Goal: Task Accomplishment & Management: Manage account settings

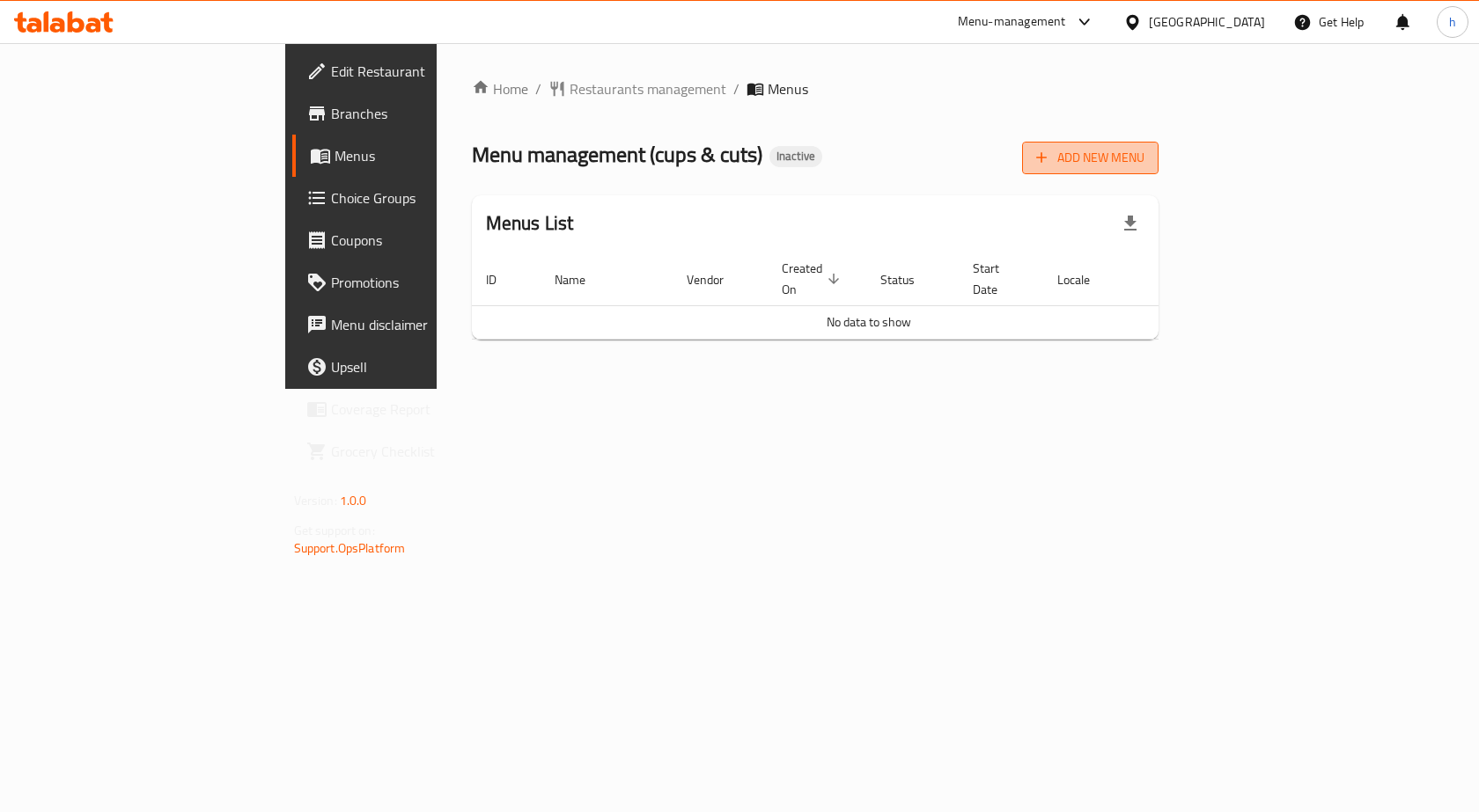
click at [1144, 167] on span "Add New Menu" at bounding box center [1091, 157] width 109 height 22
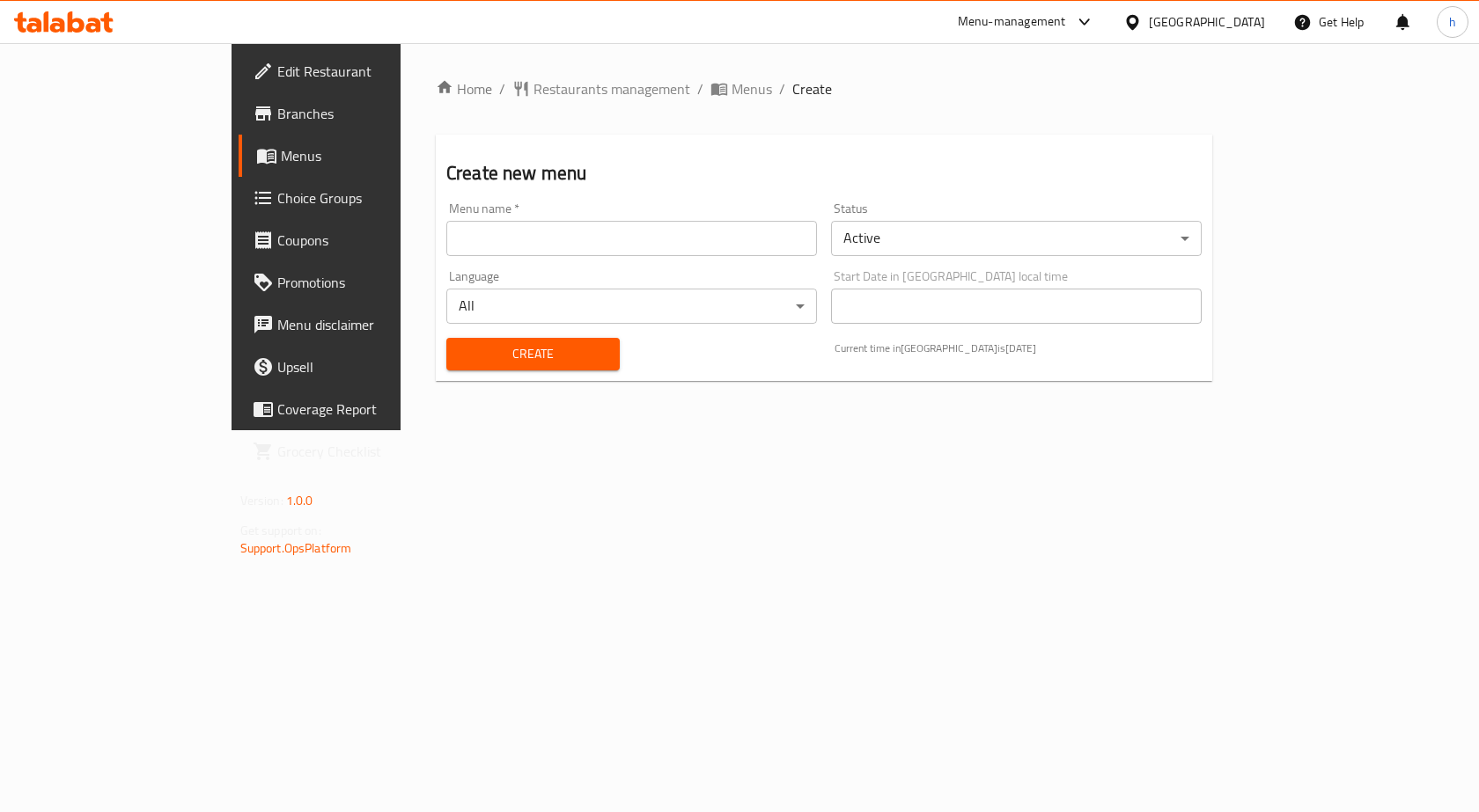
click at [544, 242] on input "text" at bounding box center [632, 239] width 371 height 35
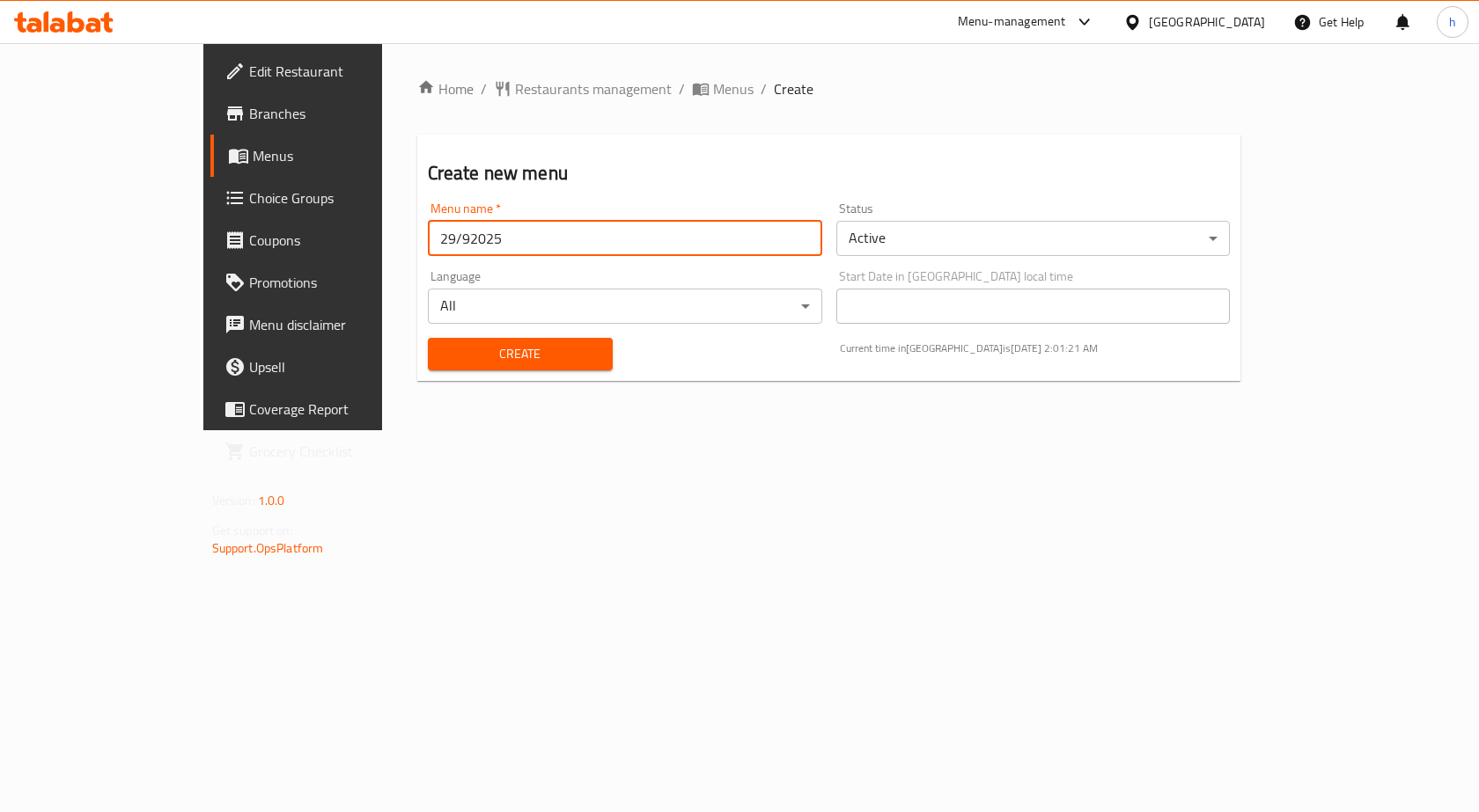
click at [428, 244] on input "29/92025" at bounding box center [625, 239] width 394 height 35
type input "[DATE]"
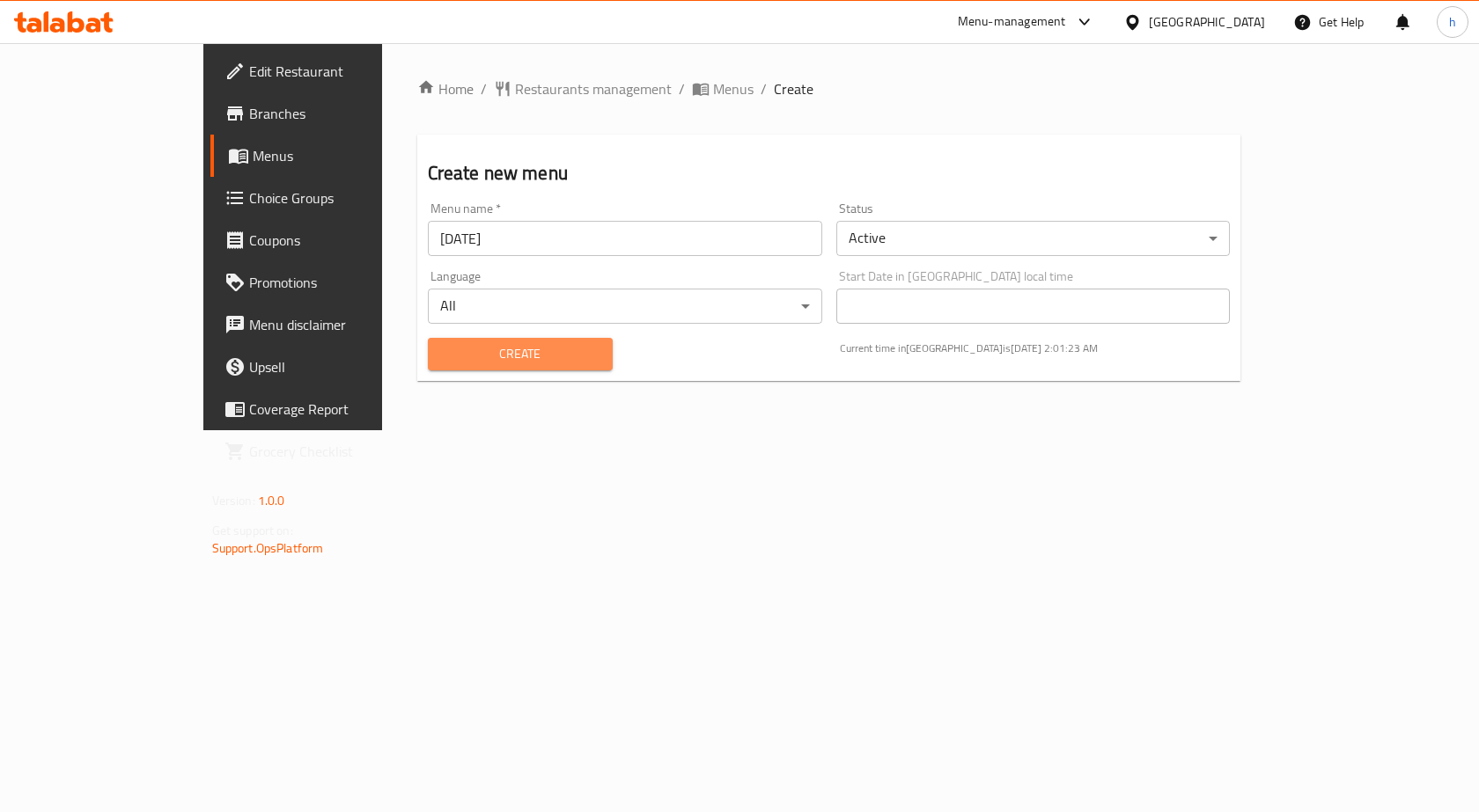
click at [455, 355] on span "Create" at bounding box center [519, 354] width 156 height 22
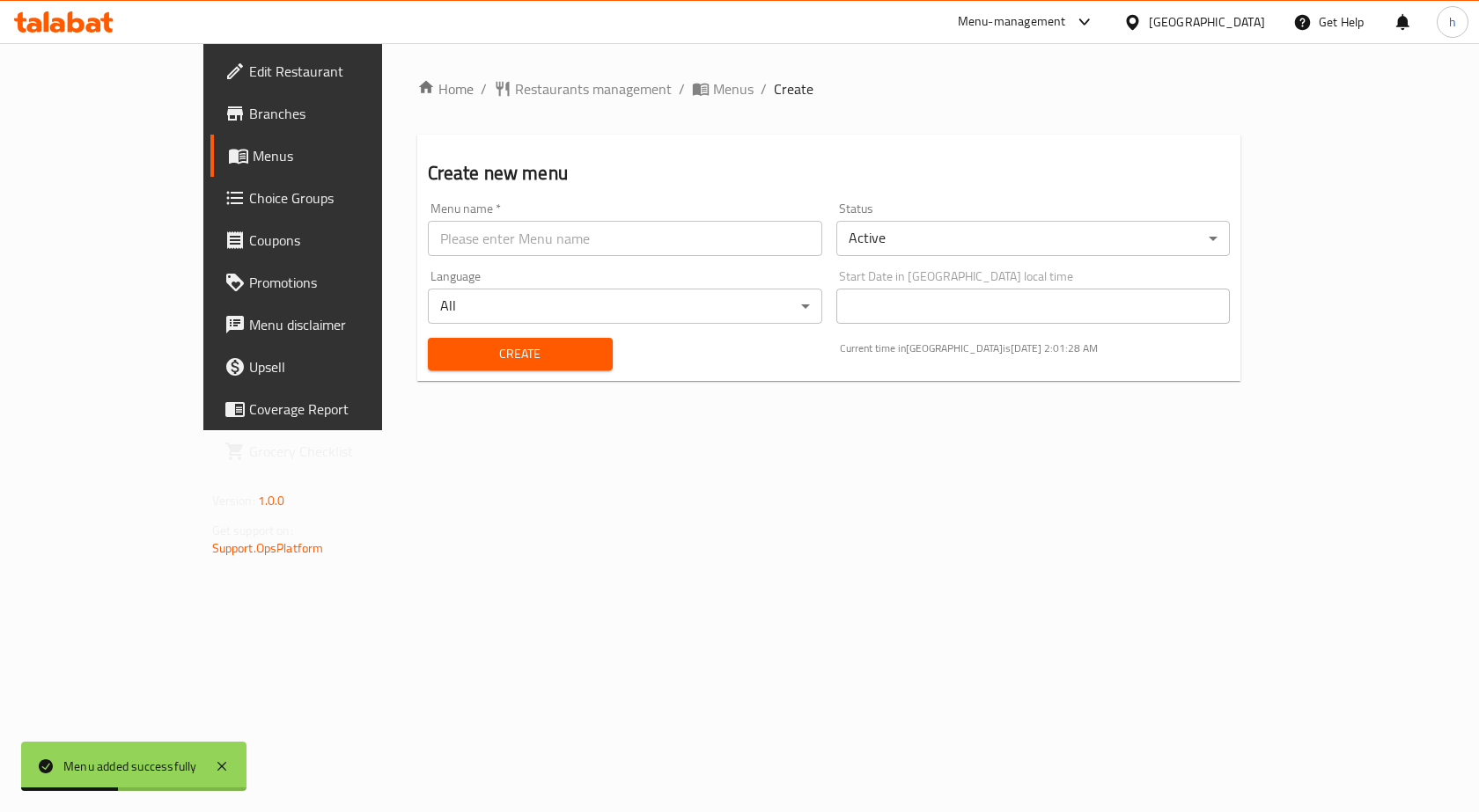
click at [252, 161] on span "Menus" at bounding box center [345, 156] width 184 height 21
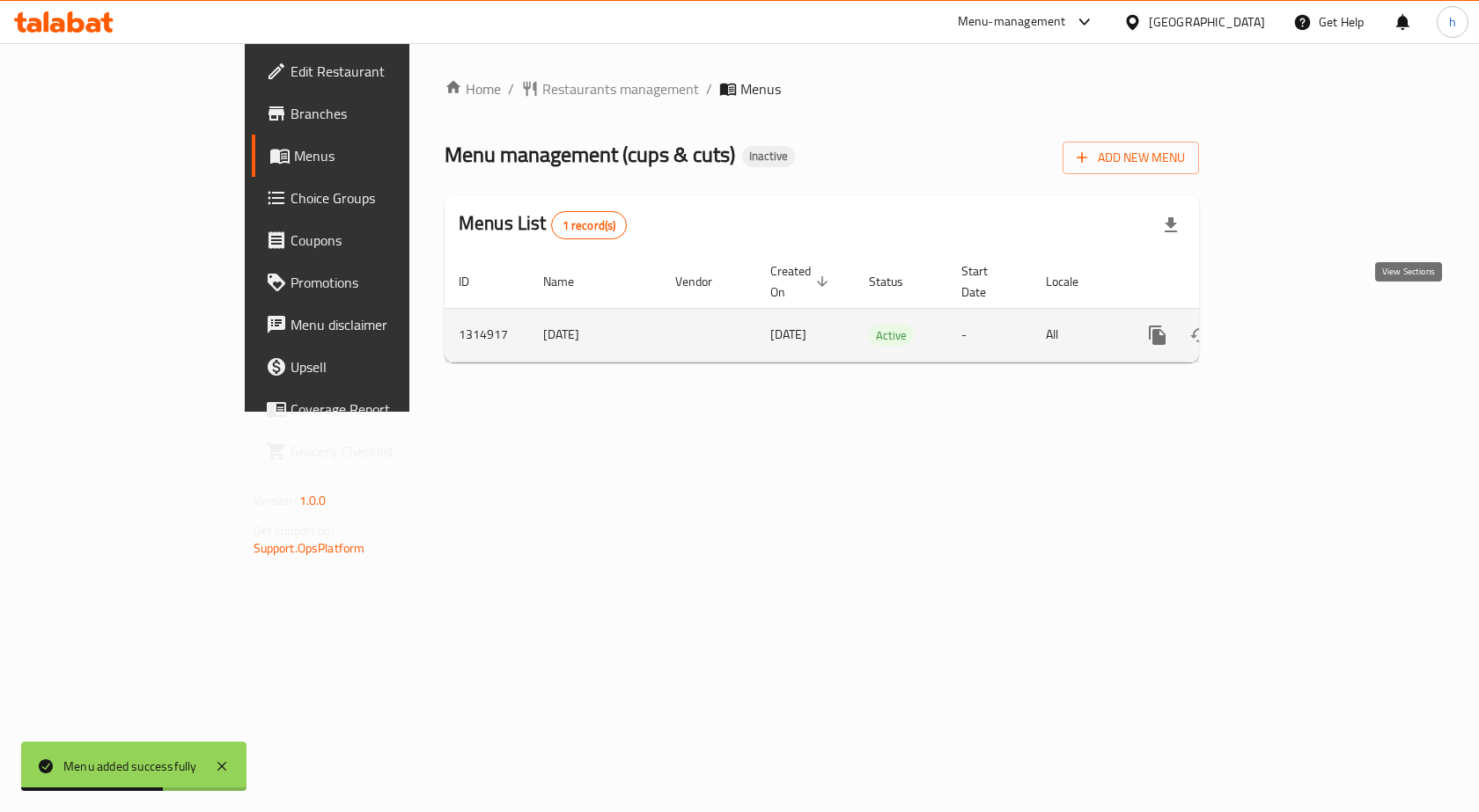
click at [1295, 325] on icon "enhanced table" at bounding box center [1285, 336] width 21 height 21
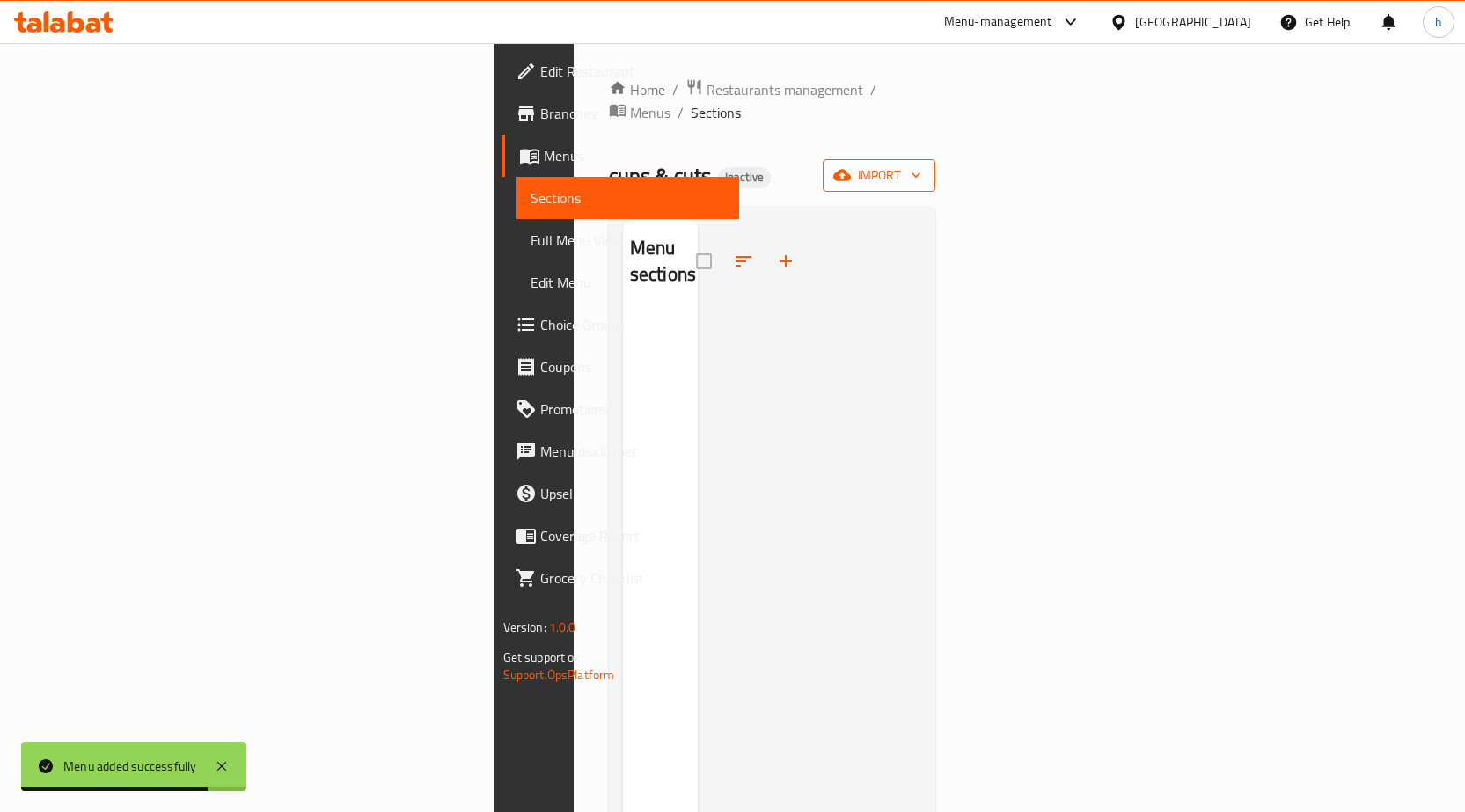
click at [851, 170] on icon "button" at bounding box center [842, 176] width 17 height 12
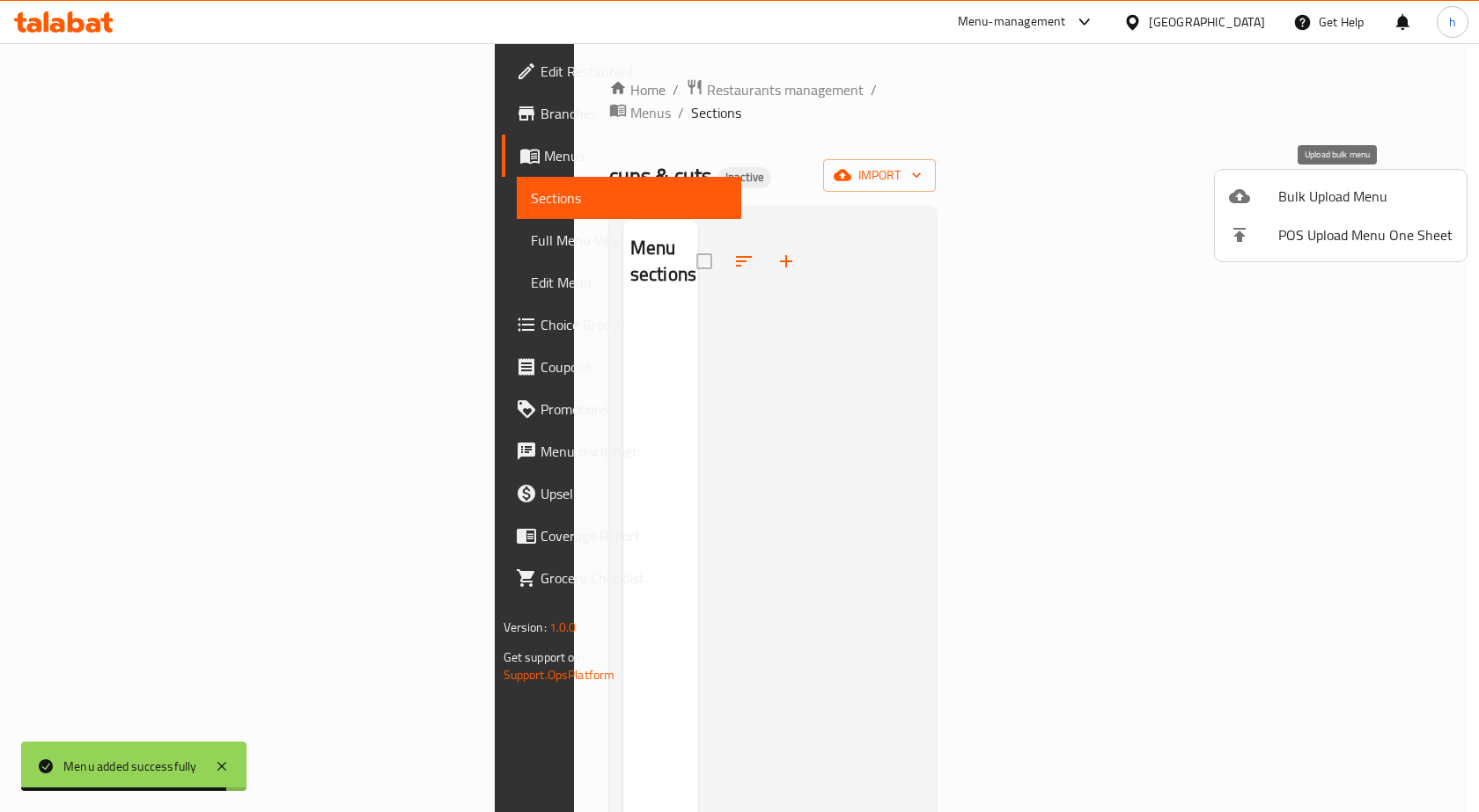
click at [1253, 196] on div at bounding box center [1253, 196] width 49 height 21
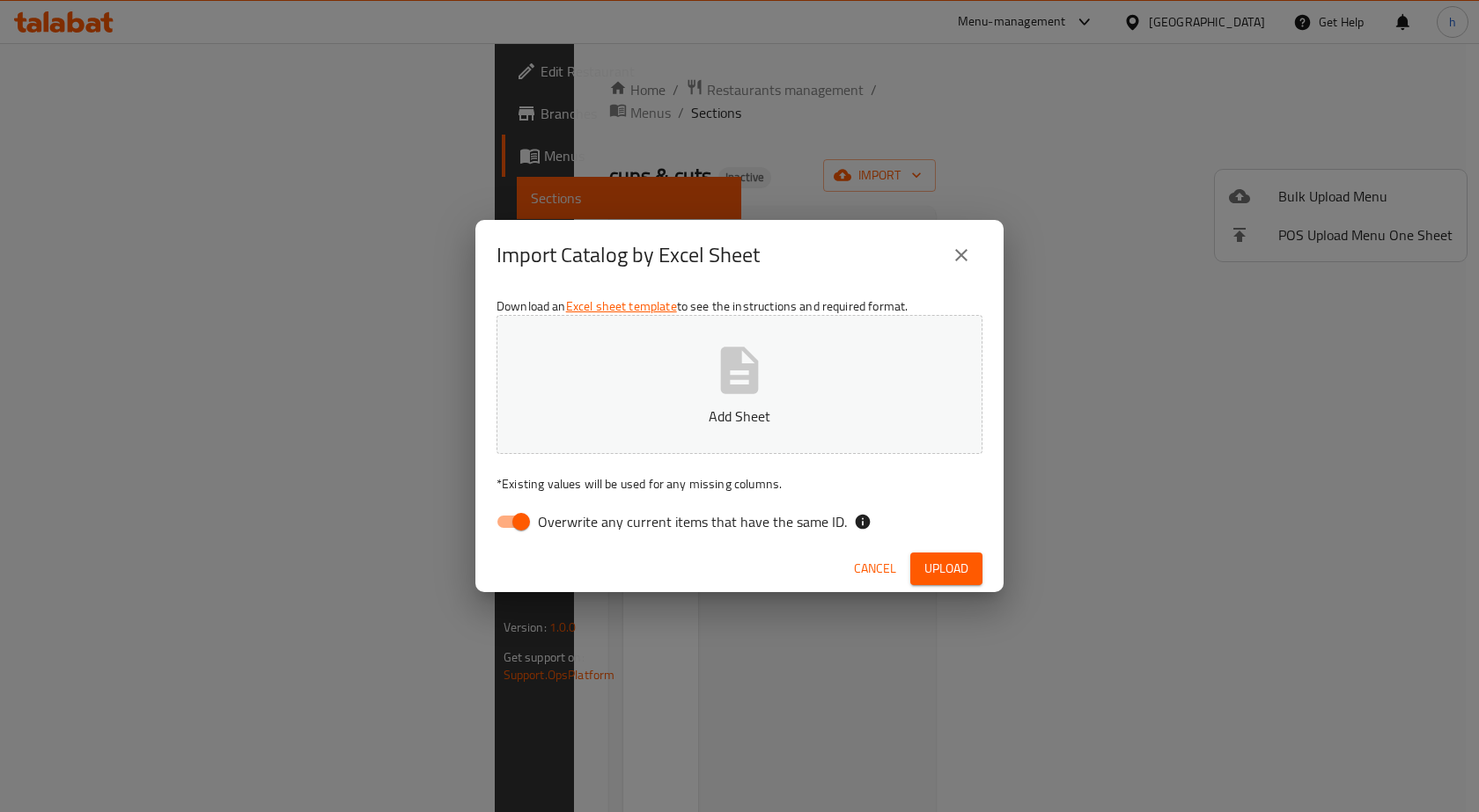
click at [513, 525] on input "Overwrite any current items that have the same ID." at bounding box center [520, 522] width 100 height 33
checkbox input "false"
click at [708, 357] on button "Add Sheet" at bounding box center [740, 384] width 486 height 139
click at [942, 570] on span "Upload" at bounding box center [945, 568] width 44 height 22
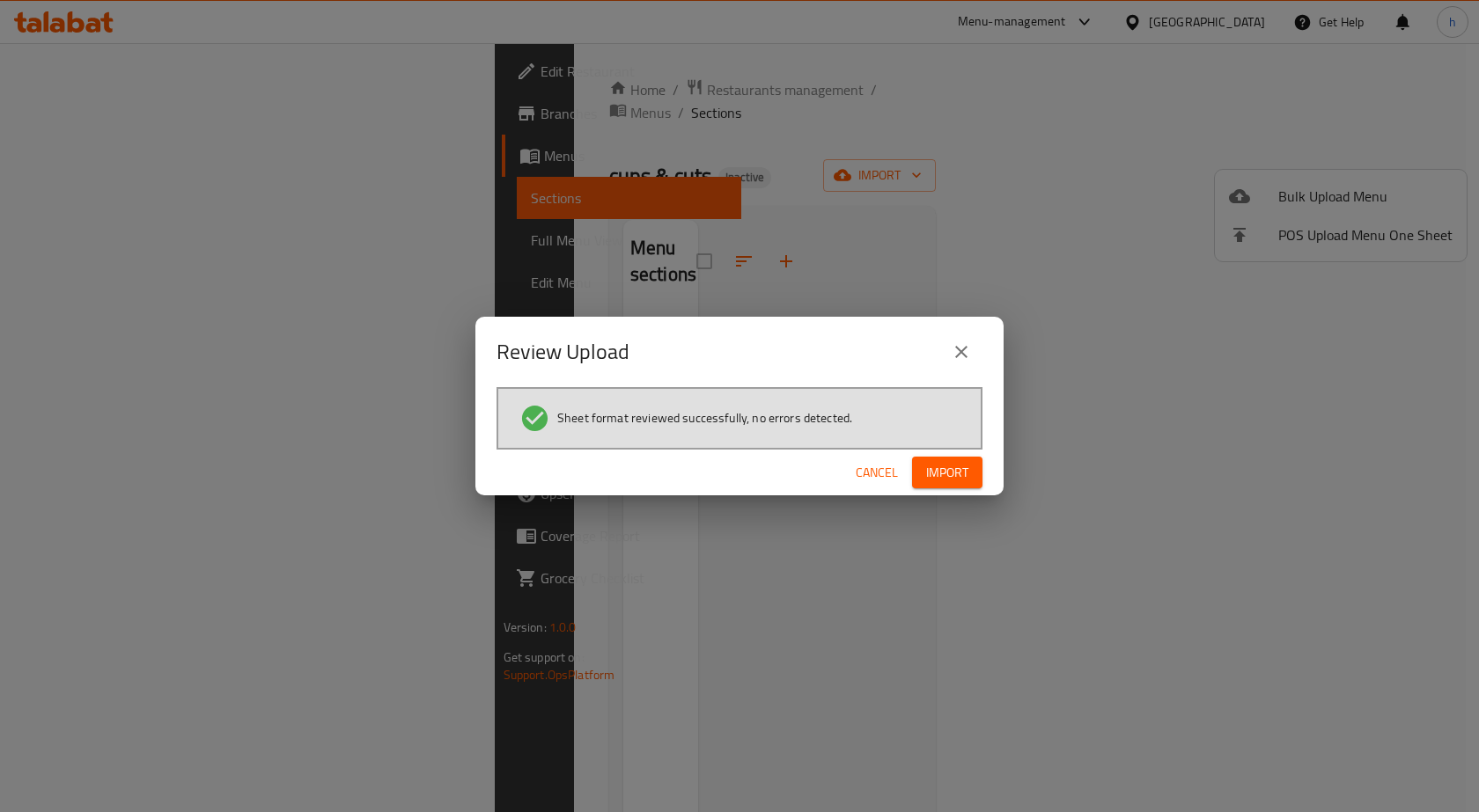
click at [932, 468] on span "Import" at bounding box center [947, 472] width 43 height 22
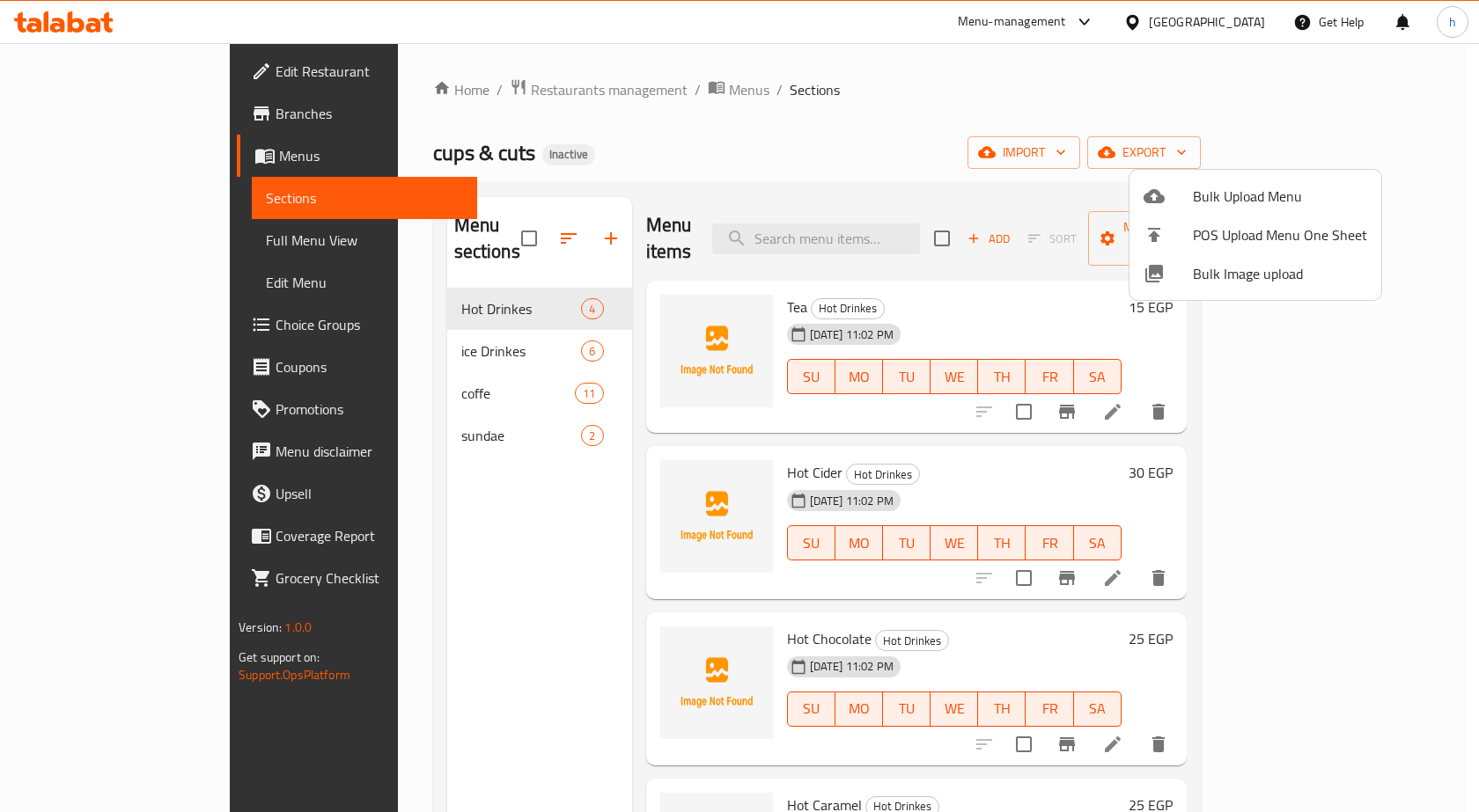
click at [920, 94] on div at bounding box center [740, 406] width 1479 height 812
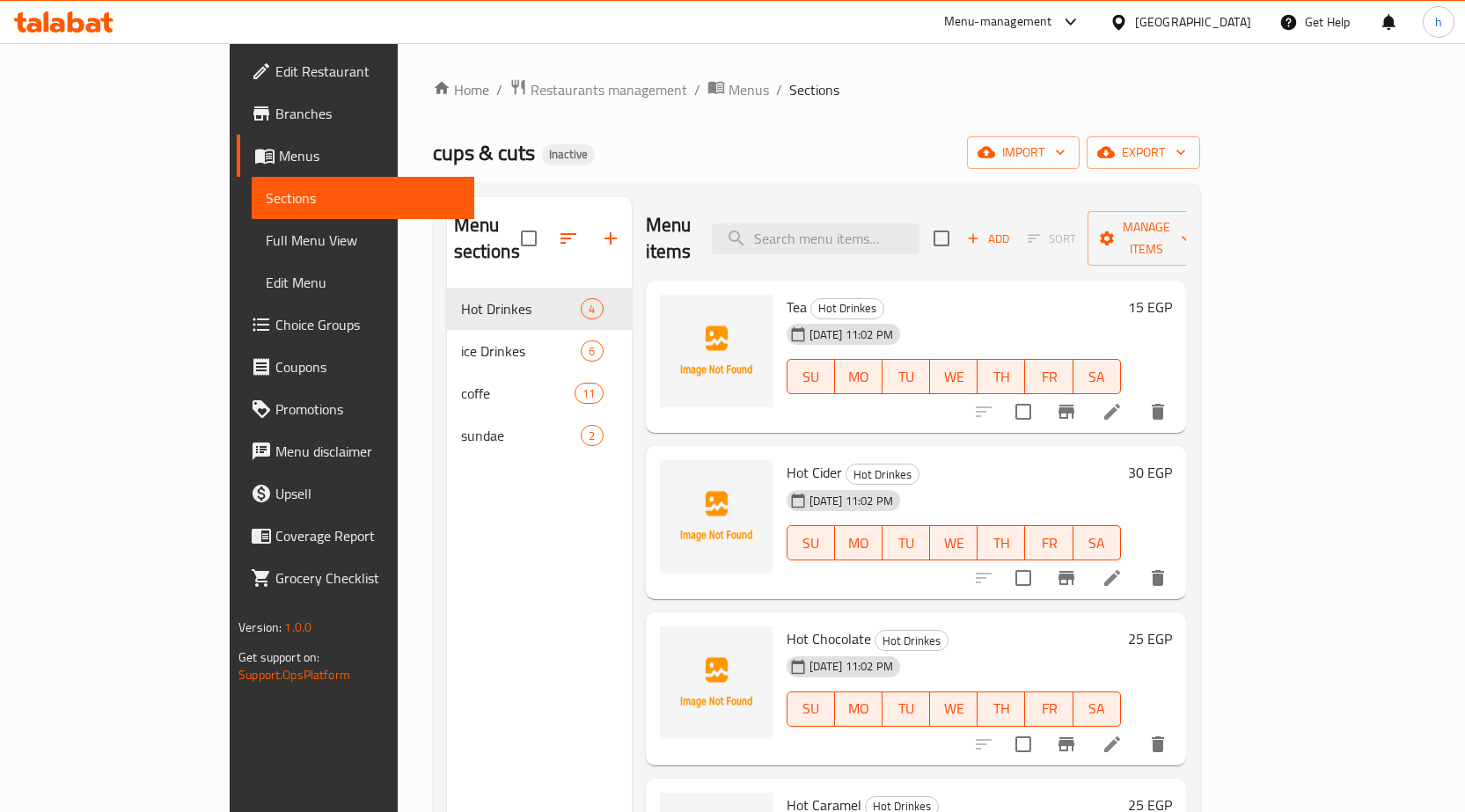
click at [781, 146] on div "cups & cuts Inactive import export" at bounding box center [816, 153] width 767 height 33
click at [771, 121] on div "Home / Restaurants management / Menus / Sections cups & cuts Inactive import ex…" at bounding box center [816, 551] width 767 height 945
click at [1066, 157] on span "import" at bounding box center [1023, 152] width 84 height 22
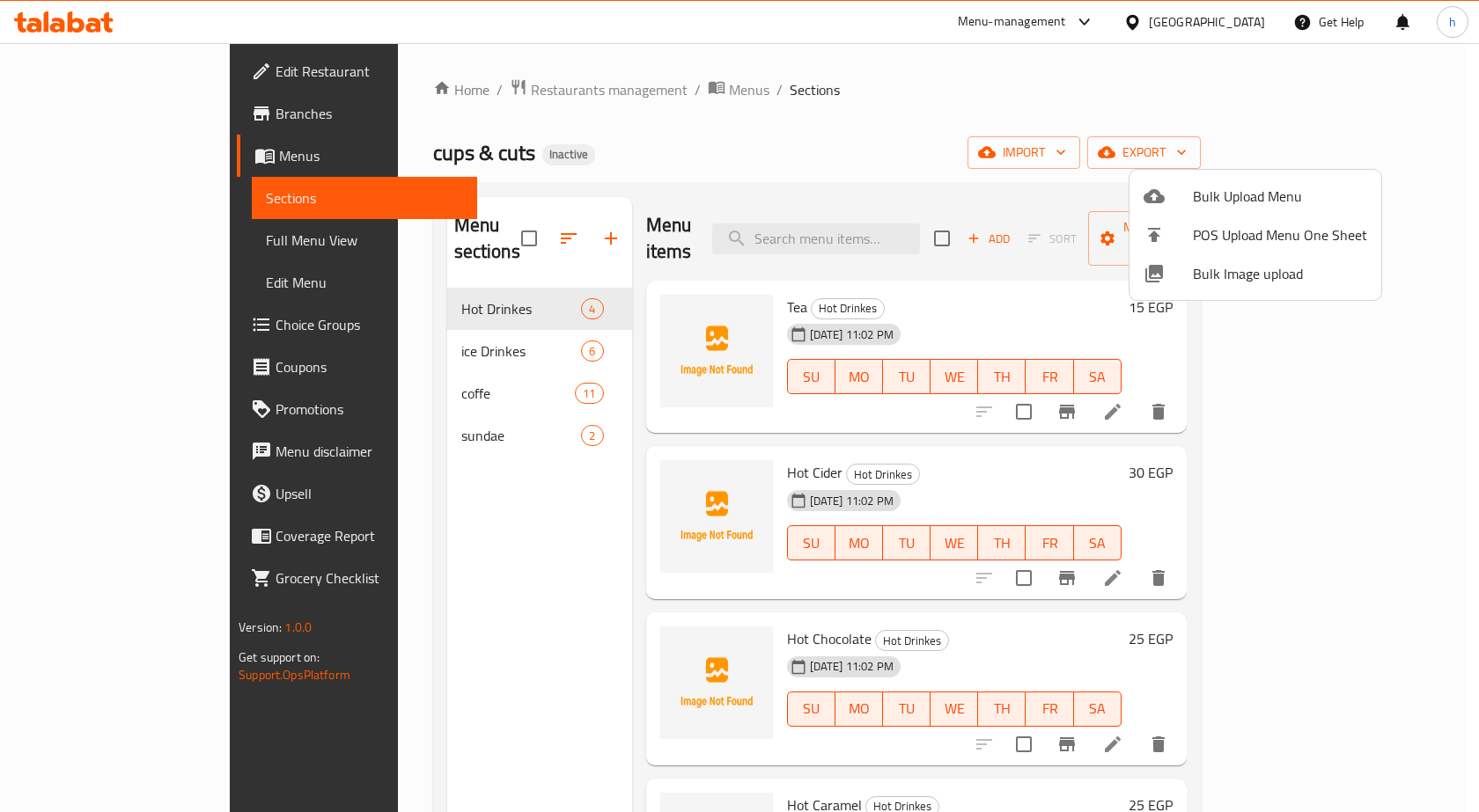
click at [1183, 203] on div at bounding box center [1167, 196] width 49 height 21
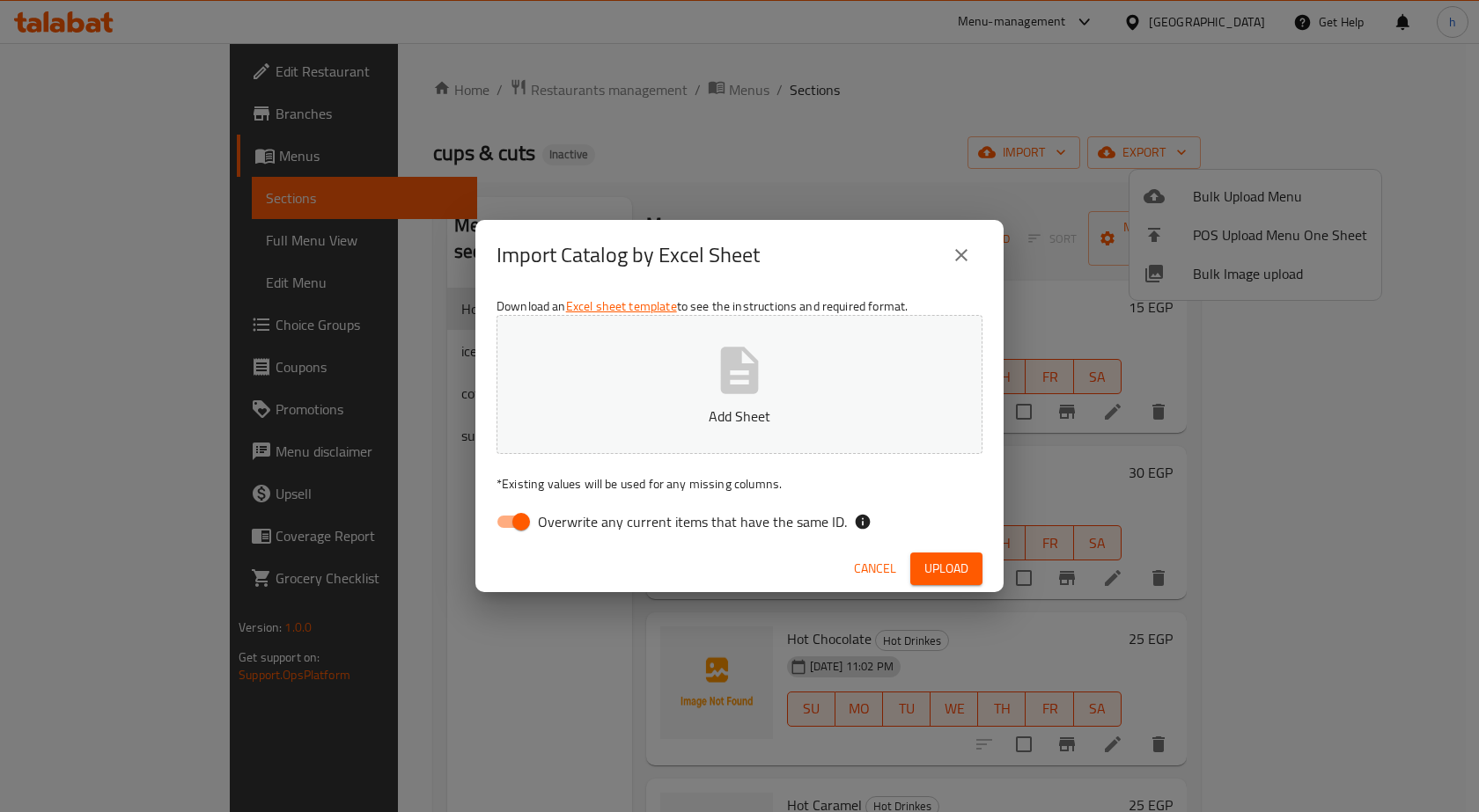
click at [509, 523] on input "Overwrite any current items that have the same ID." at bounding box center [520, 522] width 100 height 33
checkbox input "false"
click at [675, 396] on button "Add Sheet" at bounding box center [740, 384] width 486 height 139
click at [958, 569] on span "Upload" at bounding box center [945, 568] width 44 height 22
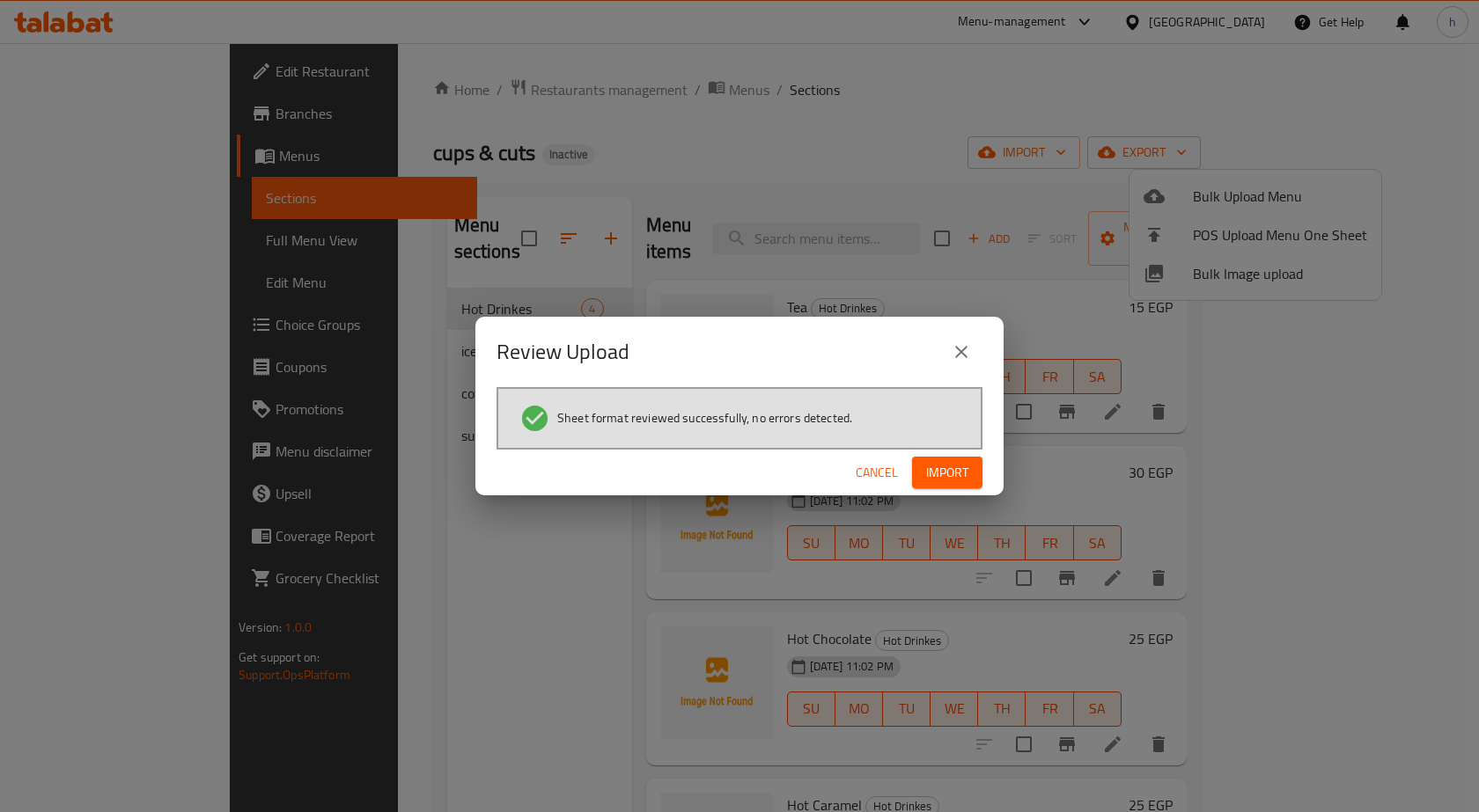
click at [951, 474] on span "Import" at bounding box center [947, 472] width 43 height 22
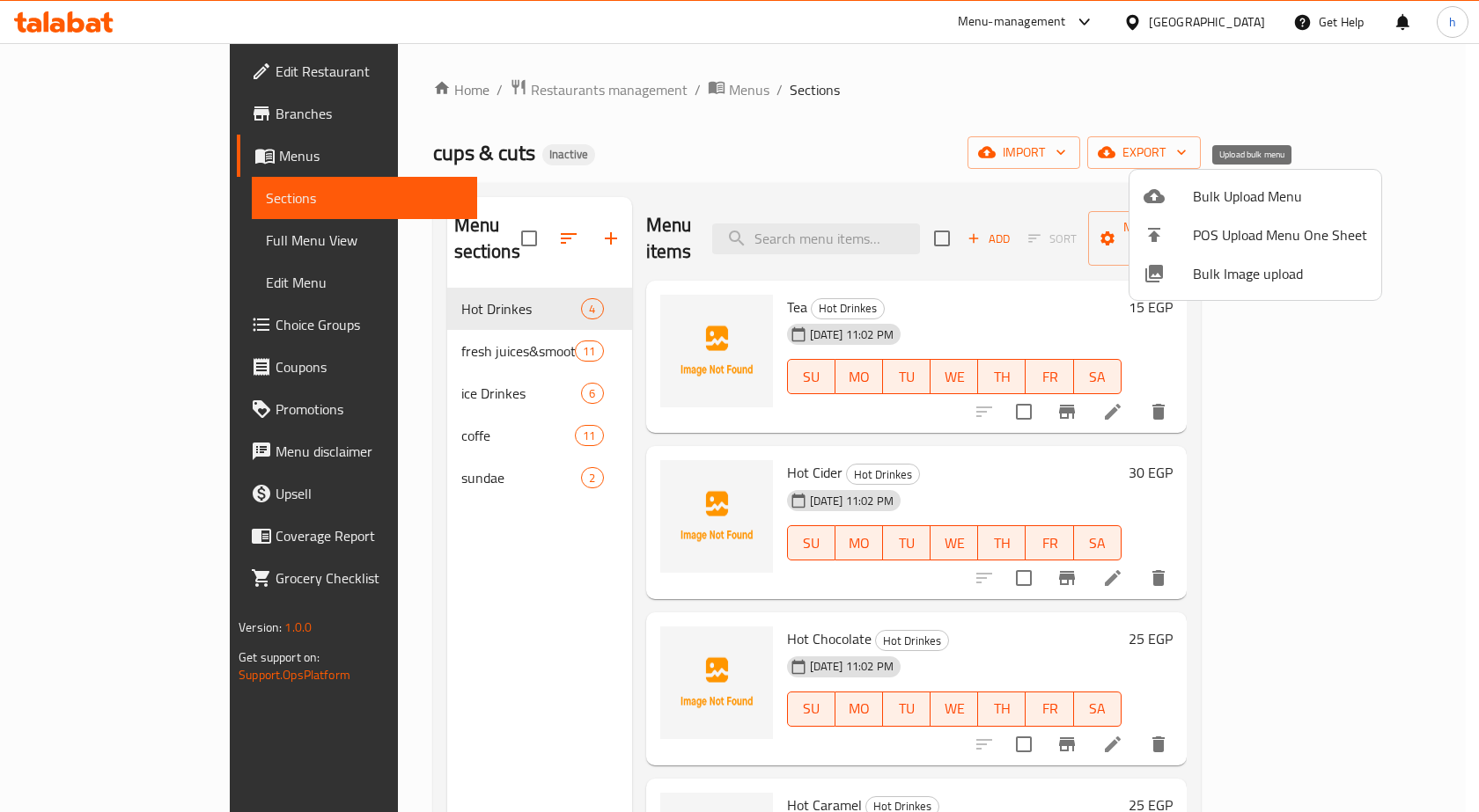
click at [1152, 190] on icon at bounding box center [1154, 196] width 21 height 15
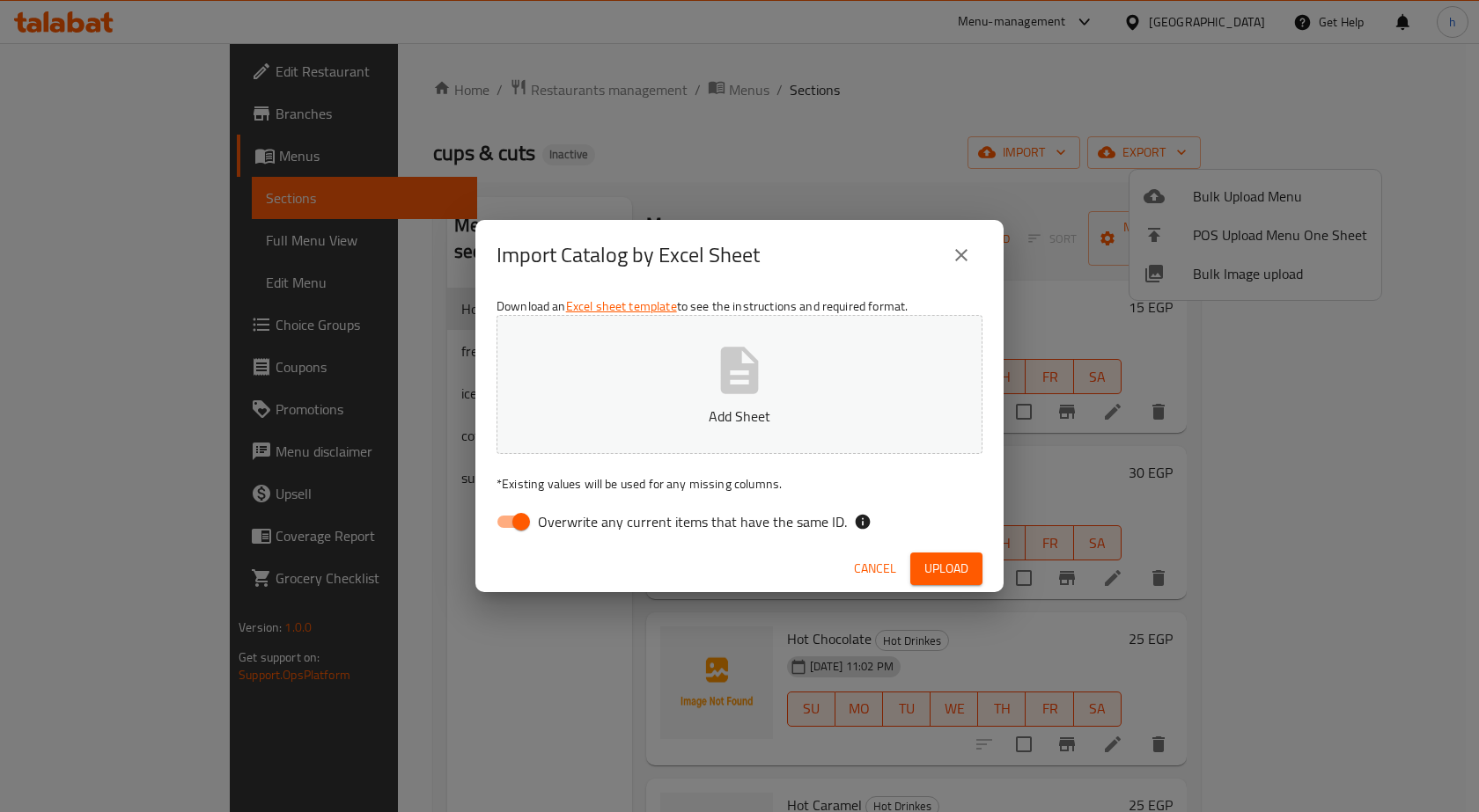
click at [517, 513] on input "Overwrite any current items that have the same ID." at bounding box center [520, 522] width 100 height 33
checkbox input "false"
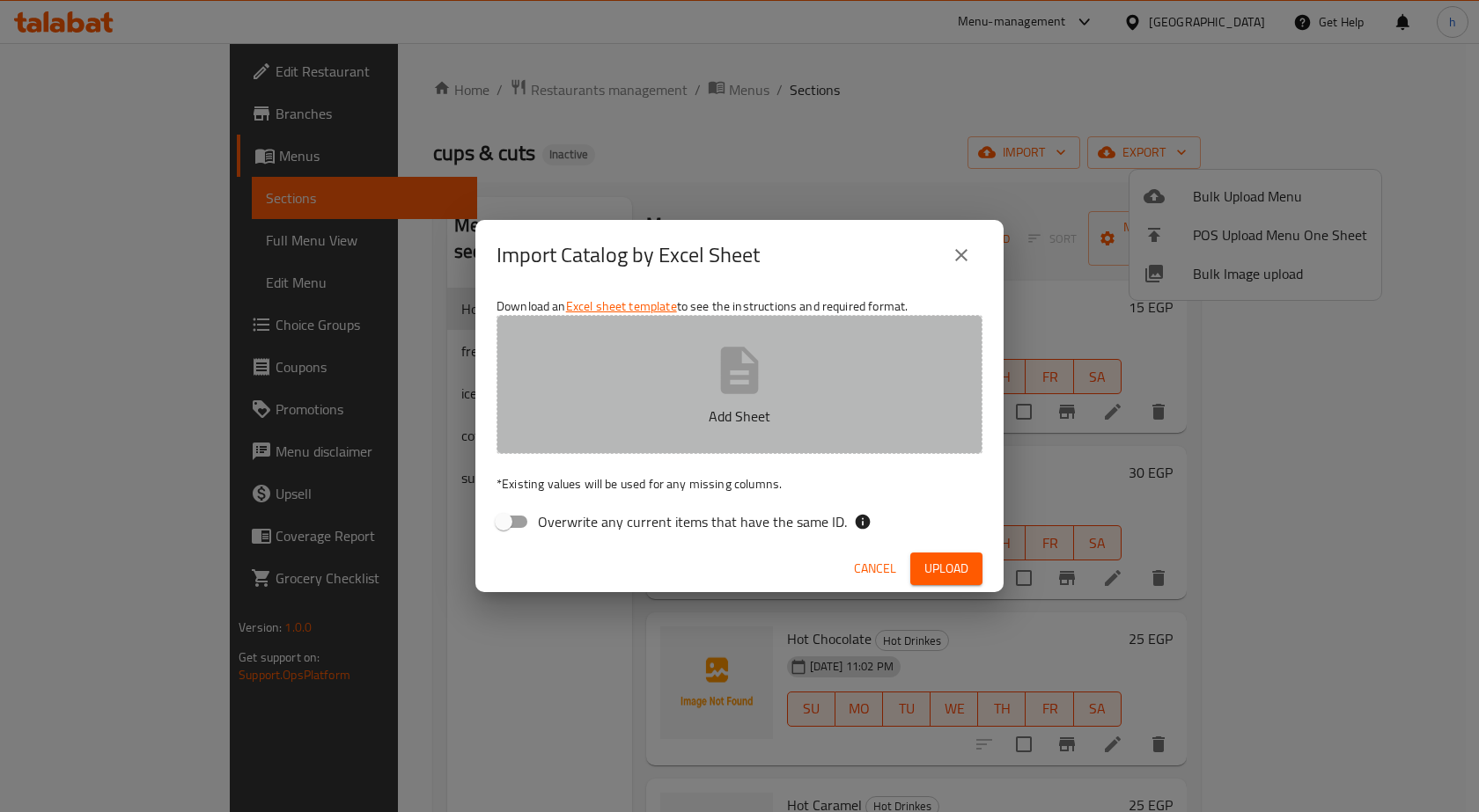
click at [651, 412] on p "Add Sheet" at bounding box center [740, 416] width 431 height 21
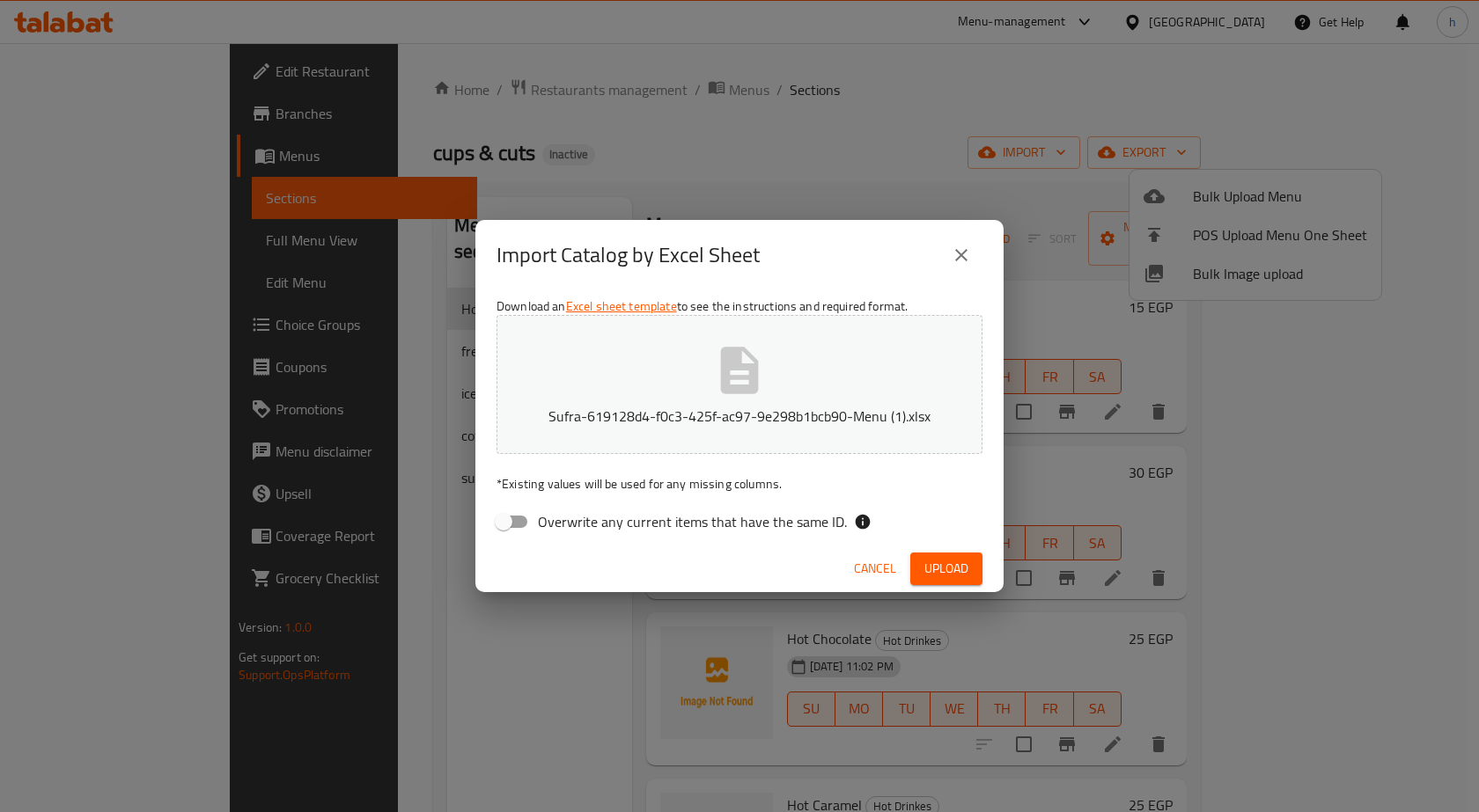
click at [968, 576] on span "Upload" at bounding box center [945, 568] width 44 height 22
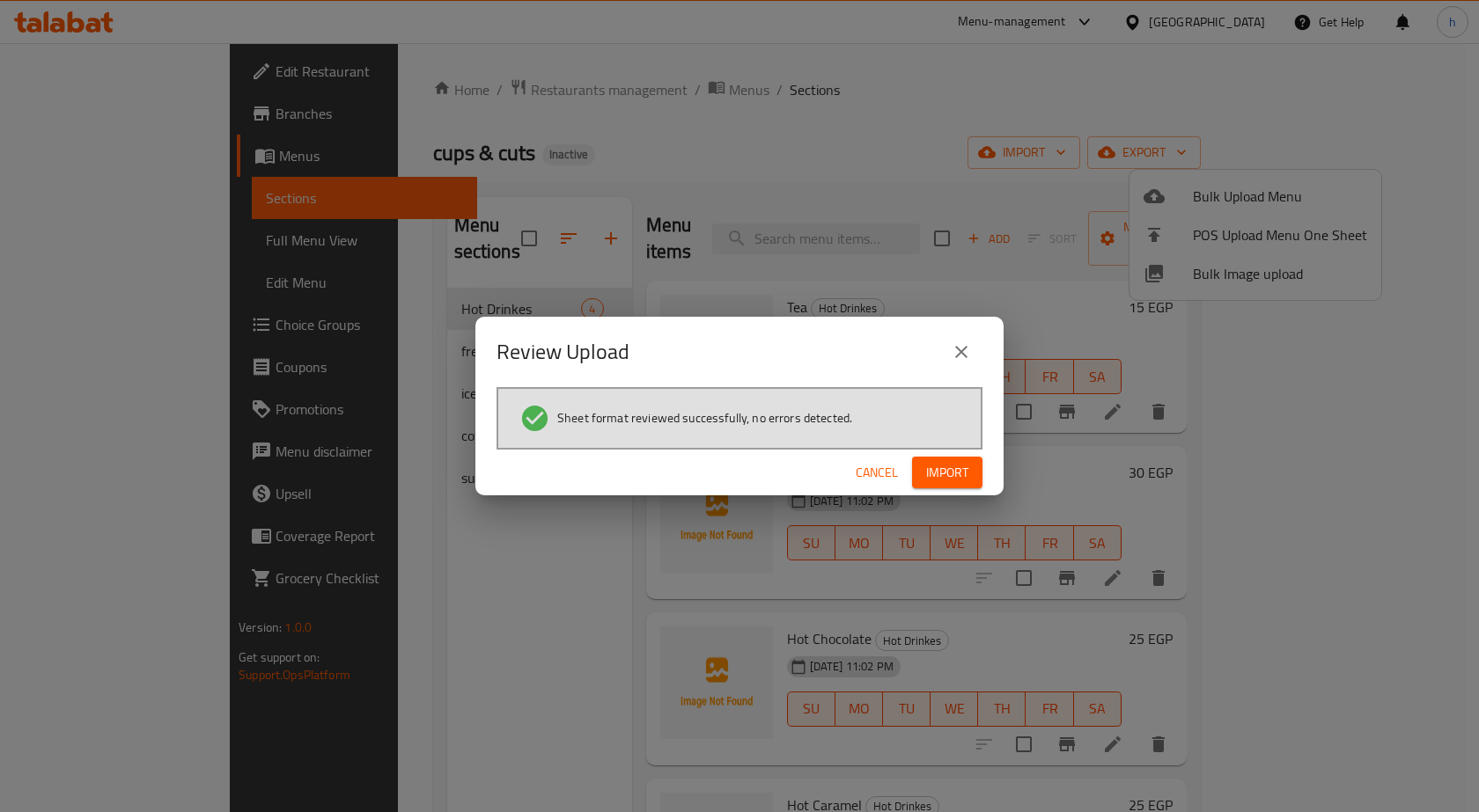
click at [981, 473] on button "Import" at bounding box center [947, 473] width 71 height 33
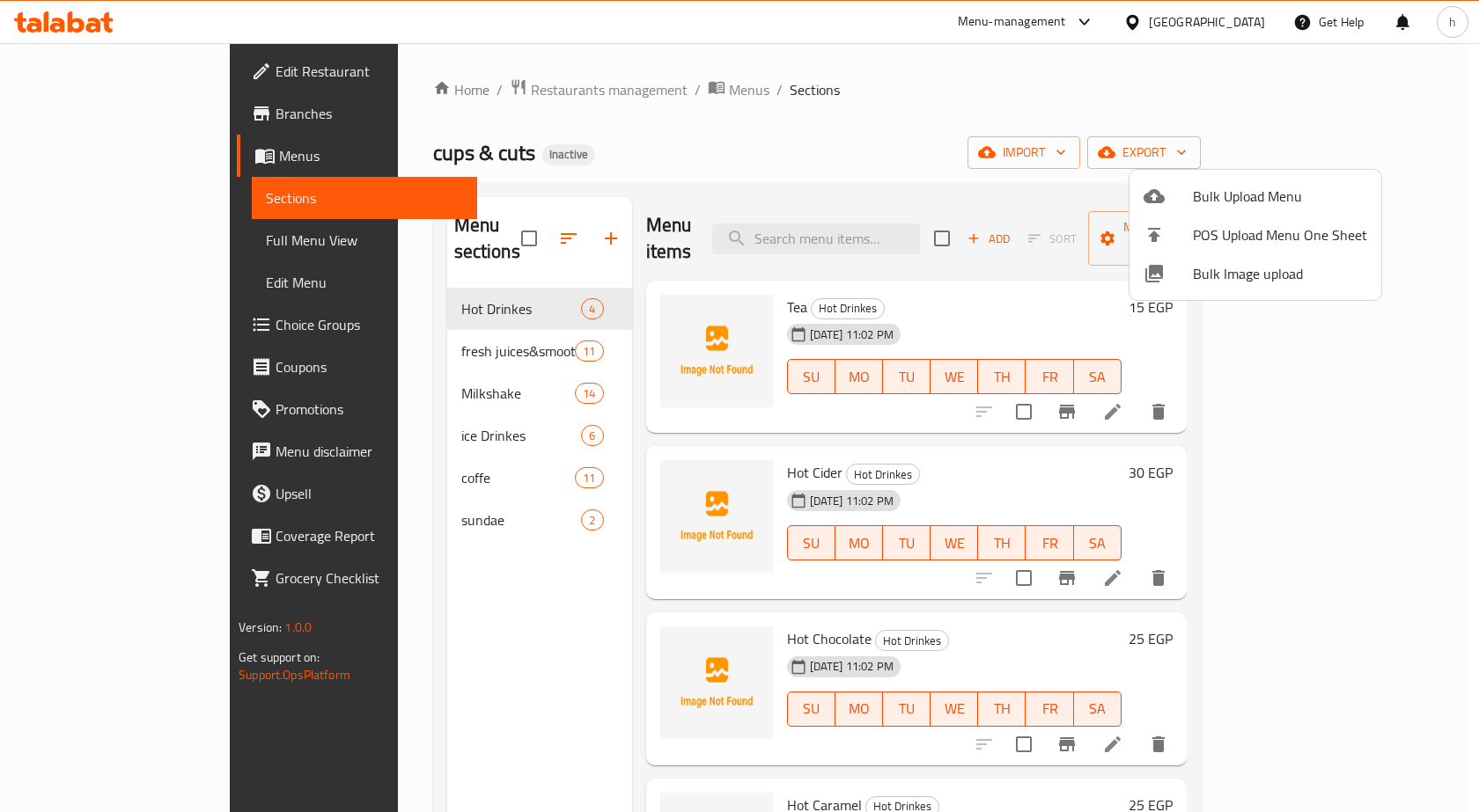
click at [820, 156] on div at bounding box center [740, 406] width 1479 height 812
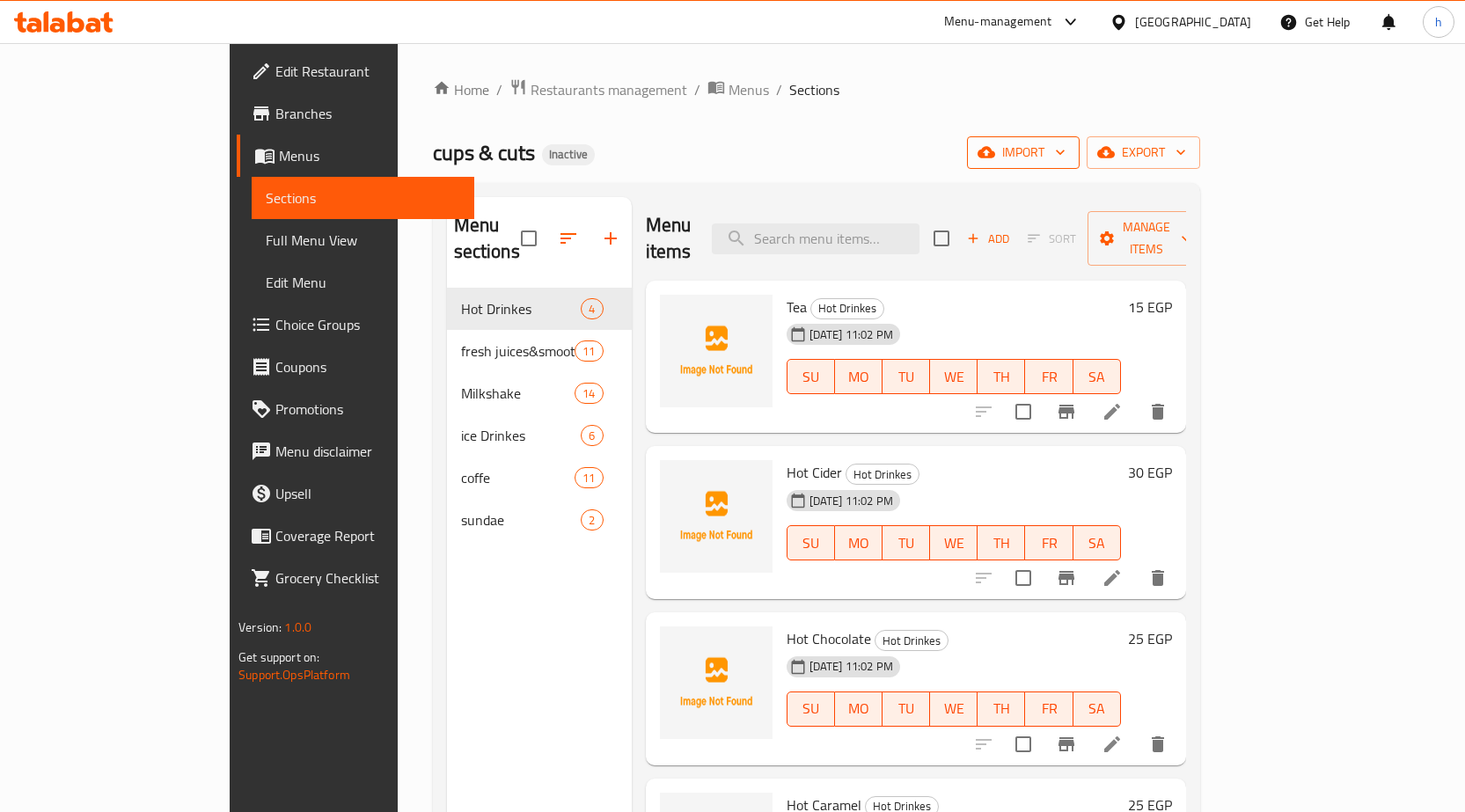
click at [1080, 164] on button "import" at bounding box center [1024, 153] width 113 height 33
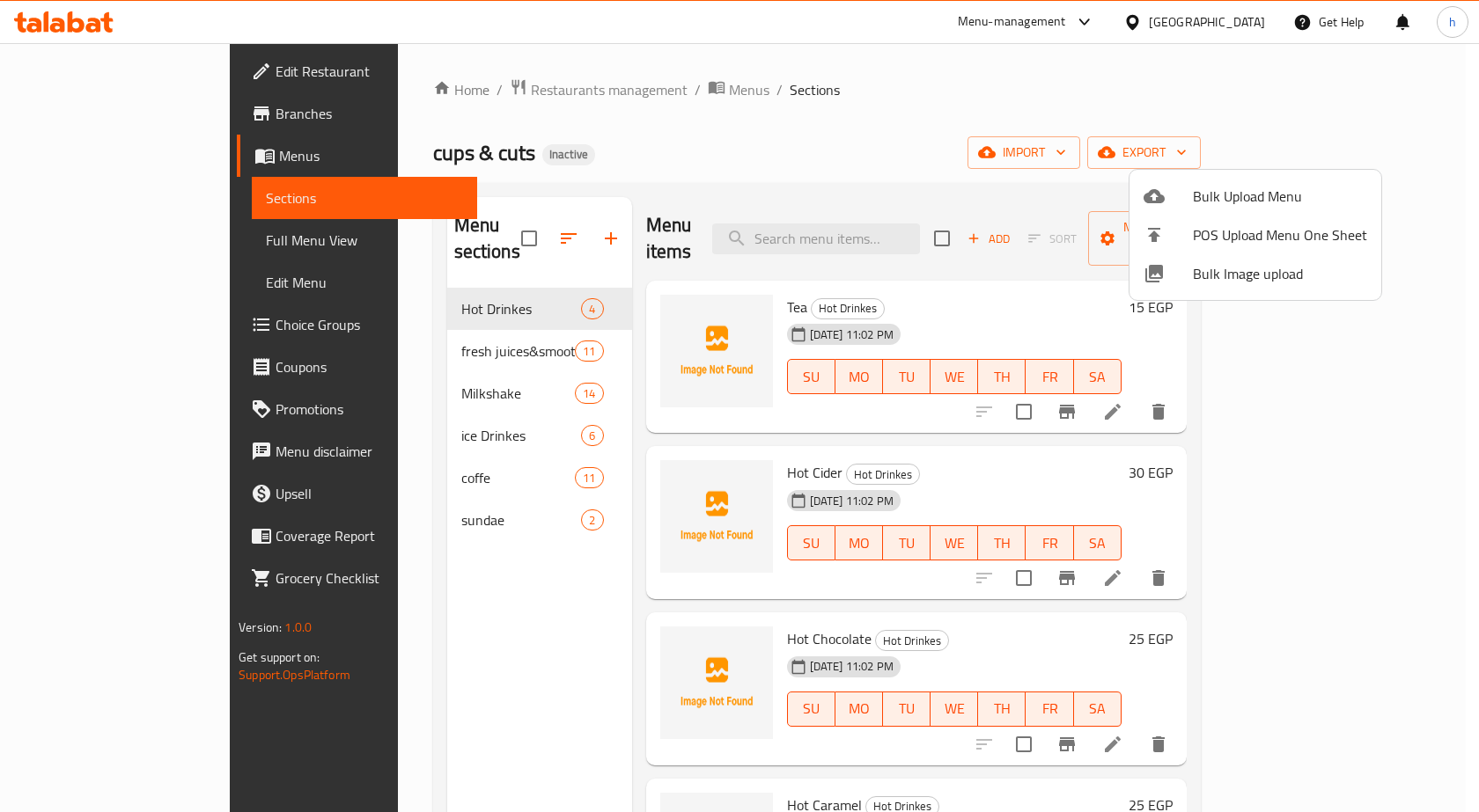
click at [1210, 198] on span "Bulk Upload Menu" at bounding box center [1280, 196] width 175 height 21
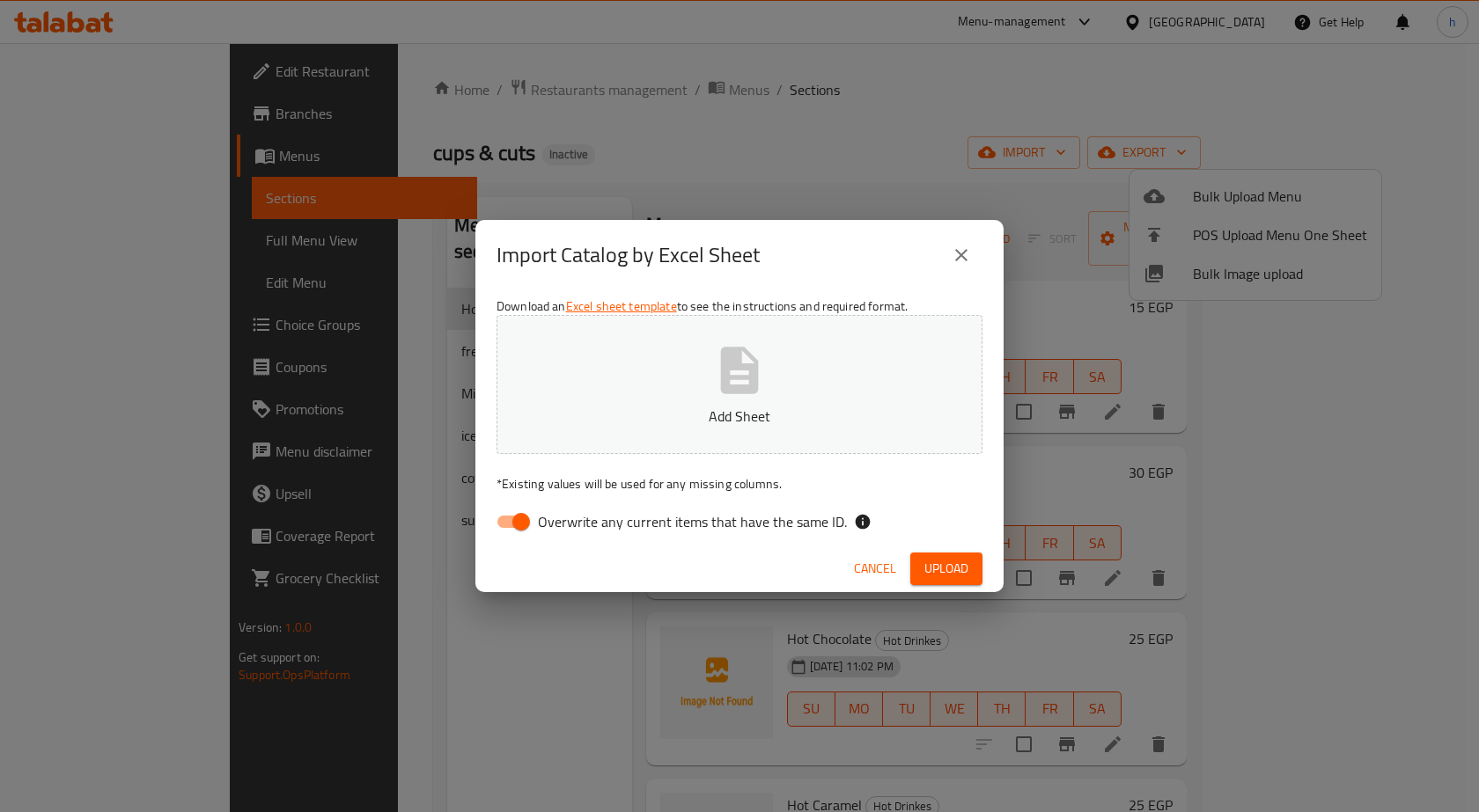
click at [518, 520] on input "Overwrite any current items that have the same ID." at bounding box center [520, 522] width 100 height 33
checkbox input "false"
click at [753, 362] on icon "button" at bounding box center [740, 370] width 38 height 47
click at [947, 564] on span "Upload" at bounding box center [945, 568] width 44 height 22
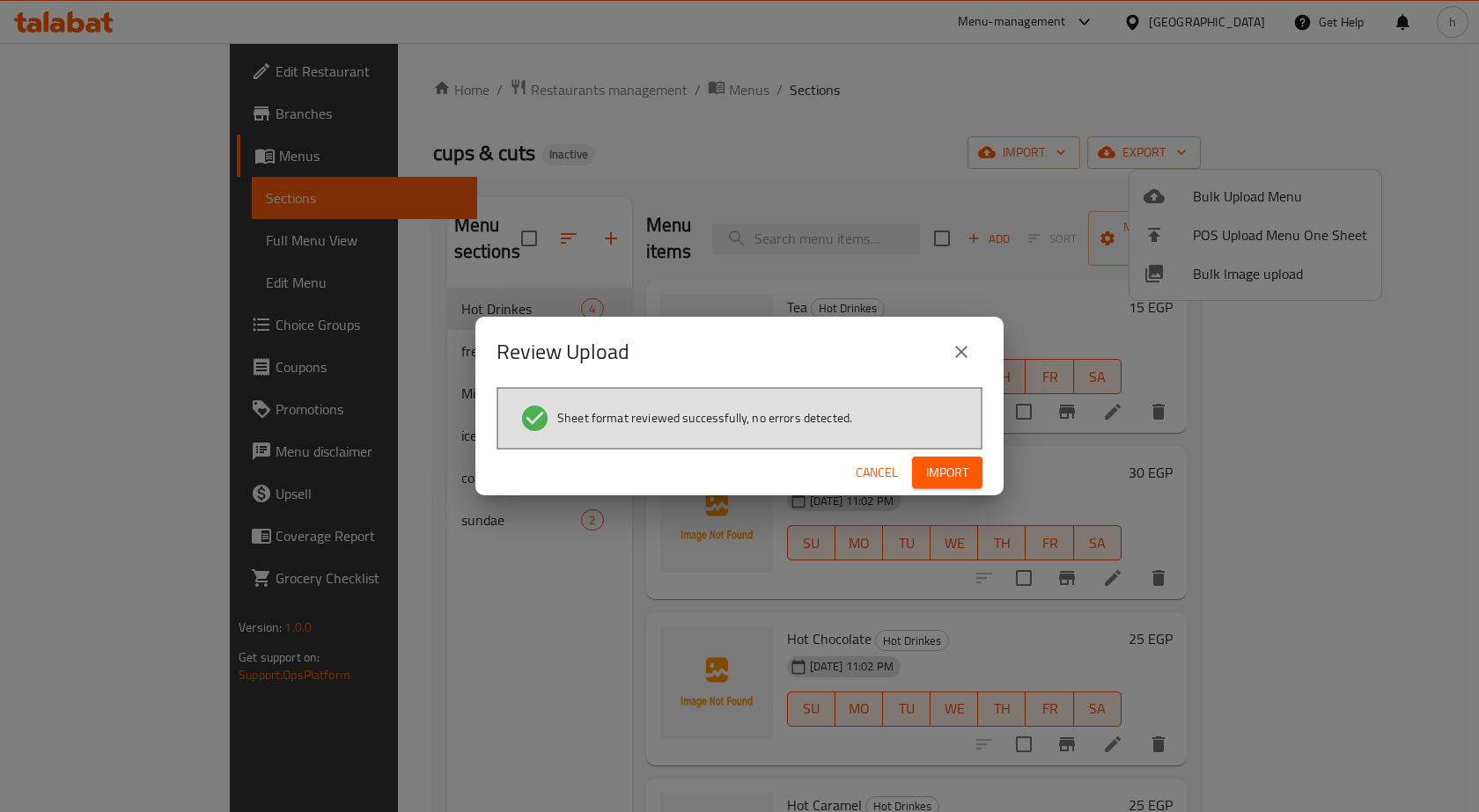
click at [934, 471] on span "Import" at bounding box center [947, 472] width 43 height 22
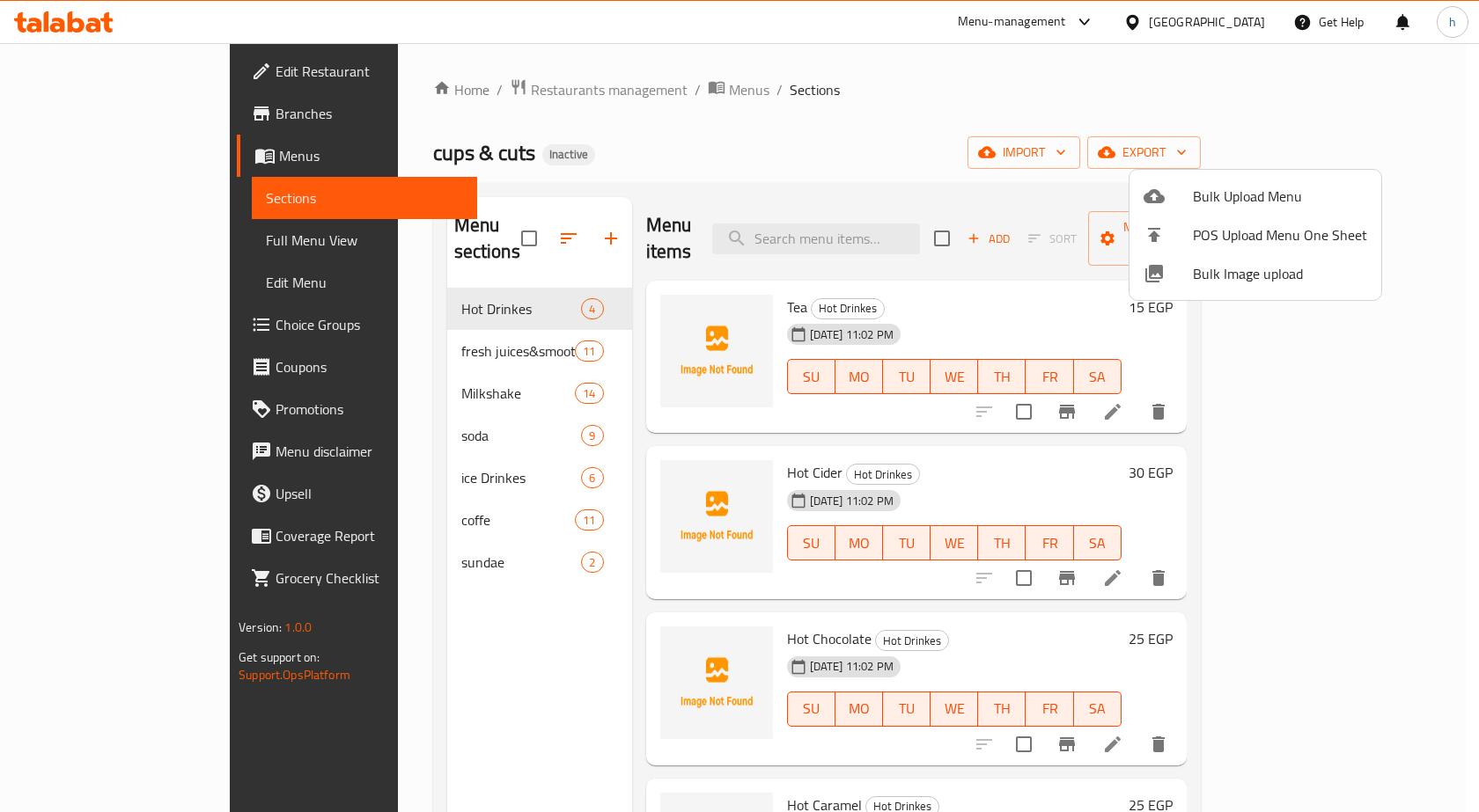
click at [832, 126] on div at bounding box center [740, 406] width 1479 height 812
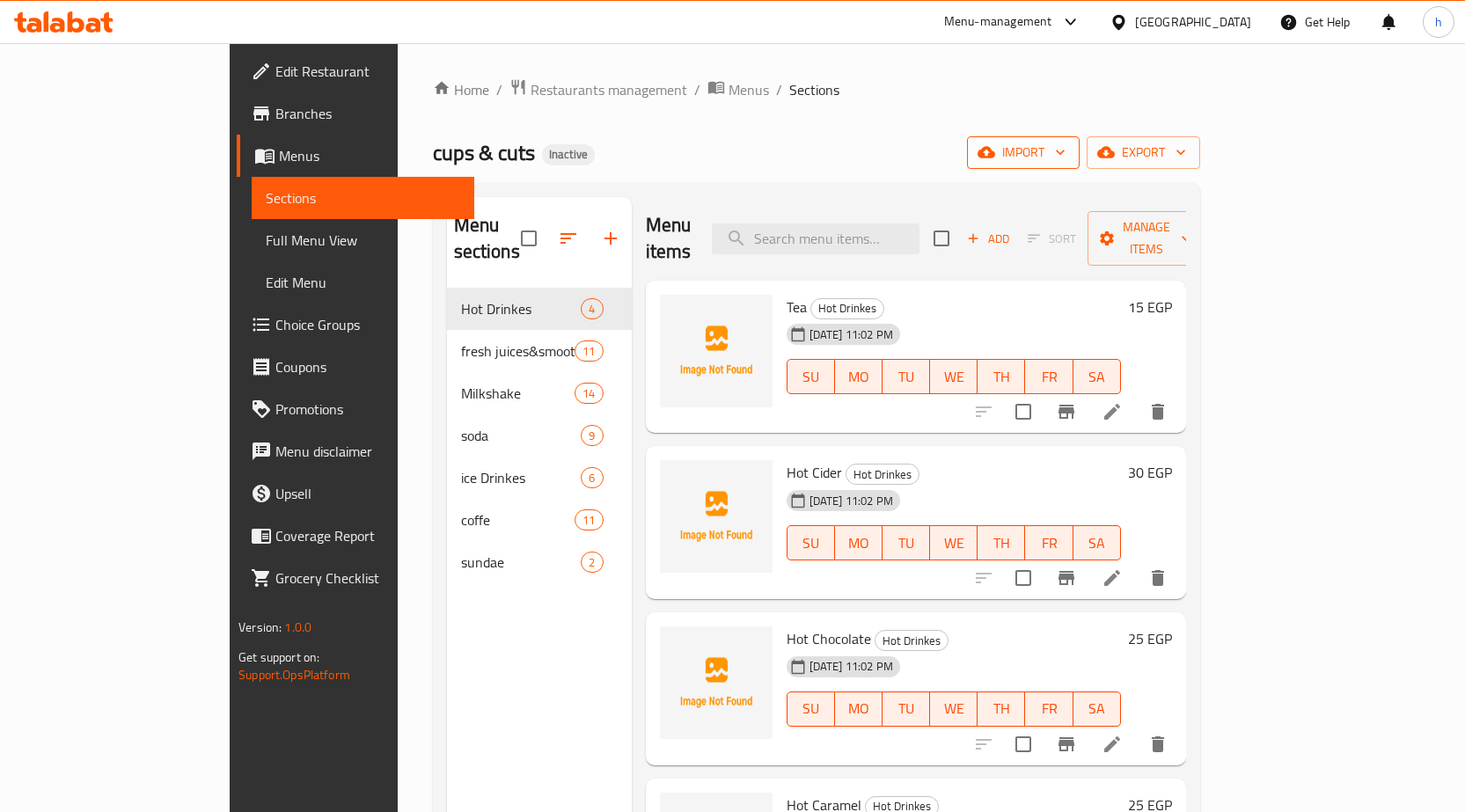
click at [1066, 161] on span "import" at bounding box center [1023, 152] width 84 height 22
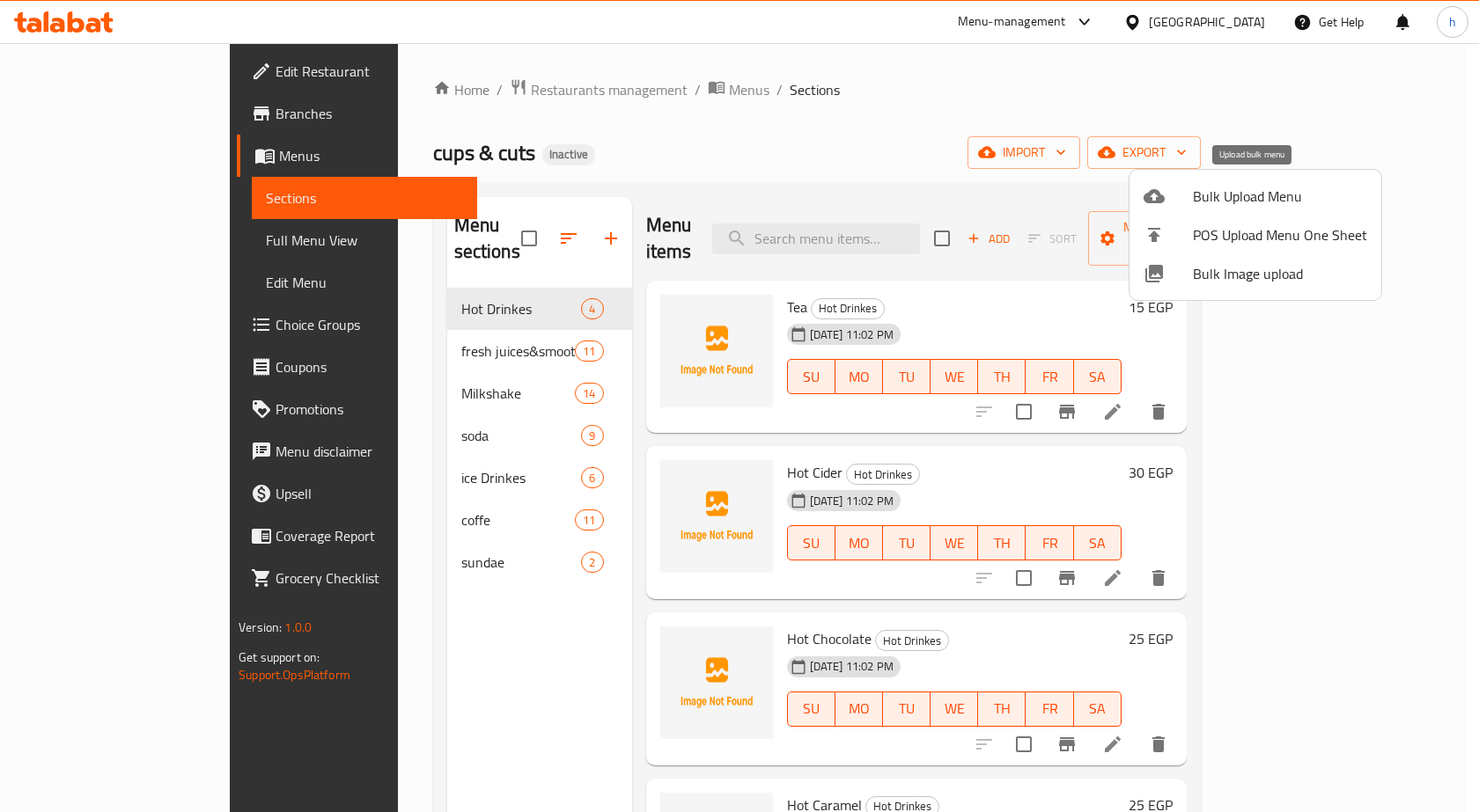
click at [1226, 201] on span "Bulk Upload Menu" at bounding box center [1280, 196] width 175 height 21
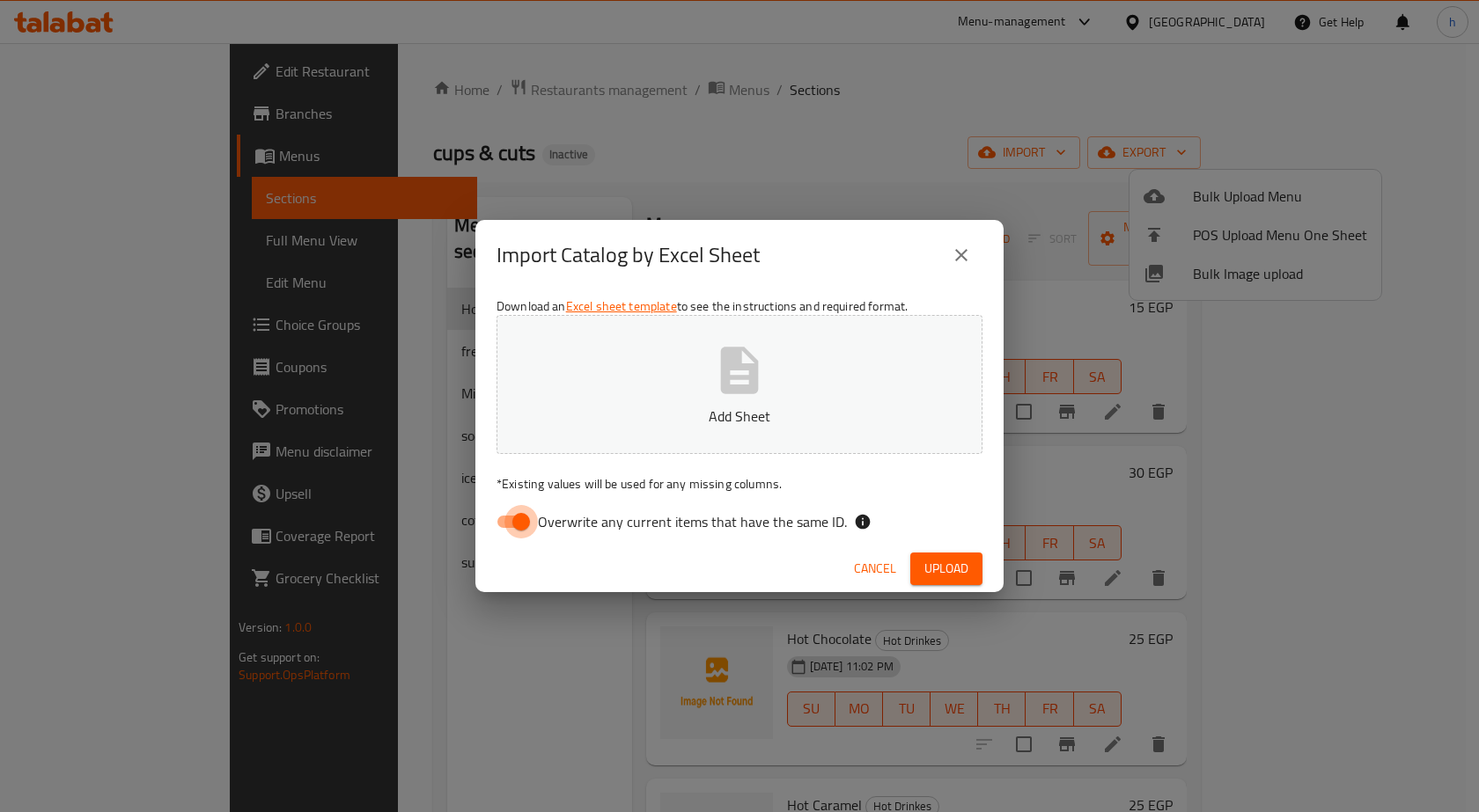
click at [507, 514] on input "Overwrite any current items that have the same ID." at bounding box center [520, 522] width 100 height 33
checkbox input "false"
click at [695, 393] on button "Add Sheet" at bounding box center [740, 384] width 486 height 139
click at [933, 568] on span "Upload" at bounding box center [945, 568] width 44 height 22
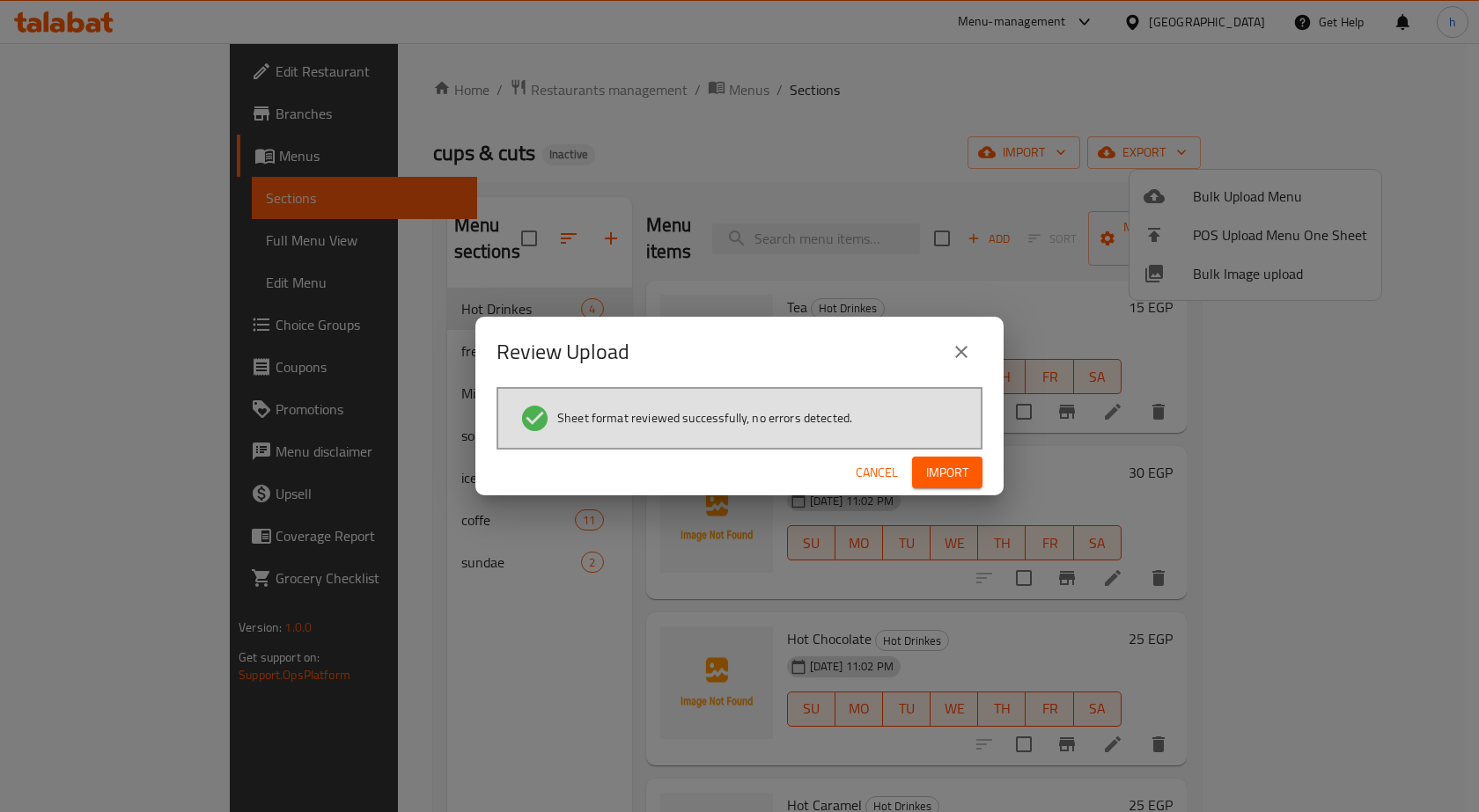
click at [952, 468] on span "Import" at bounding box center [947, 472] width 43 height 22
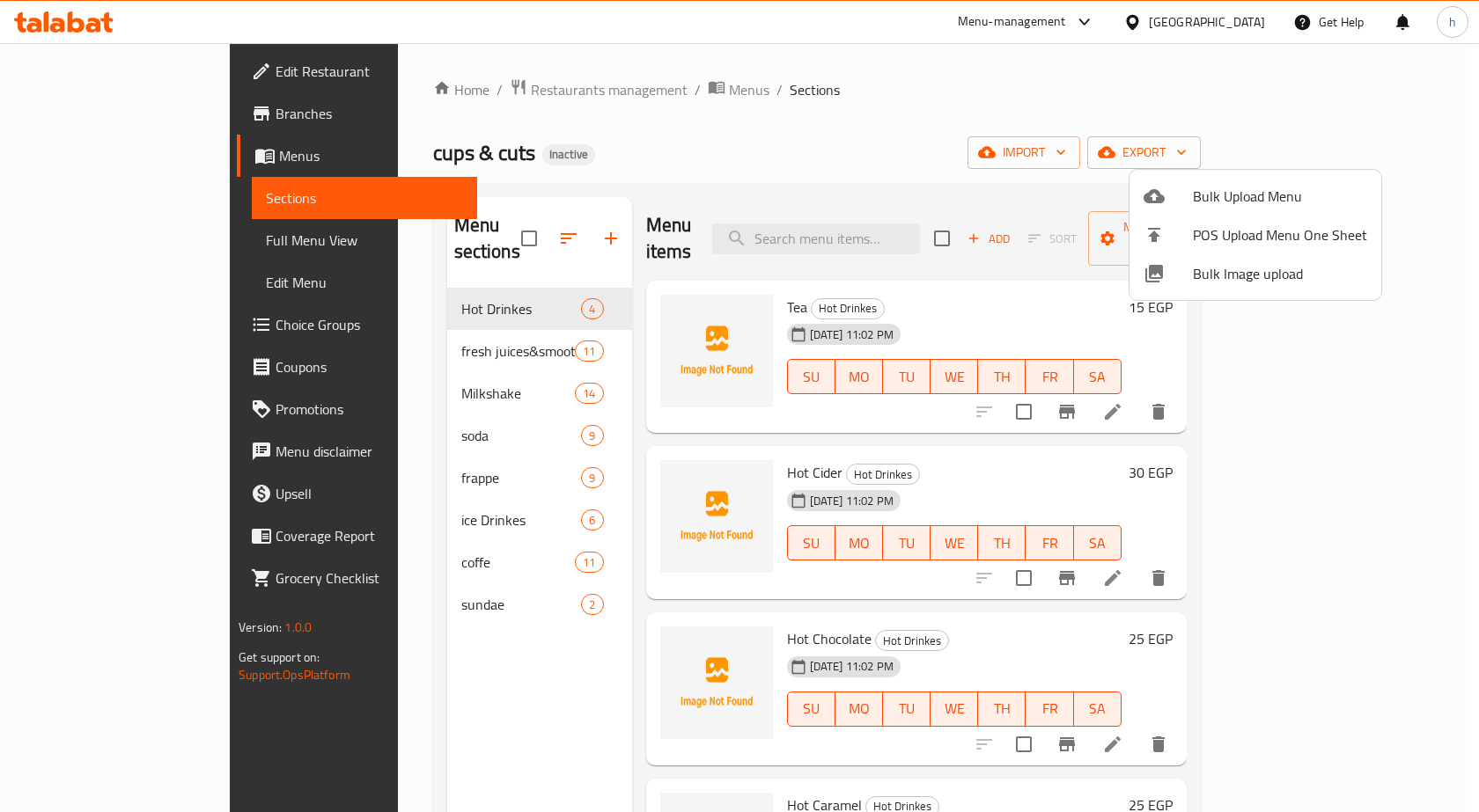
click at [1199, 181] on li "Bulk Upload Menu" at bounding box center [1255, 196] width 251 height 39
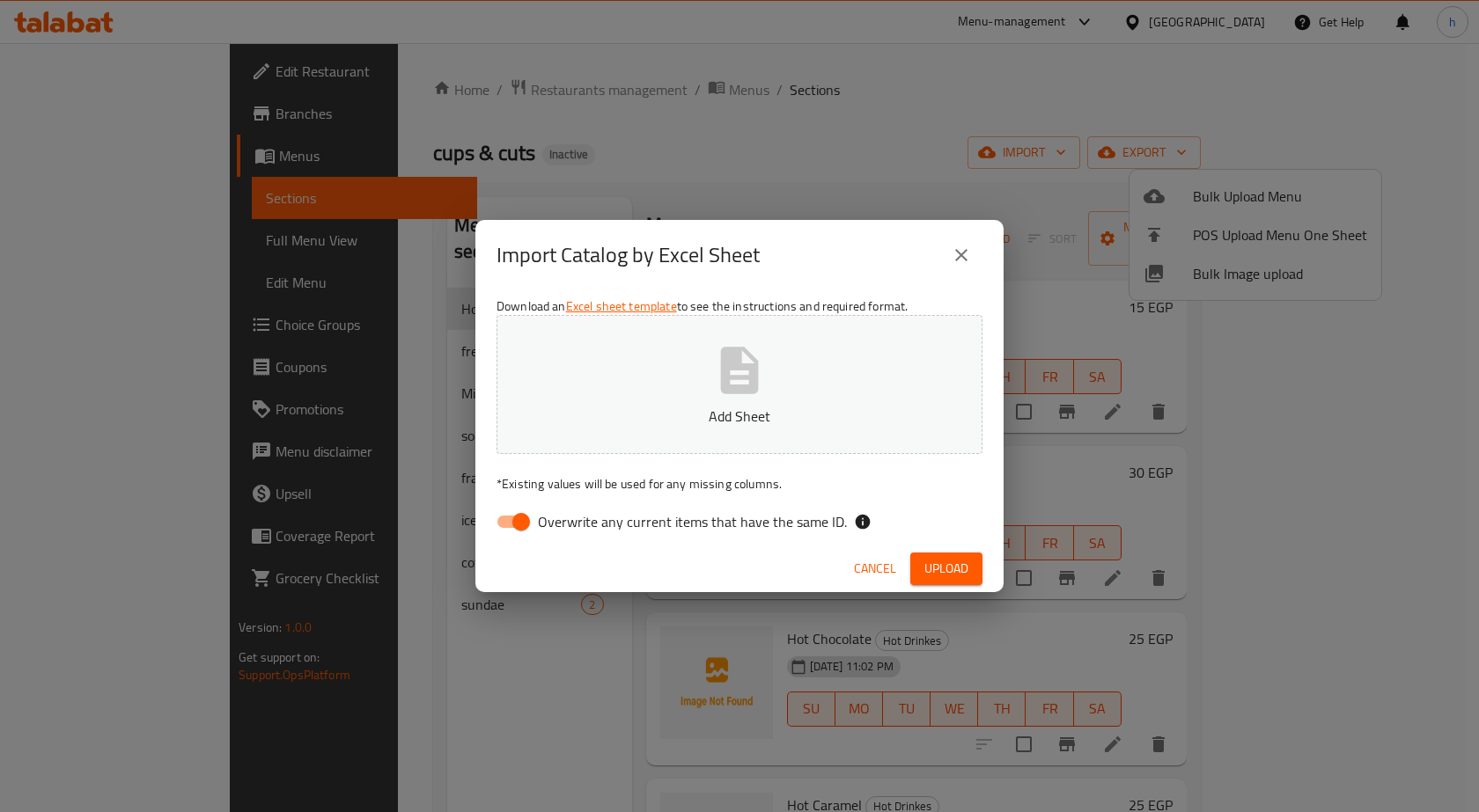
click at [503, 525] on input "Overwrite any current items that have the same ID." at bounding box center [520, 522] width 100 height 33
checkbox input "false"
click at [616, 412] on p "Add Sheet" at bounding box center [740, 416] width 431 height 21
click at [966, 573] on span "Upload" at bounding box center [945, 568] width 44 height 22
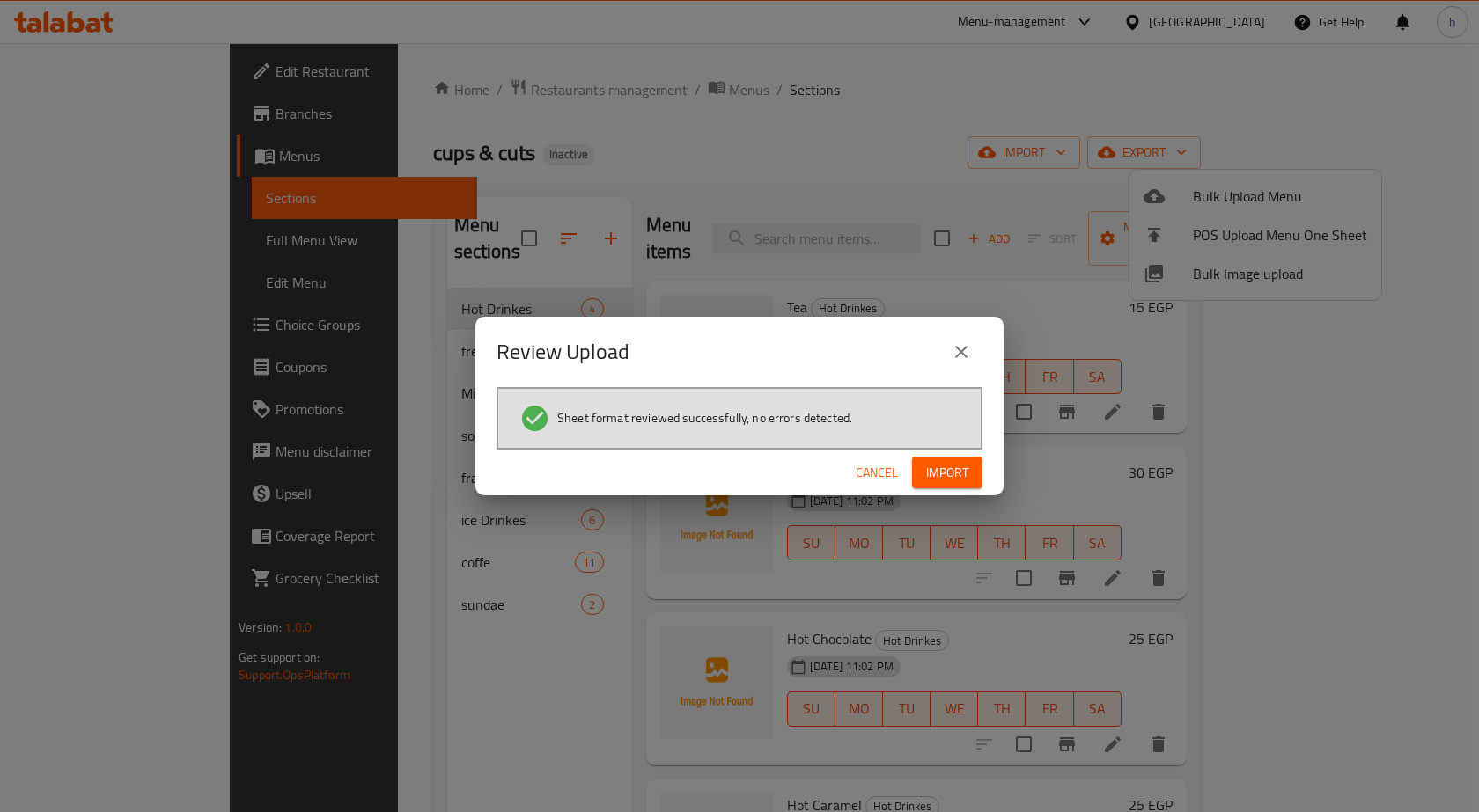
click at [945, 482] on span "Import" at bounding box center [947, 472] width 43 height 22
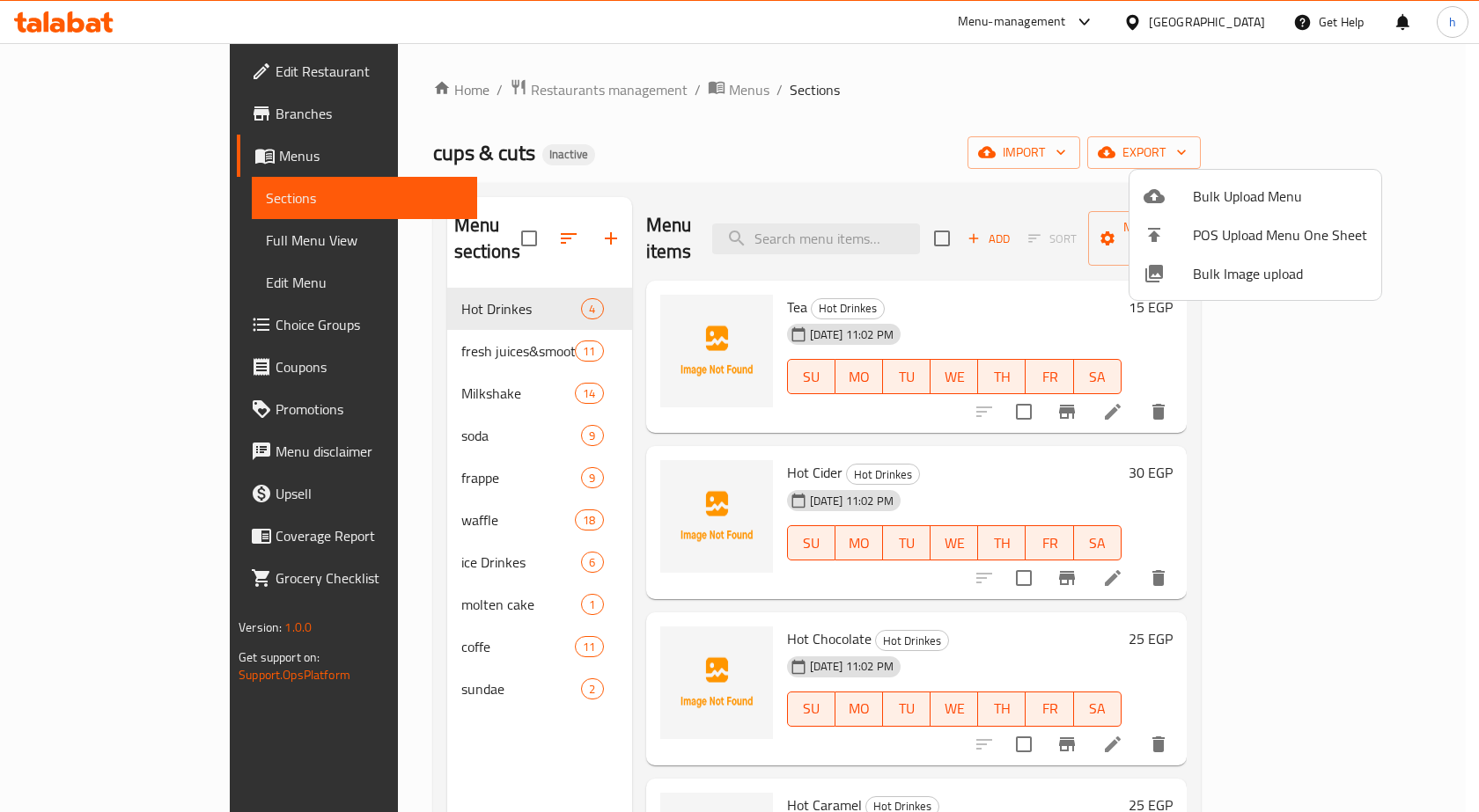
click at [375, 580] on div at bounding box center [740, 406] width 1479 height 812
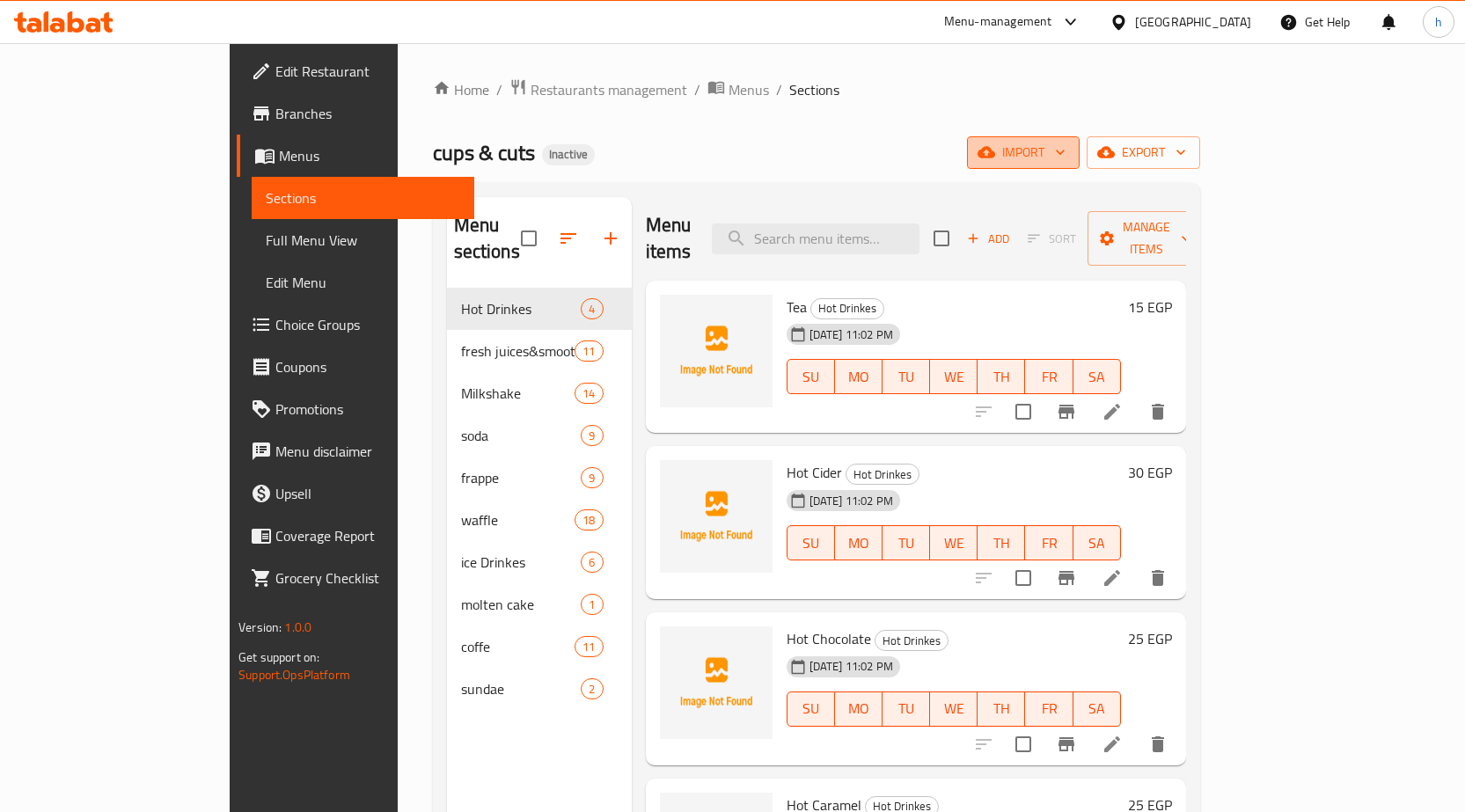
click at [995, 160] on icon "button" at bounding box center [987, 152] width 17 height 17
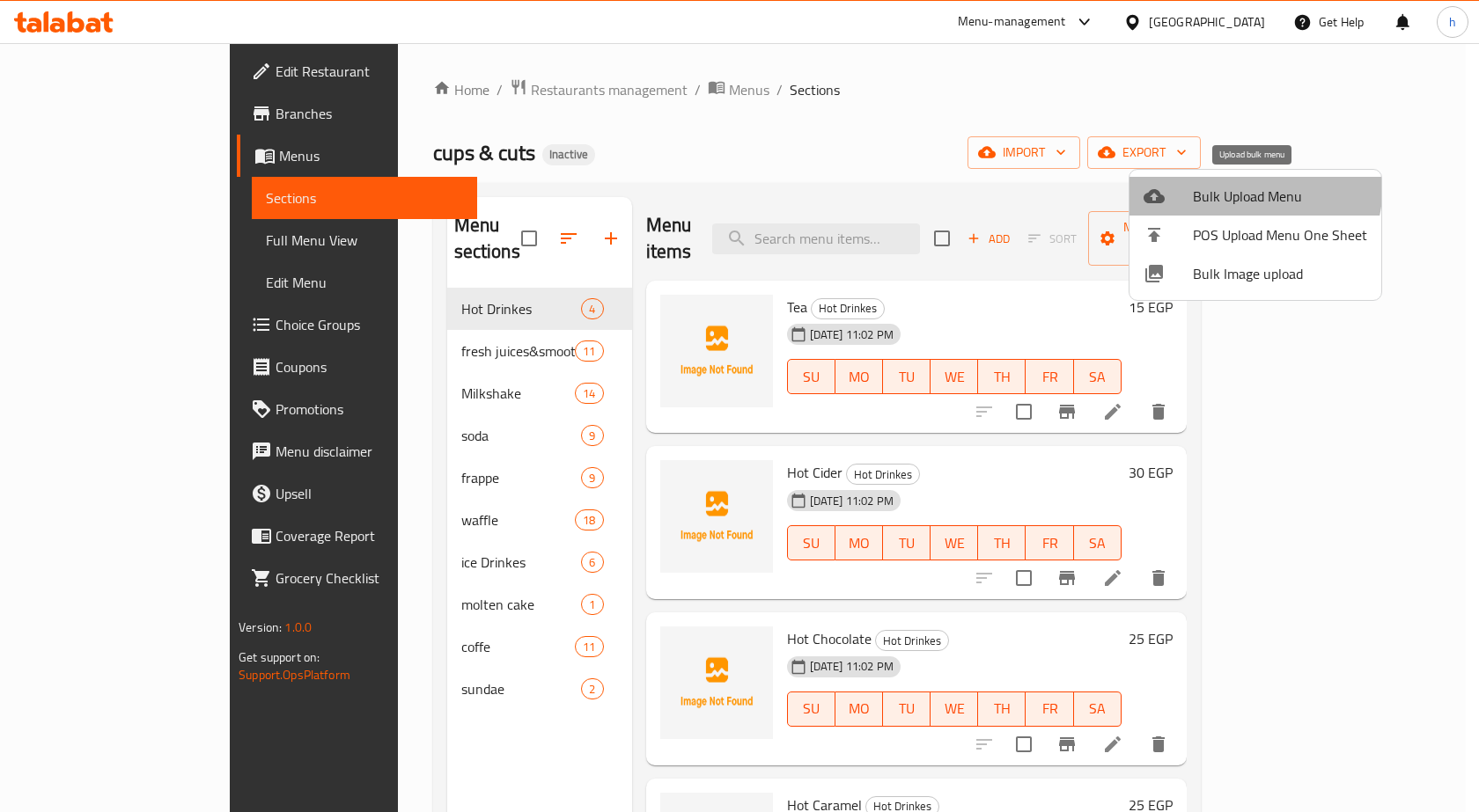
click at [1215, 182] on li "Bulk Upload Menu" at bounding box center [1255, 196] width 251 height 39
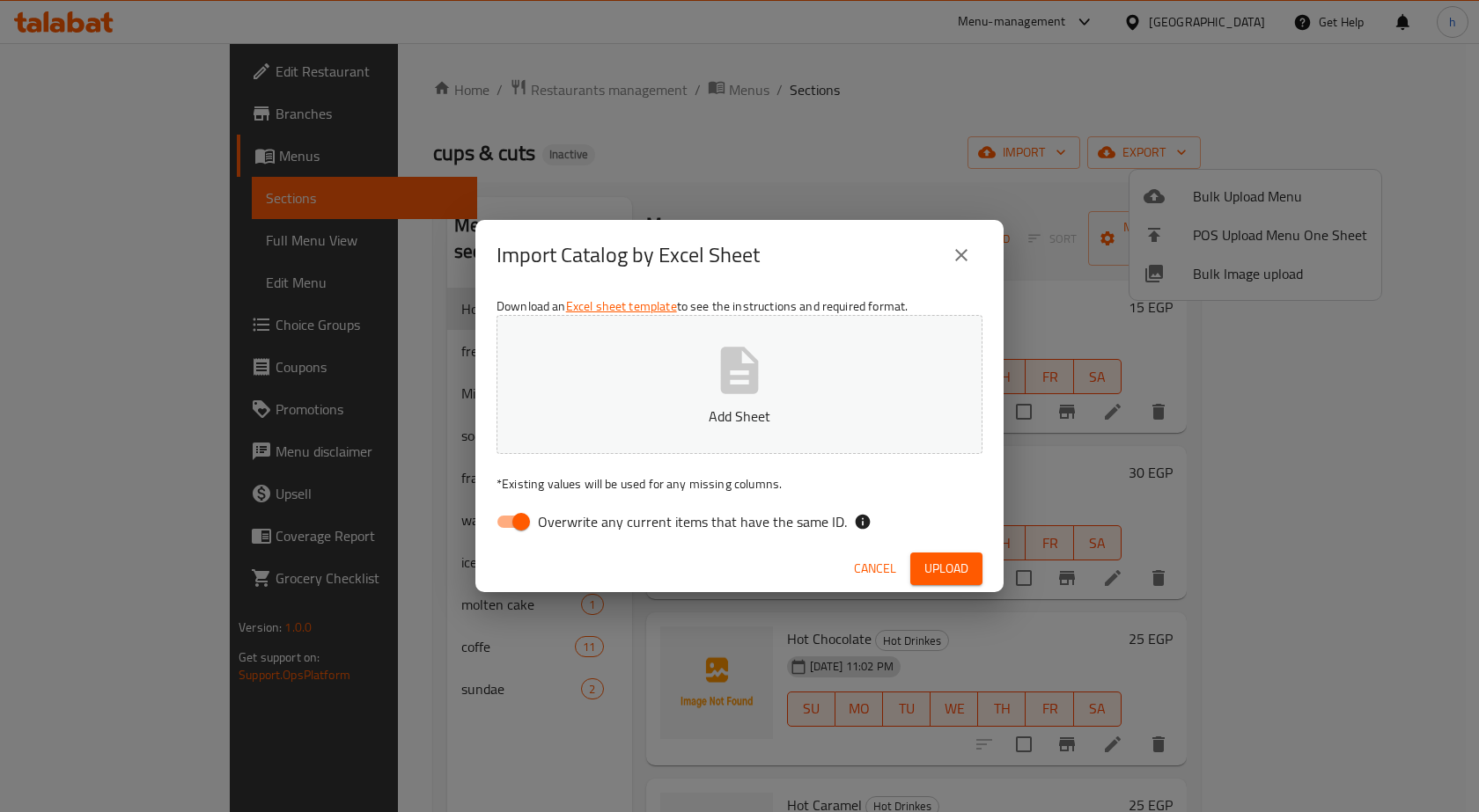
click at [522, 522] on input "Overwrite any current items that have the same ID." at bounding box center [520, 522] width 100 height 33
checkbox input "false"
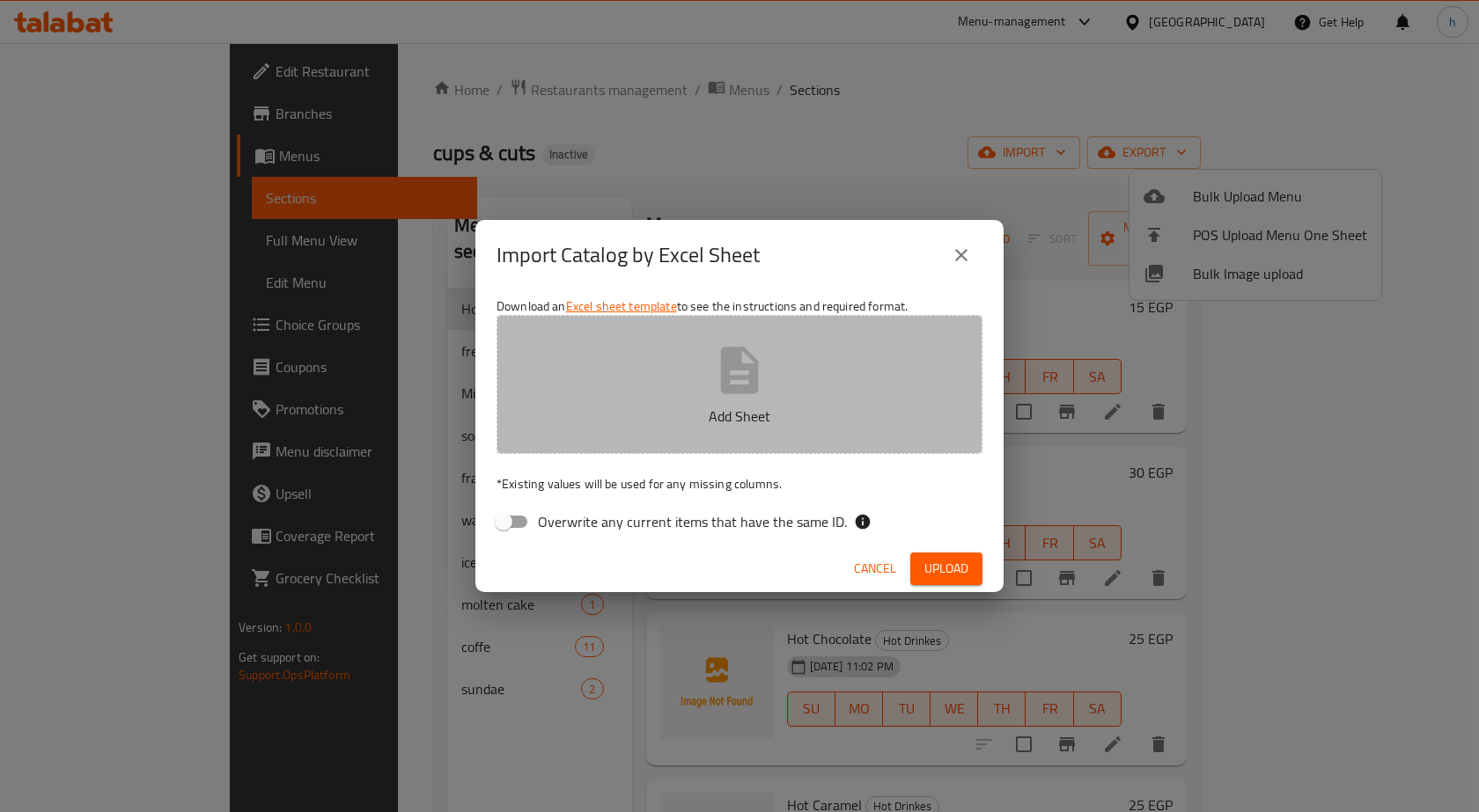
click at [721, 393] on icon "button" at bounding box center [740, 371] width 56 height 56
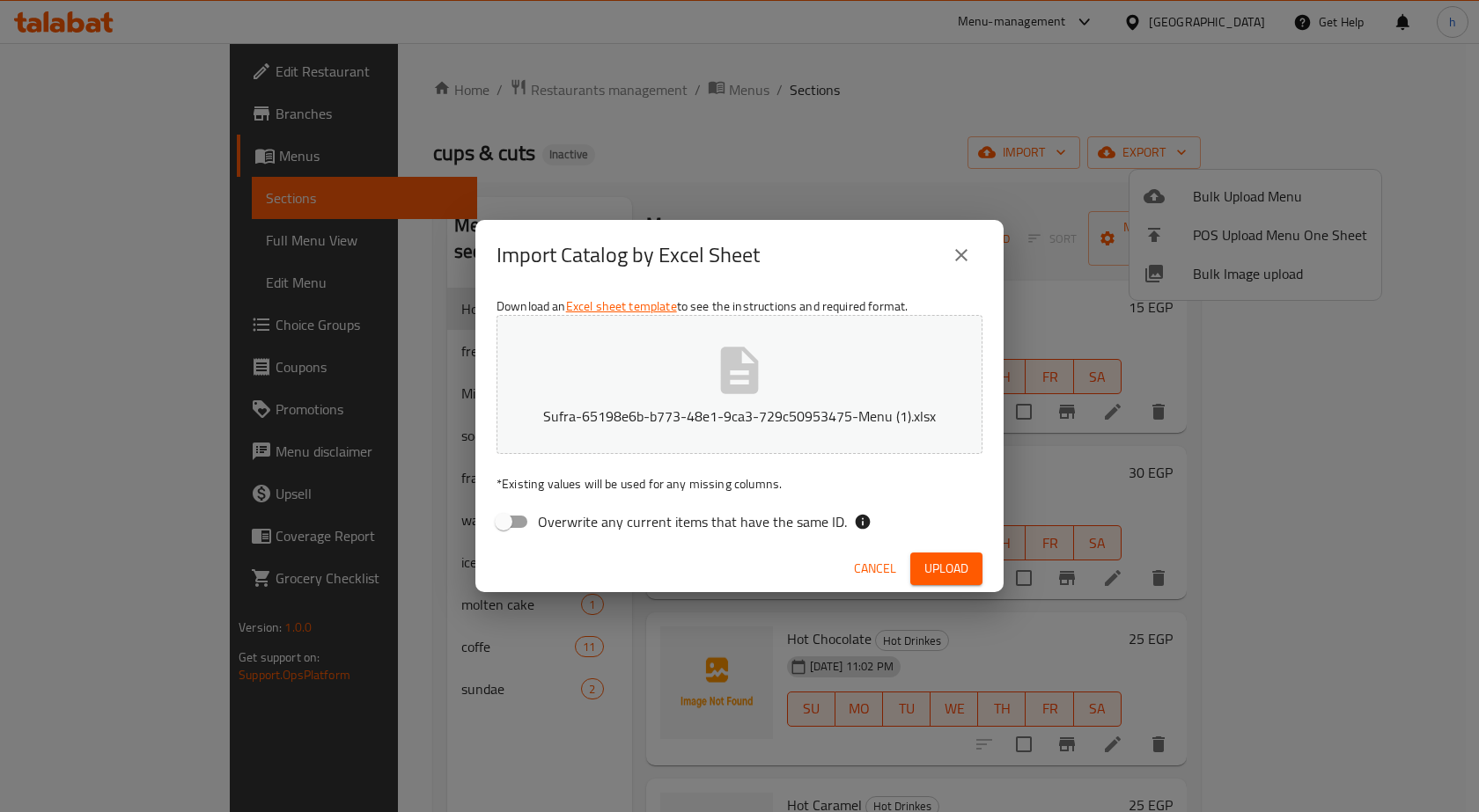
click at [947, 568] on span "Upload" at bounding box center [945, 568] width 44 height 22
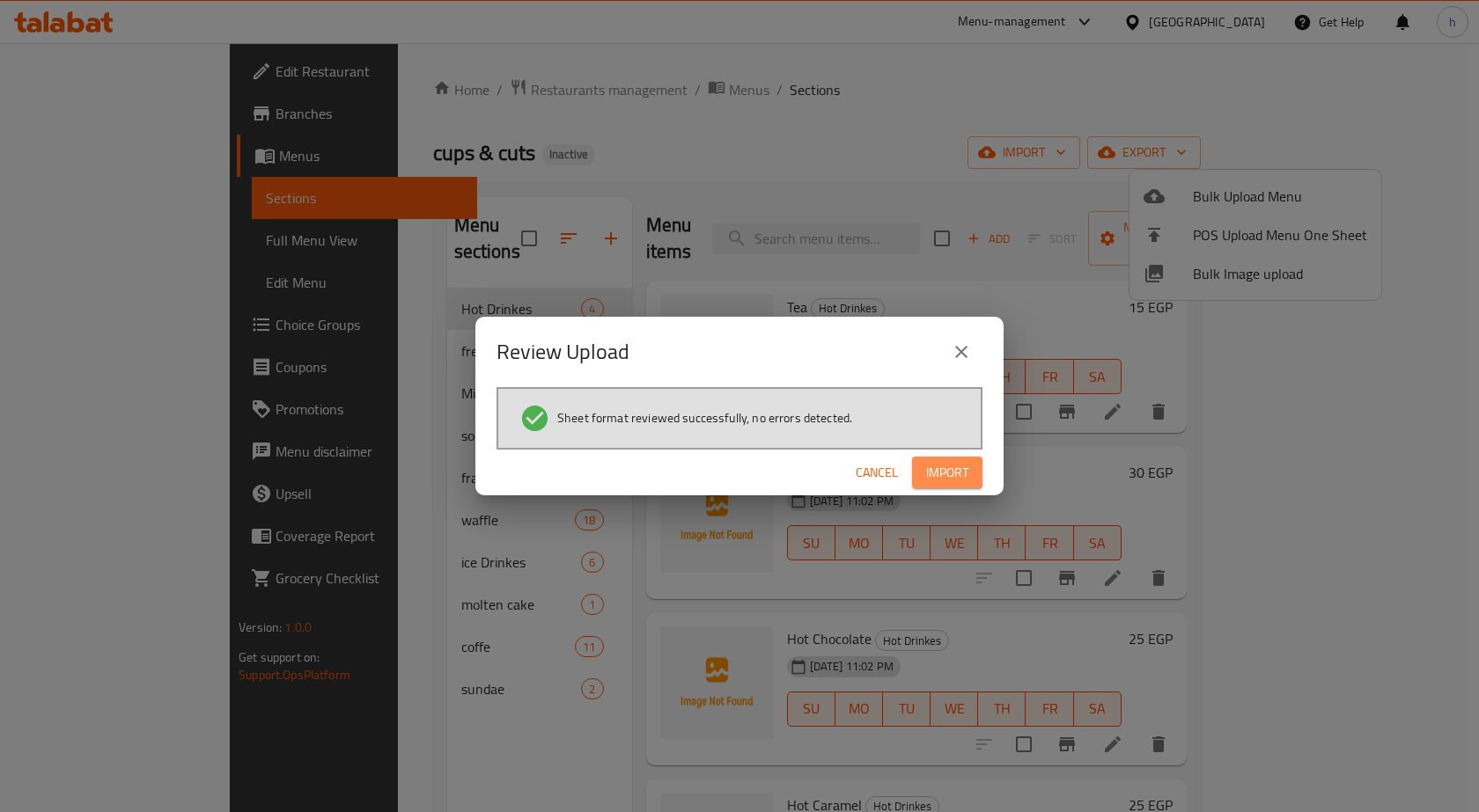
click at [941, 474] on span "Import" at bounding box center [947, 472] width 43 height 22
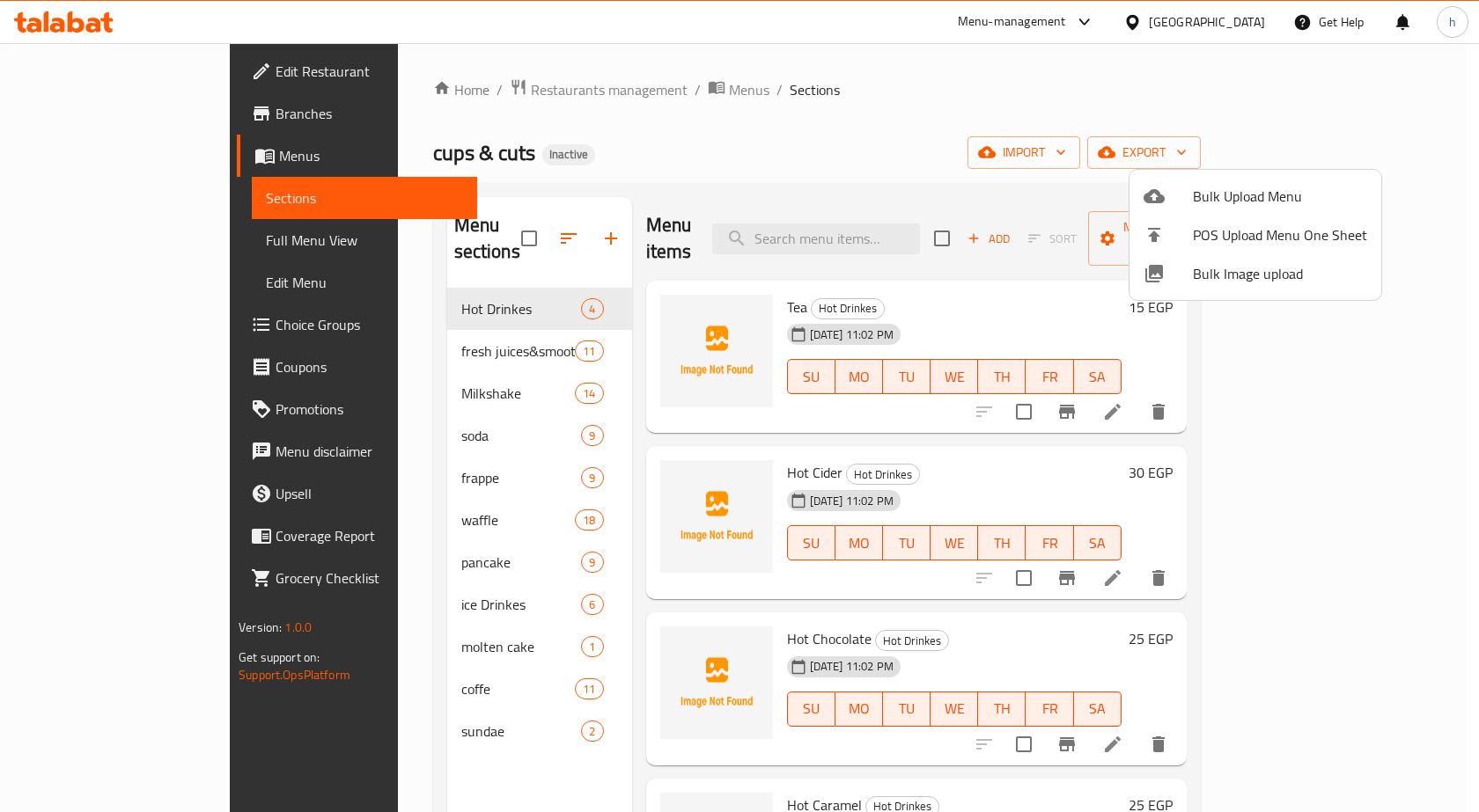
click at [792, 134] on div at bounding box center [740, 406] width 1479 height 812
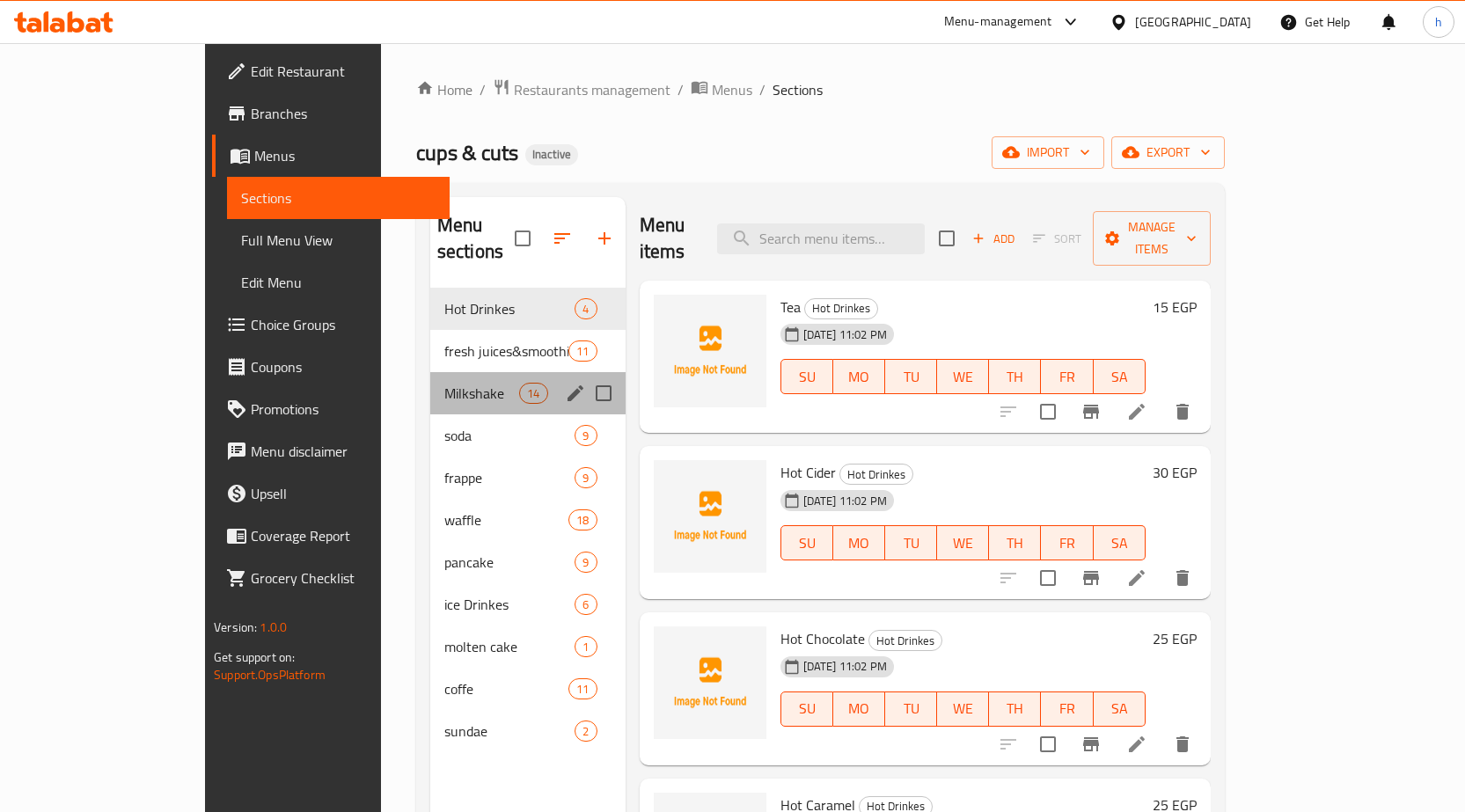
click at [431, 373] on div "Milkshake 14" at bounding box center [528, 394] width 195 height 43
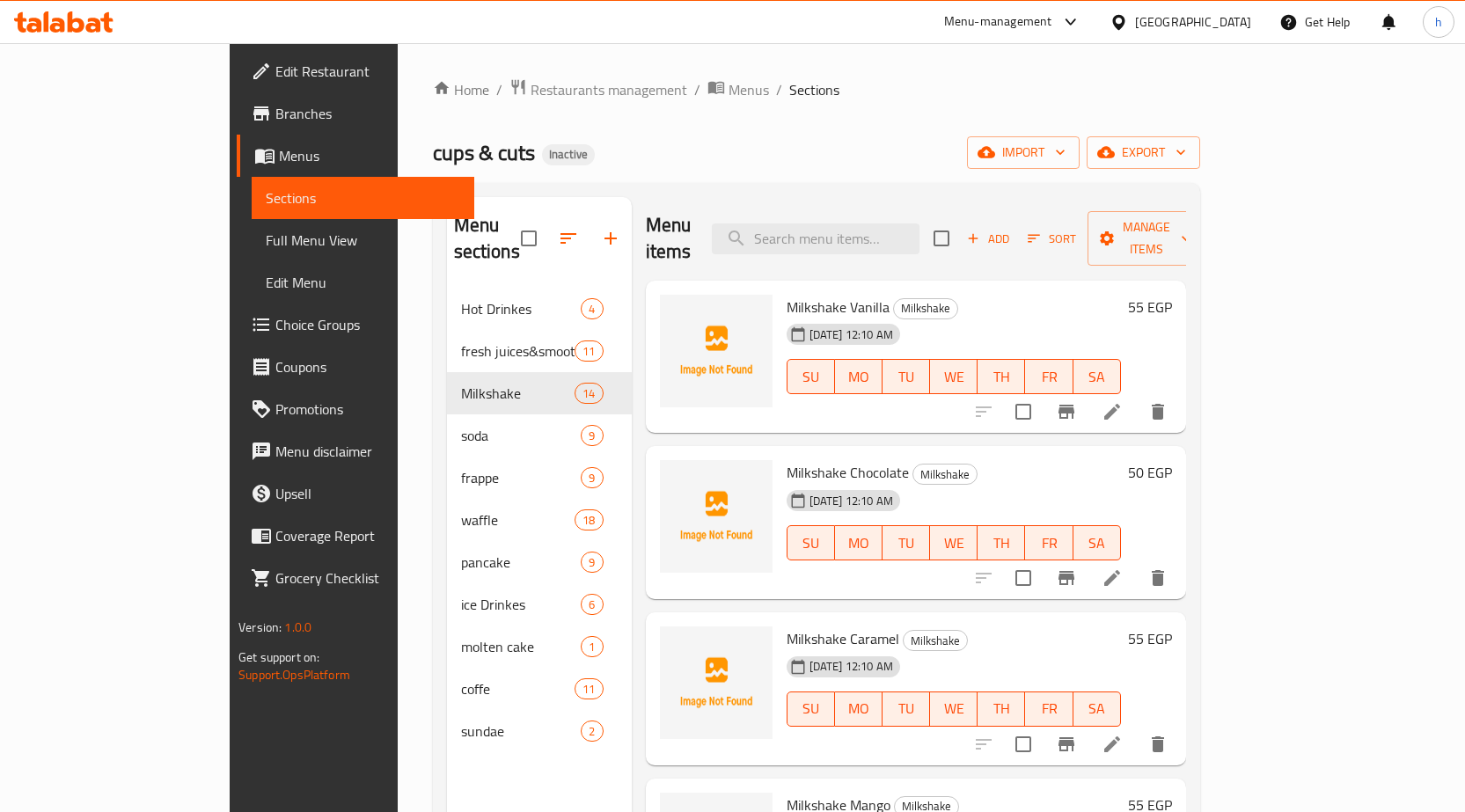
click at [1172, 295] on h6 "55 EGP" at bounding box center [1150, 307] width 44 height 24
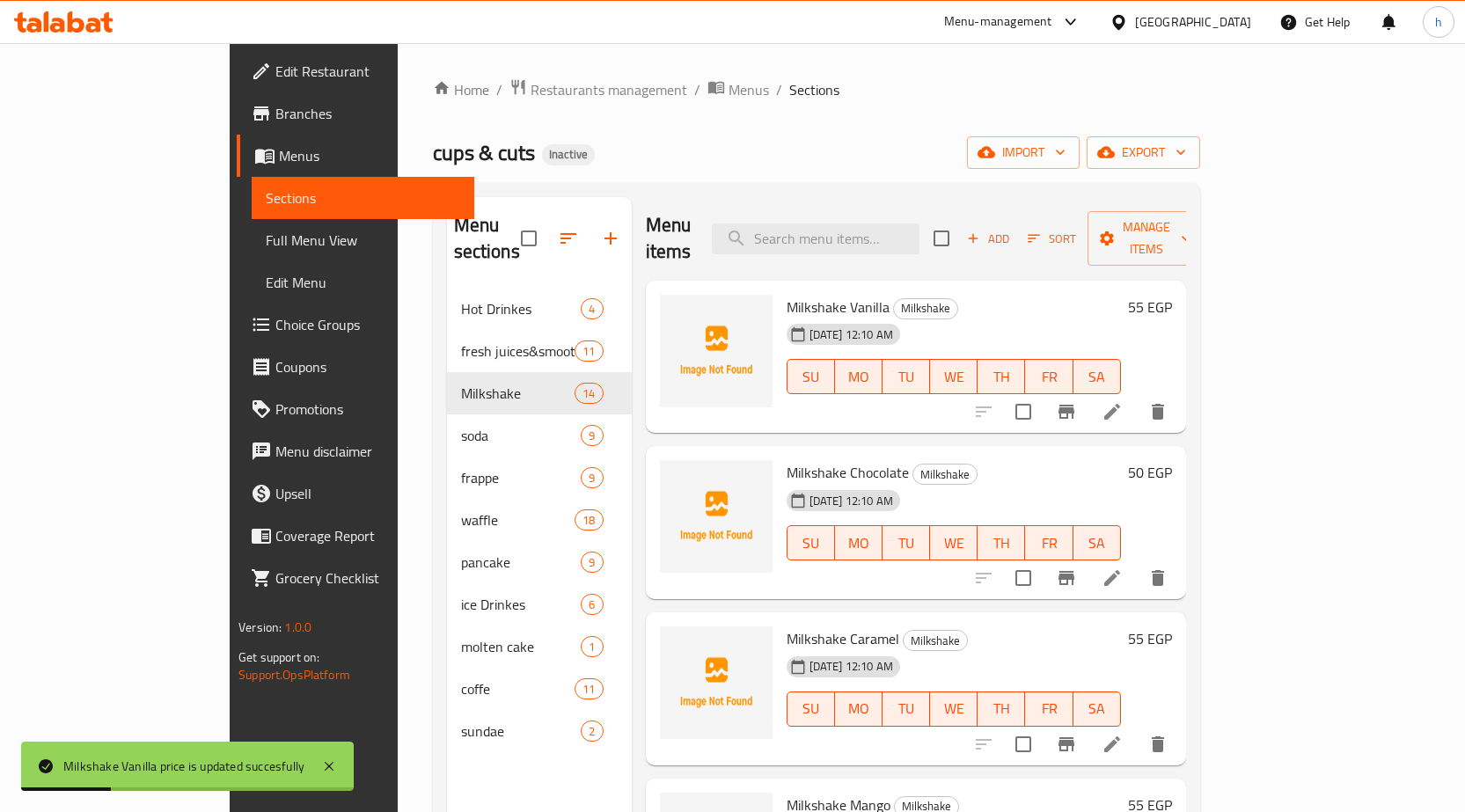
click at [1172, 295] on h6 "55 EGP" at bounding box center [1150, 307] width 44 height 24
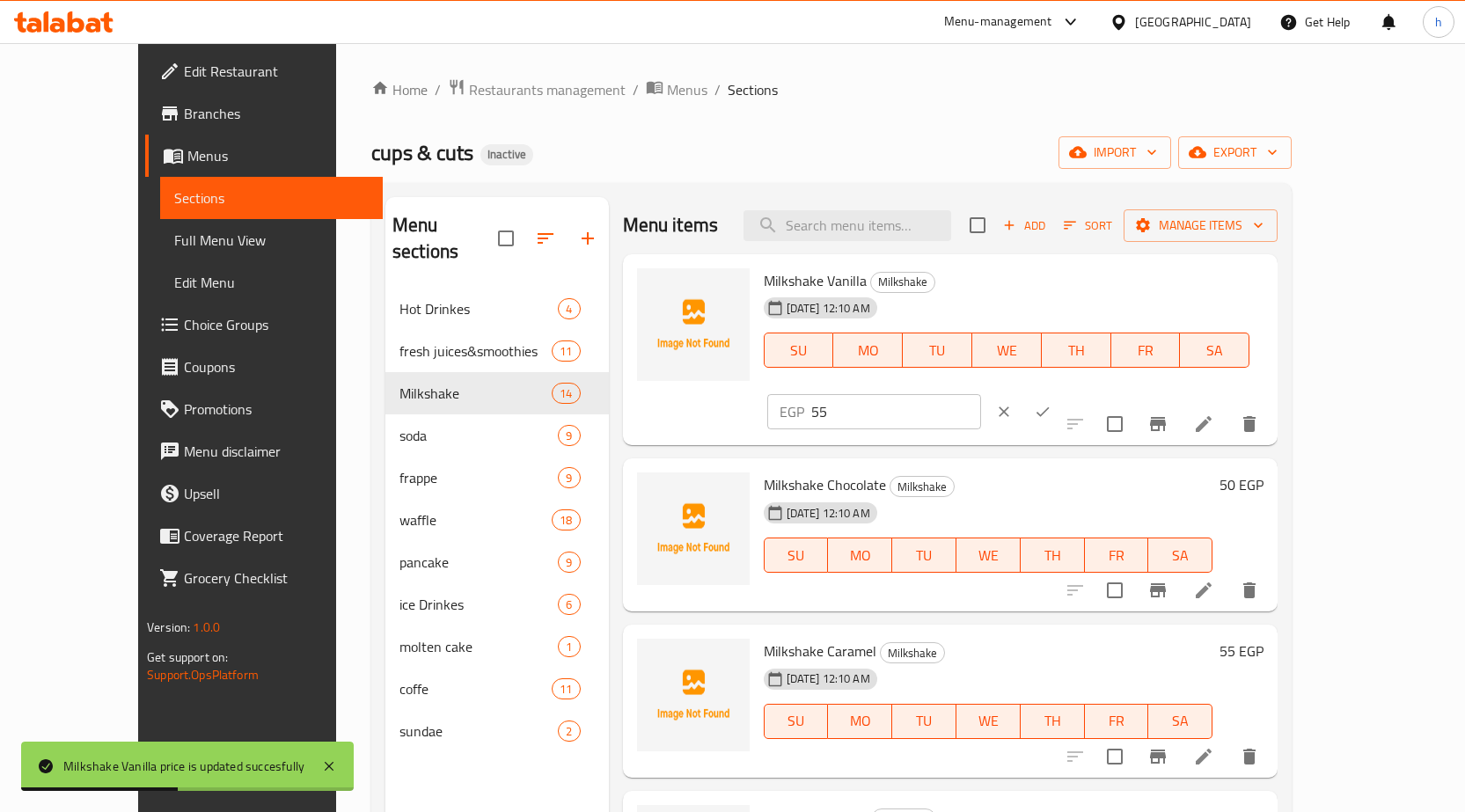
click at [981, 394] on input "55" at bounding box center [895, 411] width 170 height 35
drag, startPoint x: 1170, startPoint y: 287, endPoint x: 1134, endPoint y: 287, distance: 36.0
click at [981, 394] on div "EGP 55 ​" at bounding box center [874, 411] width 213 height 35
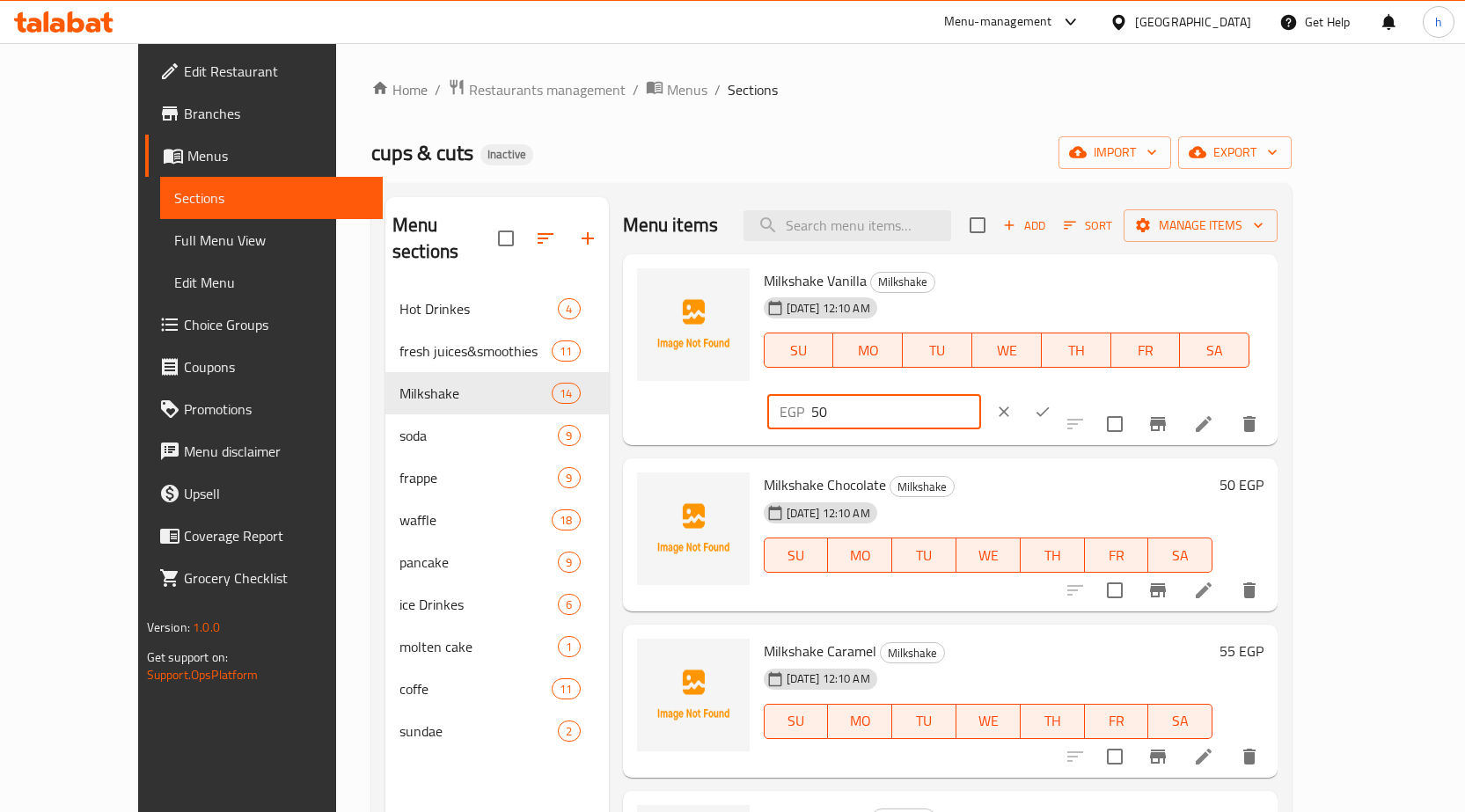
type input "50"
click at [1062, 393] on button "ok" at bounding box center [1043, 412] width 39 height 39
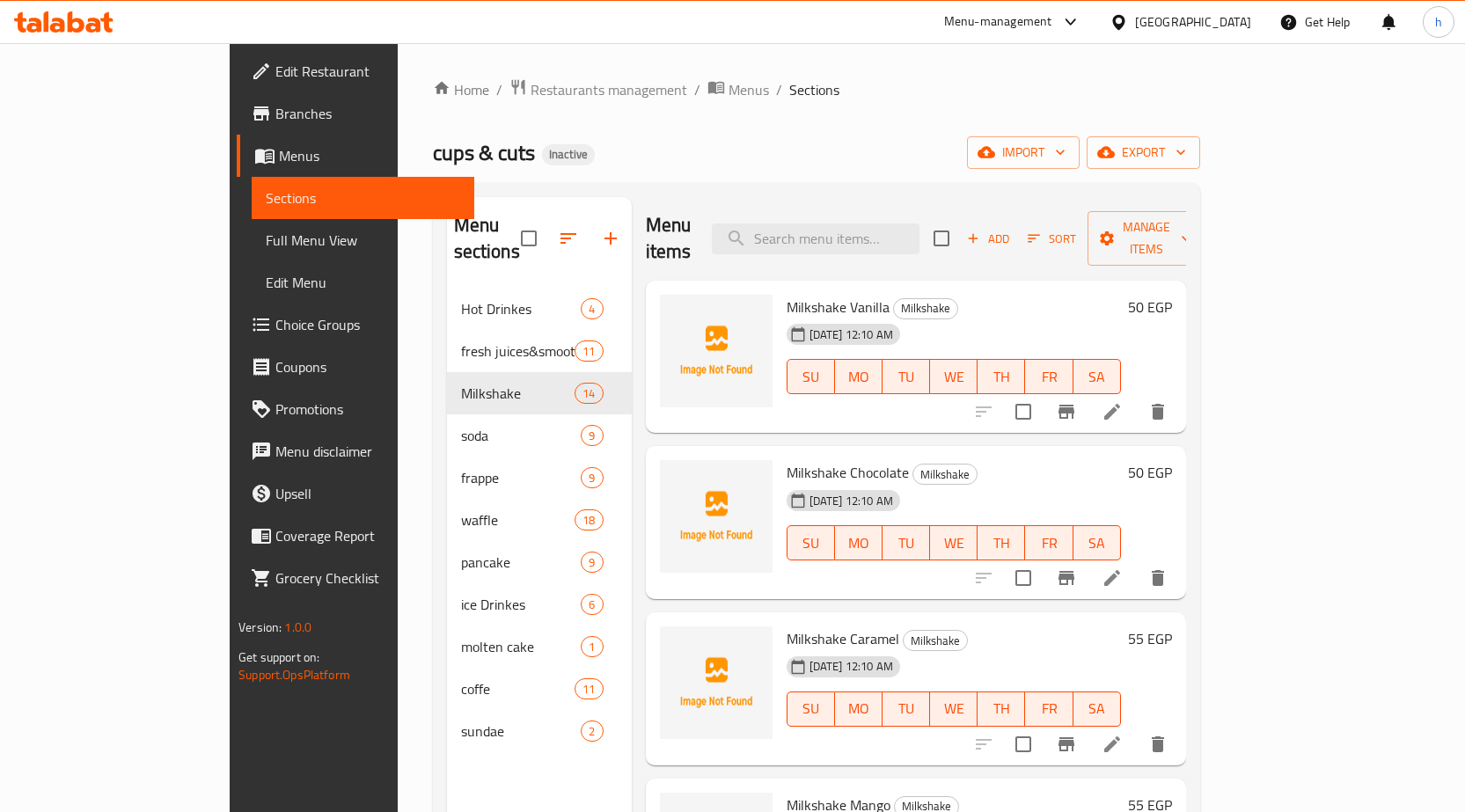
click at [1236, 76] on div "Home / Restaurants management / Menus / Sections cups & cuts Inactive import ex…" at bounding box center [817, 550] width 838 height 1016
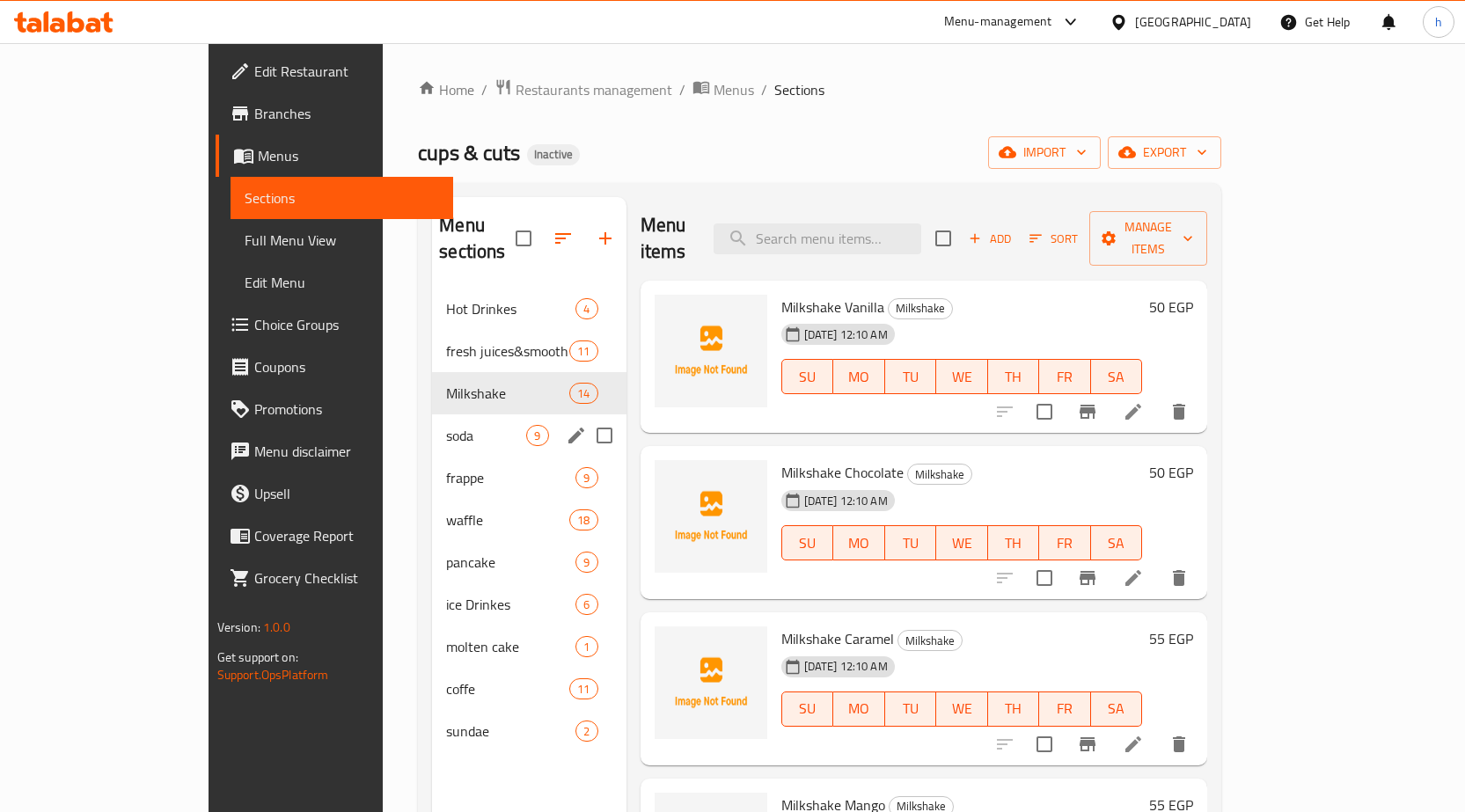
click at [432, 428] on div "soda 9" at bounding box center [529, 436] width 194 height 43
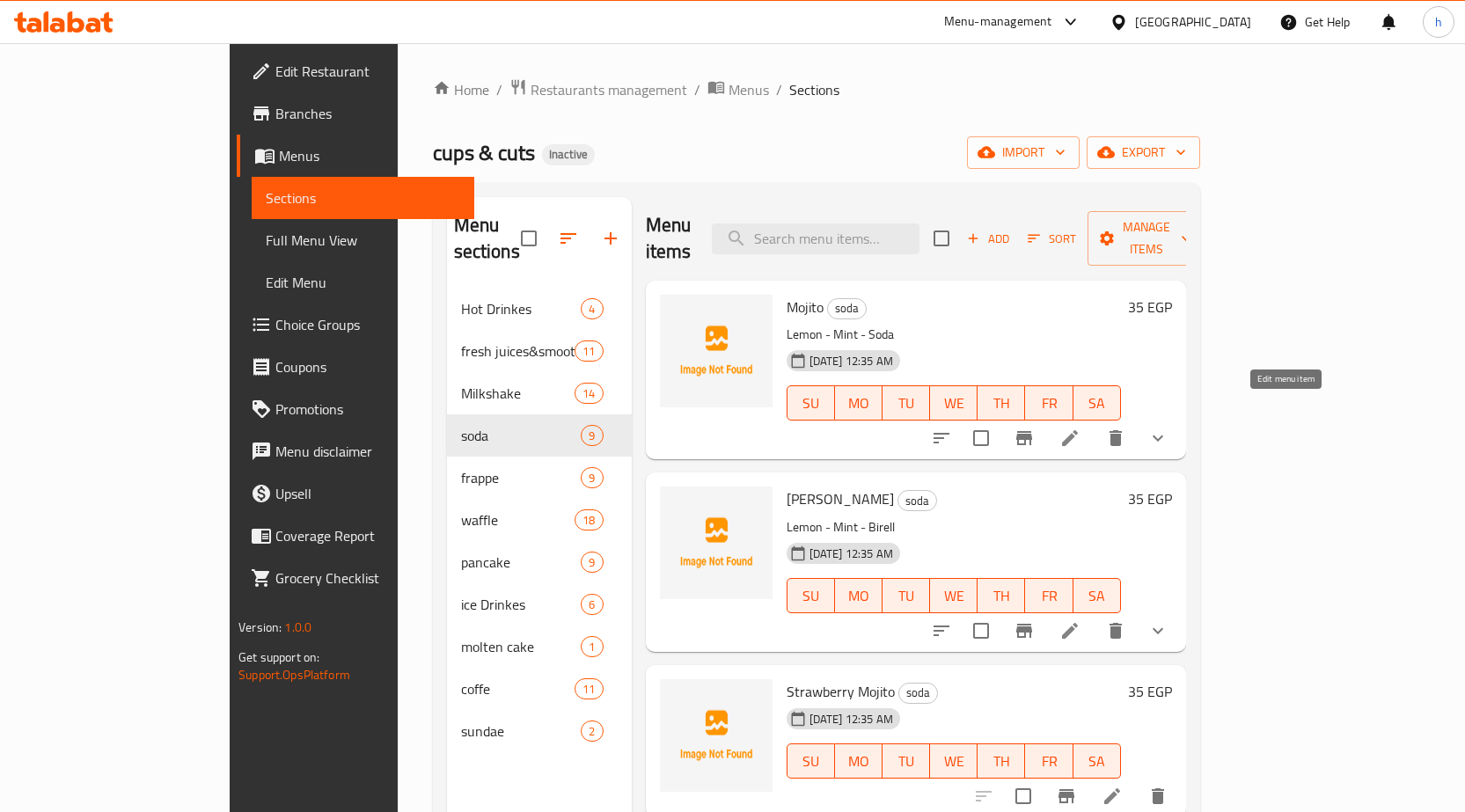
click at [1081, 428] on icon at bounding box center [1070, 438] width 21 height 21
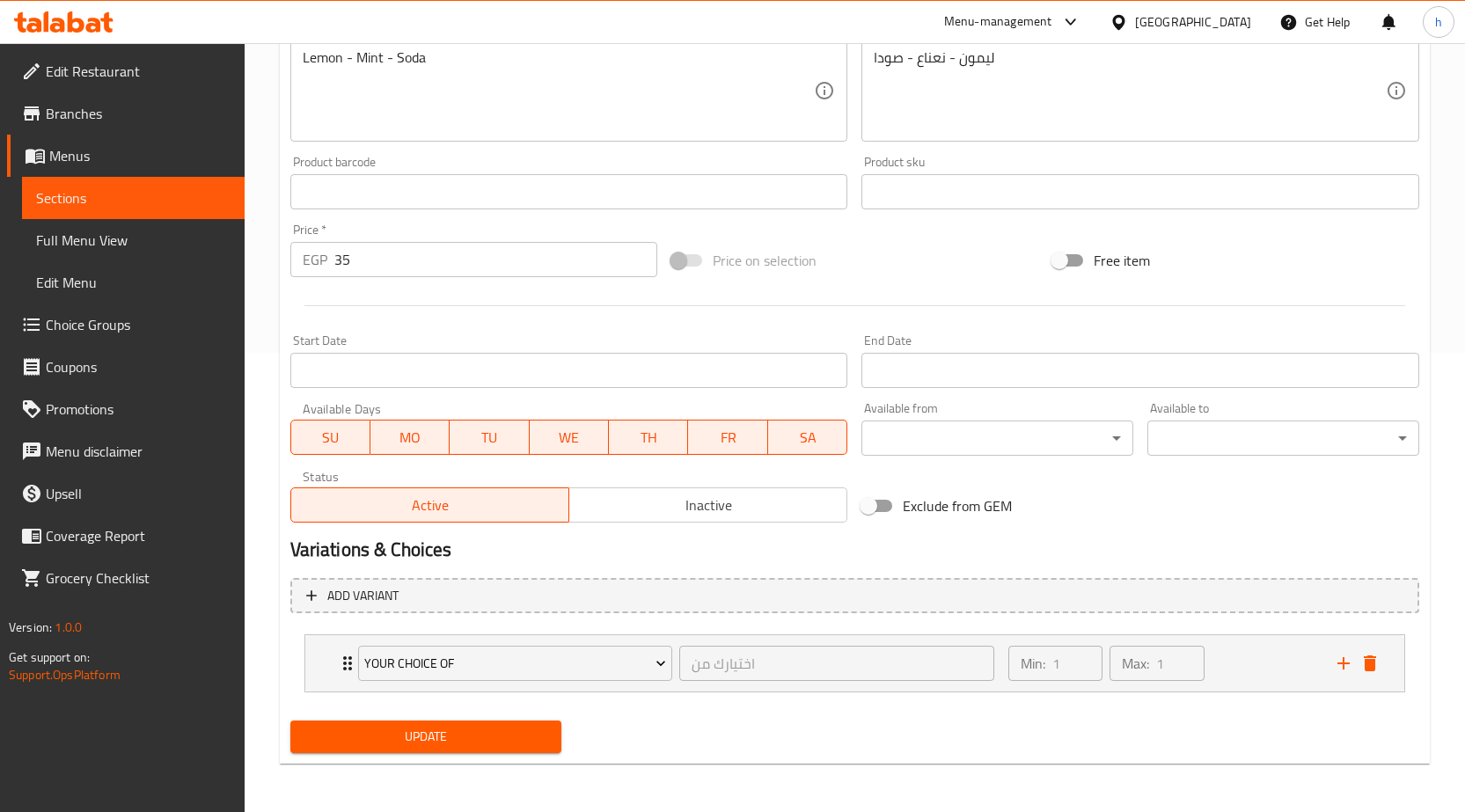
scroll to position [460, 0]
click at [1259, 663] on div "Min: 1 ​ Max: 1 ​" at bounding box center [1162, 663] width 329 height 56
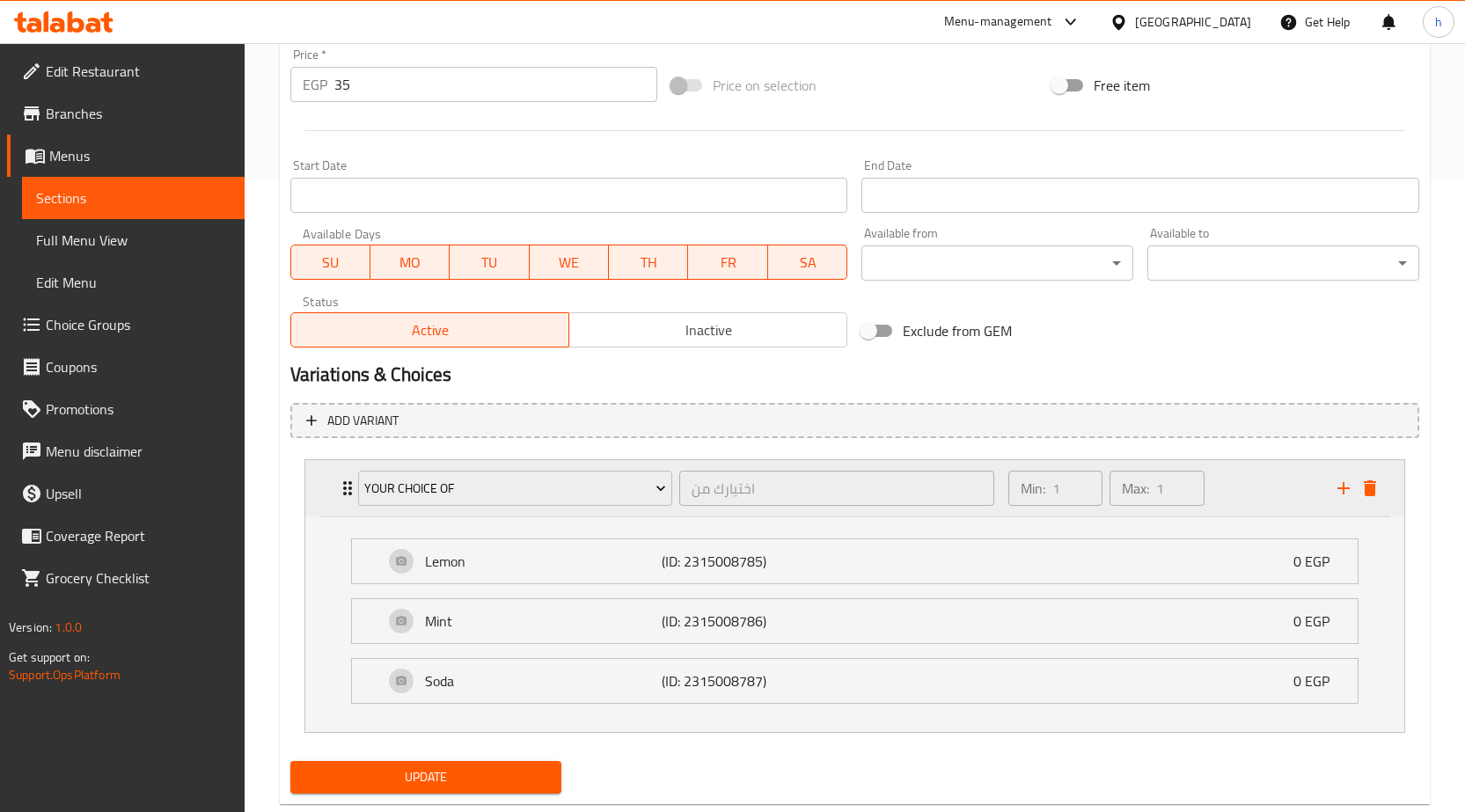
scroll to position [636, 0]
click at [1369, 482] on icon "delete" at bounding box center [1370, 487] width 21 height 21
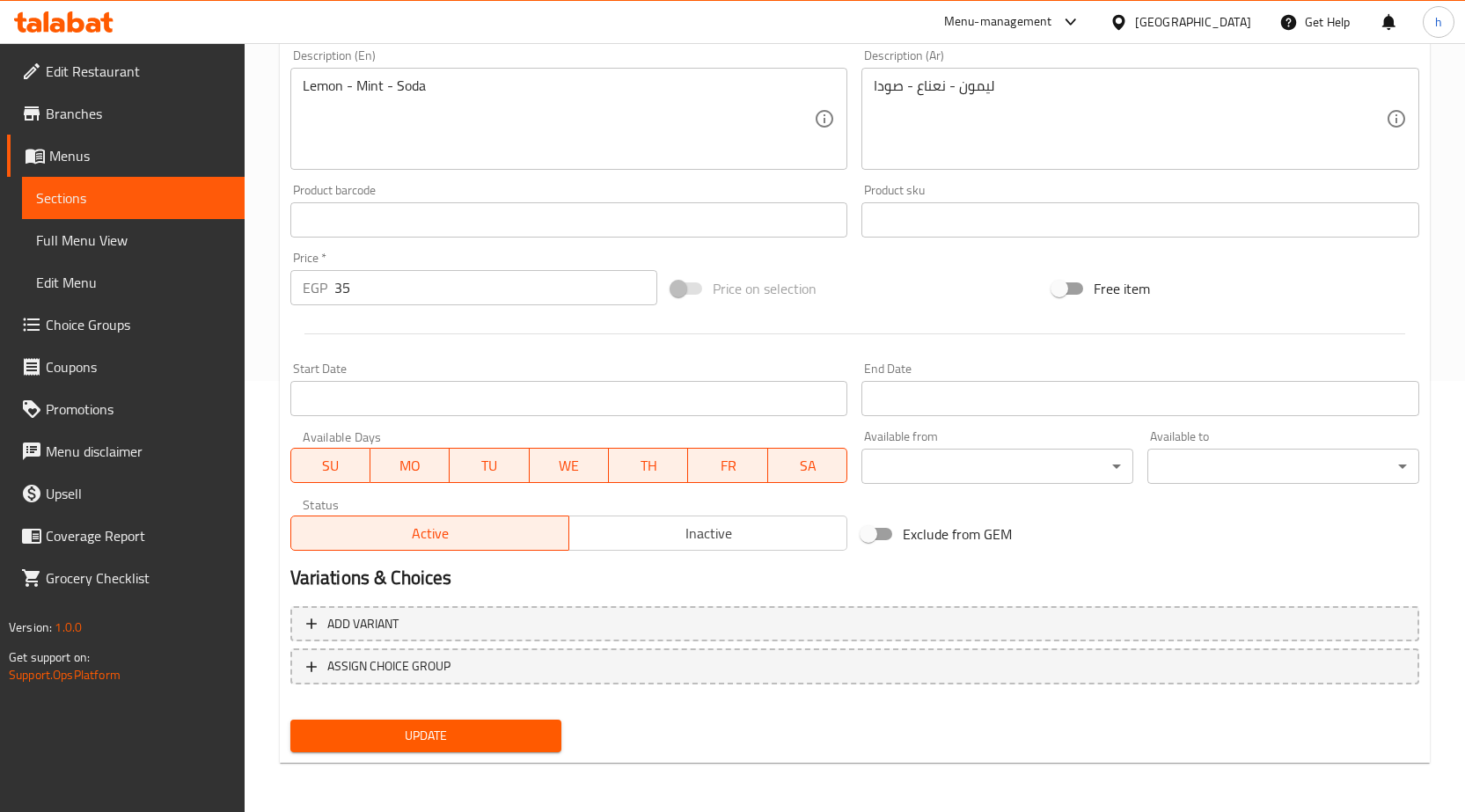
click at [505, 735] on span "Update" at bounding box center [426, 735] width 244 height 22
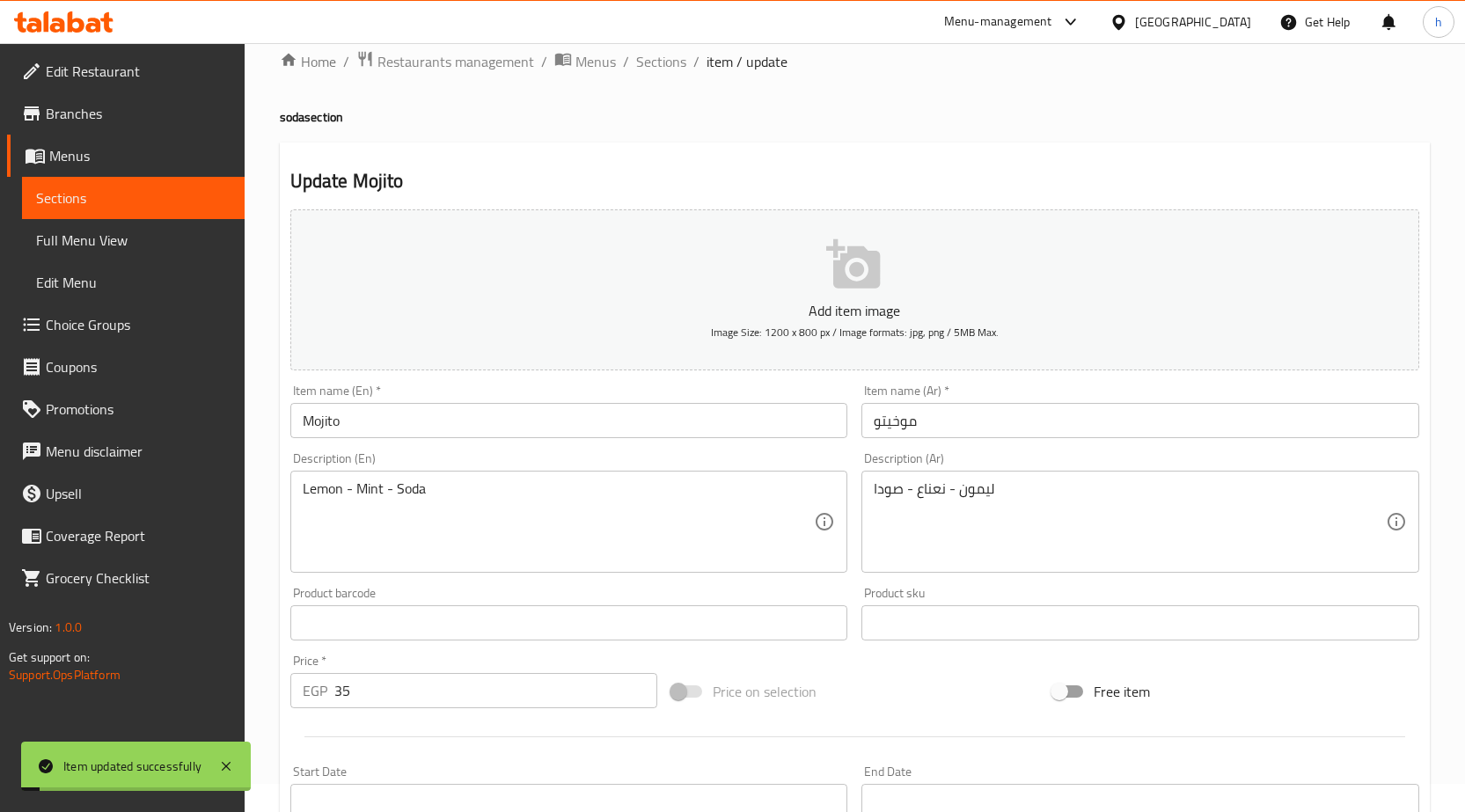
scroll to position [0, 0]
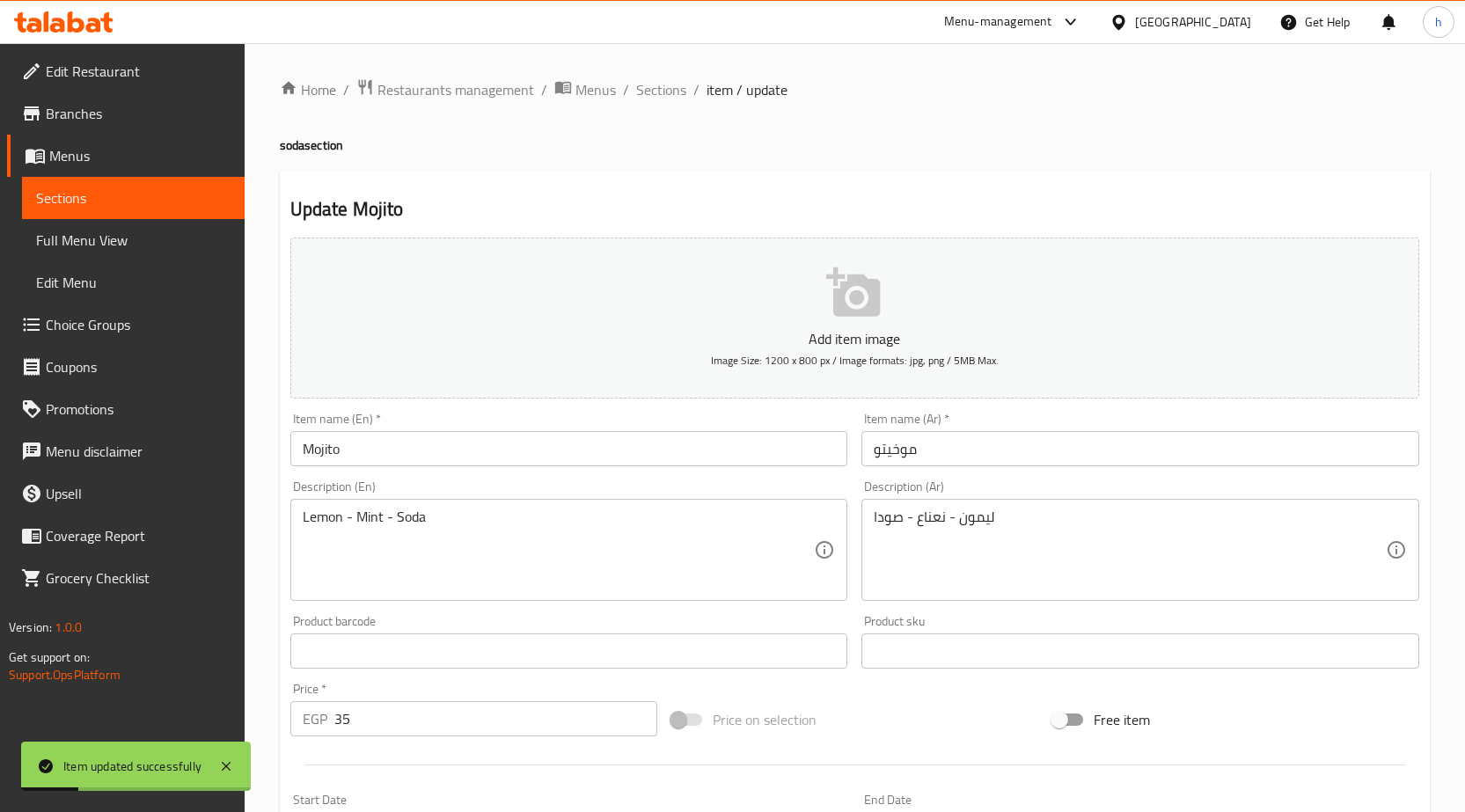
click at [168, 194] on span "Sections" at bounding box center [133, 198] width 194 height 21
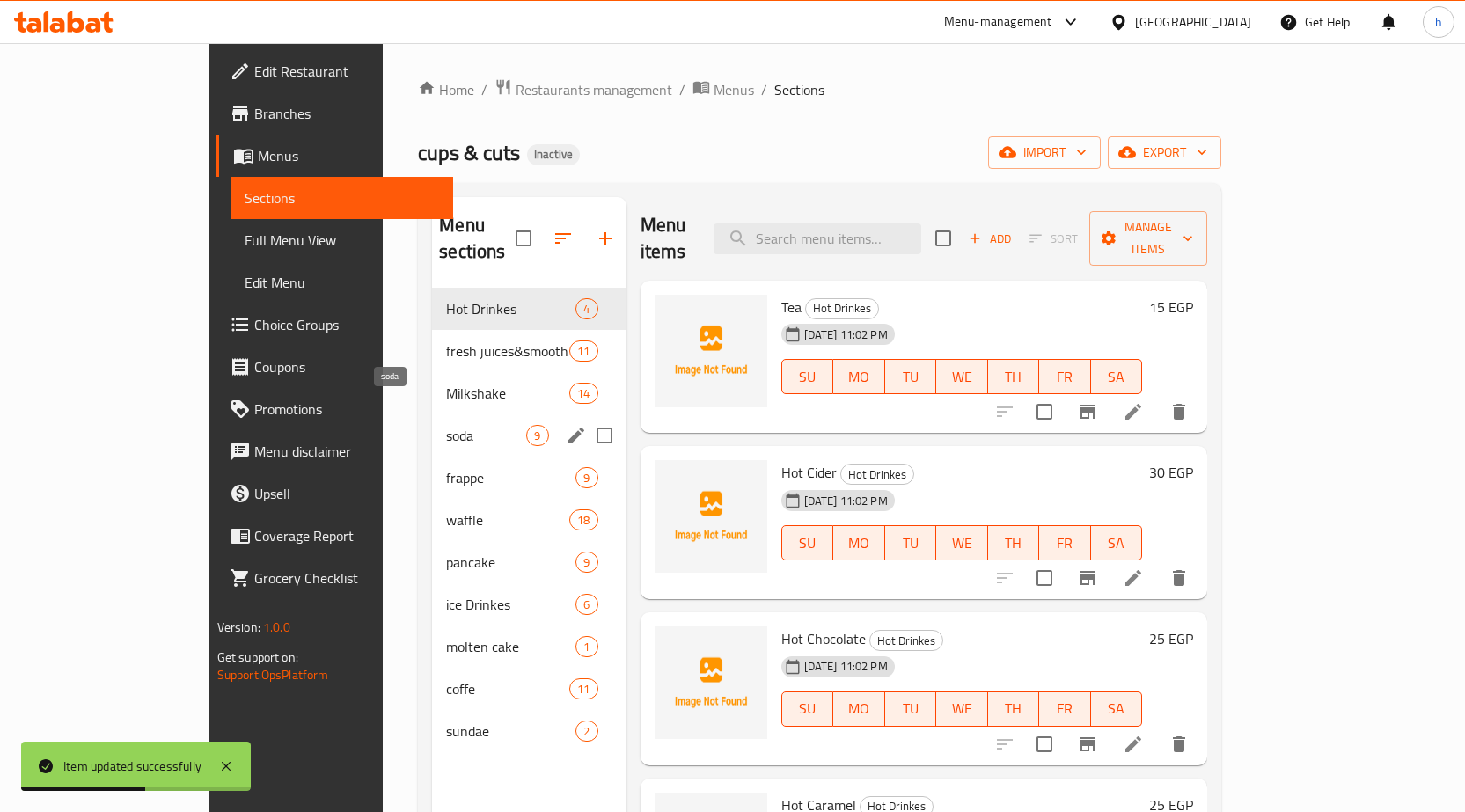
click at [446, 425] on span "soda" at bounding box center [486, 436] width 81 height 21
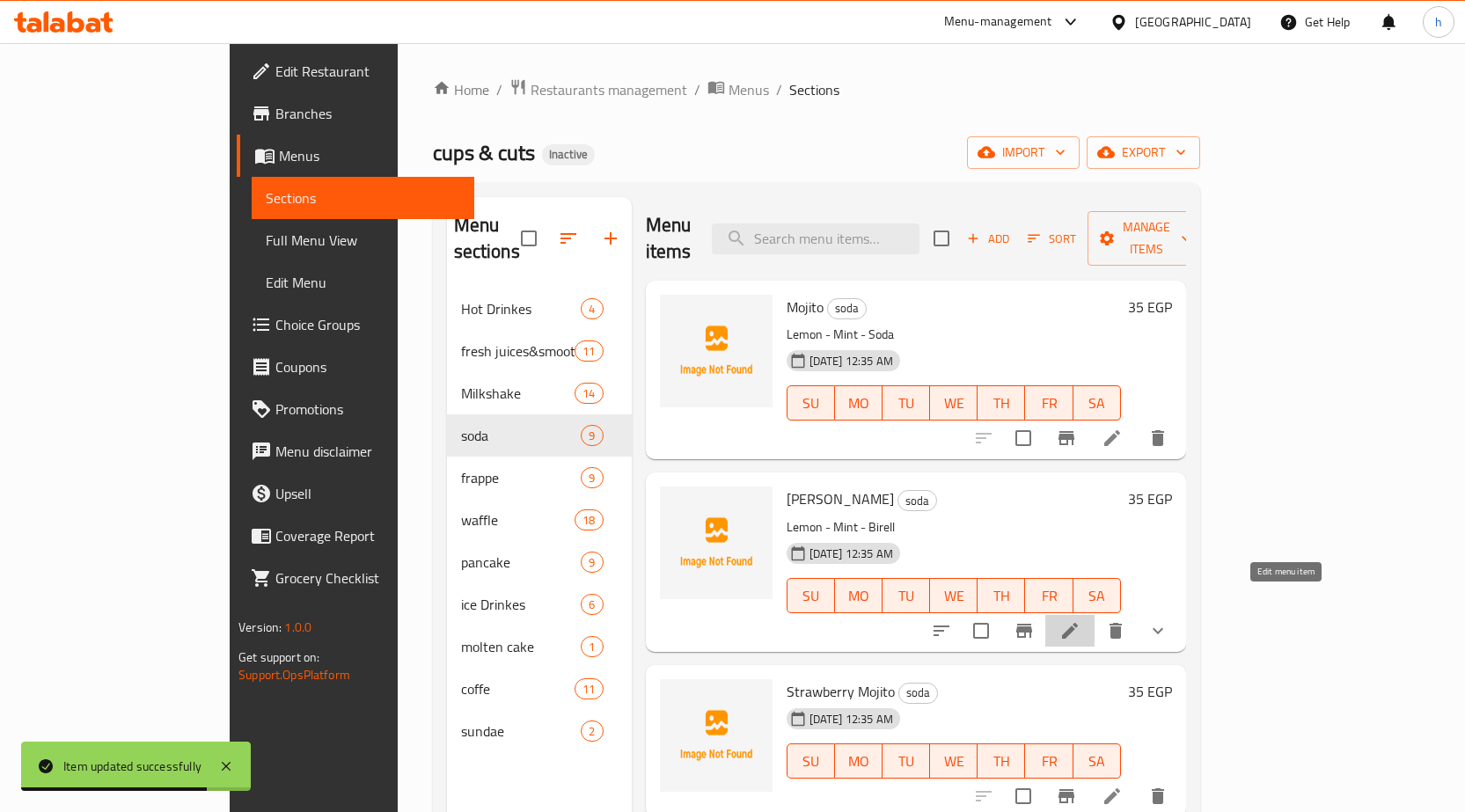
click at [1081, 621] on icon at bounding box center [1070, 632] width 21 height 21
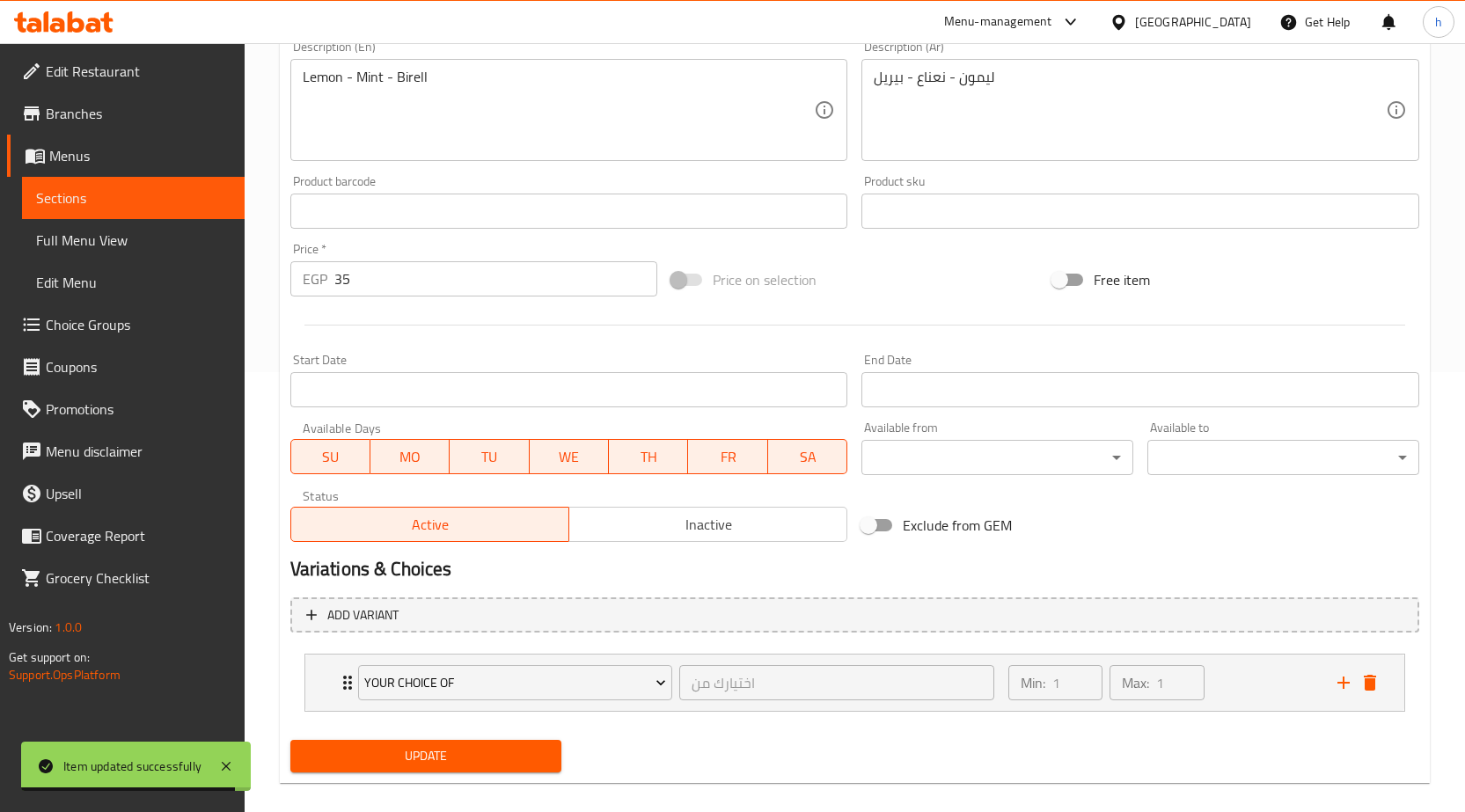
scroll to position [460, 0]
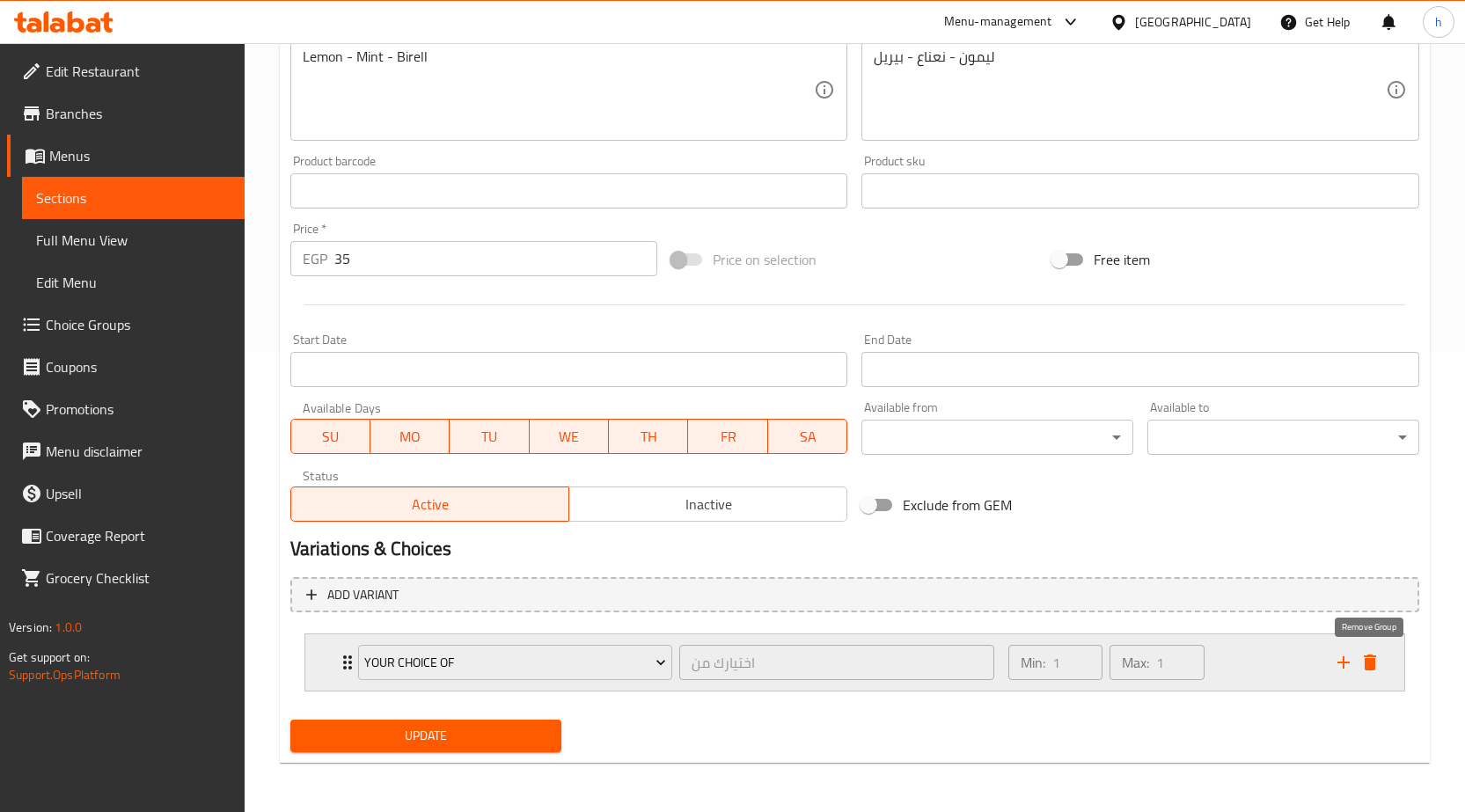
click at [1373, 663] on icon "delete" at bounding box center [1370, 663] width 13 height 16
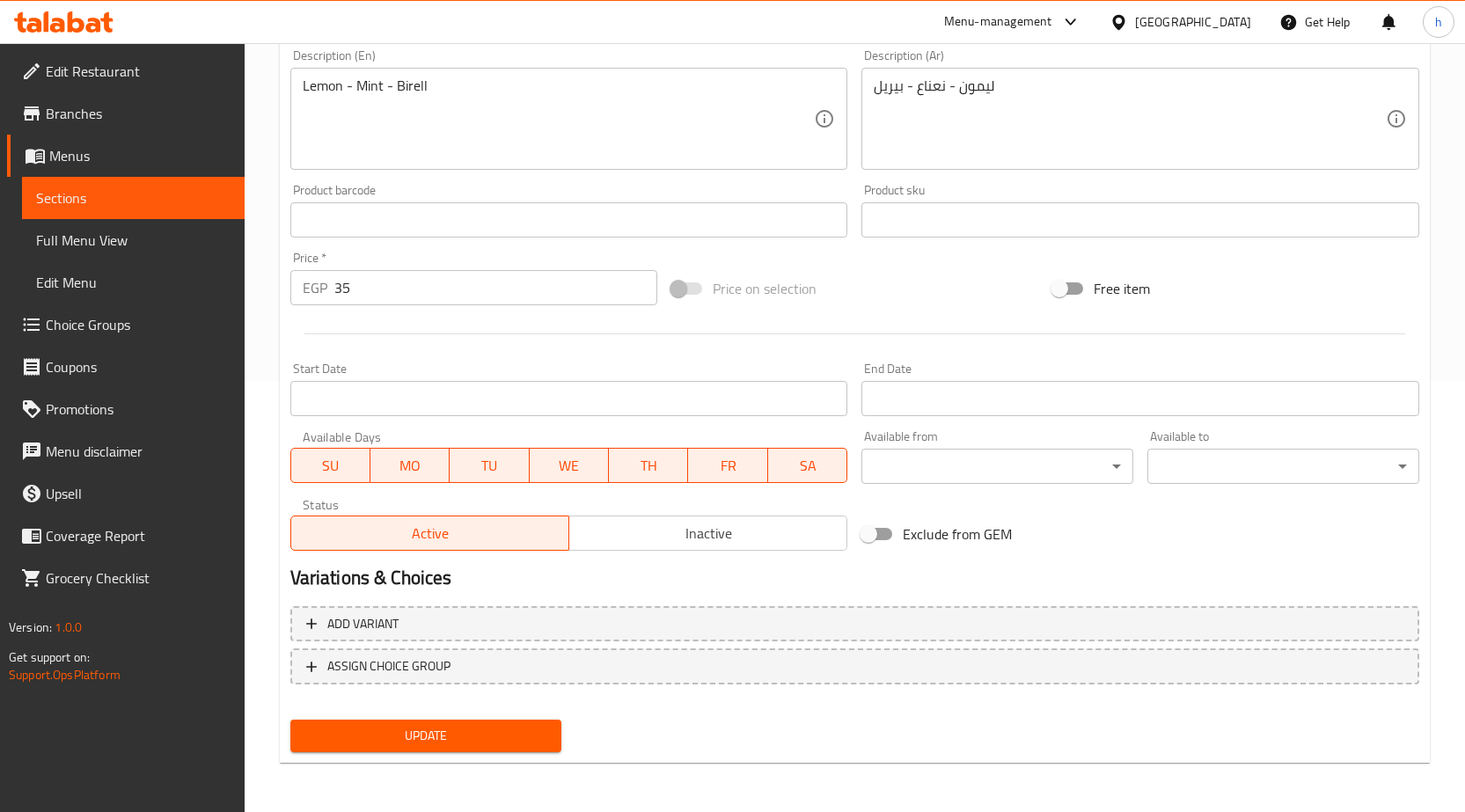
click at [470, 740] on span "Update" at bounding box center [426, 735] width 244 height 22
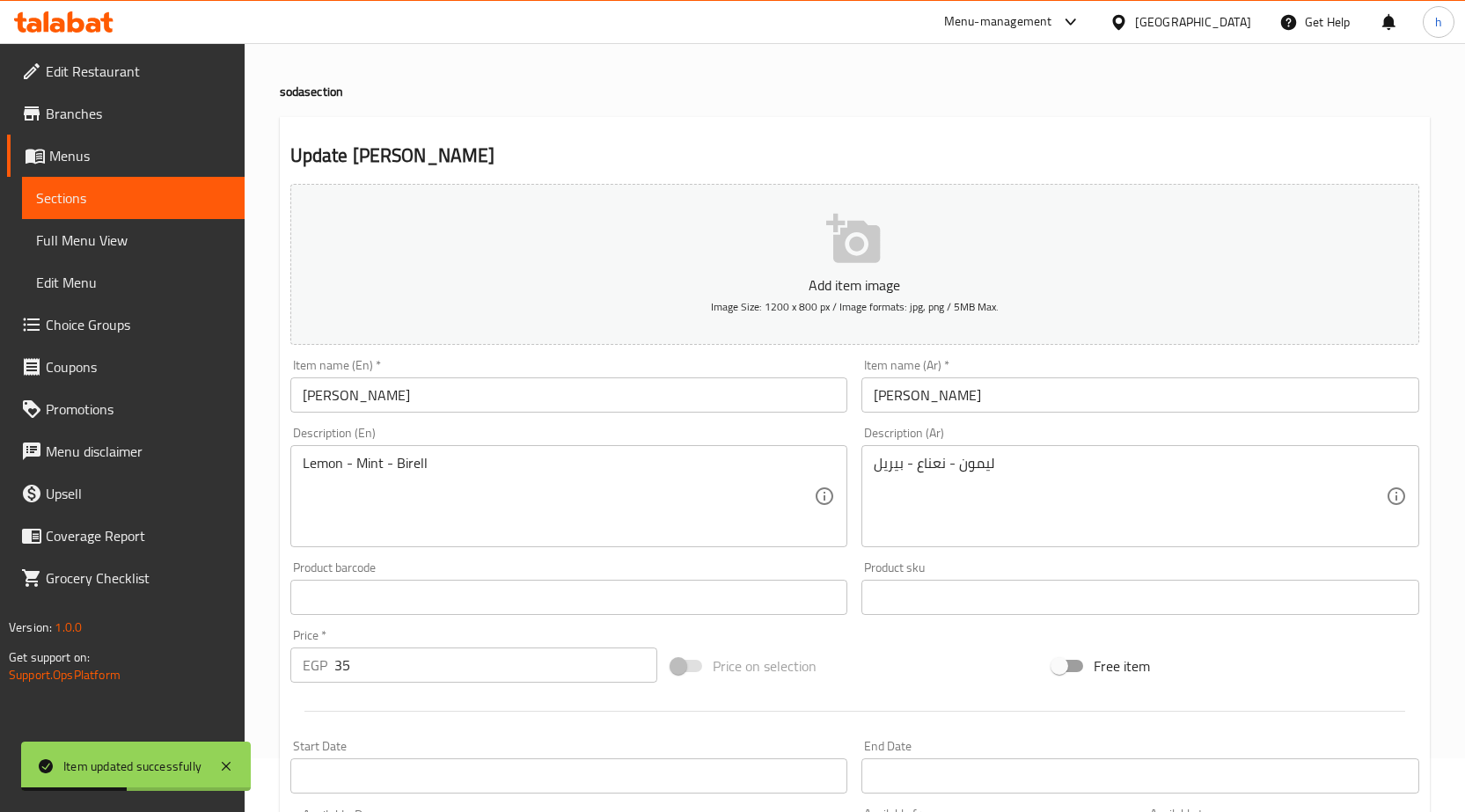
scroll to position [0, 0]
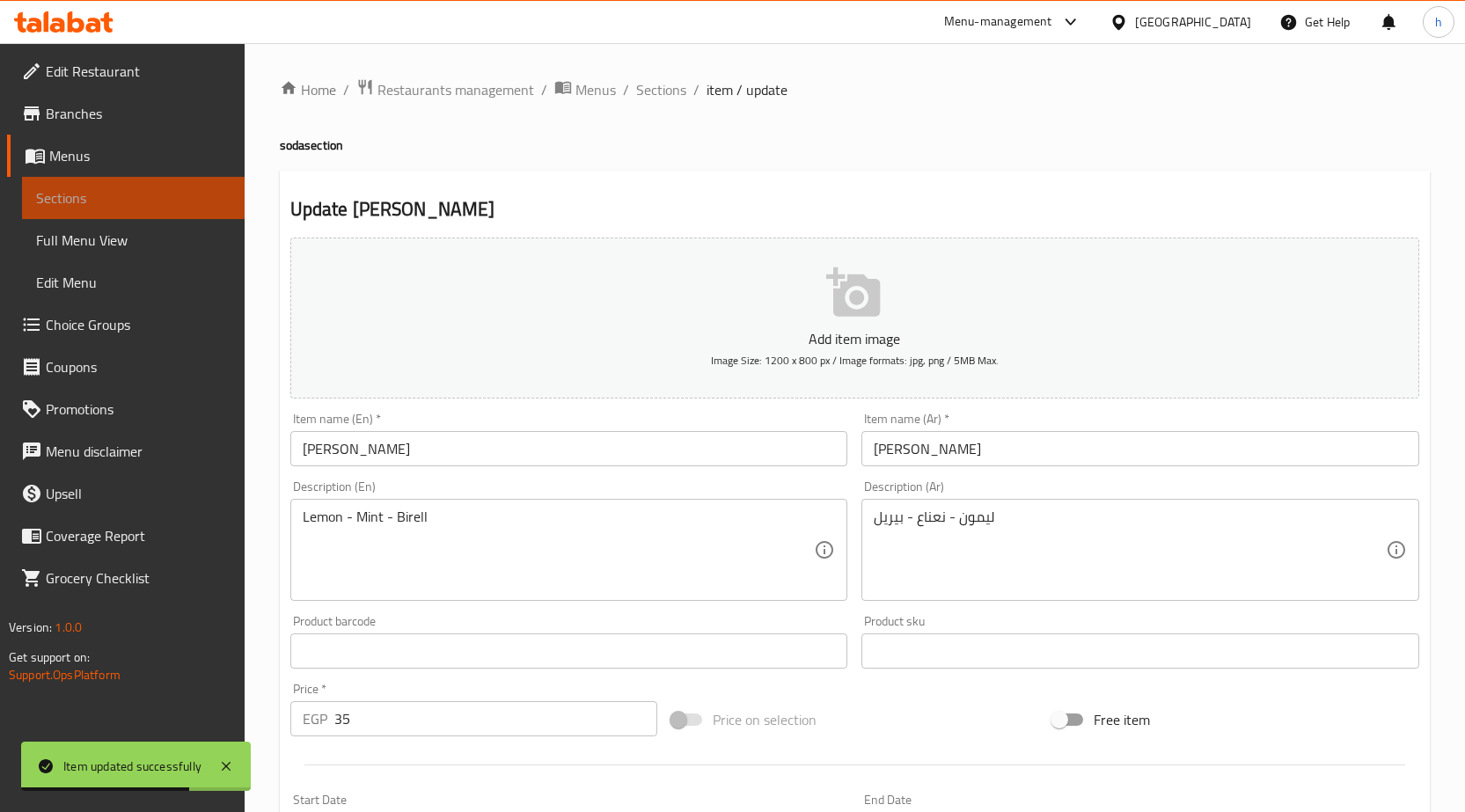
click at [132, 198] on span "Sections" at bounding box center [133, 198] width 194 height 21
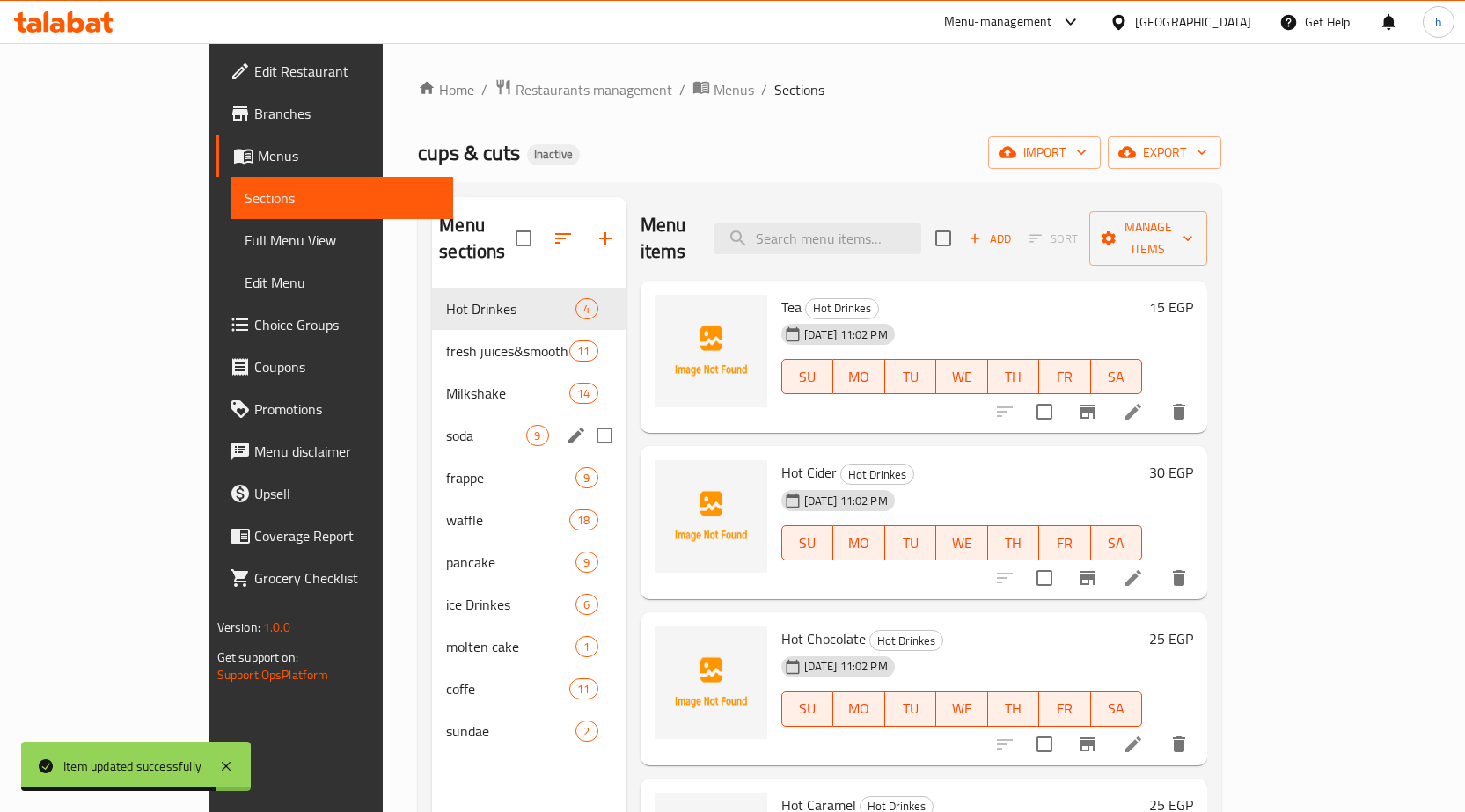
click at [432, 420] on div "soda 9" at bounding box center [529, 436] width 194 height 43
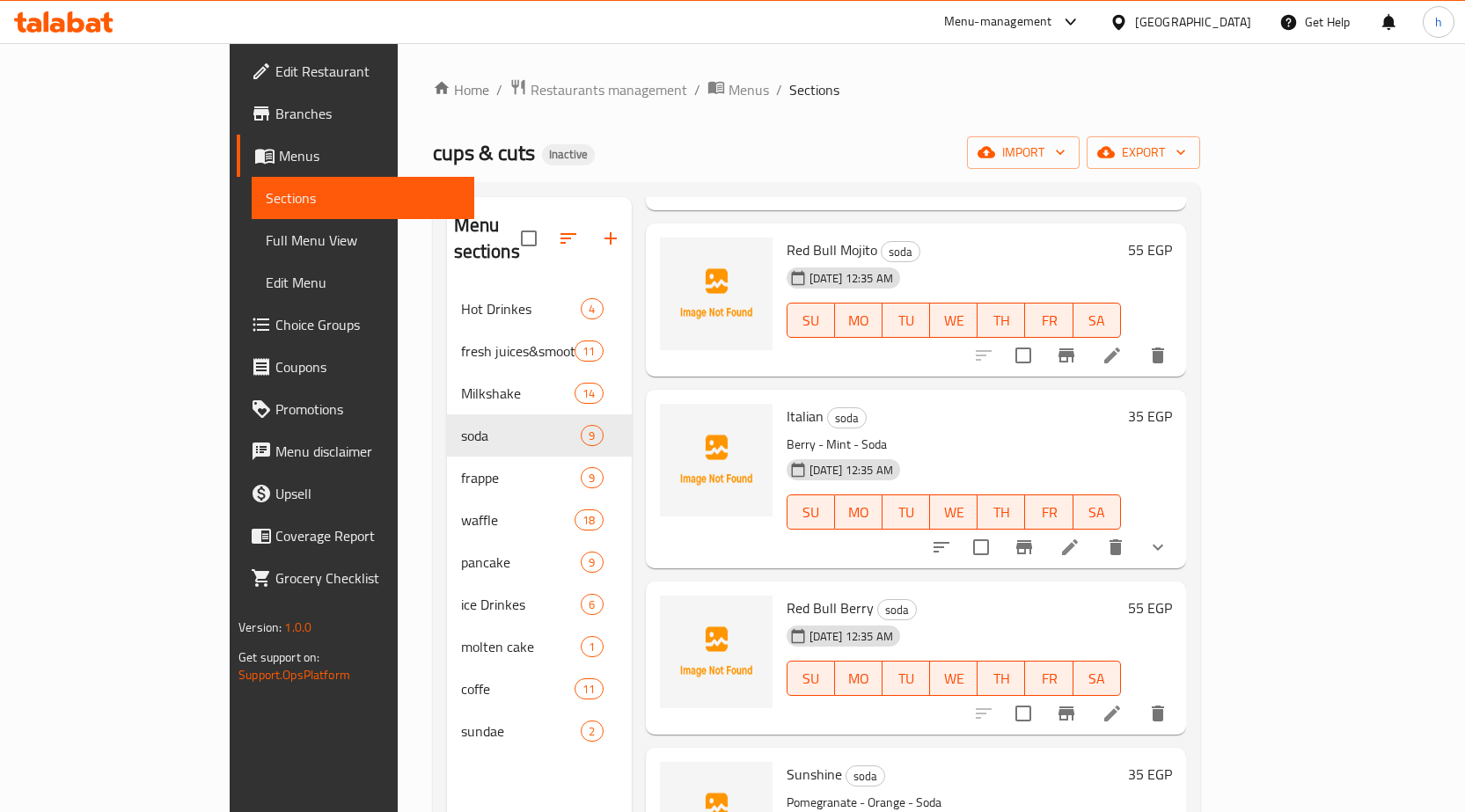
scroll to position [616, 0]
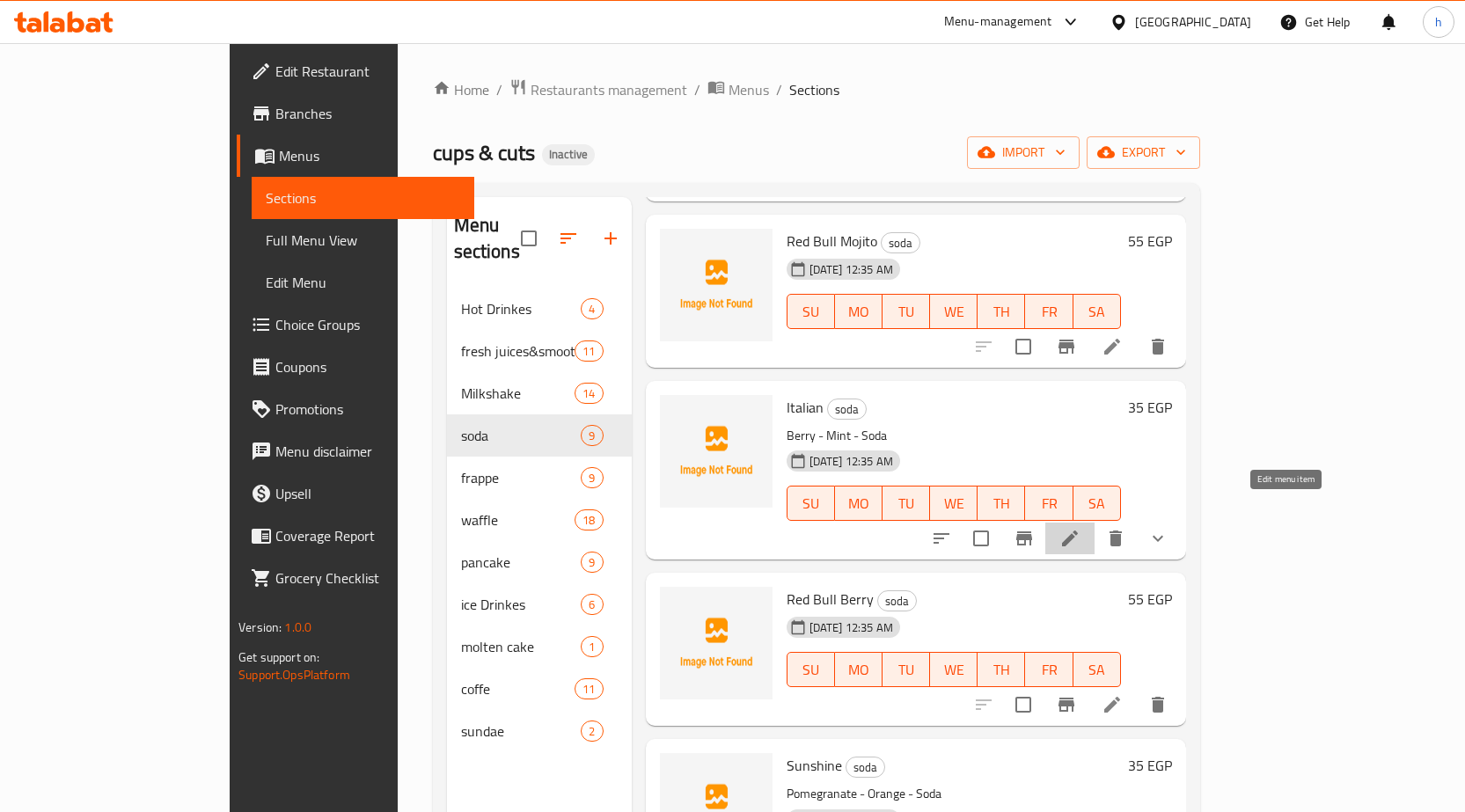
click at [1081, 528] on icon at bounding box center [1070, 538] width 21 height 21
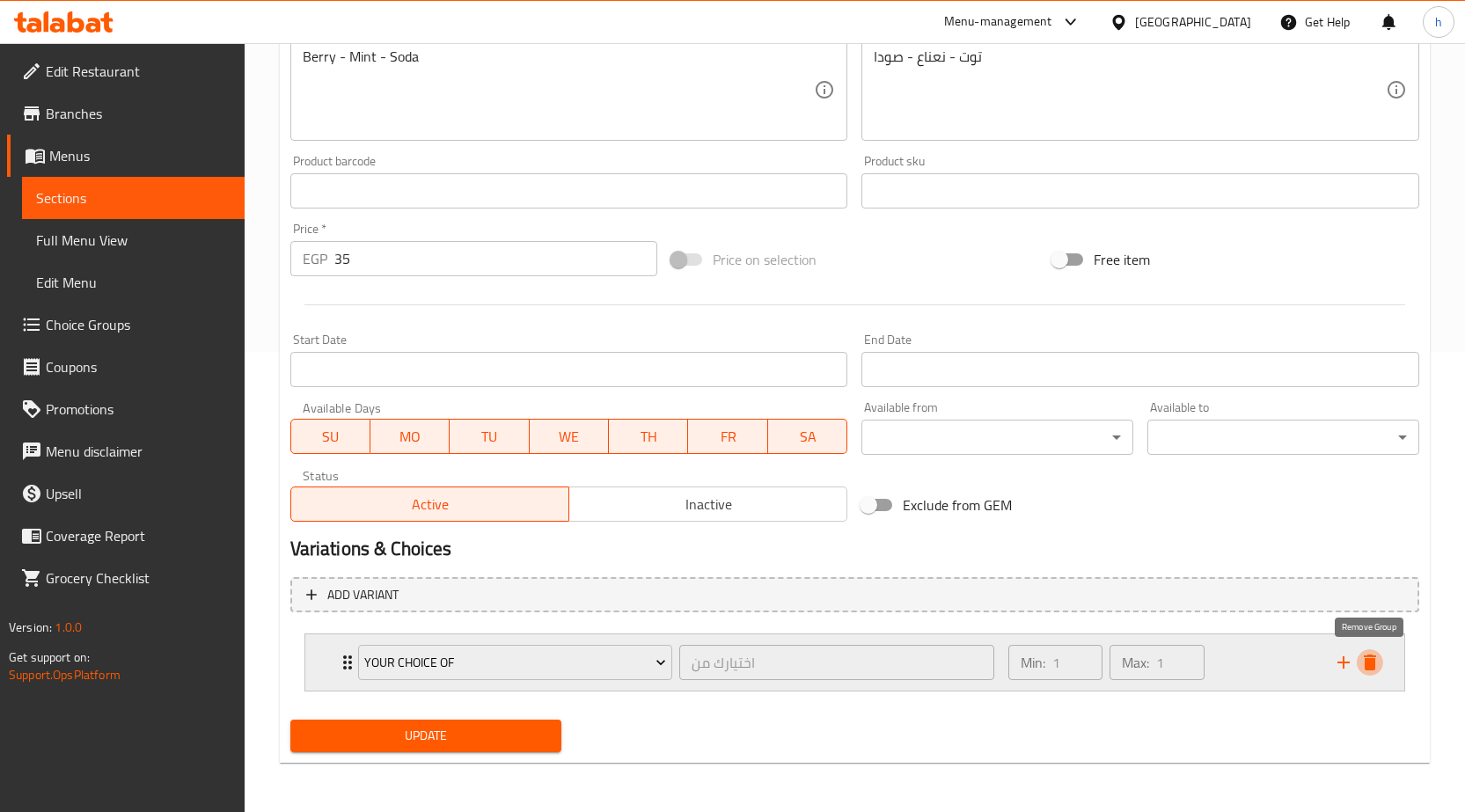
click at [1373, 666] on icon "delete" at bounding box center [1370, 663] width 13 height 16
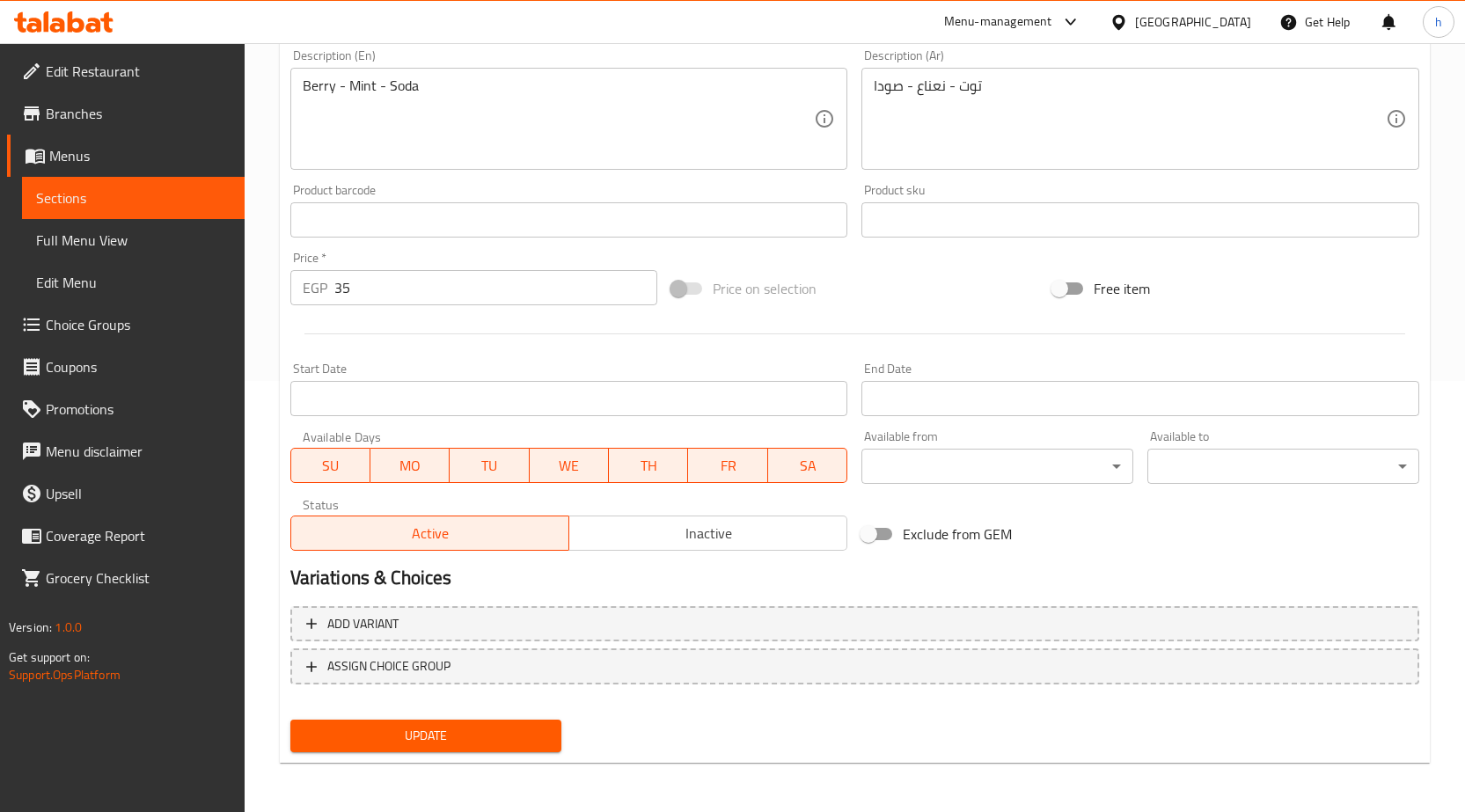
click at [459, 731] on span "Update" at bounding box center [426, 735] width 244 height 22
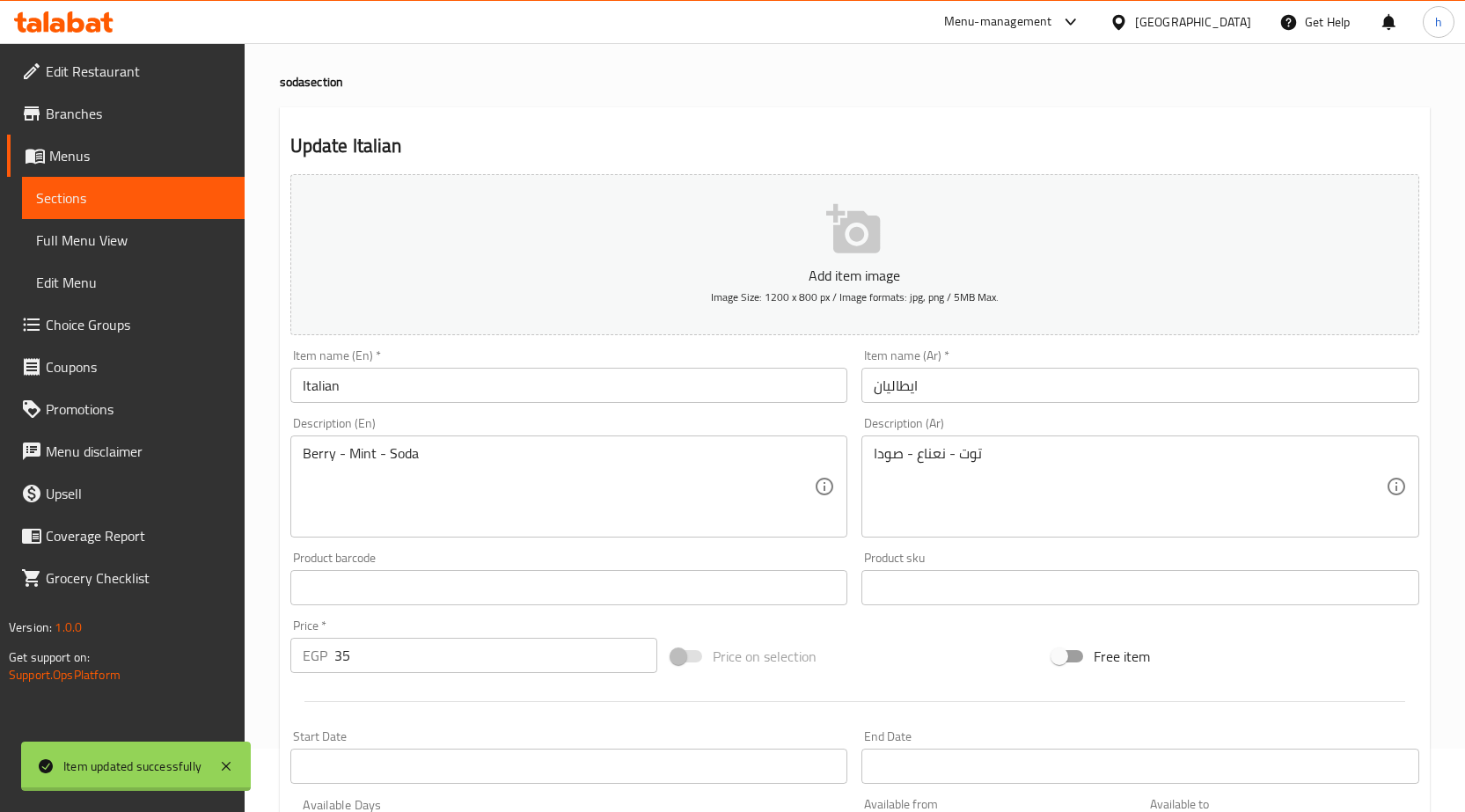
scroll to position [0, 0]
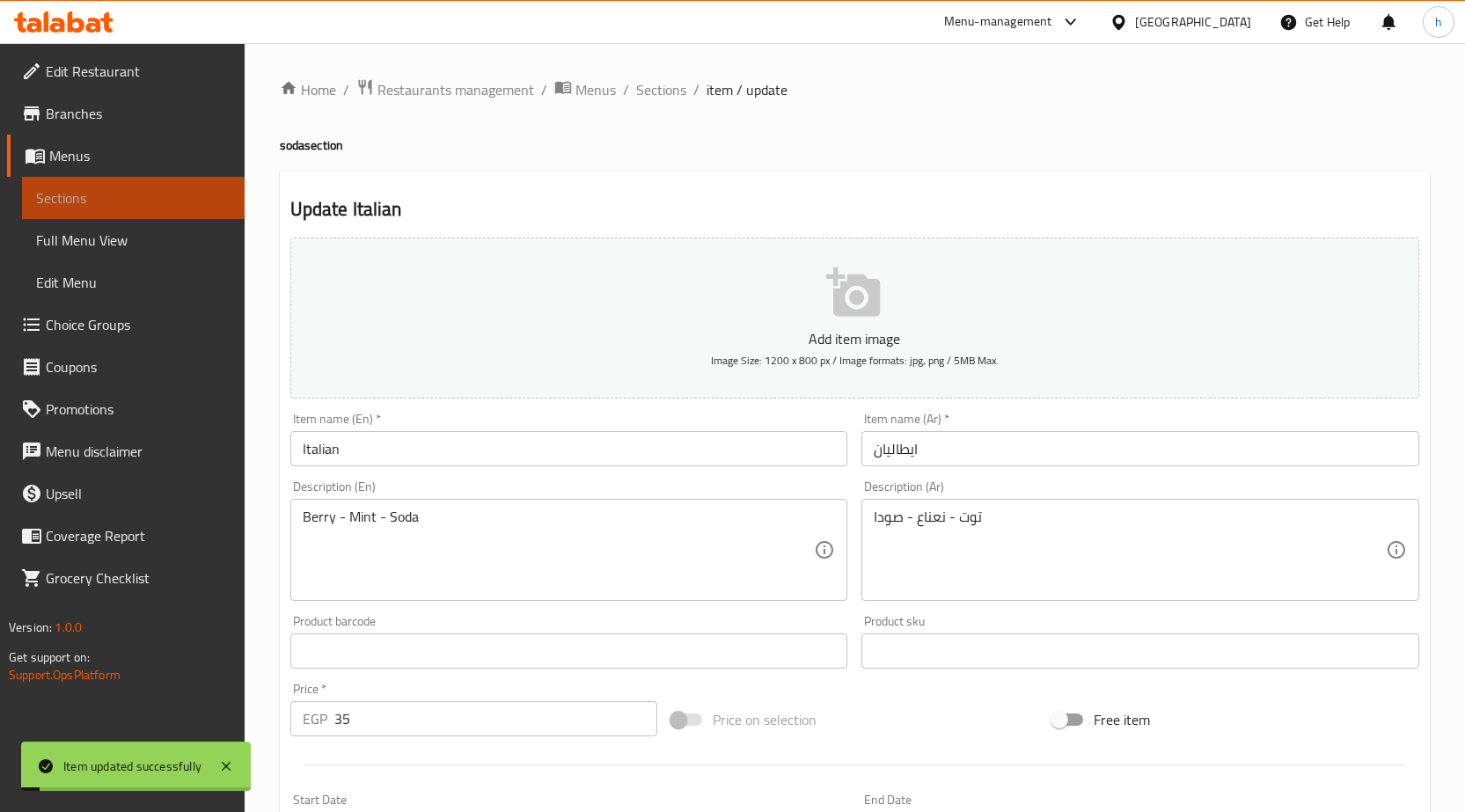
click at [160, 193] on span "Sections" at bounding box center [133, 198] width 194 height 21
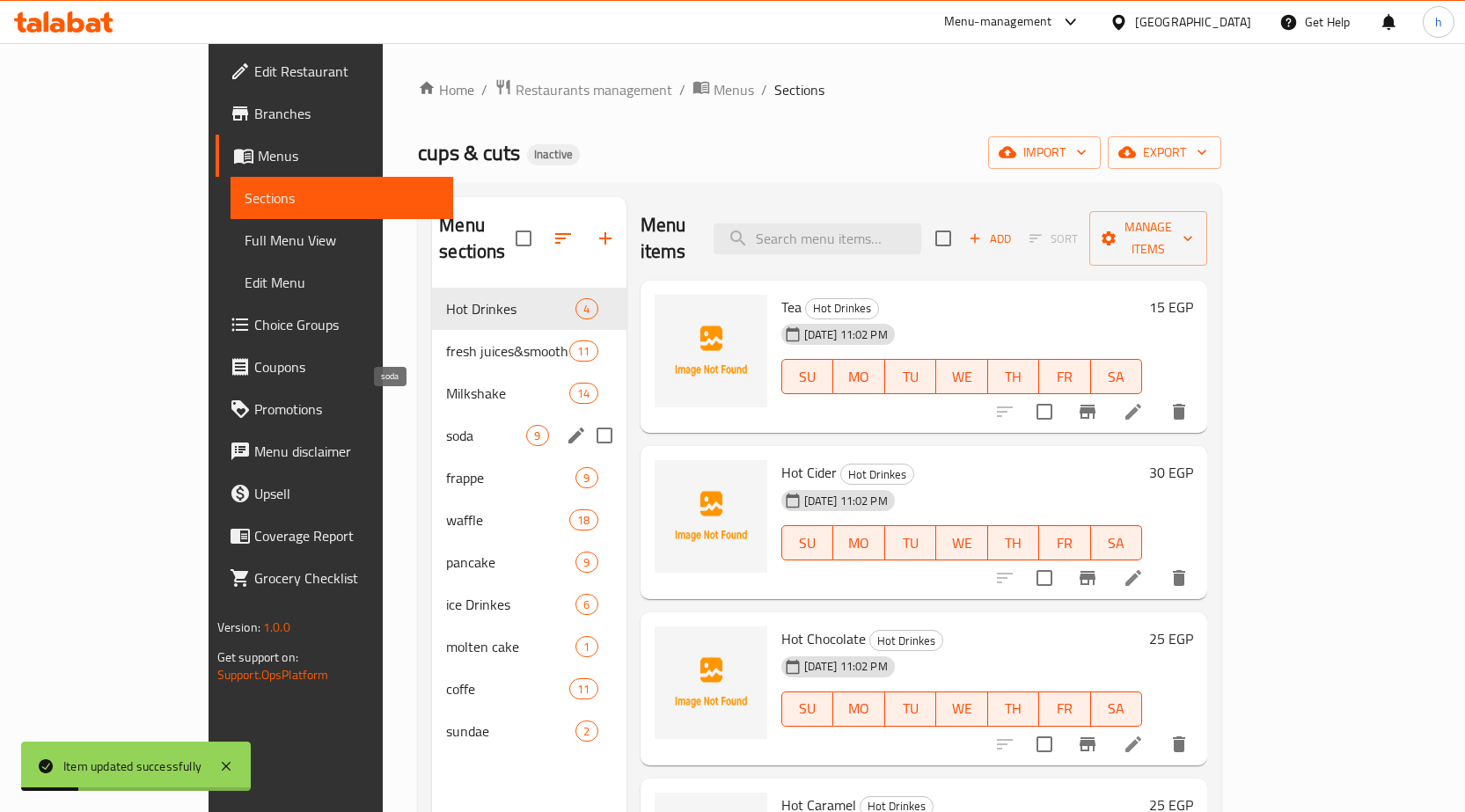
click at [446, 425] on span "soda" at bounding box center [486, 436] width 81 height 21
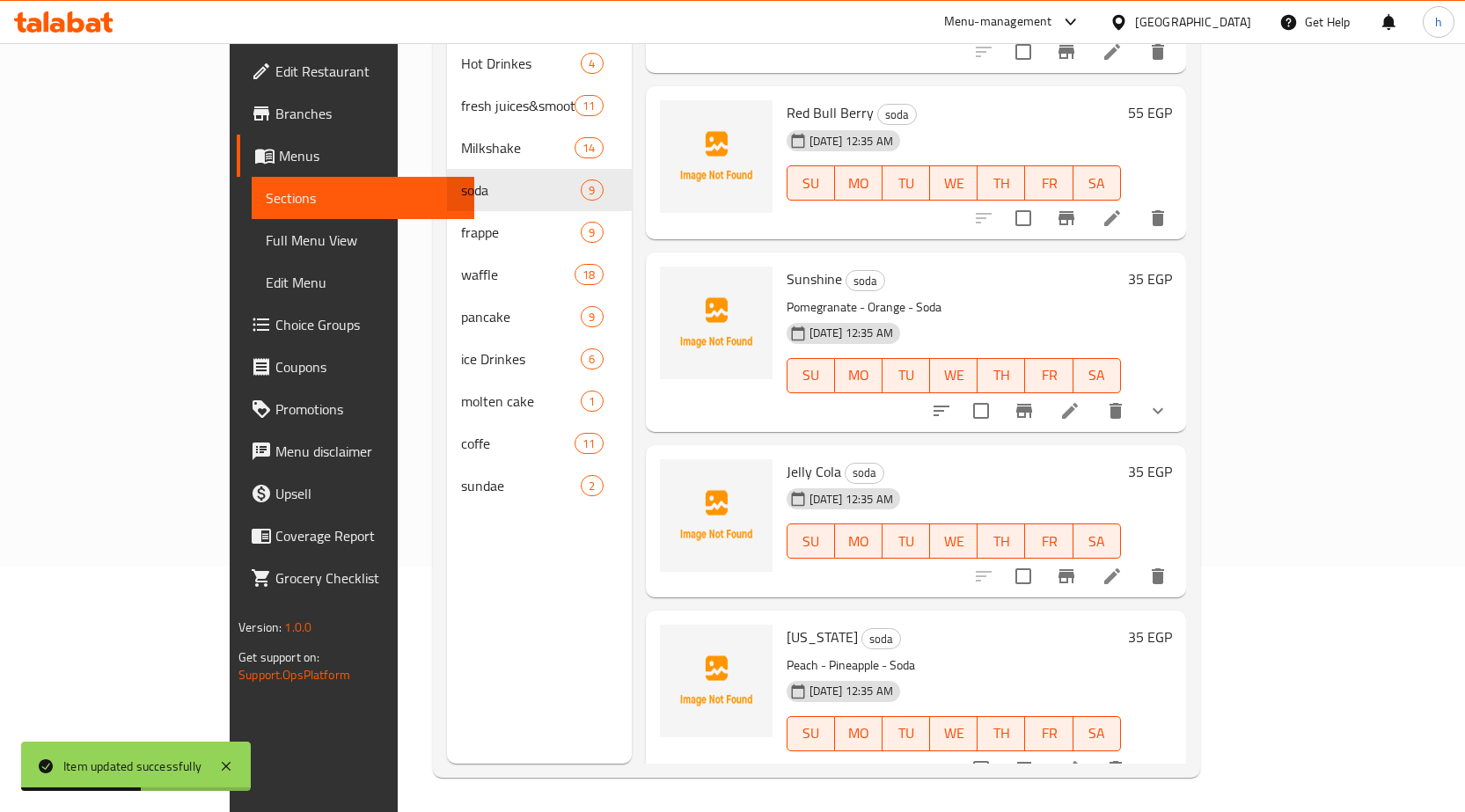
scroll to position [246, 0]
click at [1081, 400] on icon at bounding box center [1070, 410] width 21 height 21
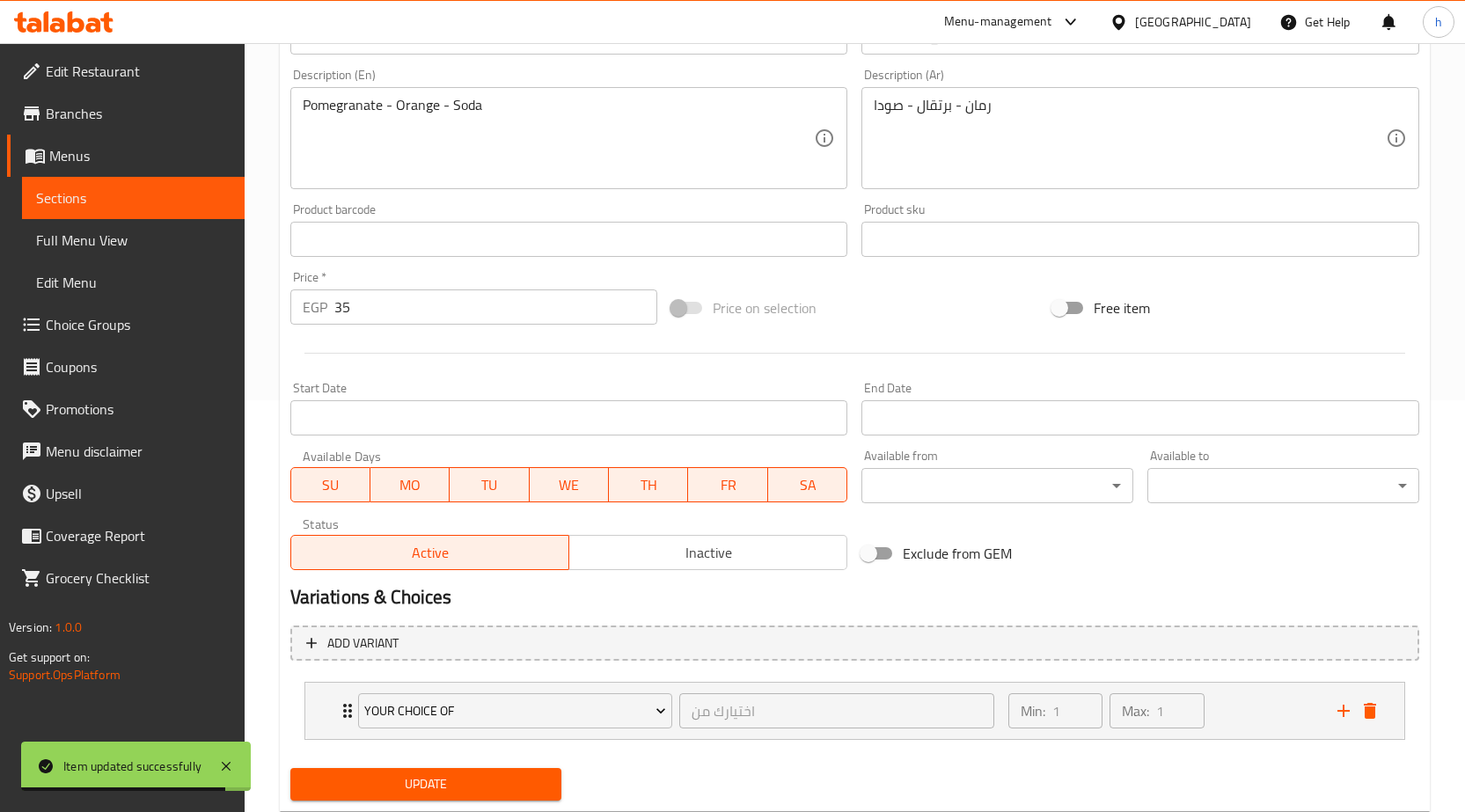
scroll to position [460, 0]
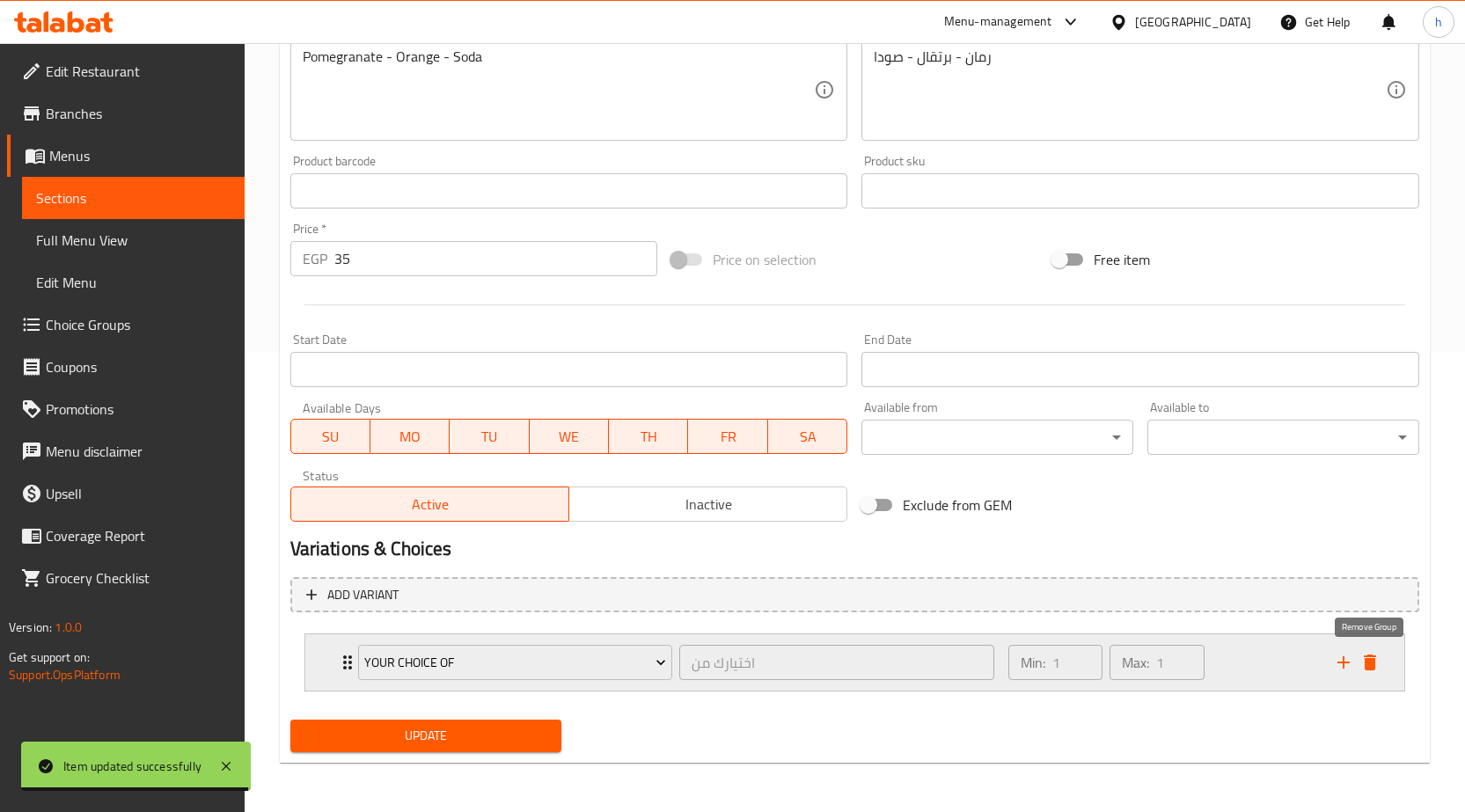
click at [1372, 659] on icon "delete" at bounding box center [1370, 663] width 21 height 21
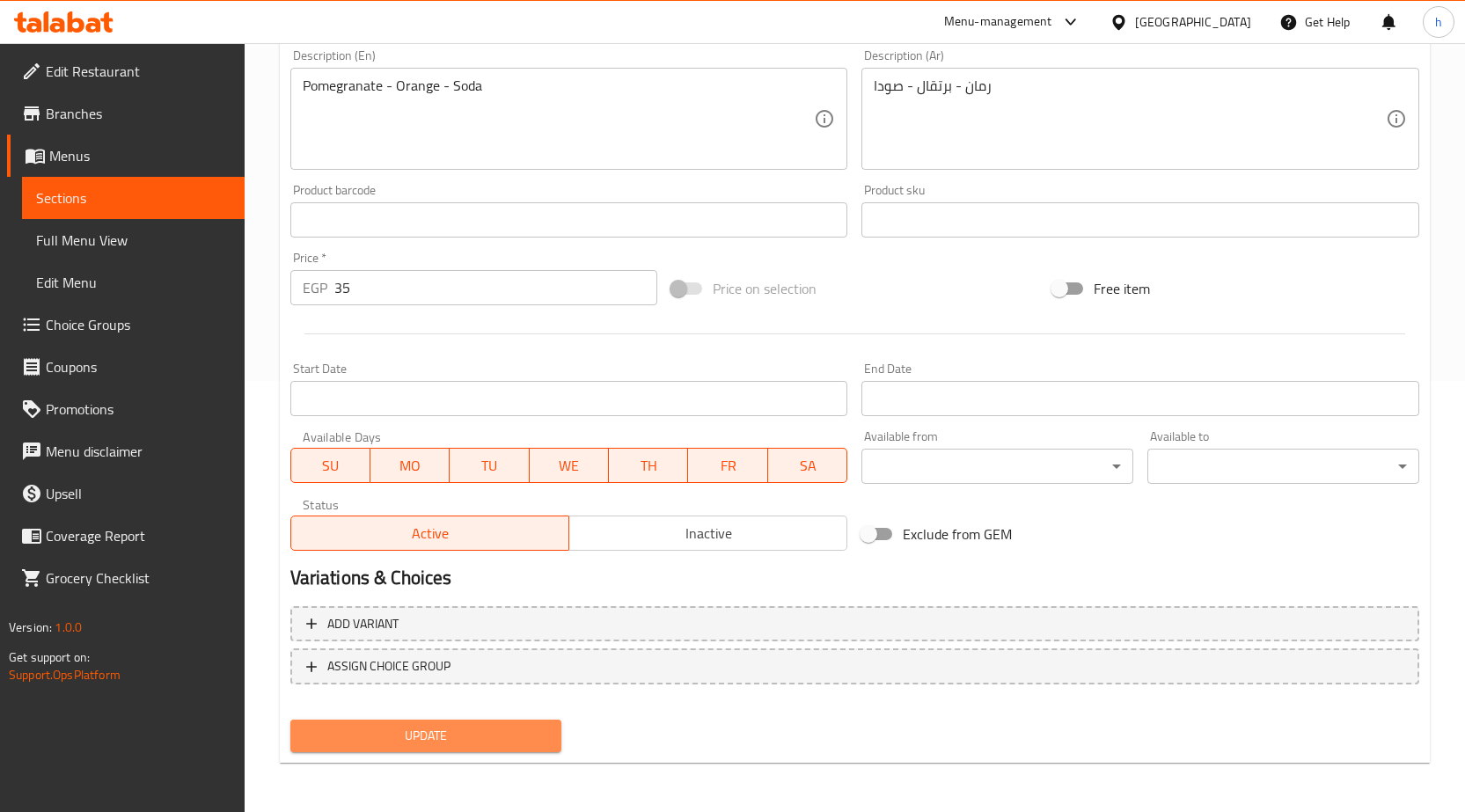
click at [402, 734] on span "Update" at bounding box center [426, 735] width 244 height 22
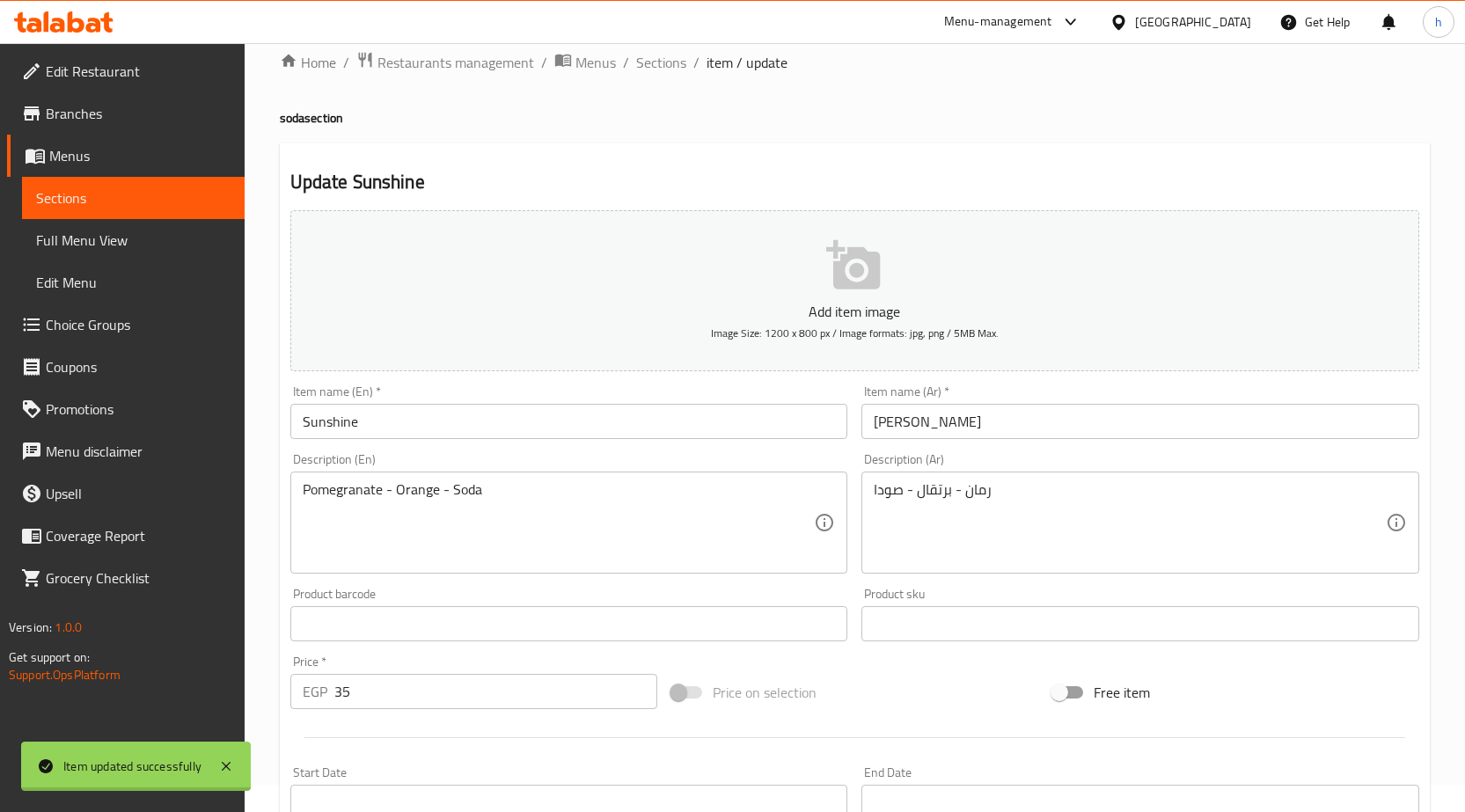
scroll to position [0, 0]
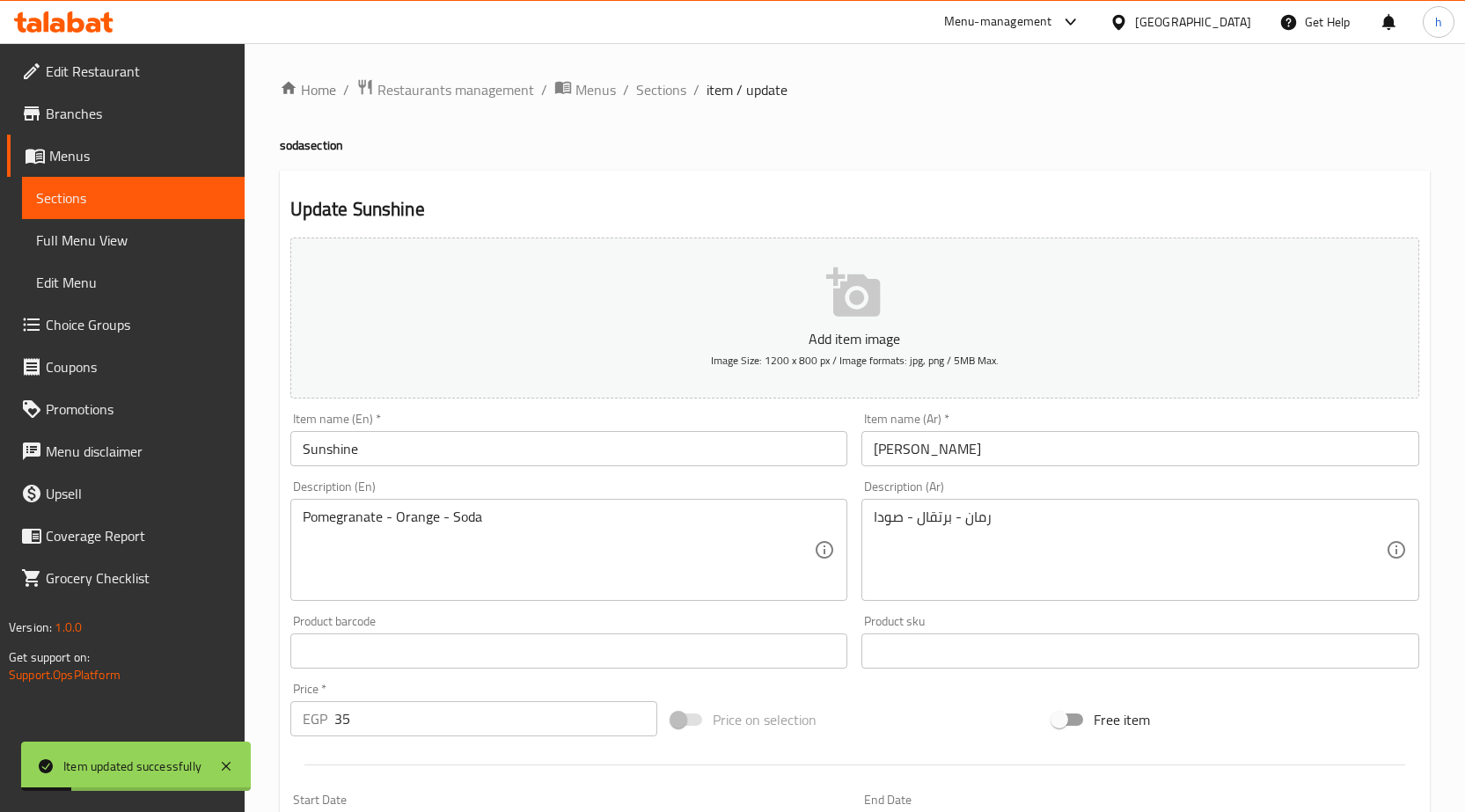
click at [172, 201] on span "Sections" at bounding box center [133, 198] width 194 height 21
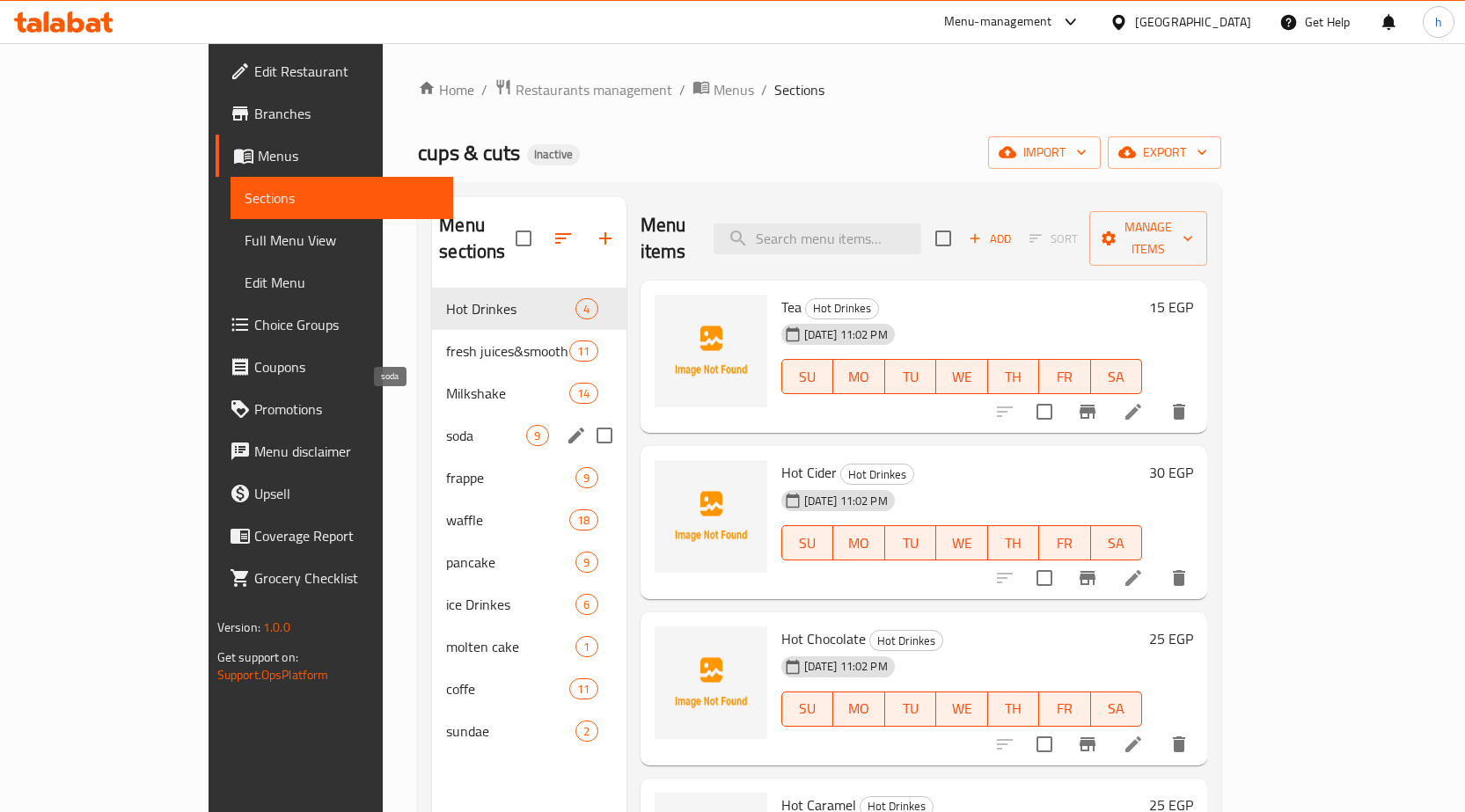
drag, startPoint x: 369, startPoint y: 409, endPoint x: 403, endPoint y: 418, distance: 35.2
click at [446, 425] on span "soda" at bounding box center [486, 436] width 81 height 21
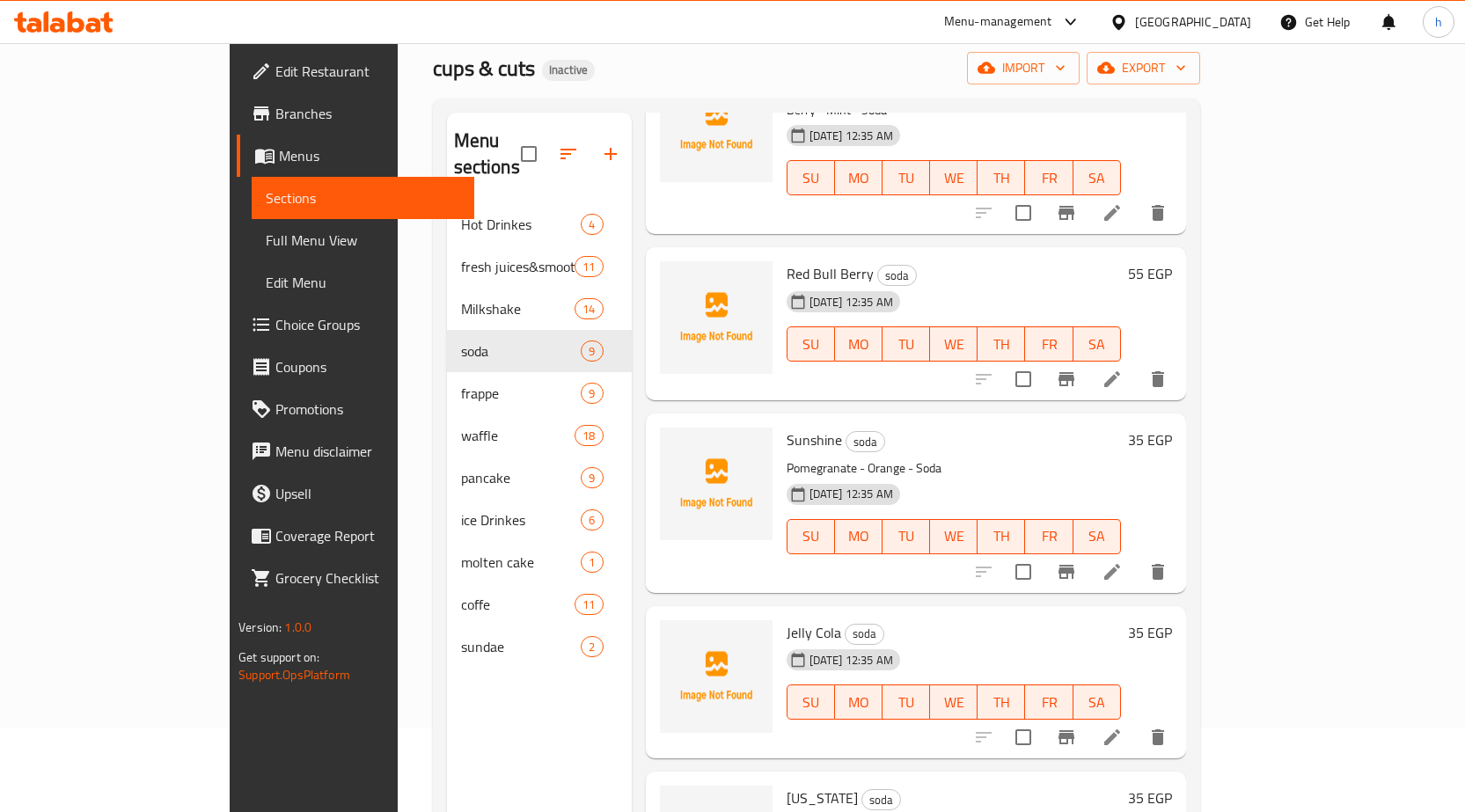
scroll to position [246, 0]
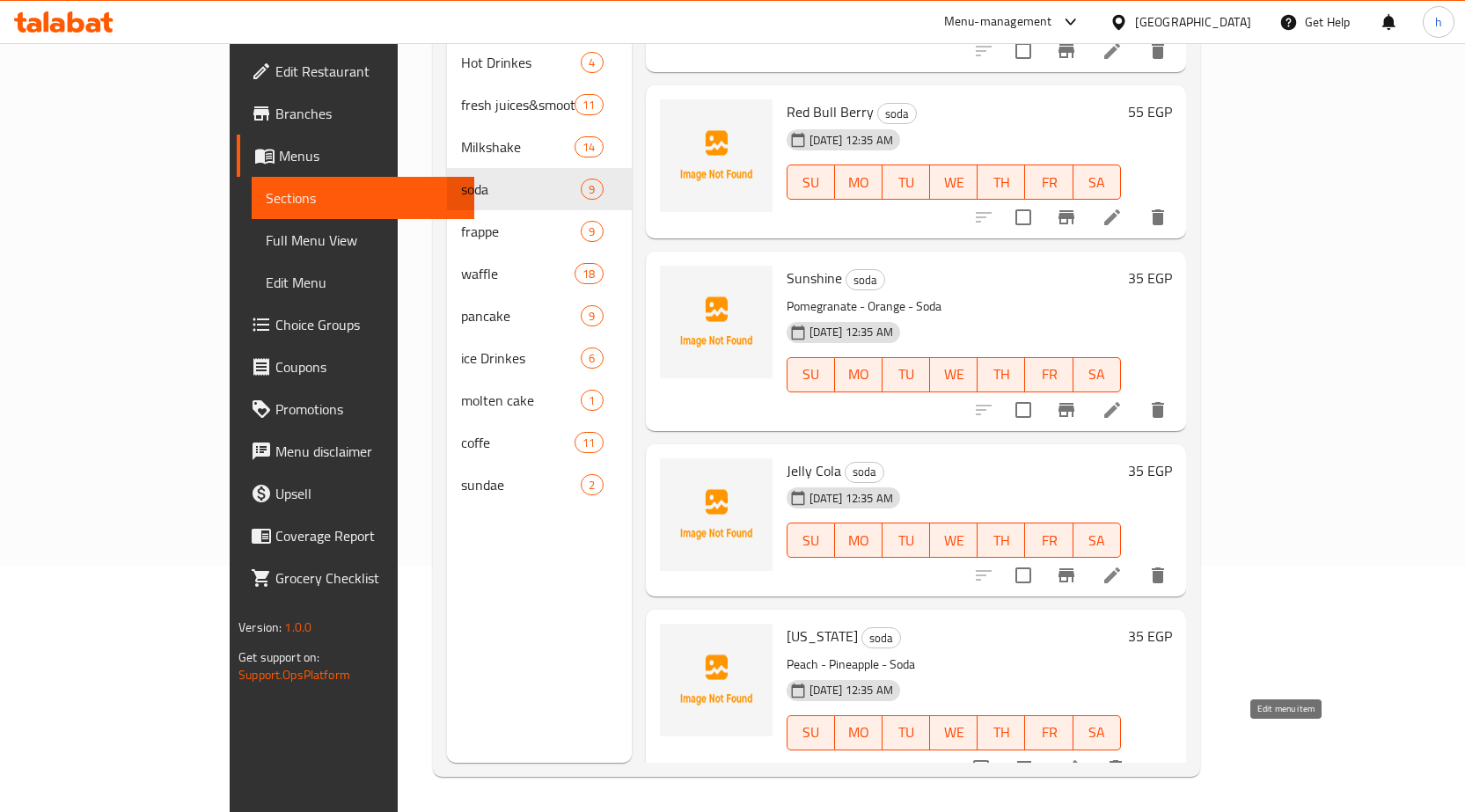
click at [1081, 758] on icon at bounding box center [1070, 768] width 21 height 21
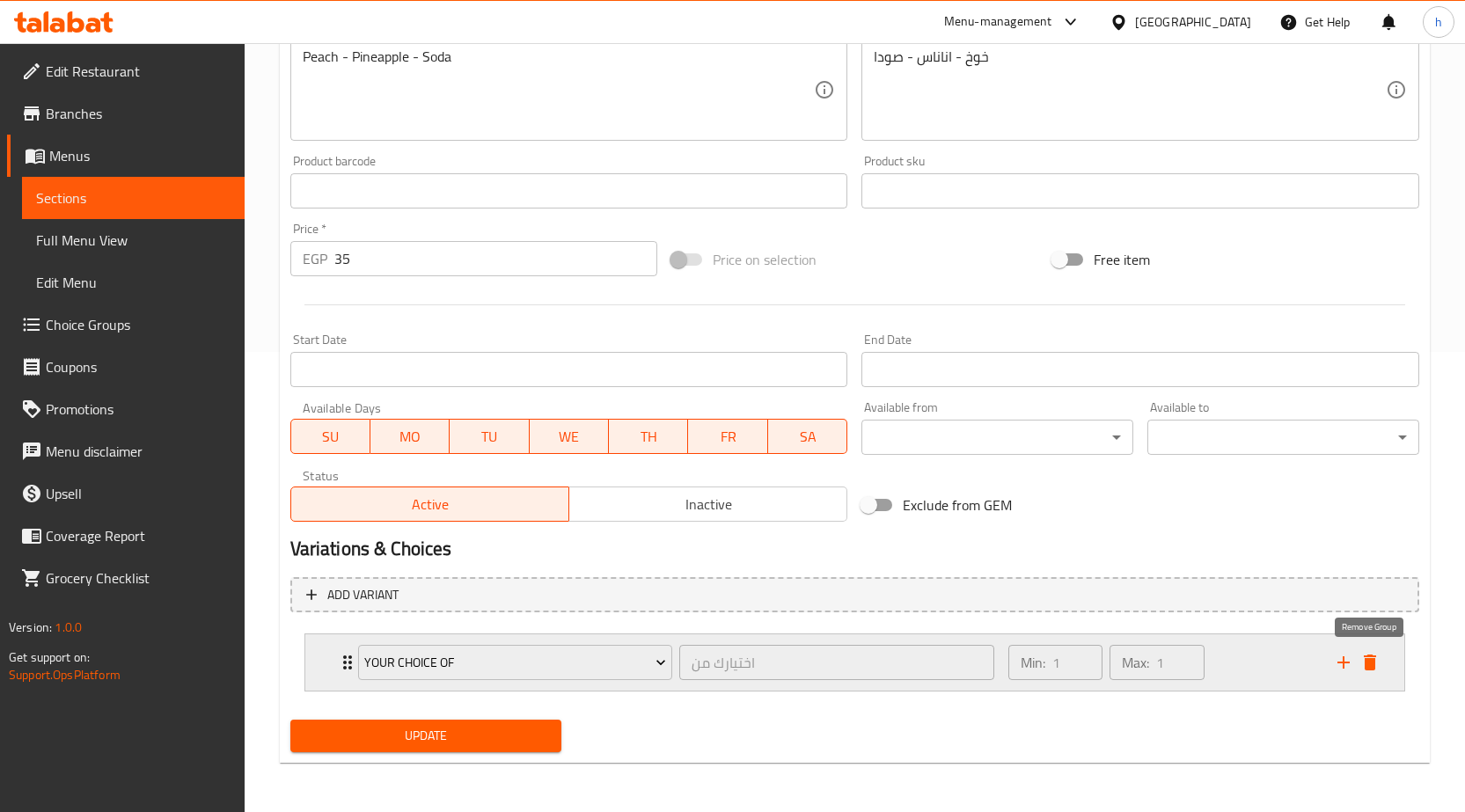
click at [1366, 667] on icon "delete" at bounding box center [1370, 663] width 13 height 16
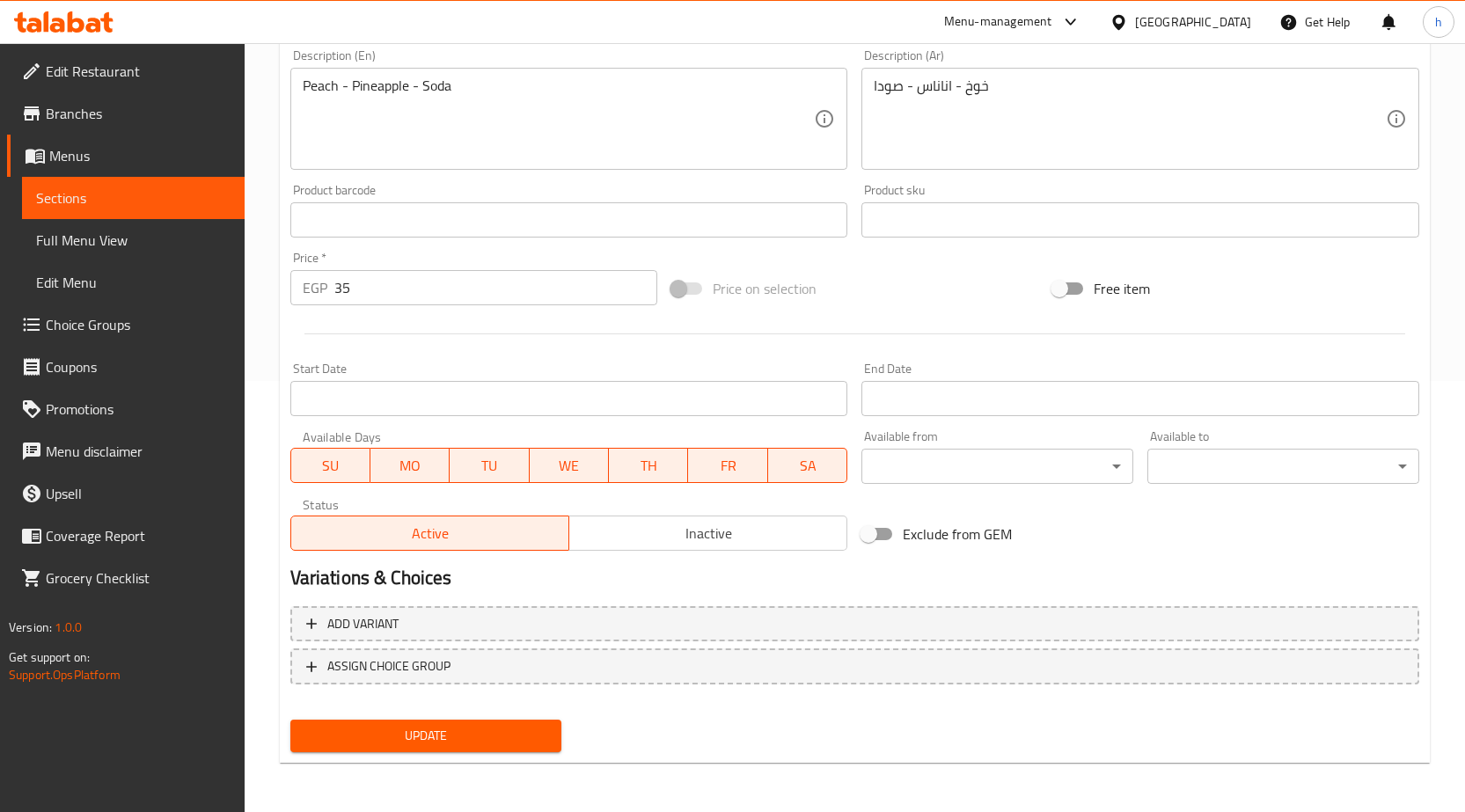
scroll to position [431, 0]
click at [457, 738] on span "Update" at bounding box center [426, 735] width 244 height 22
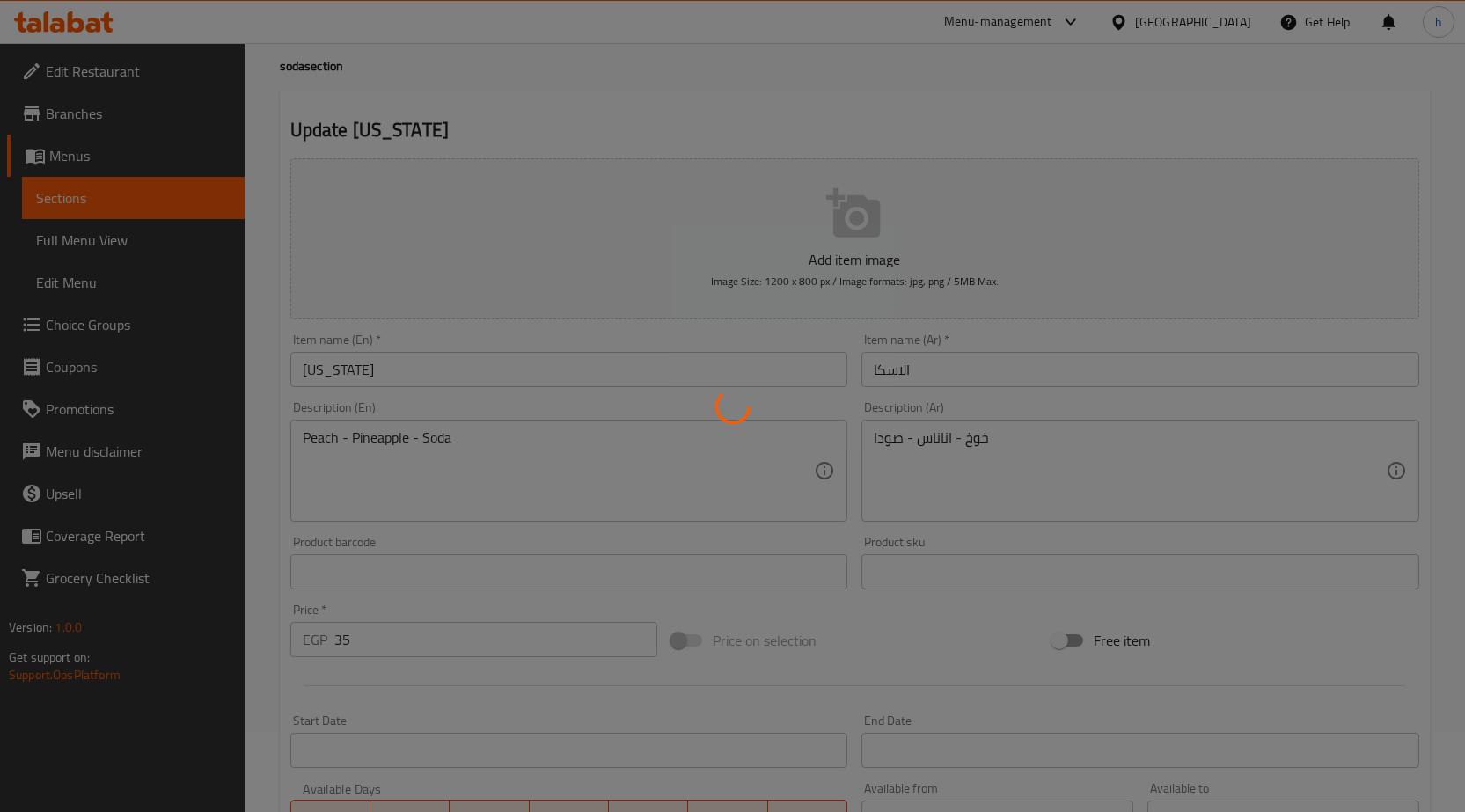
scroll to position [0, 0]
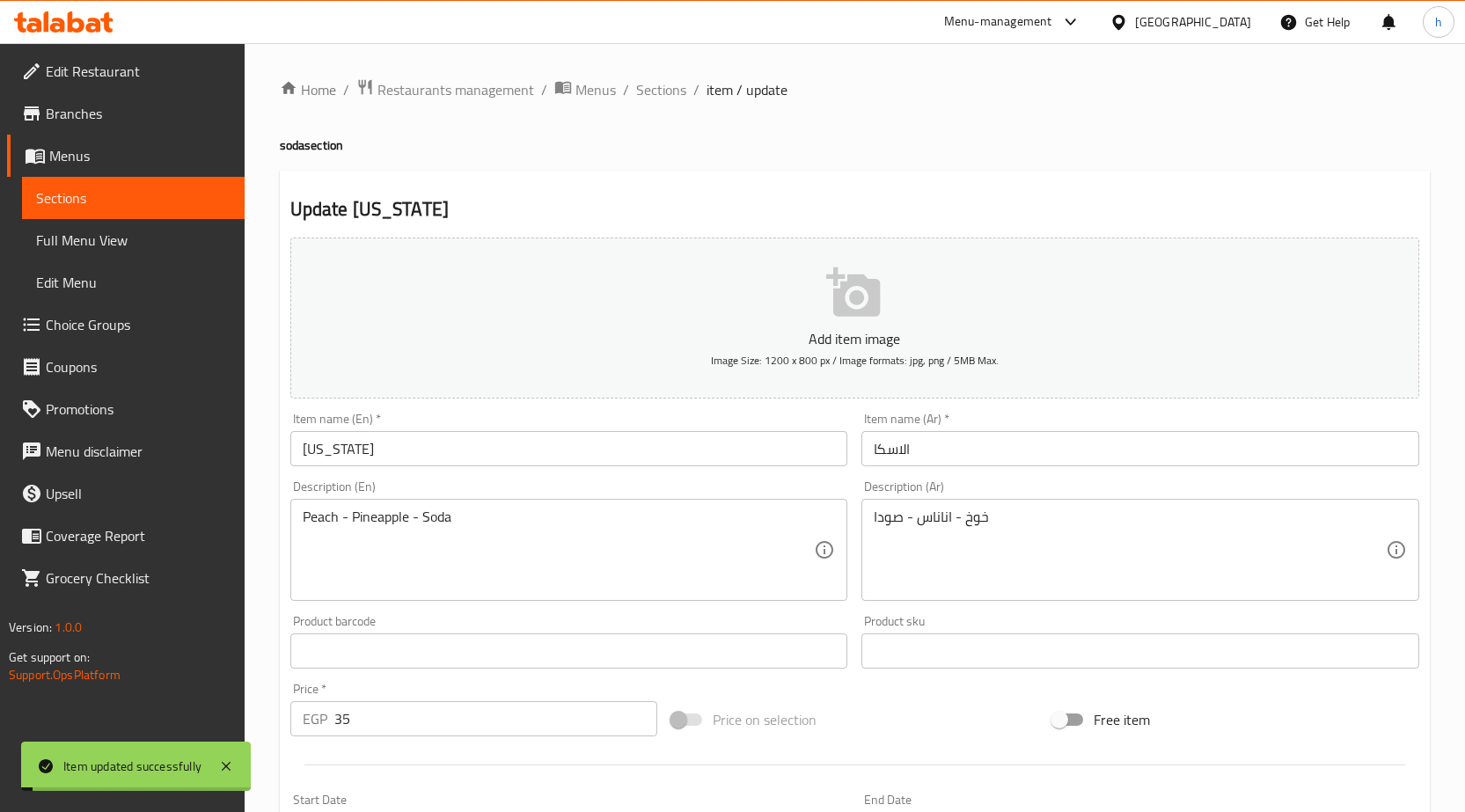
click at [138, 199] on span "Sections" at bounding box center [133, 198] width 194 height 21
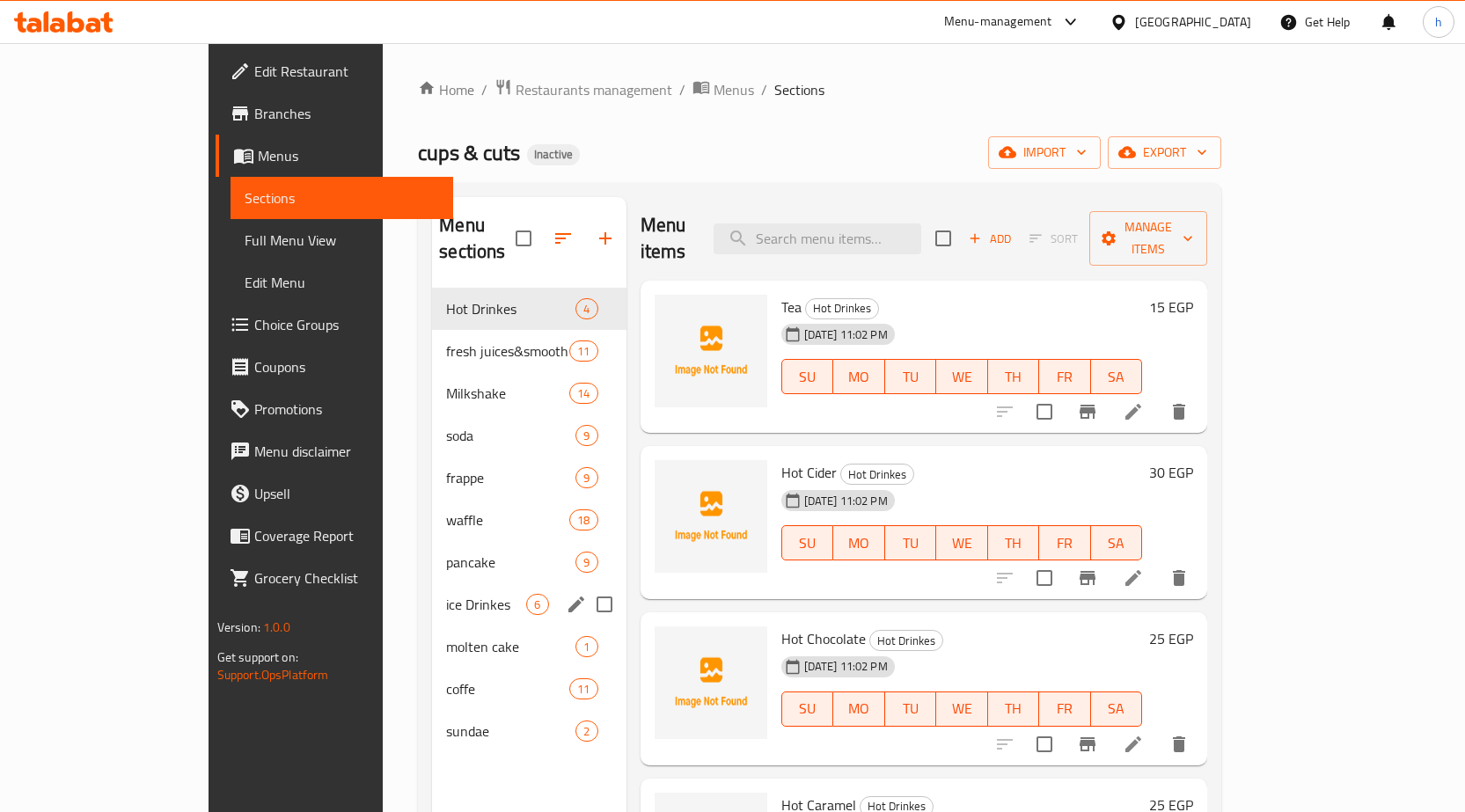
drag, startPoint x: 374, startPoint y: 564, endPoint x: 365, endPoint y: 562, distance: 9.2
click at [432, 583] on div "ice Drinkes 6" at bounding box center [529, 604] width 194 height 43
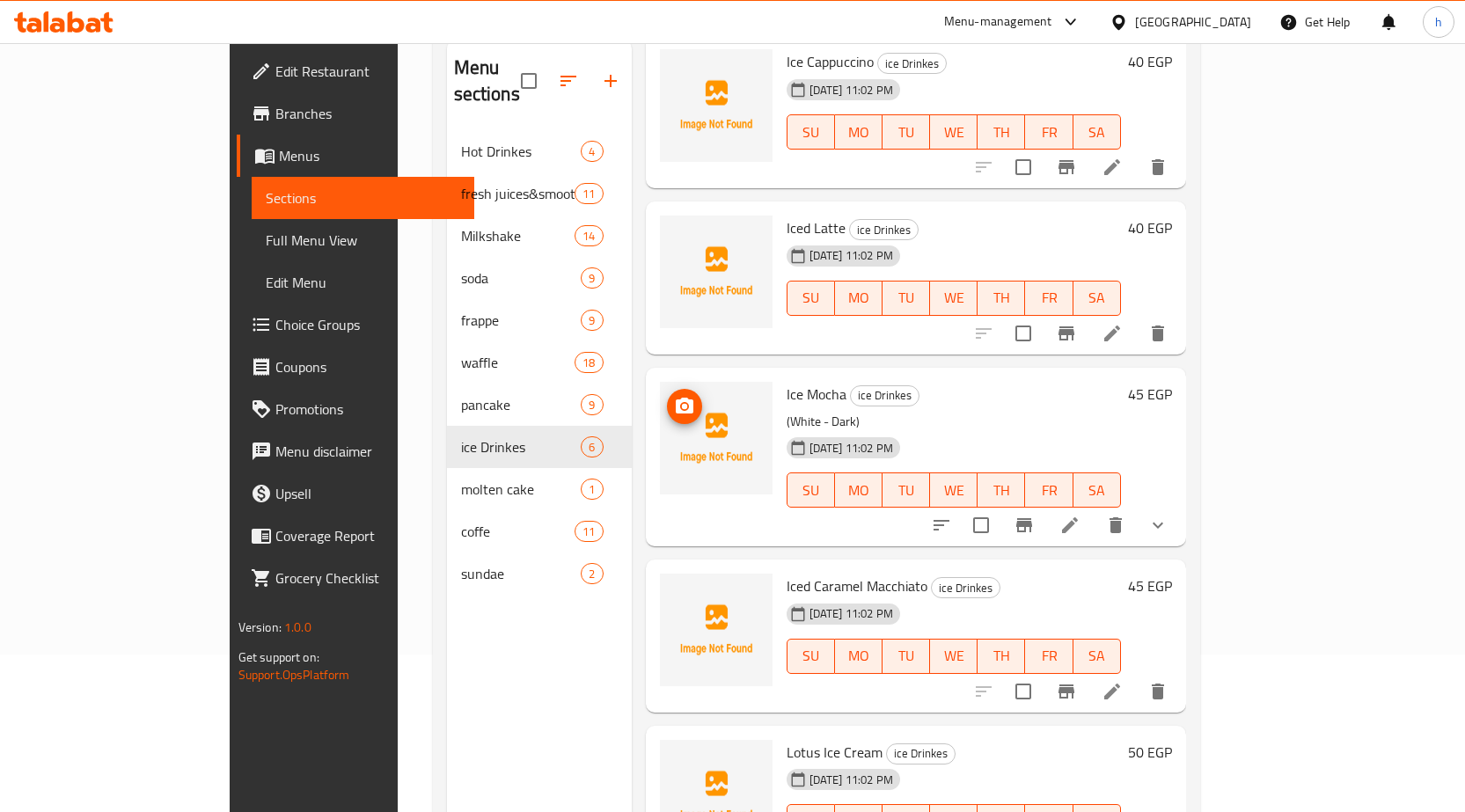
scroll to position [246, 0]
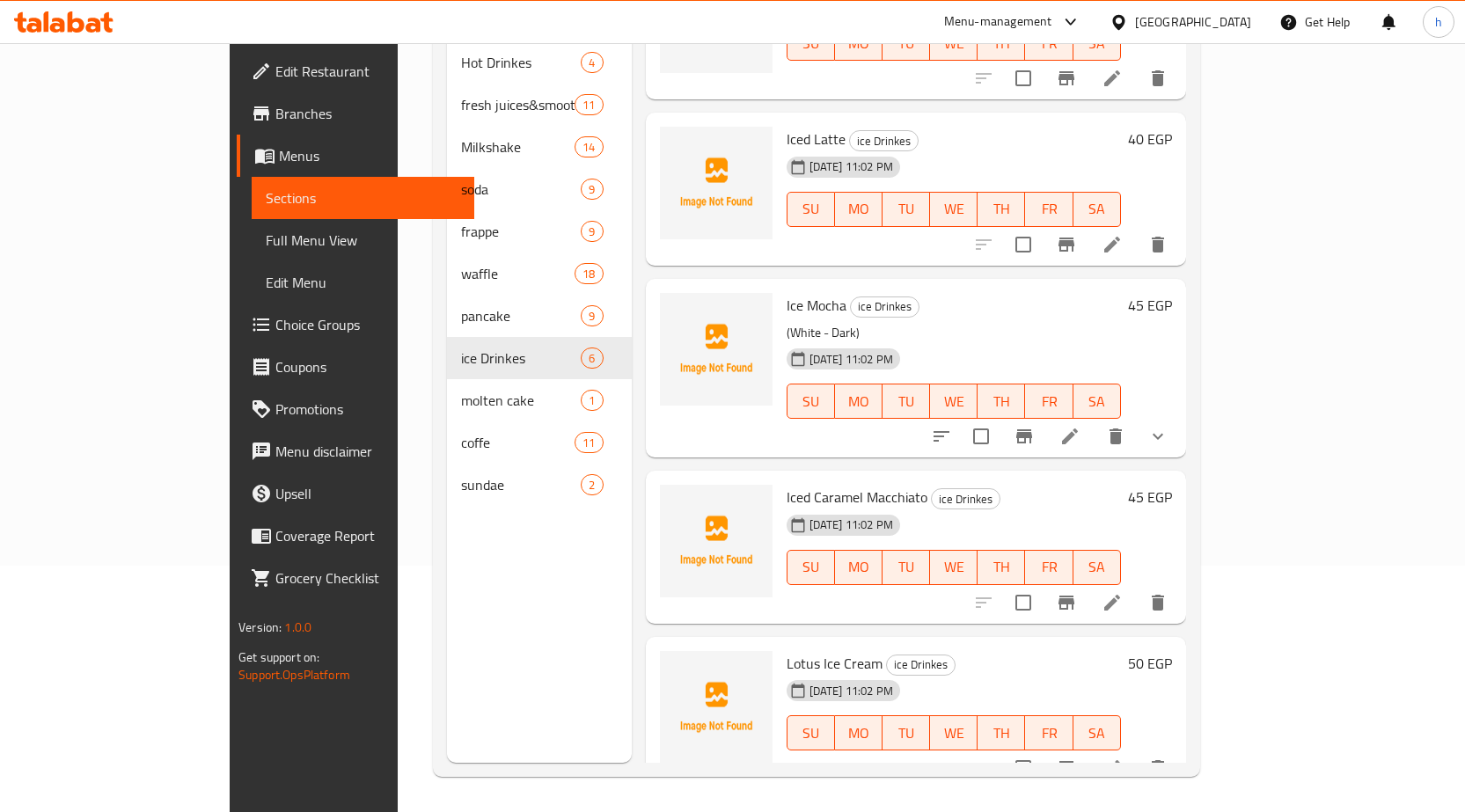
click at [1123, 758] on icon at bounding box center [1113, 768] width 21 height 21
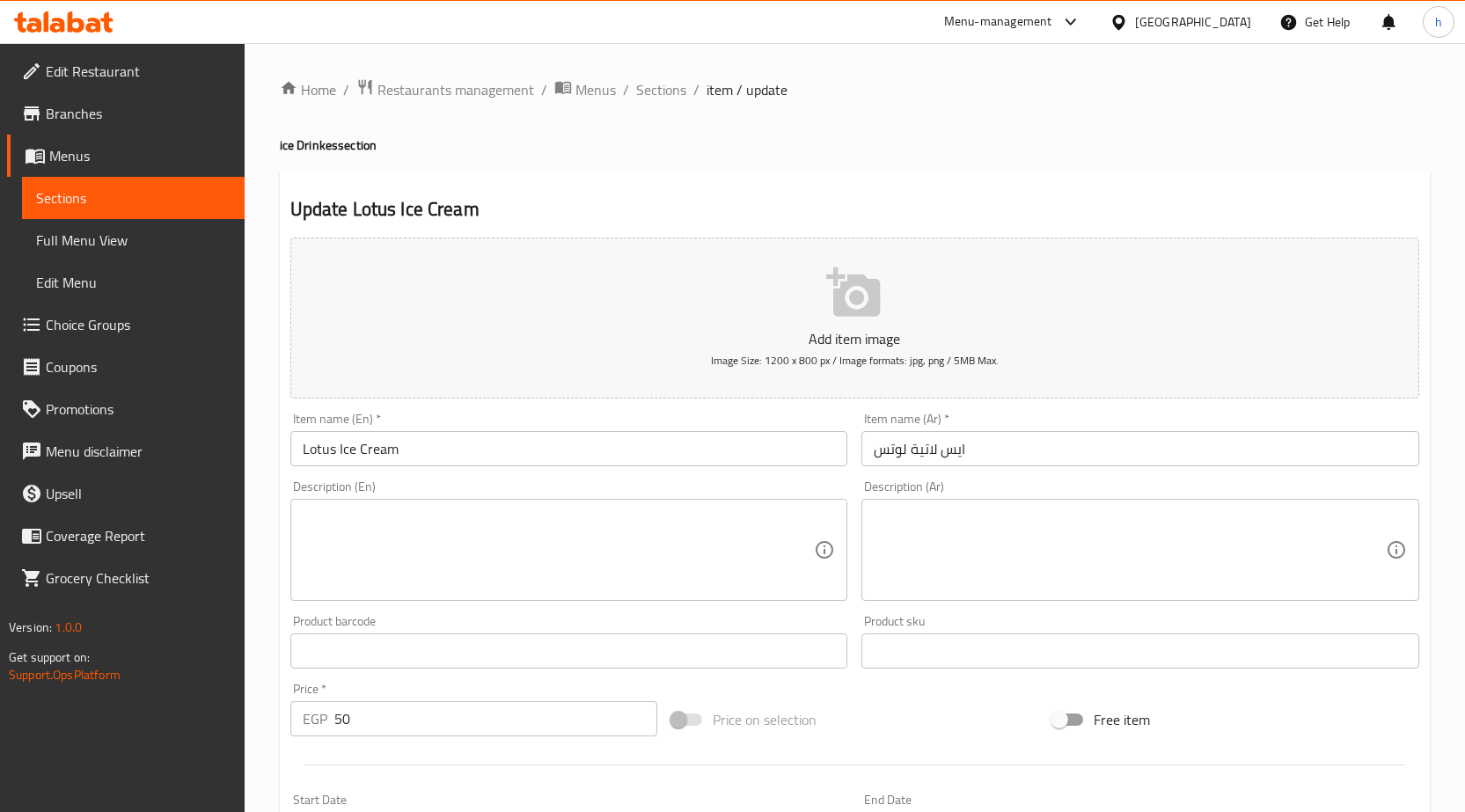
click at [923, 453] on input "ایس لاتية لوتس" at bounding box center [1140, 448] width 558 height 35
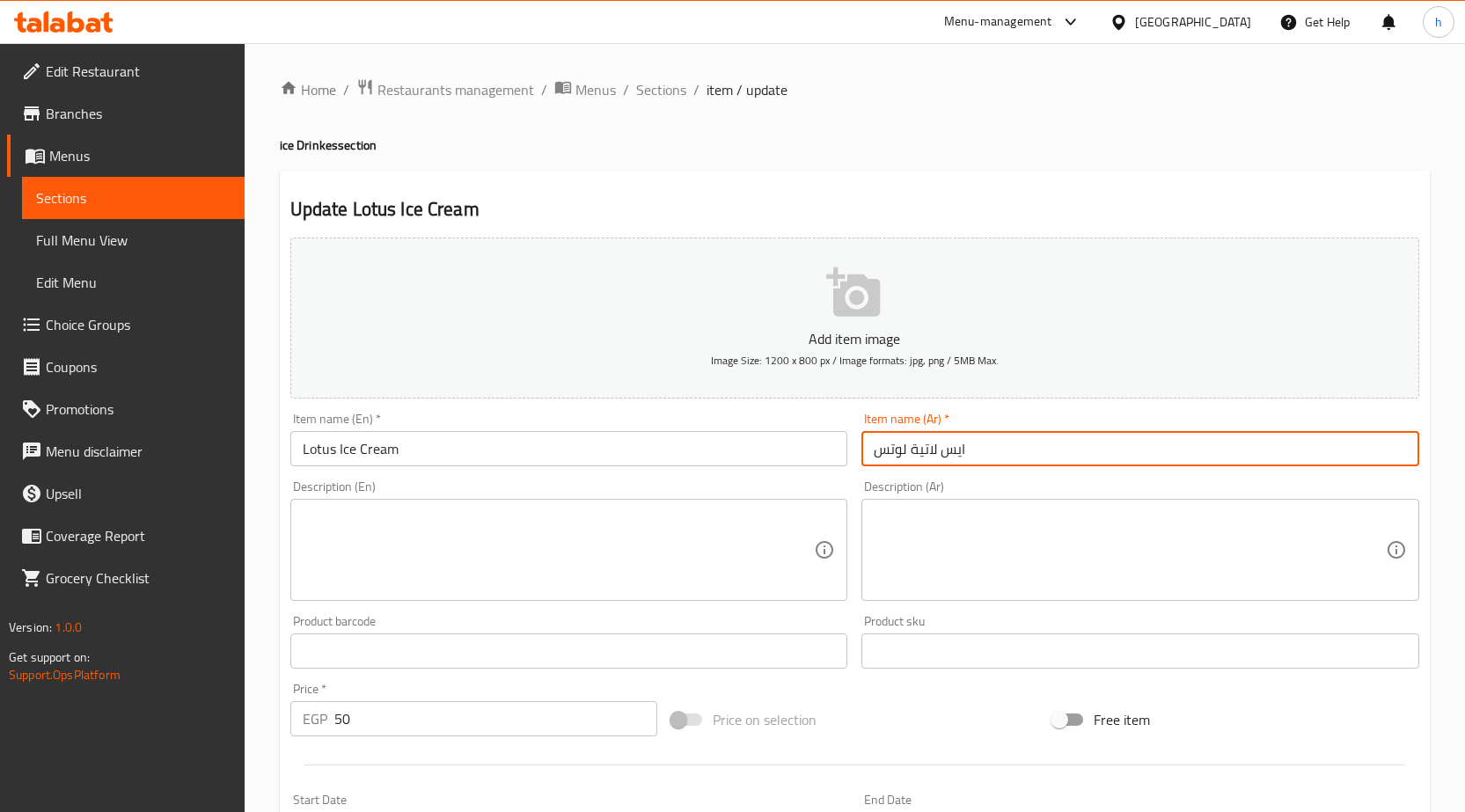
click at [923, 453] on input "ایس لاتية لوتس" at bounding box center [1140, 448] width 558 height 35
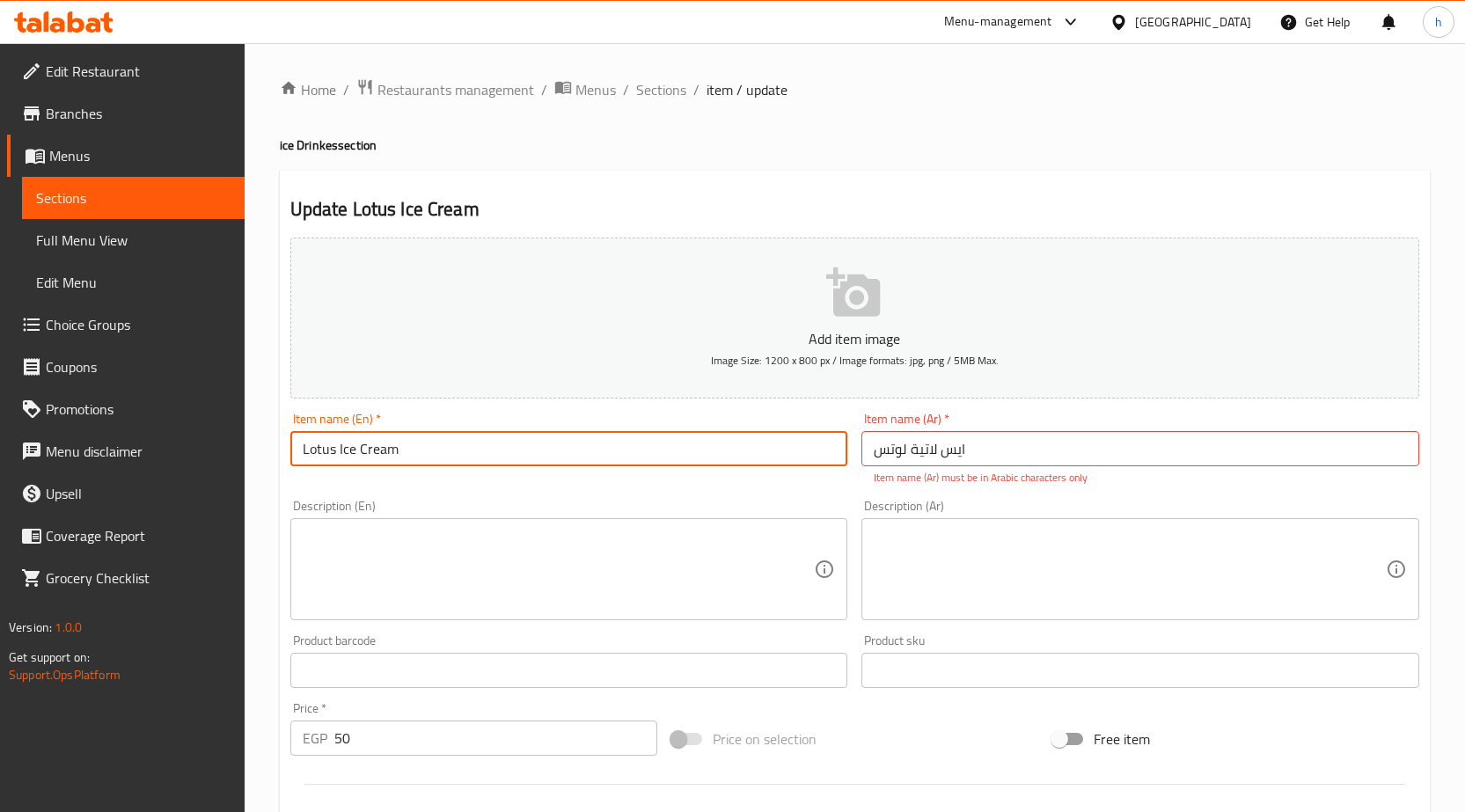
click at [374, 455] on input "Lotus Ice Cream" at bounding box center [569, 448] width 558 height 35
paste input "iced latte"
type input "Lotus iced latte"
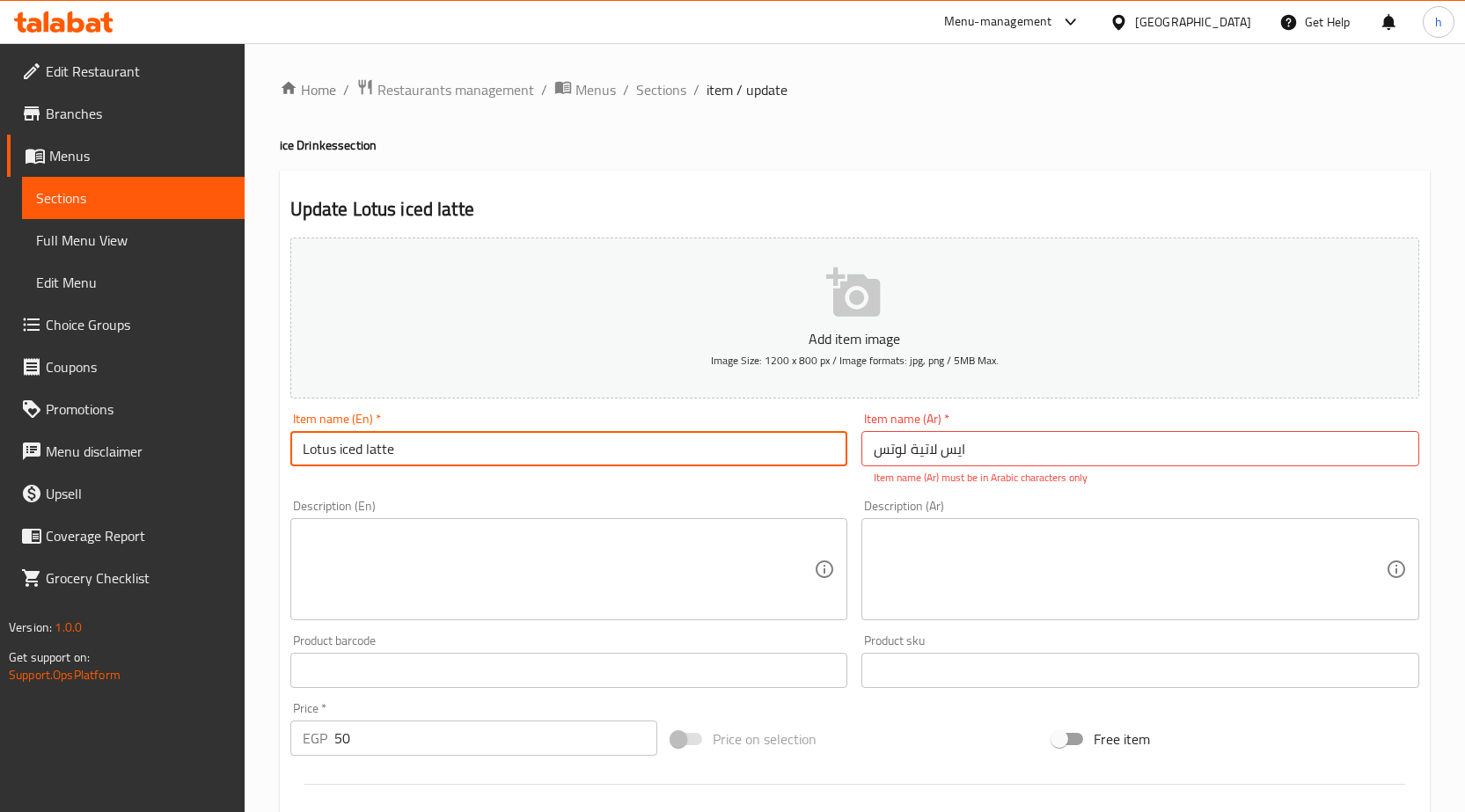
click at [685, 157] on div "Home / Restaurants management / Menus / Sections / item / update ice Drinkes se…" at bounding box center [855, 653] width 1151 height 1150
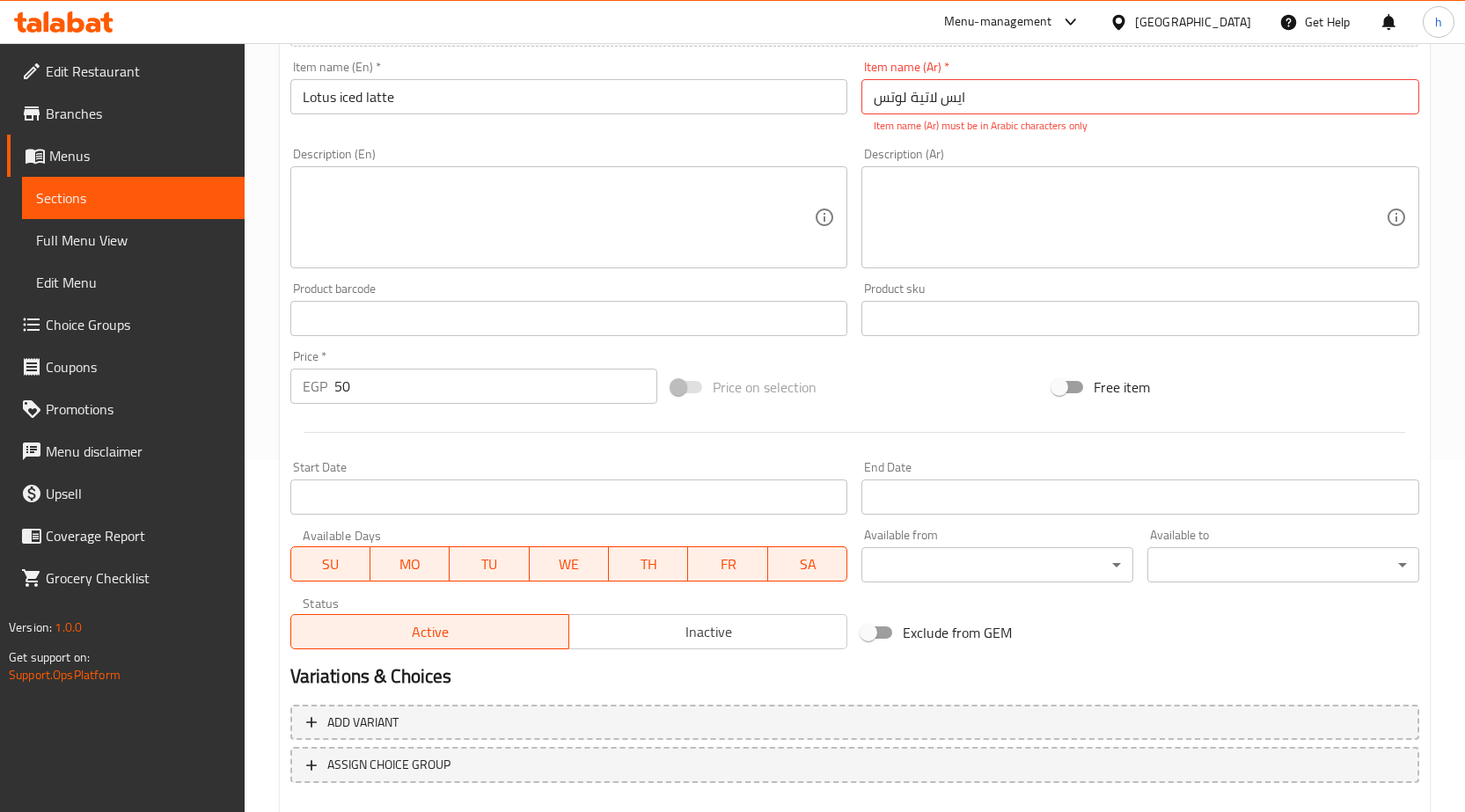
scroll to position [450, 0]
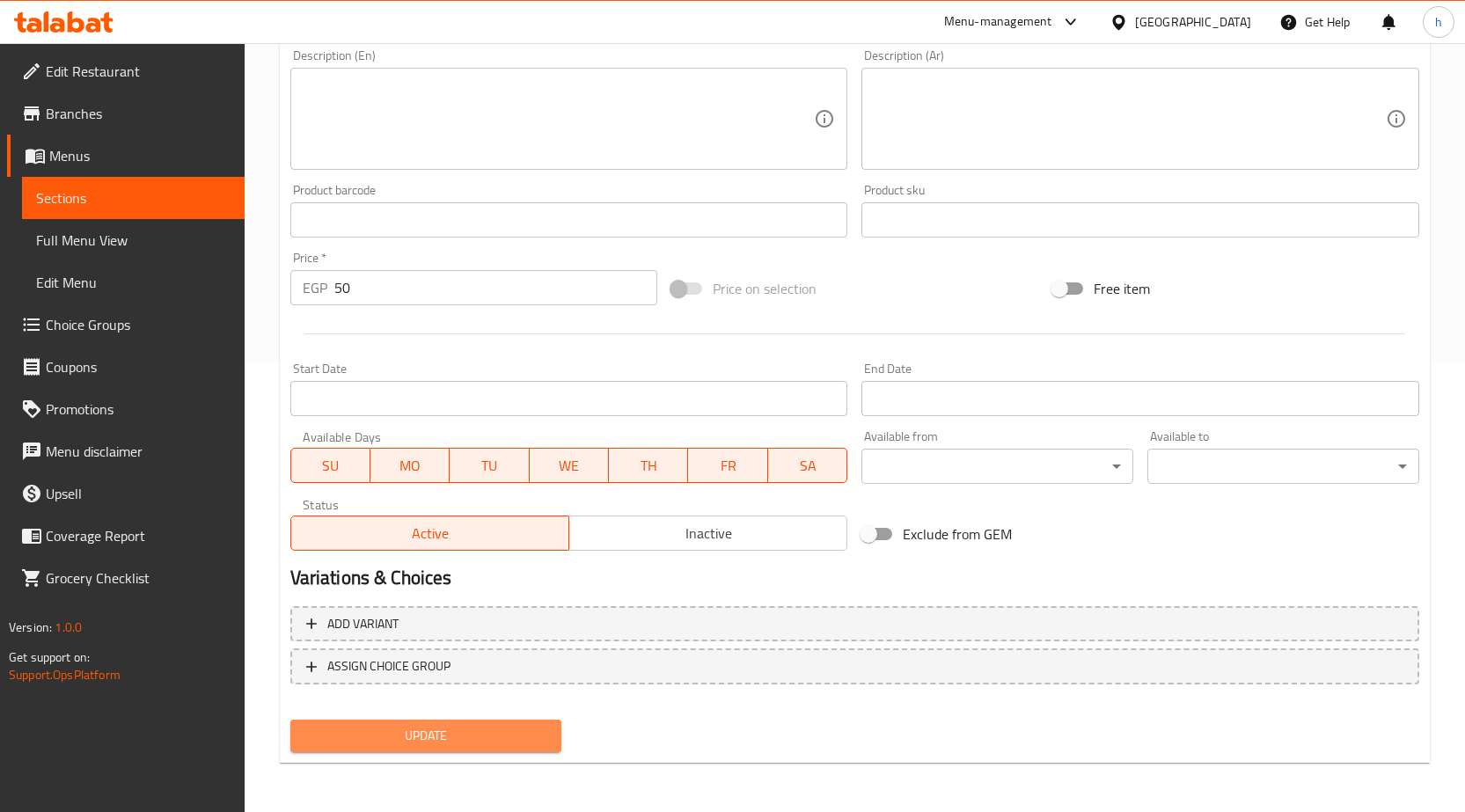
click at [455, 722] on button "Update" at bounding box center [426, 736] width 272 height 33
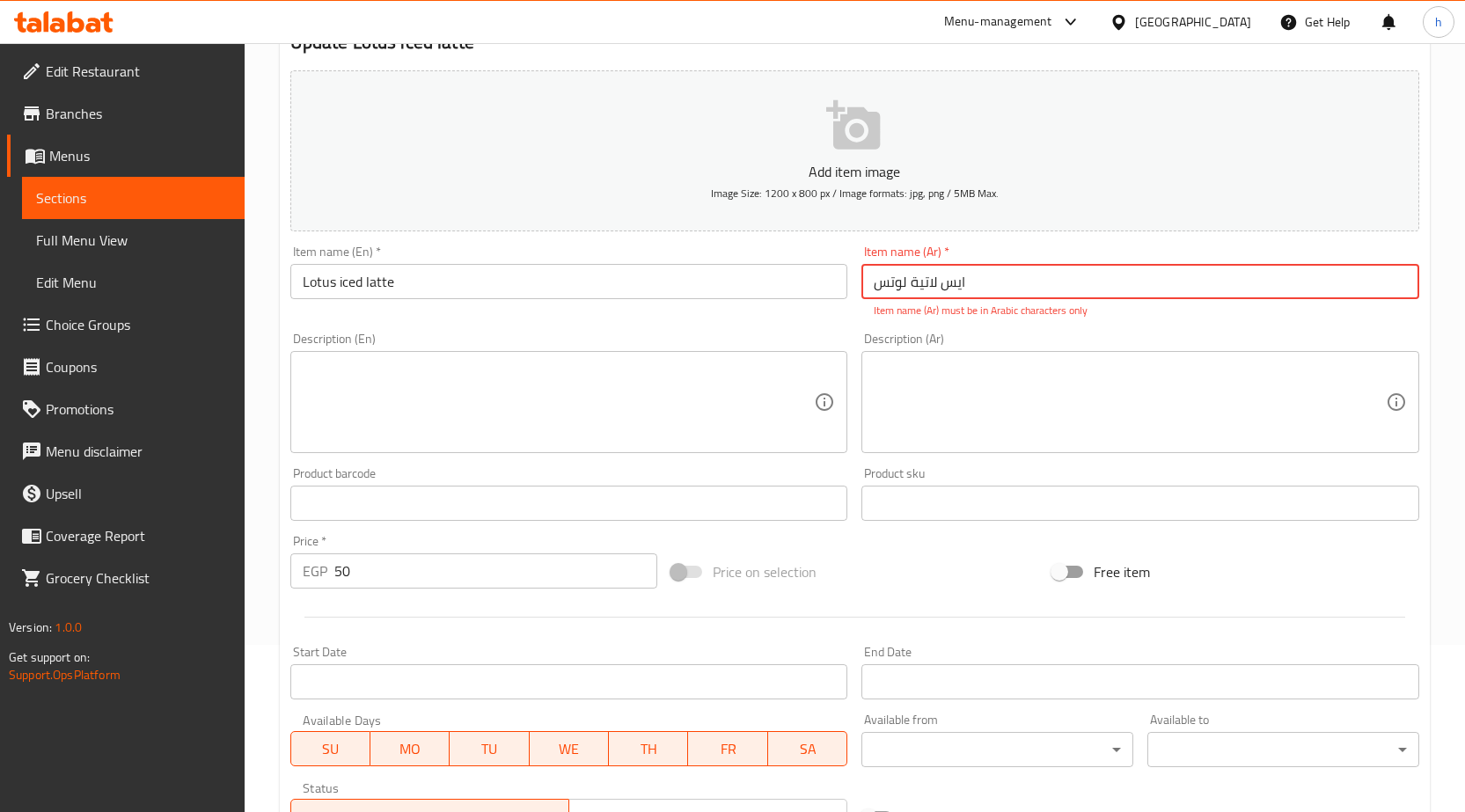
scroll to position [0, 0]
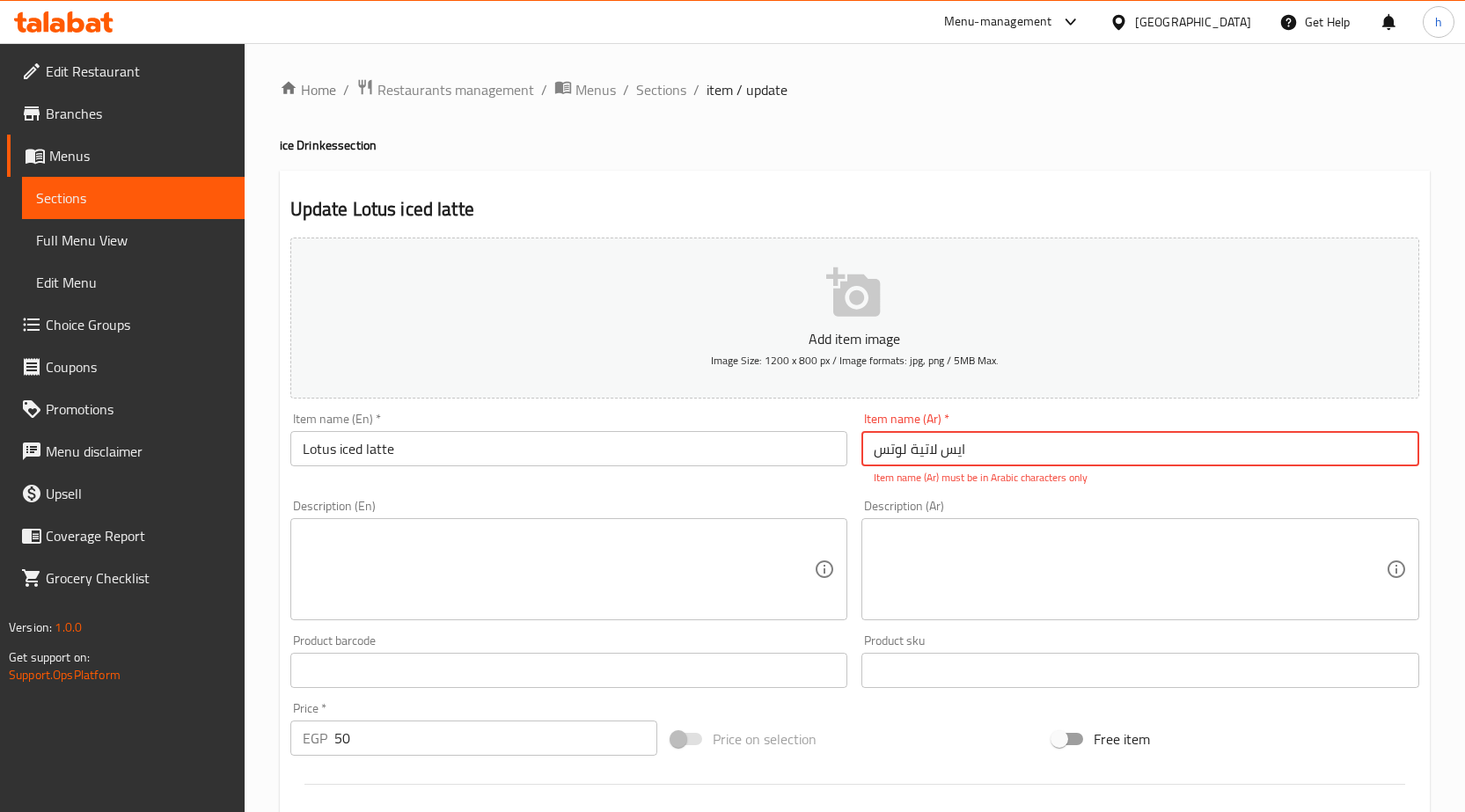
click at [940, 454] on input "ایس لاتية لوتس" at bounding box center [1140, 448] width 558 height 35
click at [894, 453] on input "ایس لاتية لوتس" at bounding box center [1140, 448] width 558 height 35
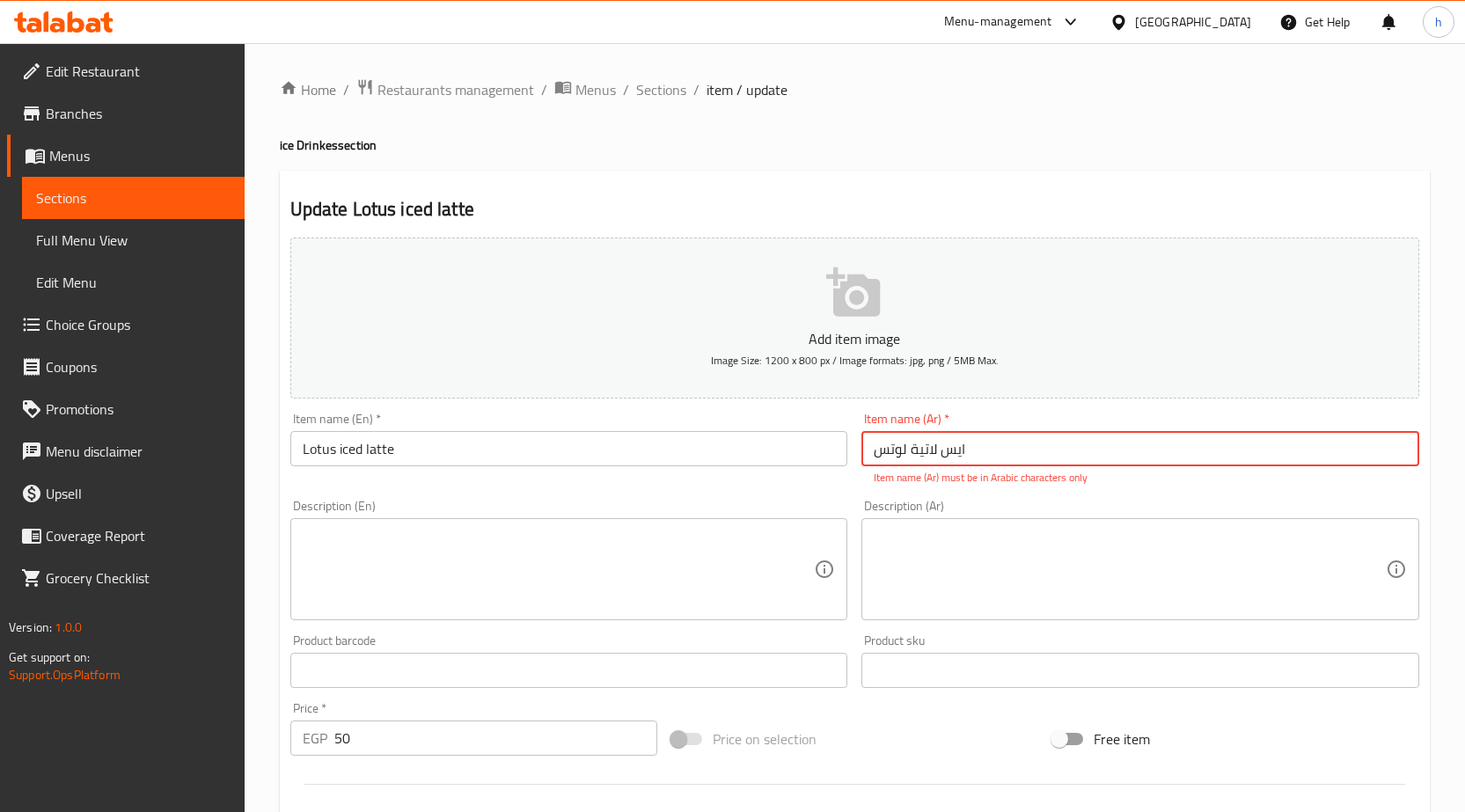
click at [894, 453] on input "ایس لاتية لوتس" at bounding box center [1140, 448] width 558 height 35
paste input "ي"
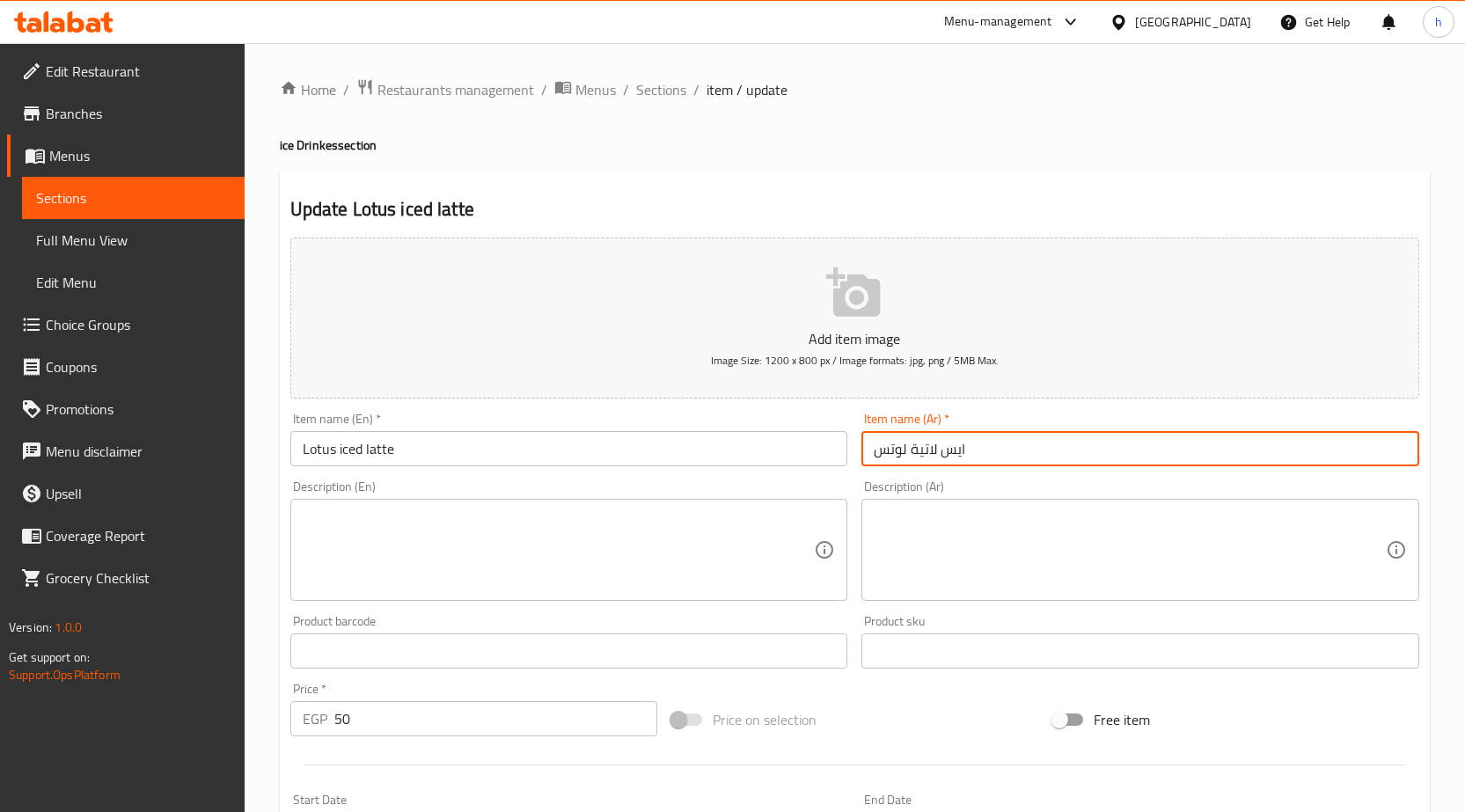
drag, startPoint x: 916, startPoint y: 452, endPoint x: 912, endPoint y: 461, distance: 9.8
click at [912, 461] on input "ايس لاتية لوتس" at bounding box center [1140, 448] width 558 height 35
type input "ايس لاتيه لوتس"
click at [1099, 102] on div "Home / Restaurants management / Menus / Sections / item / update ice Drinkes se…" at bounding box center [855, 643] width 1151 height 1130
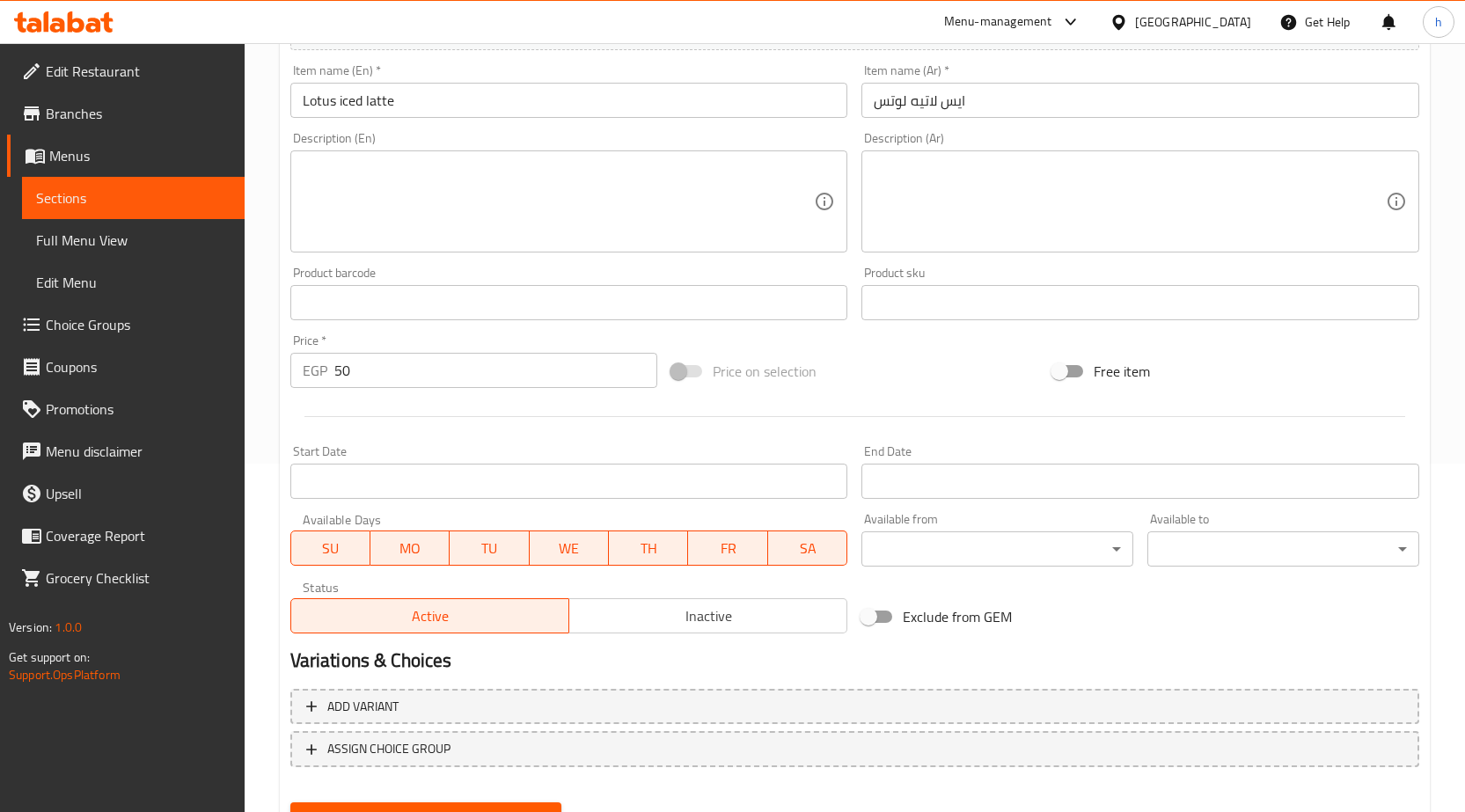
scroll to position [431, 0]
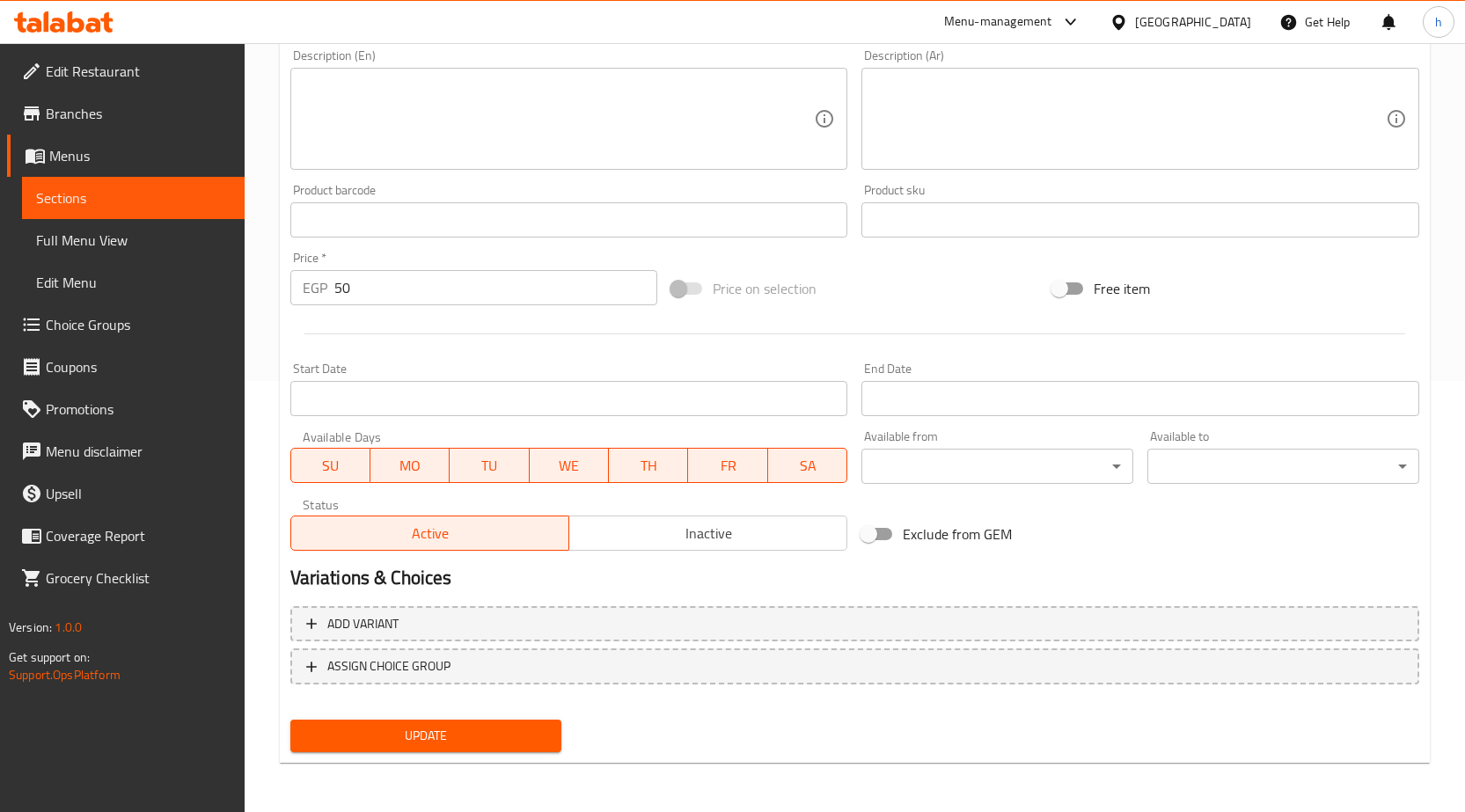
click at [458, 745] on span "Update" at bounding box center [426, 735] width 244 height 22
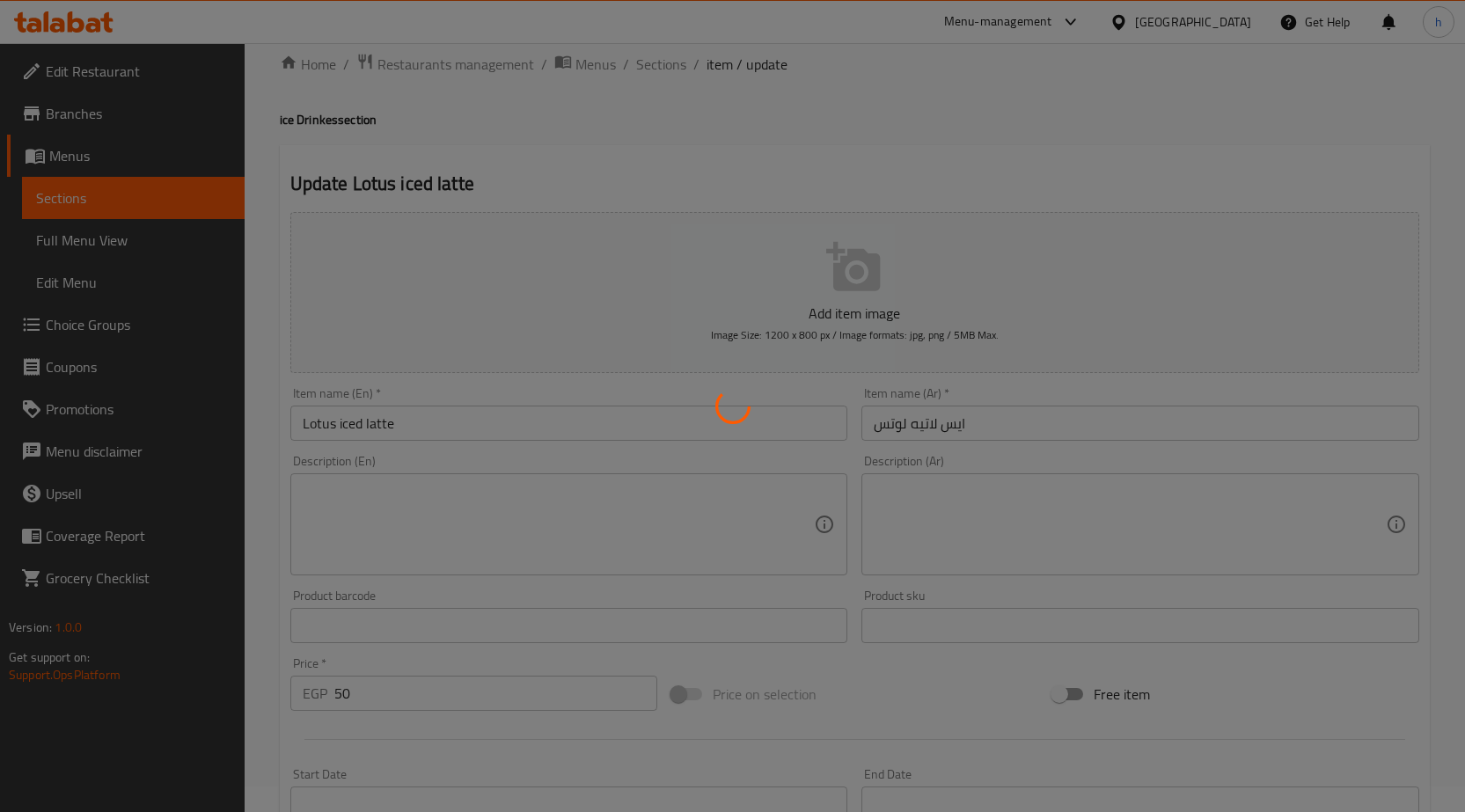
scroll to position [0, 0]
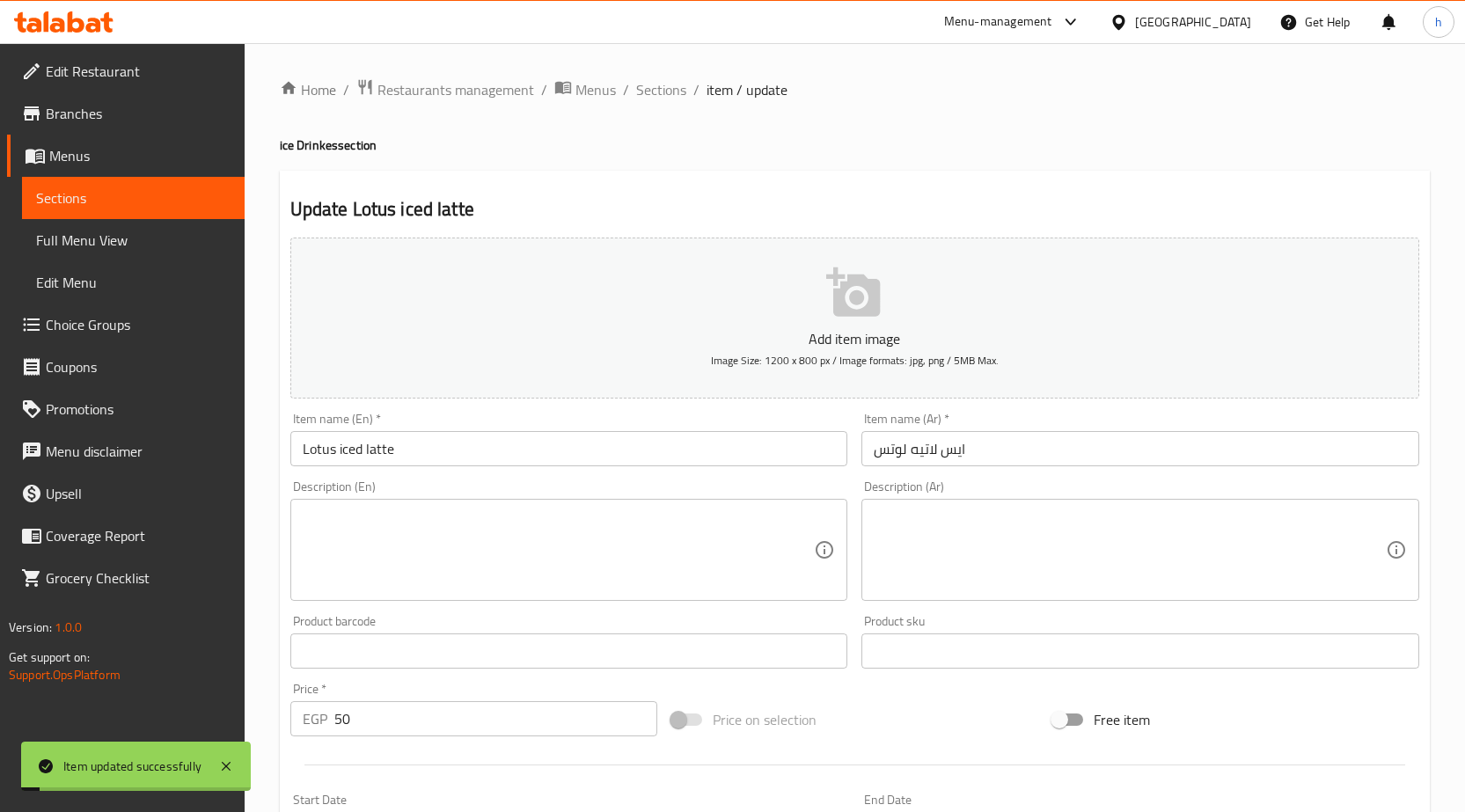
click at [169, 202] on span "Sections" at bounding box center [133, 198] width 194 height 21
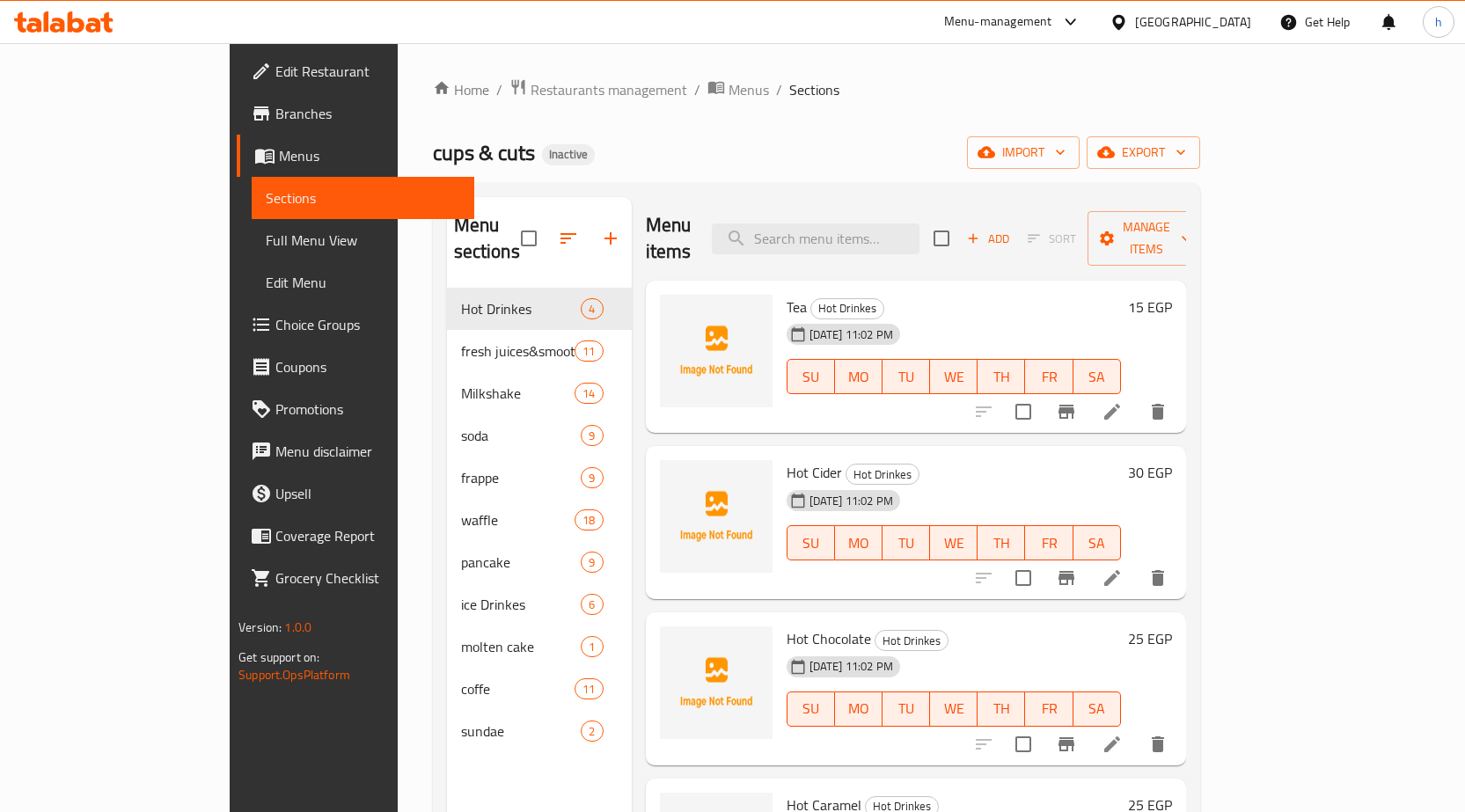
click at [1200, 108] on div "Home / Restaurants management / Menus / Sections cups & cuts Inactive import ex…" at bounding box center [816, 551] width 767 height 945
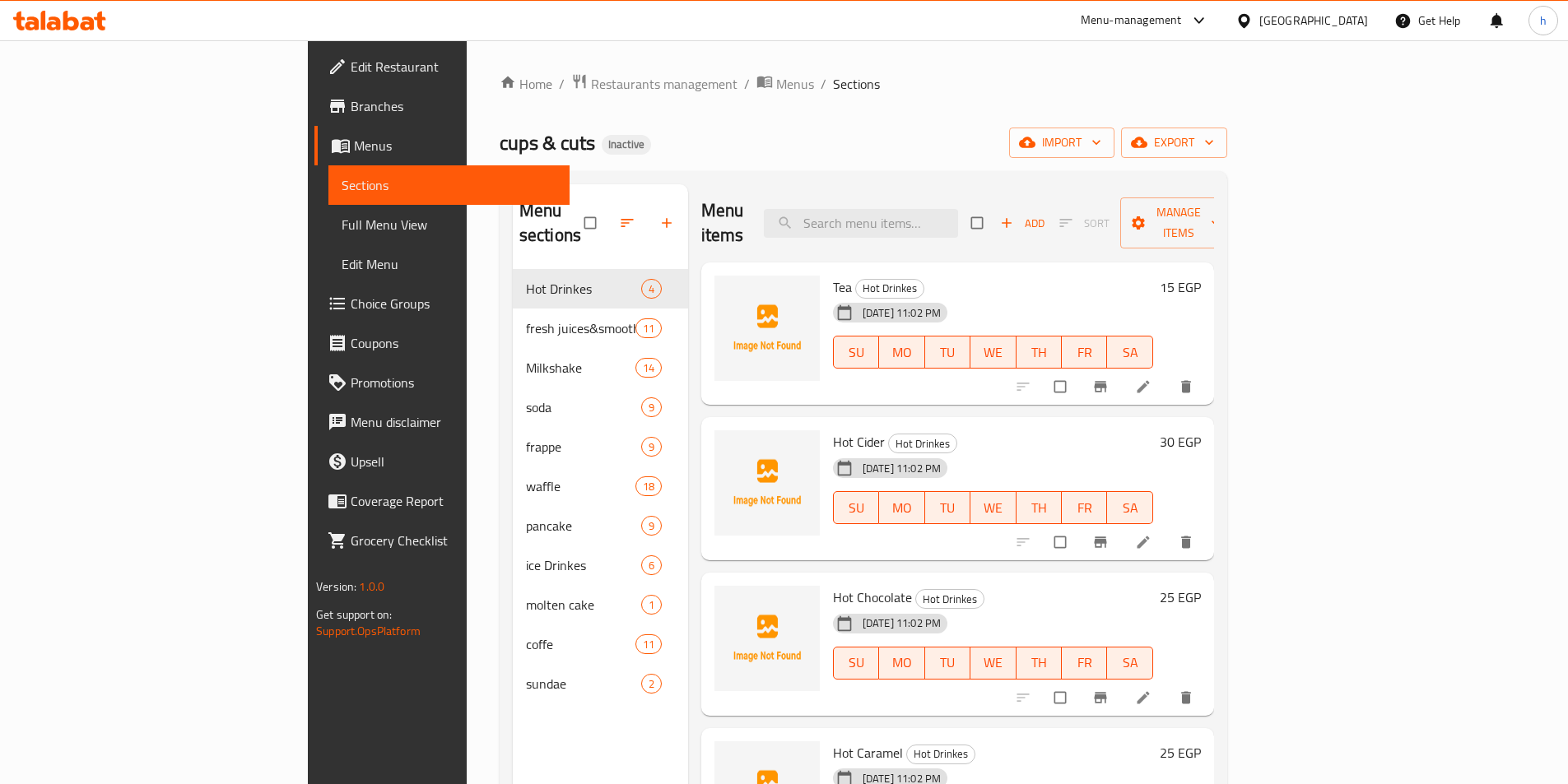
click at [341, 215] on span "Full Menu View" at bounding box center [448, 225] width 215 height 20
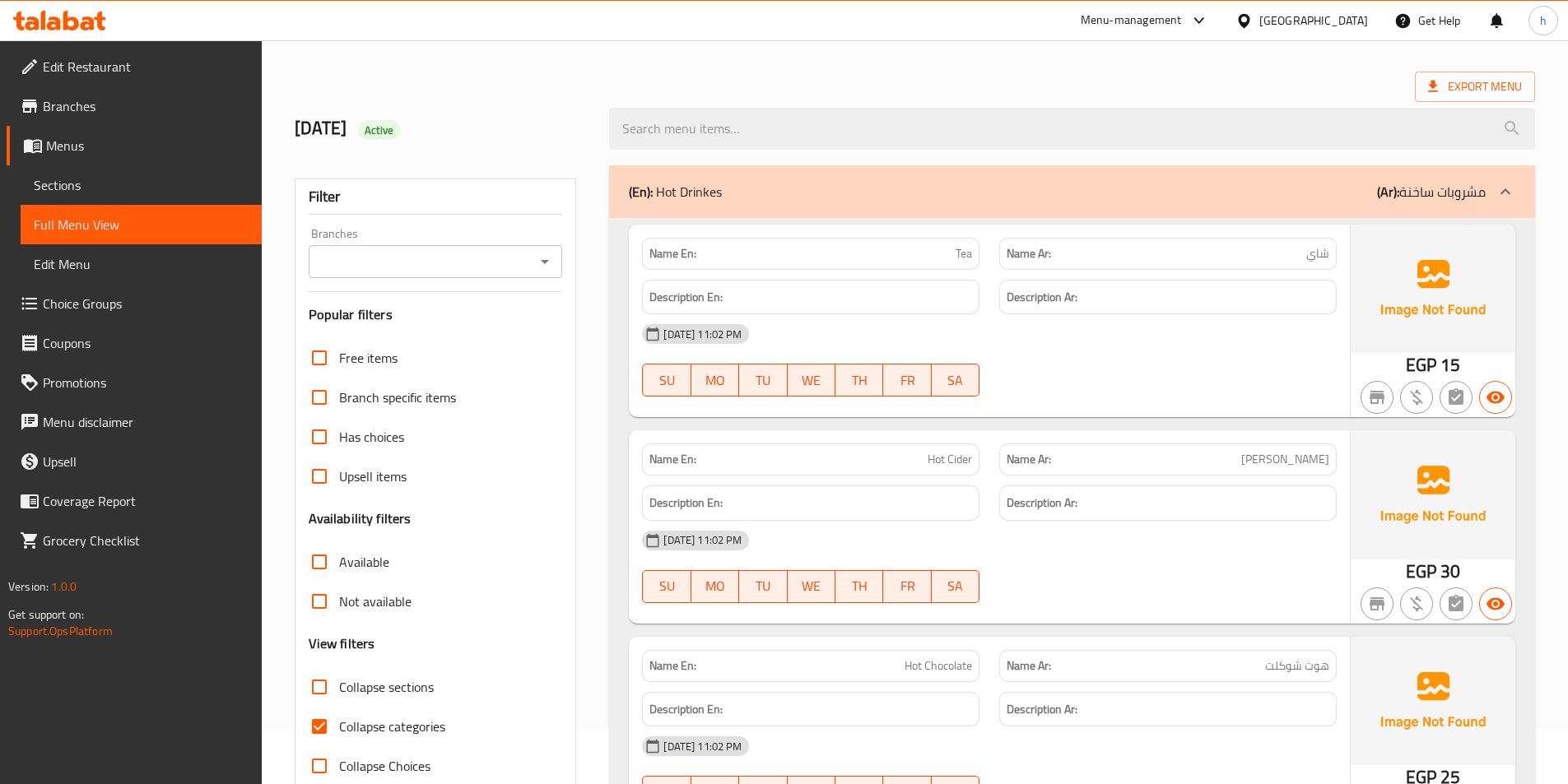
scroll to position [164, 0]
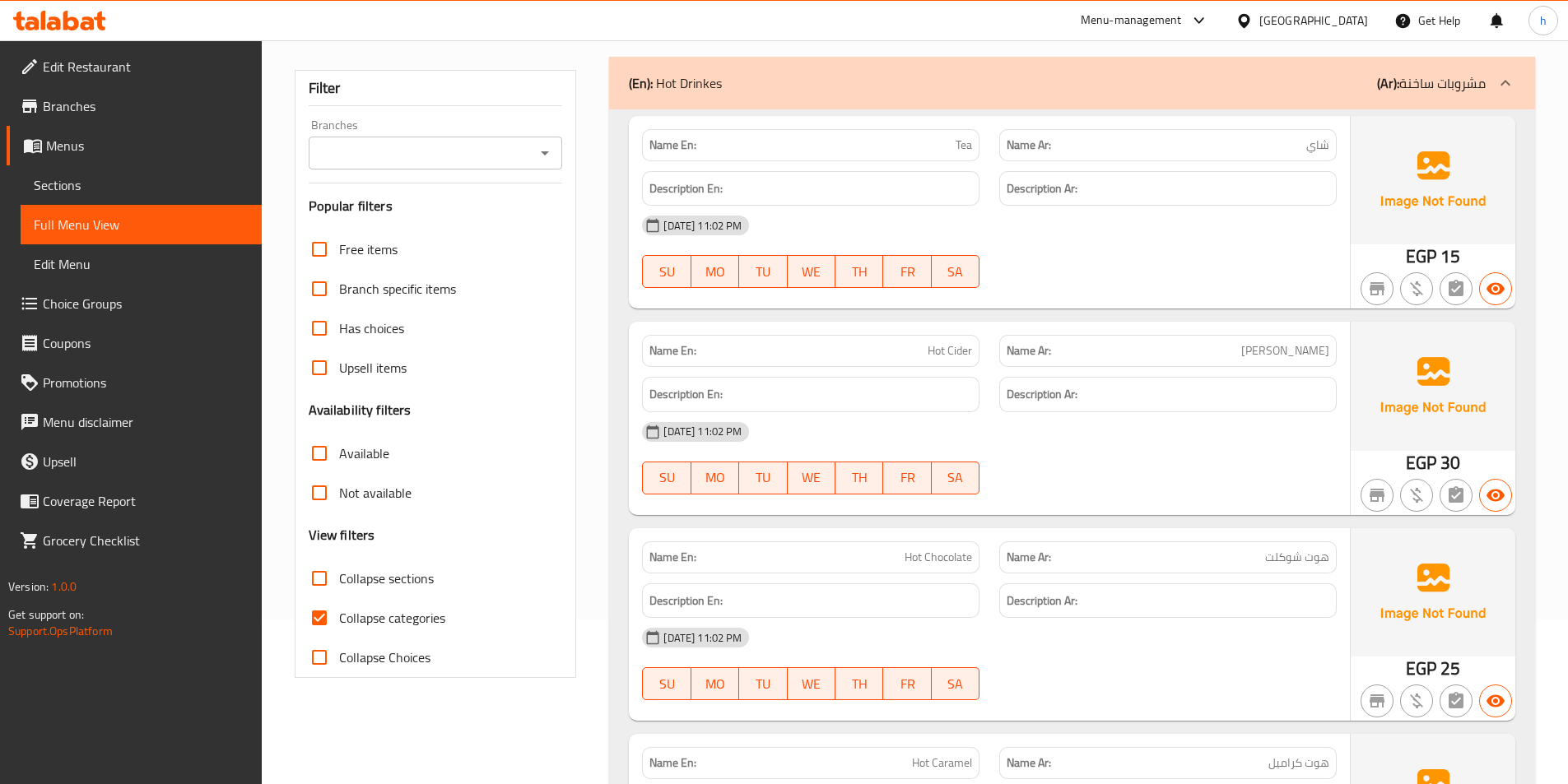
click at [314, 606] on input "Collapse categories" at bounding box center [319, 618] width 40 height 40
checkbox input "false"
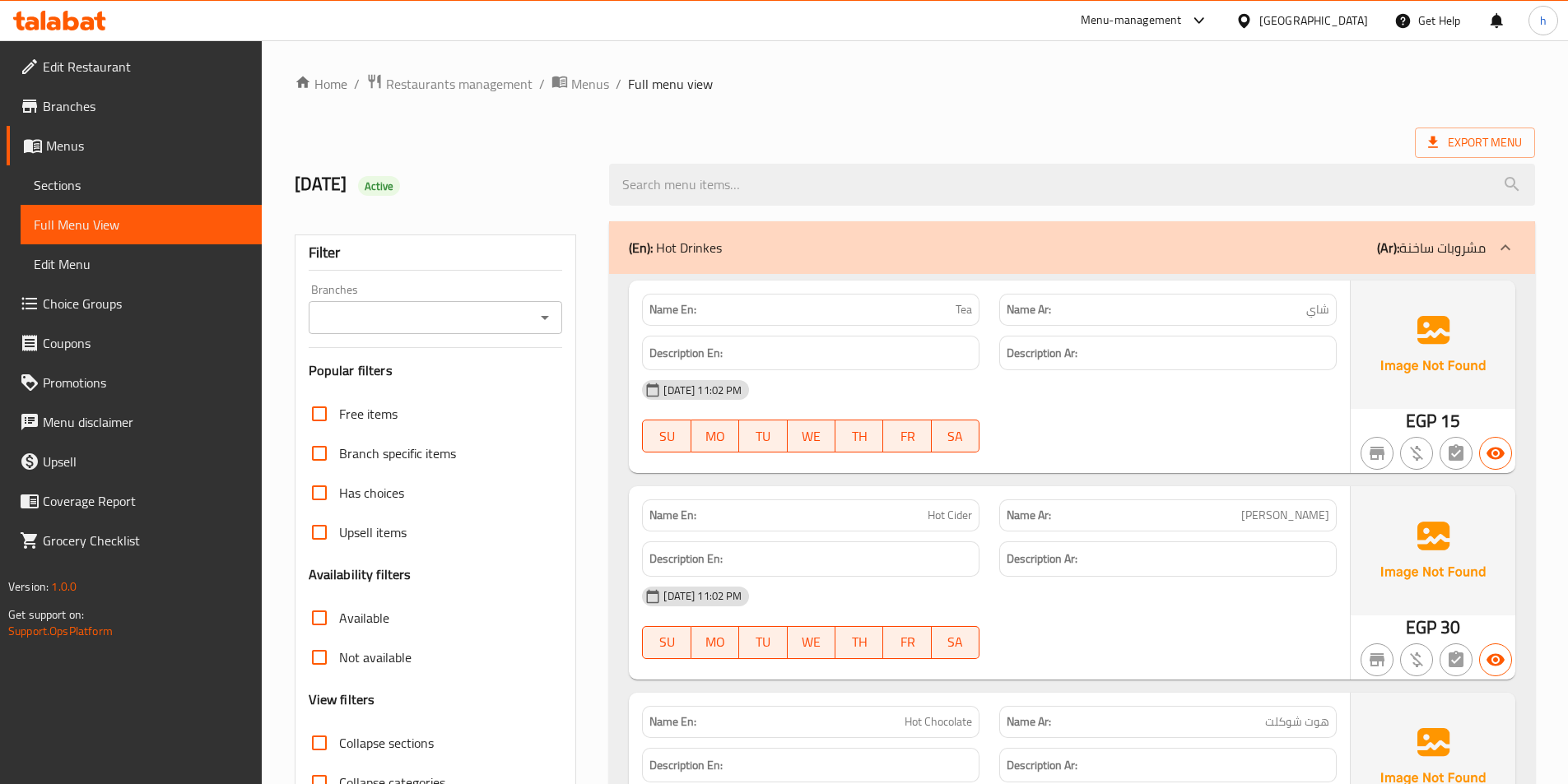
click at [997, 93] on ol "Home / Restaurants management / Menus / Full menu view" at bounding box center [915, 84] width 1240 height 22
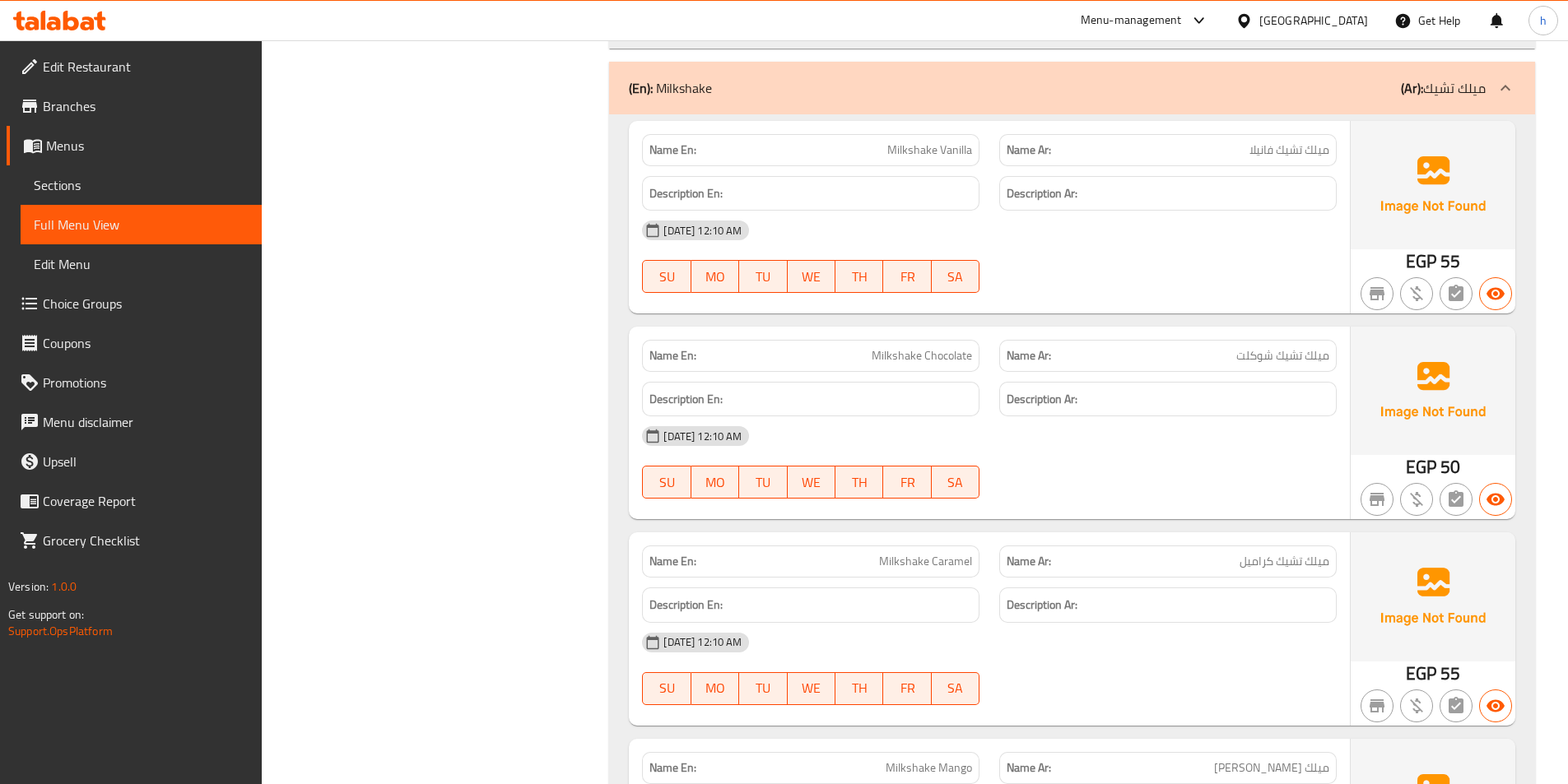
scroll to position [4478, 0]
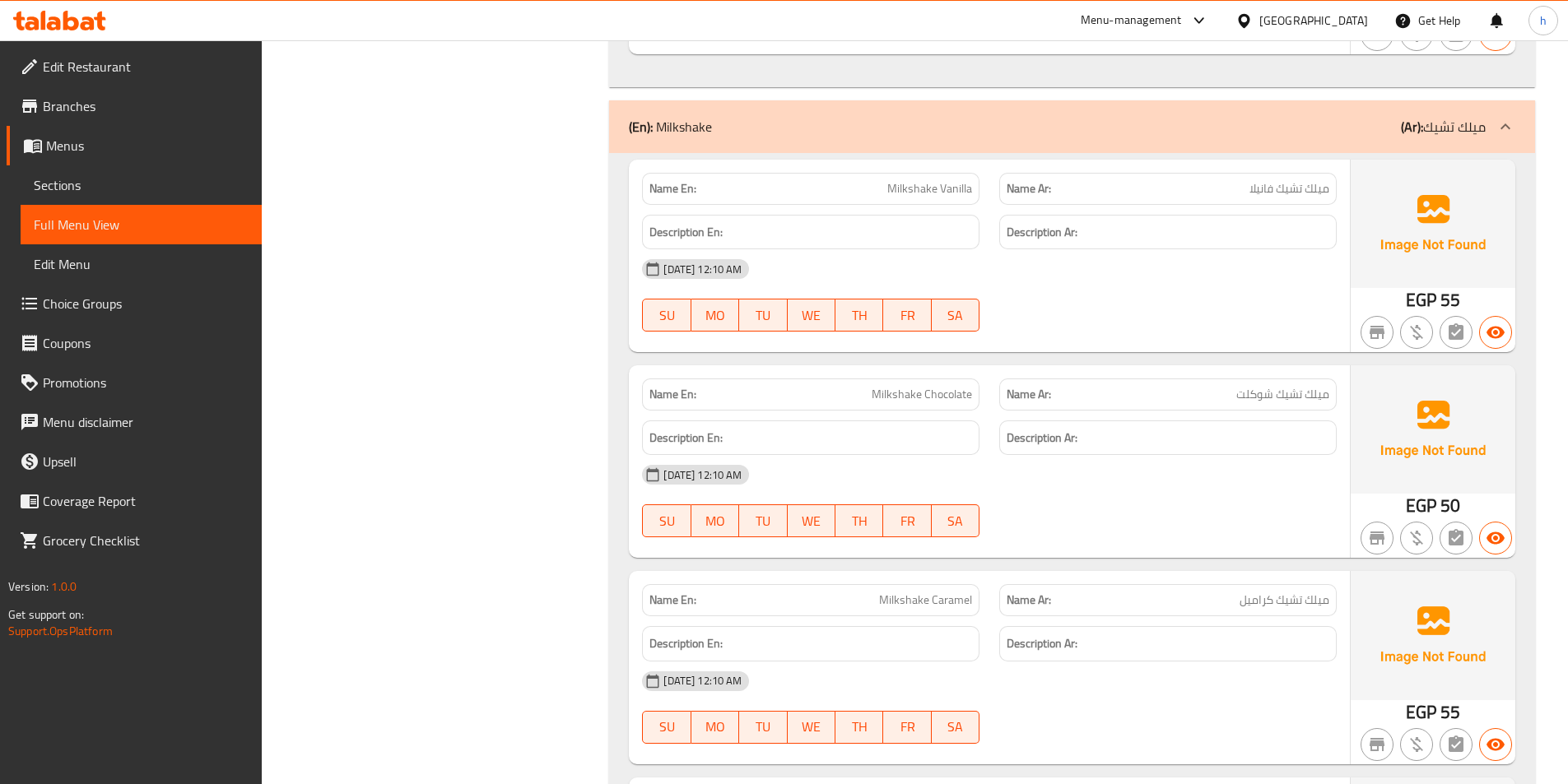
click at [1148, 304] on div "29-09-2025 12:10 AM SU MO TU WE TH FR SA" at bounding box center [989, 296] width 714 height 93
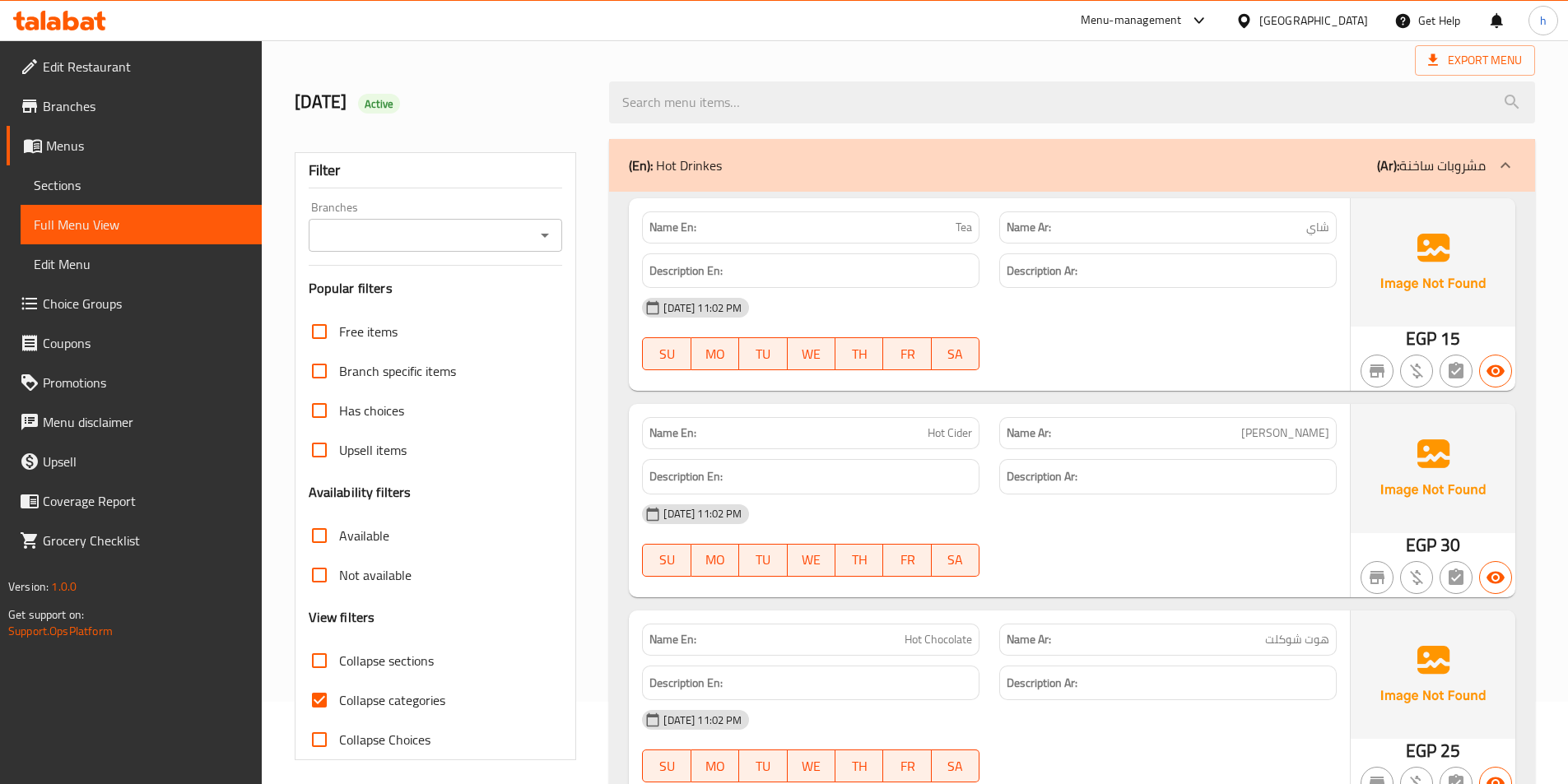
scroll to position [83, 0]
click at [332, 691] on input "Collapse categories" at bounding box center [319, 701] width 40 height 40
checkbox input "false"
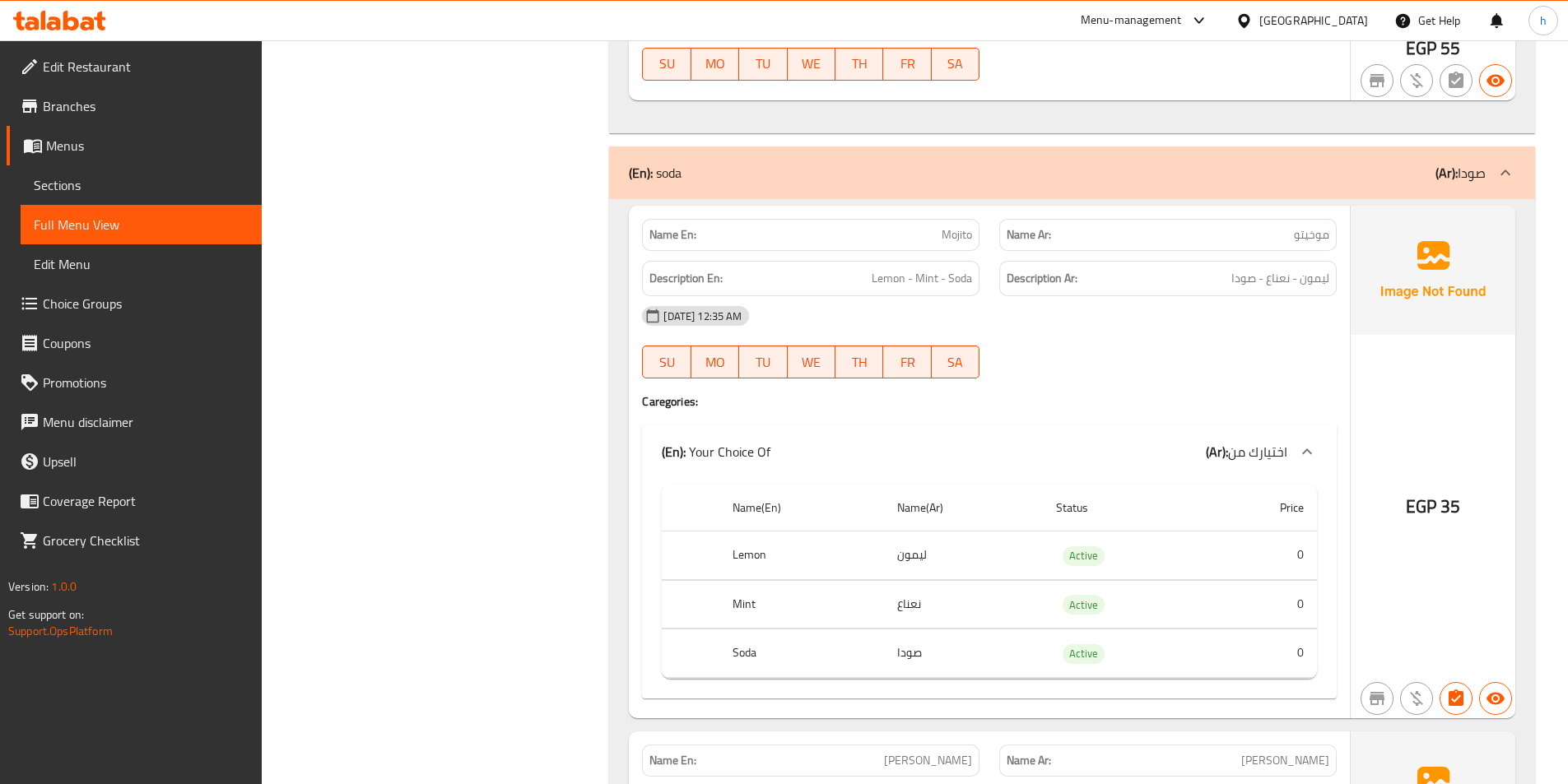
scroll to position [7491, 0]
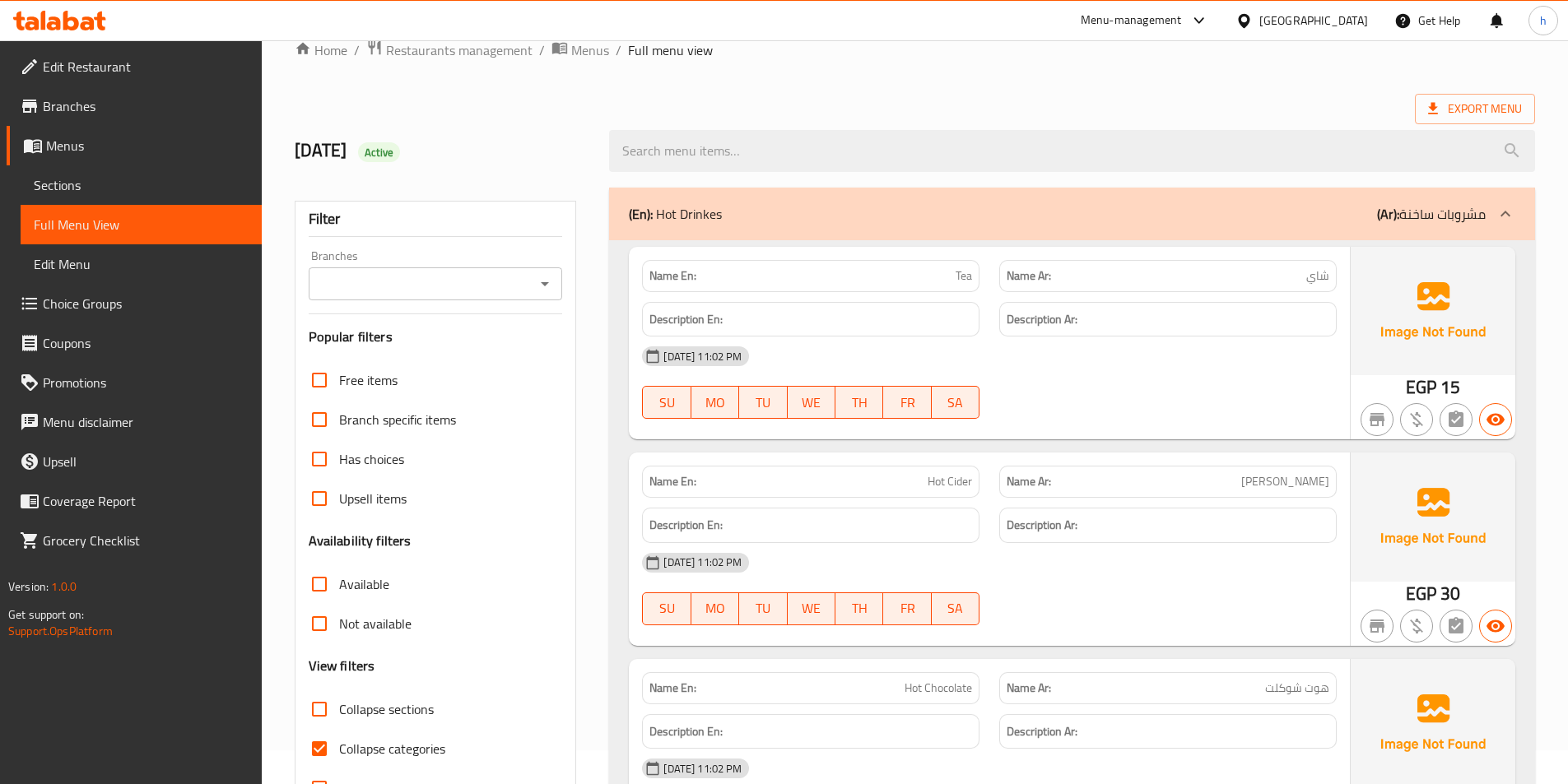
scroll to position [329, 0]
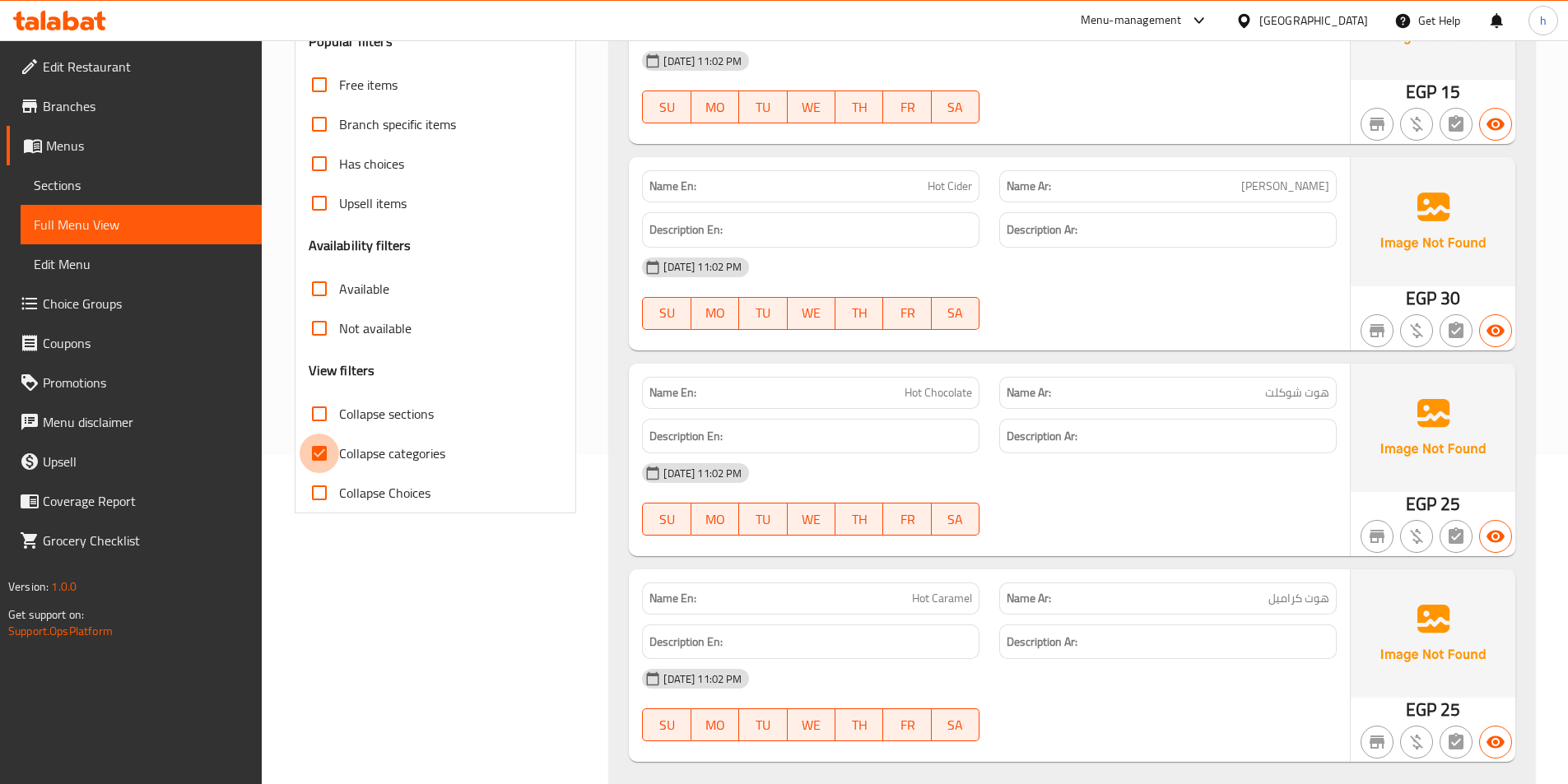
click at [323, 437] on input "Collapse categories" at bounding box center [319, 454] width 40 height 40
checkbox input "false"
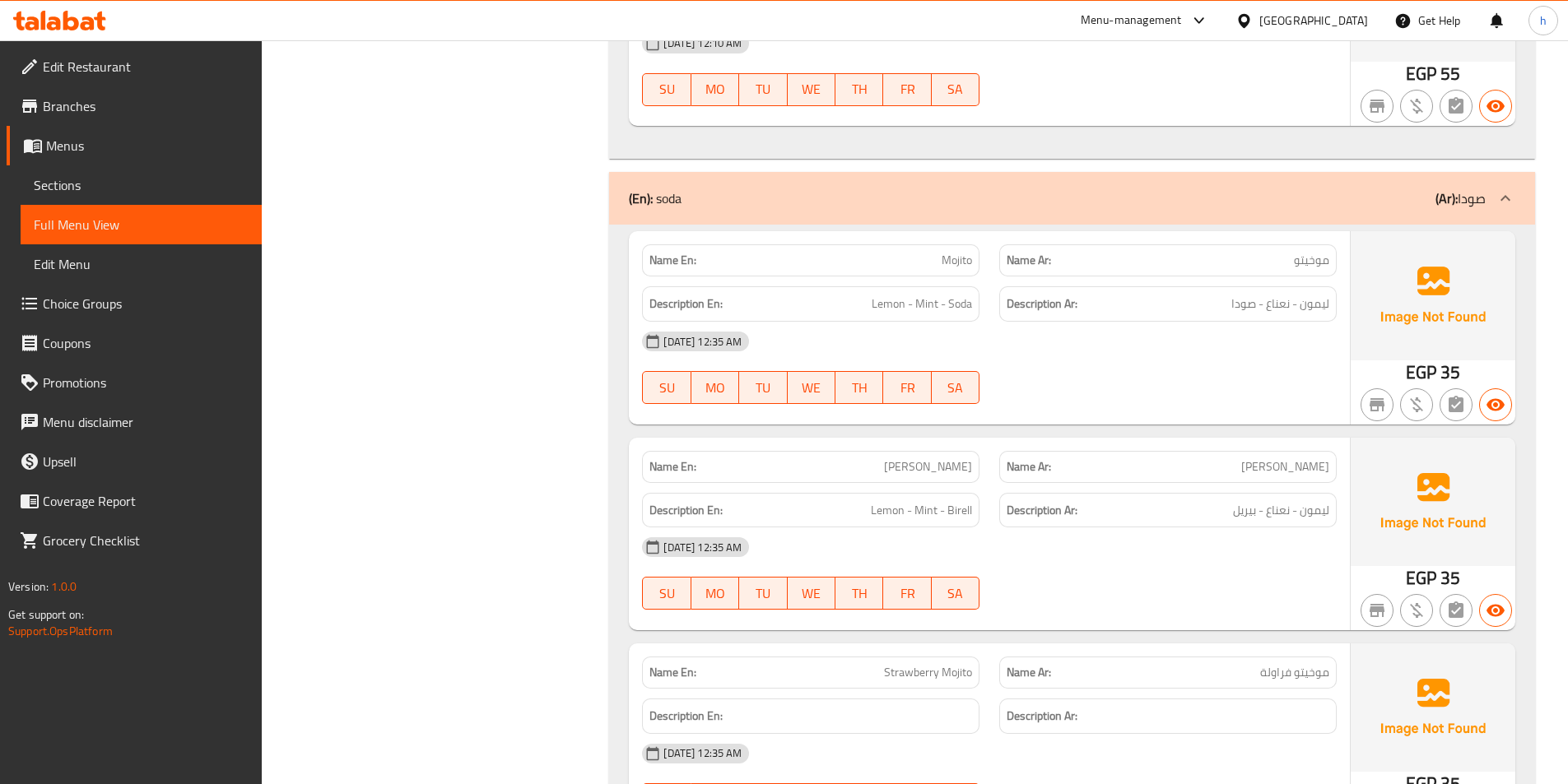
scroll to position [7491, 0]
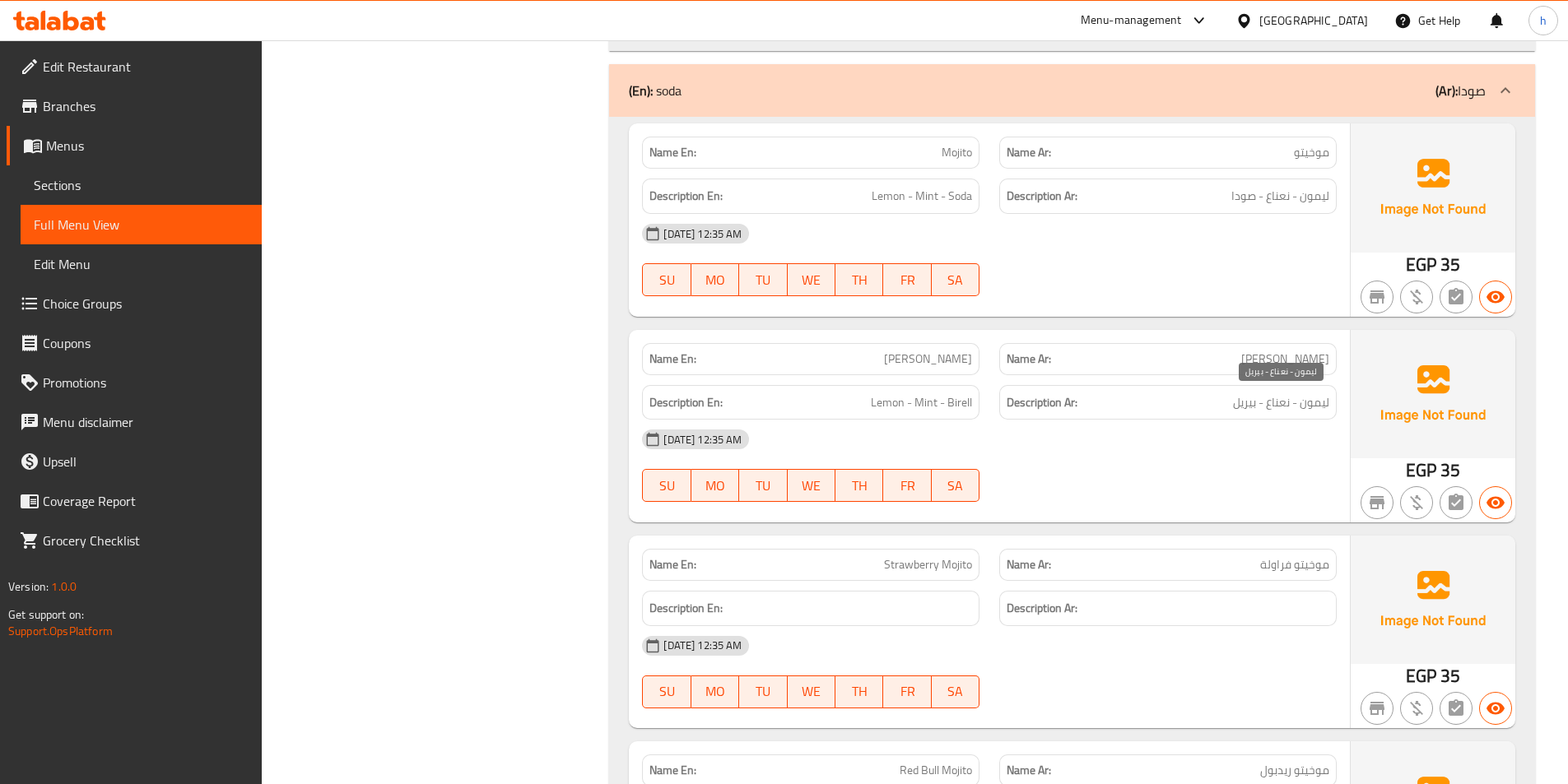
click at [1243, 408] on span "ليمون - نعناع - بيريل" at bounding box center [1281, 403] width 96 height 21
copy span "بيريل"
click at [1246, 468] on div "29-09-2025 12:35 AM SU MO TU WE TH FR SA" at bounding box center [989, 466] width 714 height 93
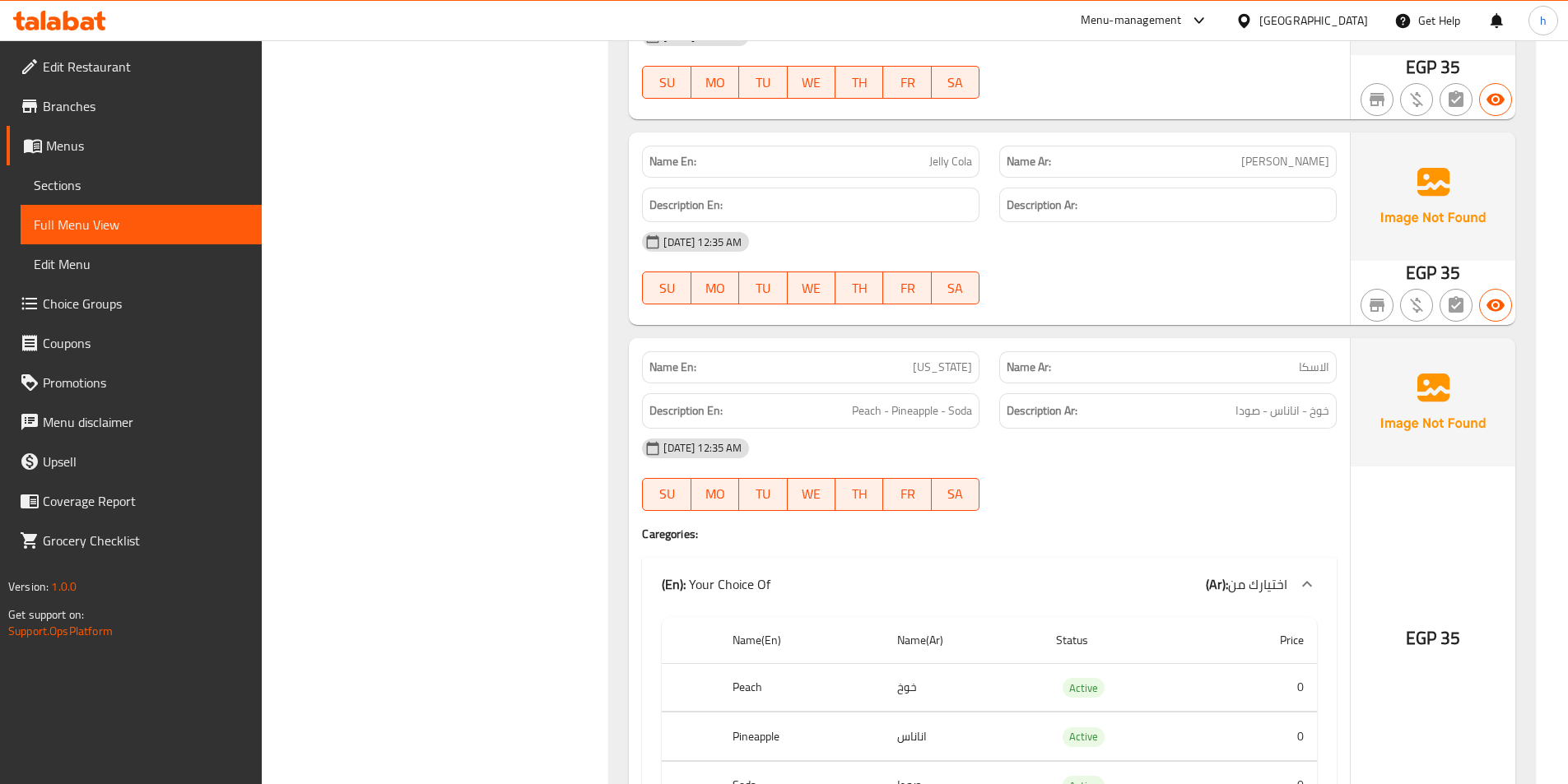
scroll to position [9054, 0]
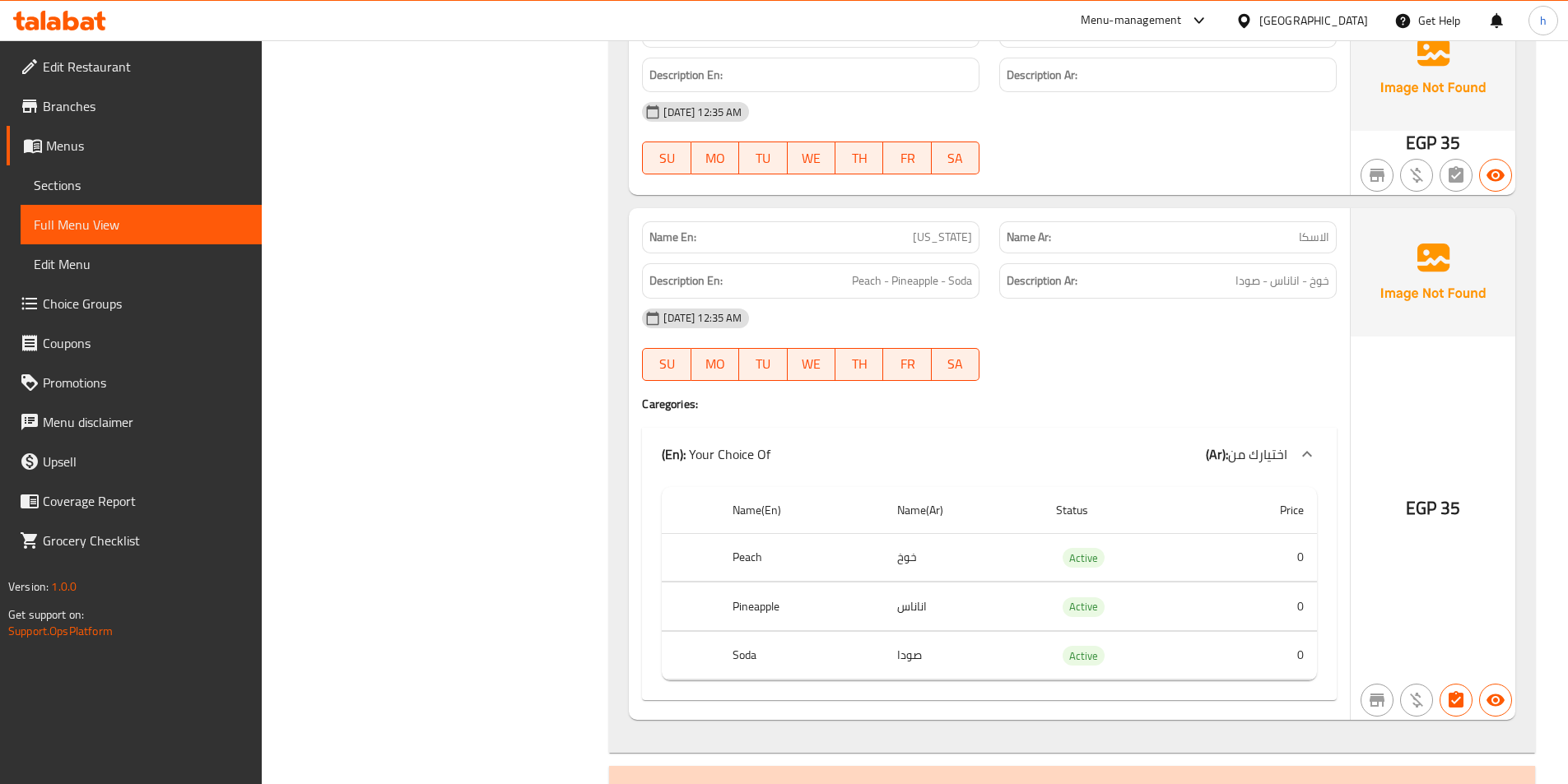
click at [1229, 341] on div "29-09-2025 12:35 AM SU MO TU WE TH FR SA" at bounding box center [989, 345] width 714 height 93
click at [1122, 384] on div at bounding box center [1168, 381] width 358 height 20
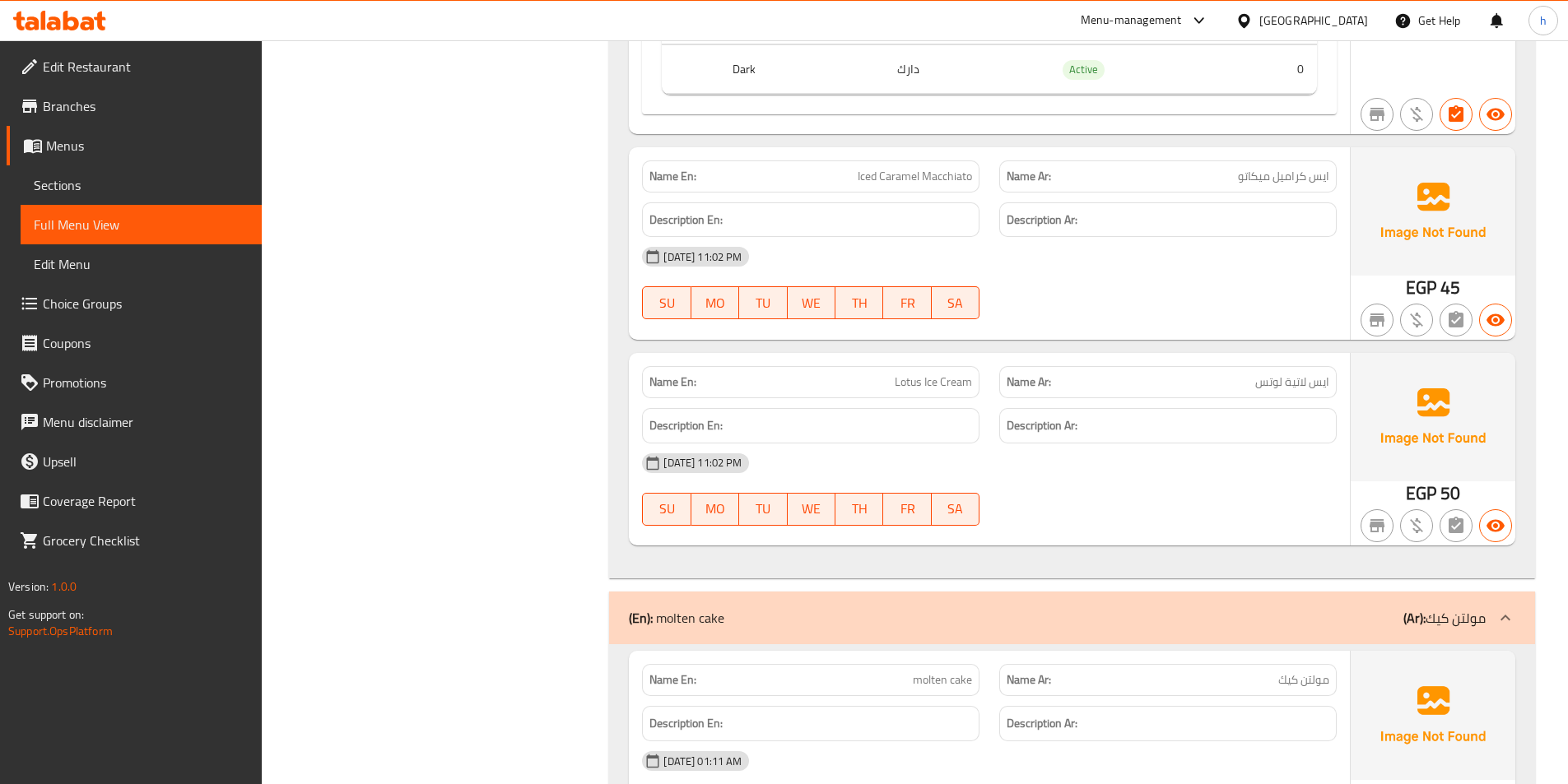
scroll to position [21895, 0]
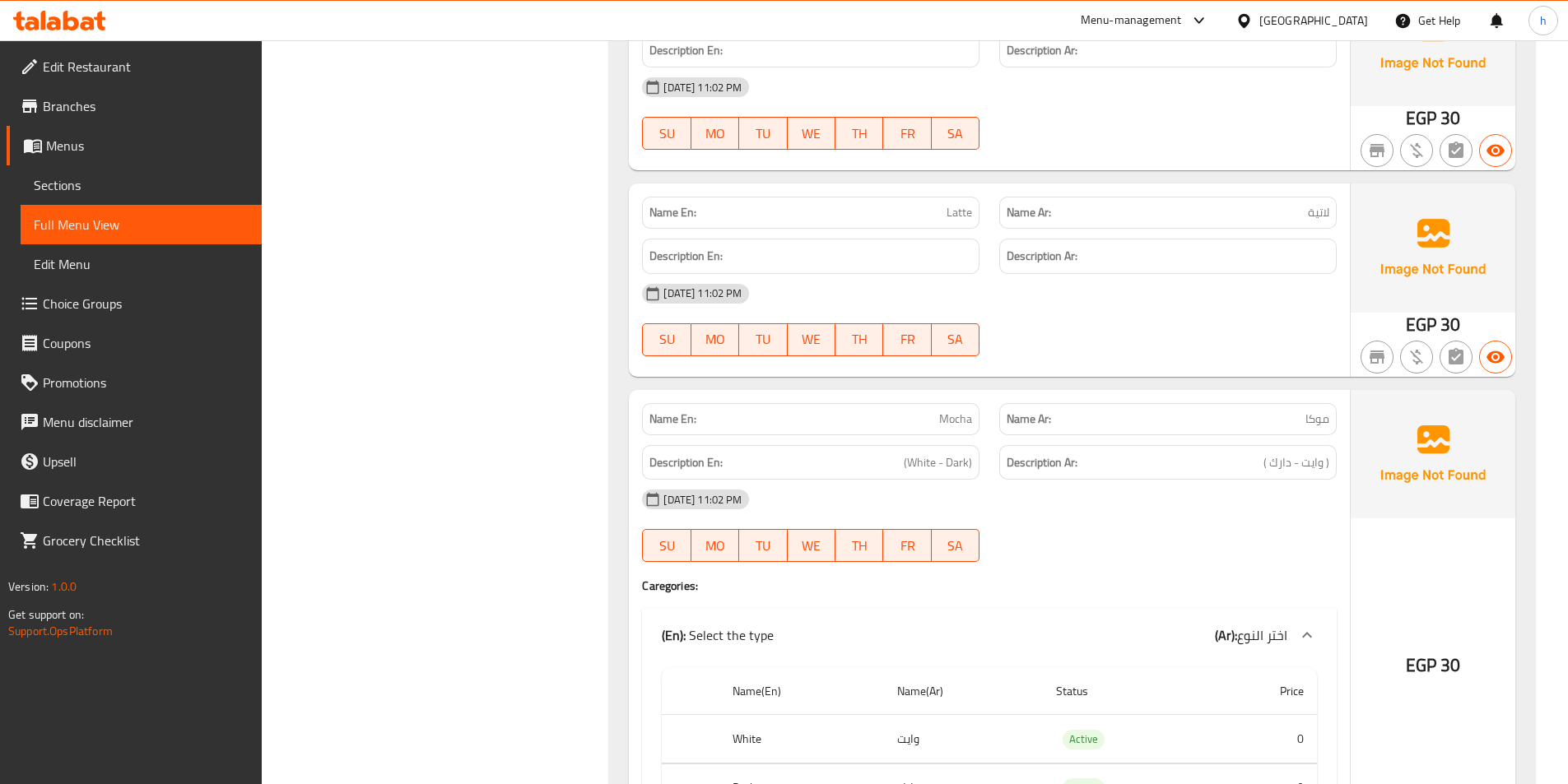
scroll to position [24118, 0]
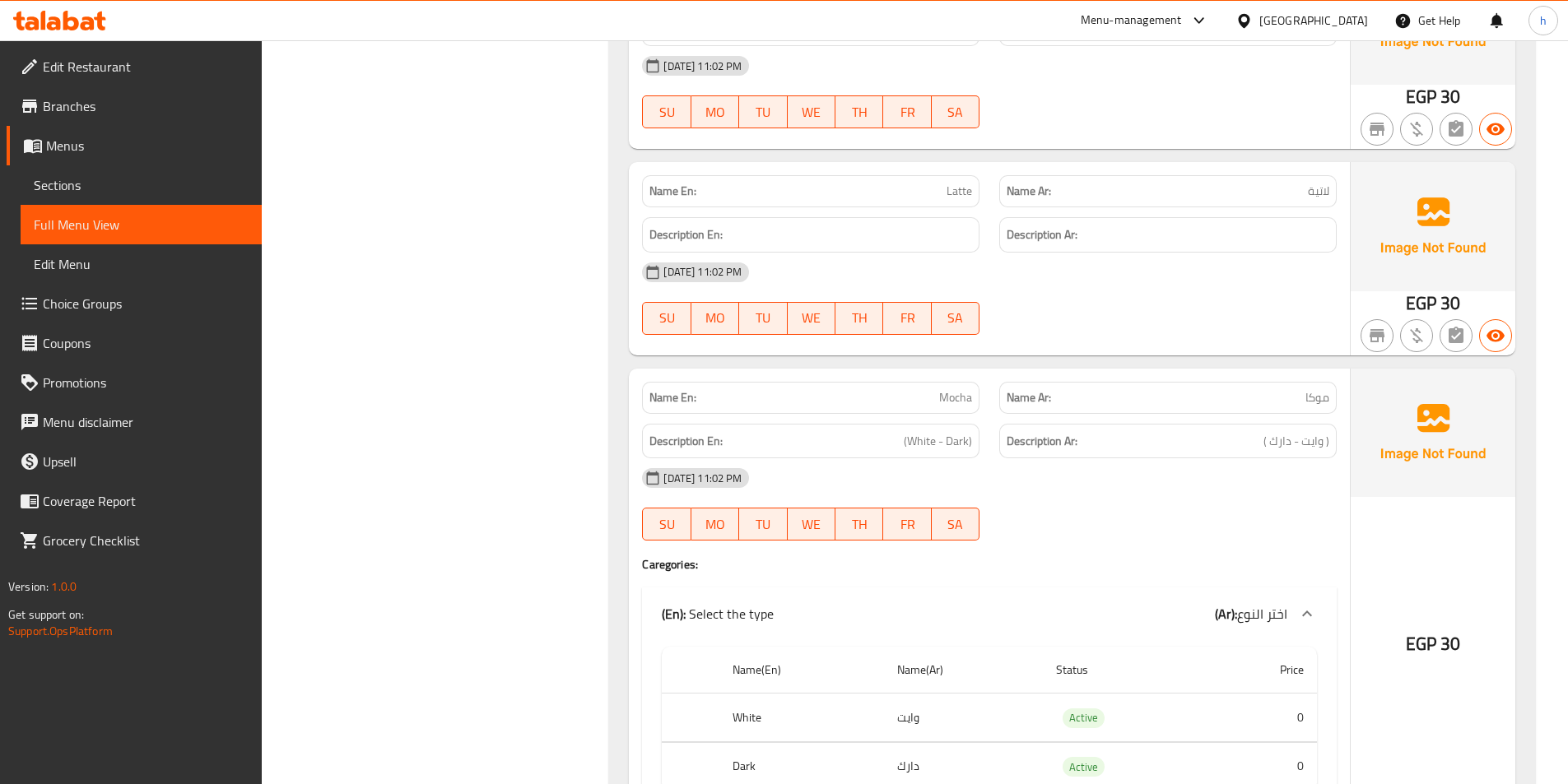
click at [962, 402] on span "Mocha" at bounding box center [956, 397] width 33 height 17
click at [1320, 404] on span "موكا" at bounding box center [1318, 397] width 24 height 17
copy span "موكا"
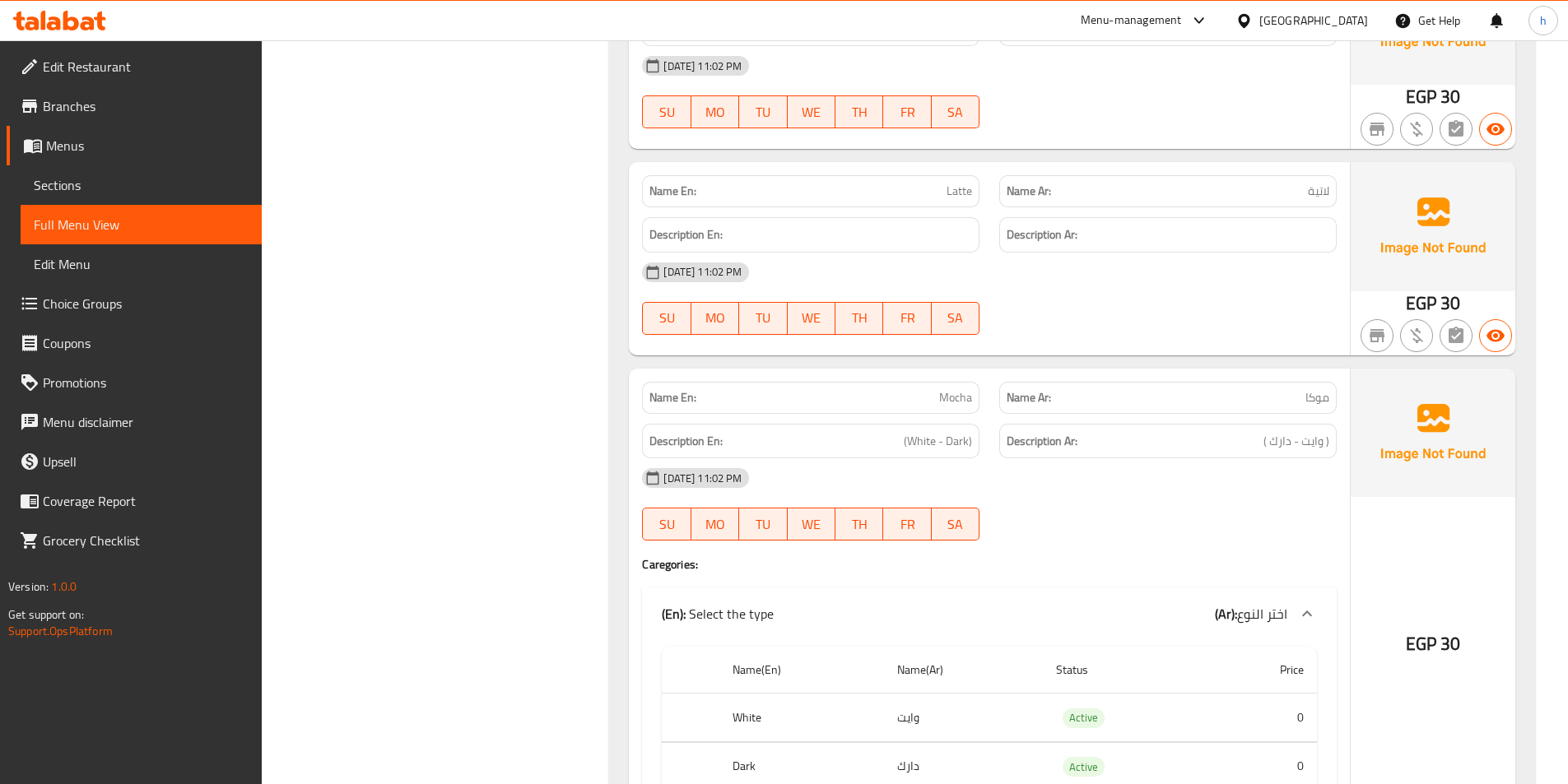
click at [1129, 474] on div "[DATE] 11:02 PM" at bounding box center [989, 478] width 714 height 40
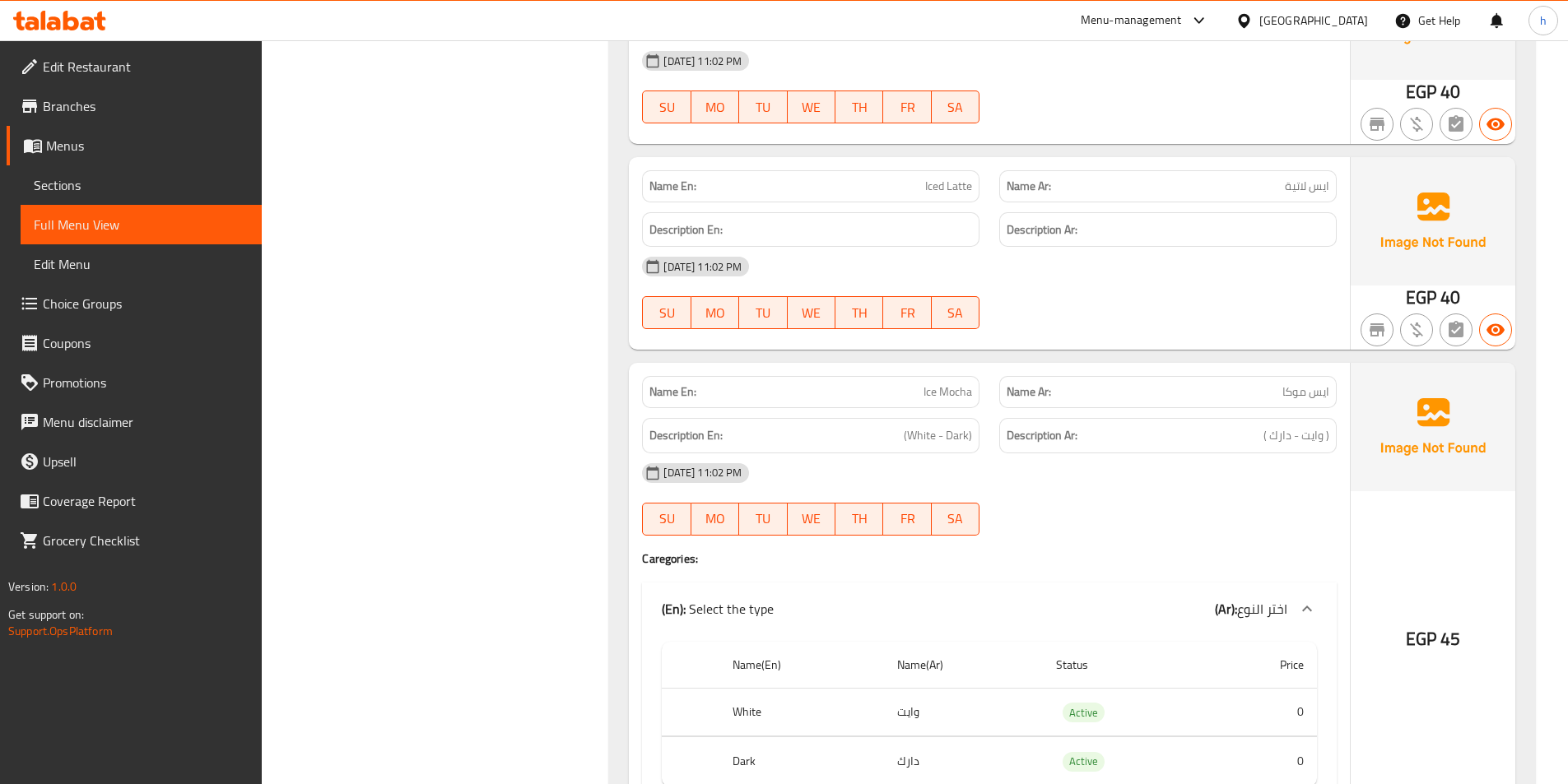
scroll to position [24123, 0]
click at [1229, 295] on div "28-09-2025 11:02 PM SU MO TU WE TH FR SA" at bounding box center [989, 294] width 714 height 93
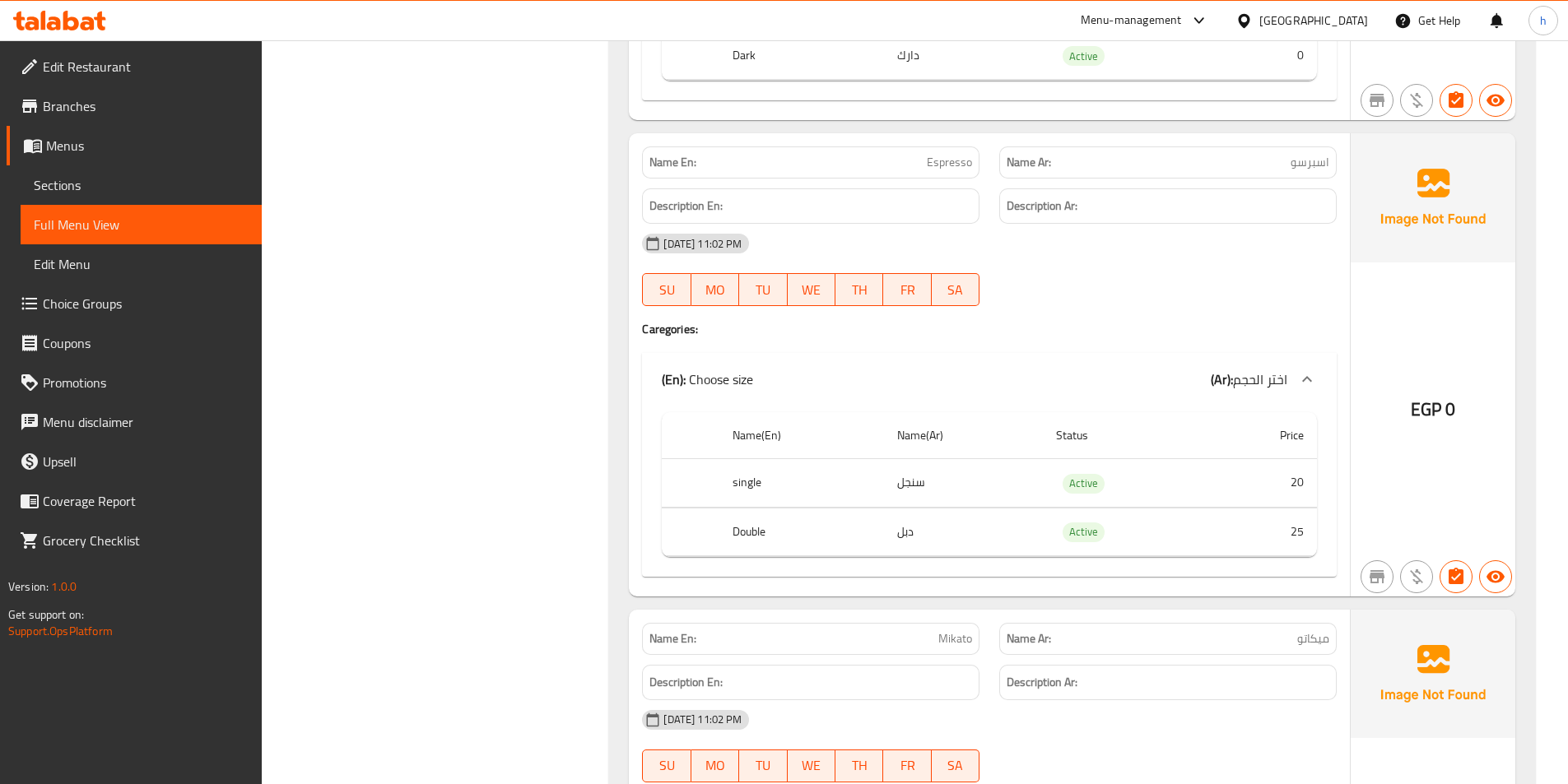
scroll to position [24911, 0]
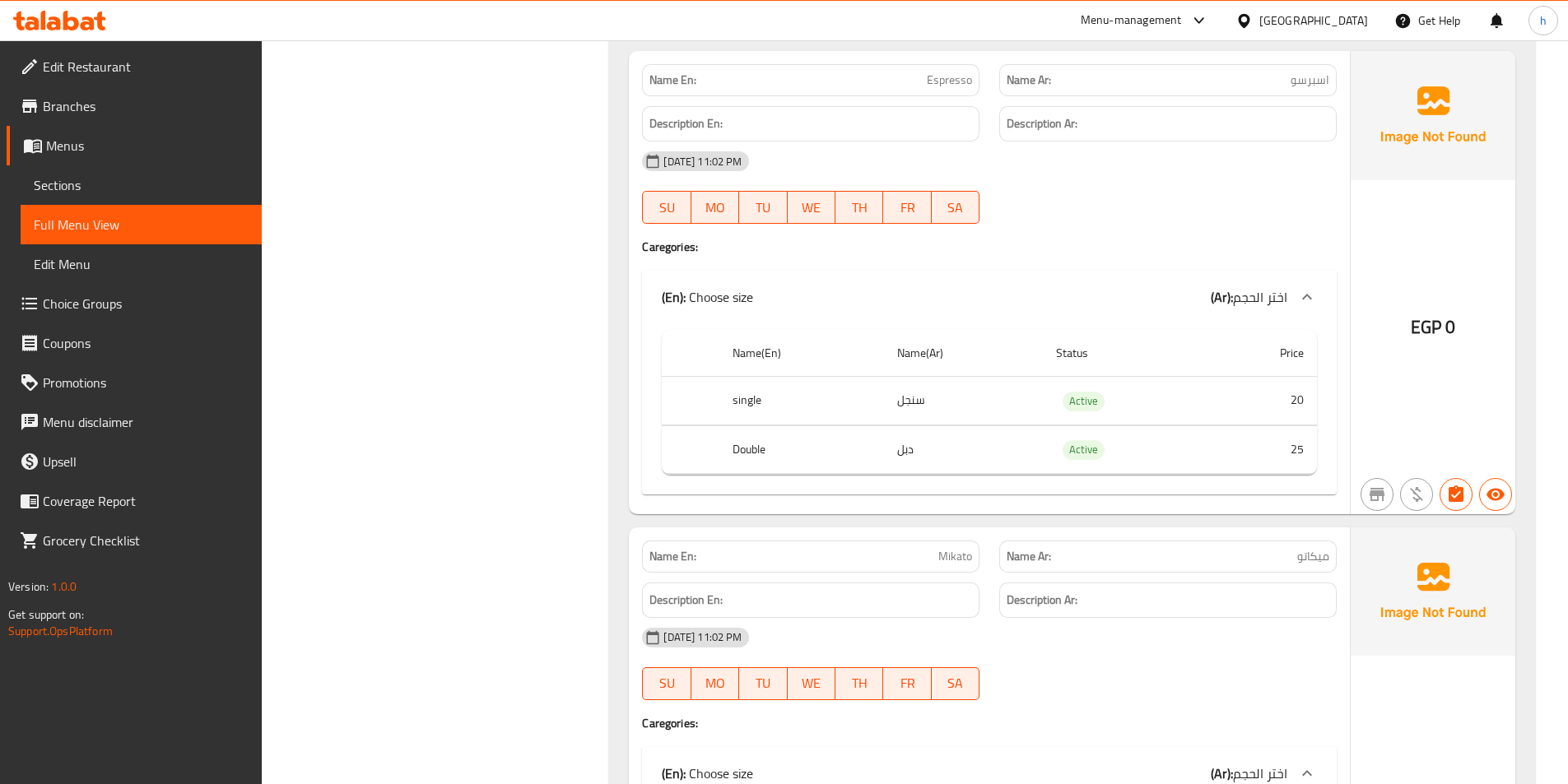
click at [962, 559] on span "Mikato" at bounding box center [955, 556] width 34 height 17
copy span "Mikato"
click at [1036, 653] on div "[DATE] 11:02 PM" at bounding box center [989, 638] width 714 height 40
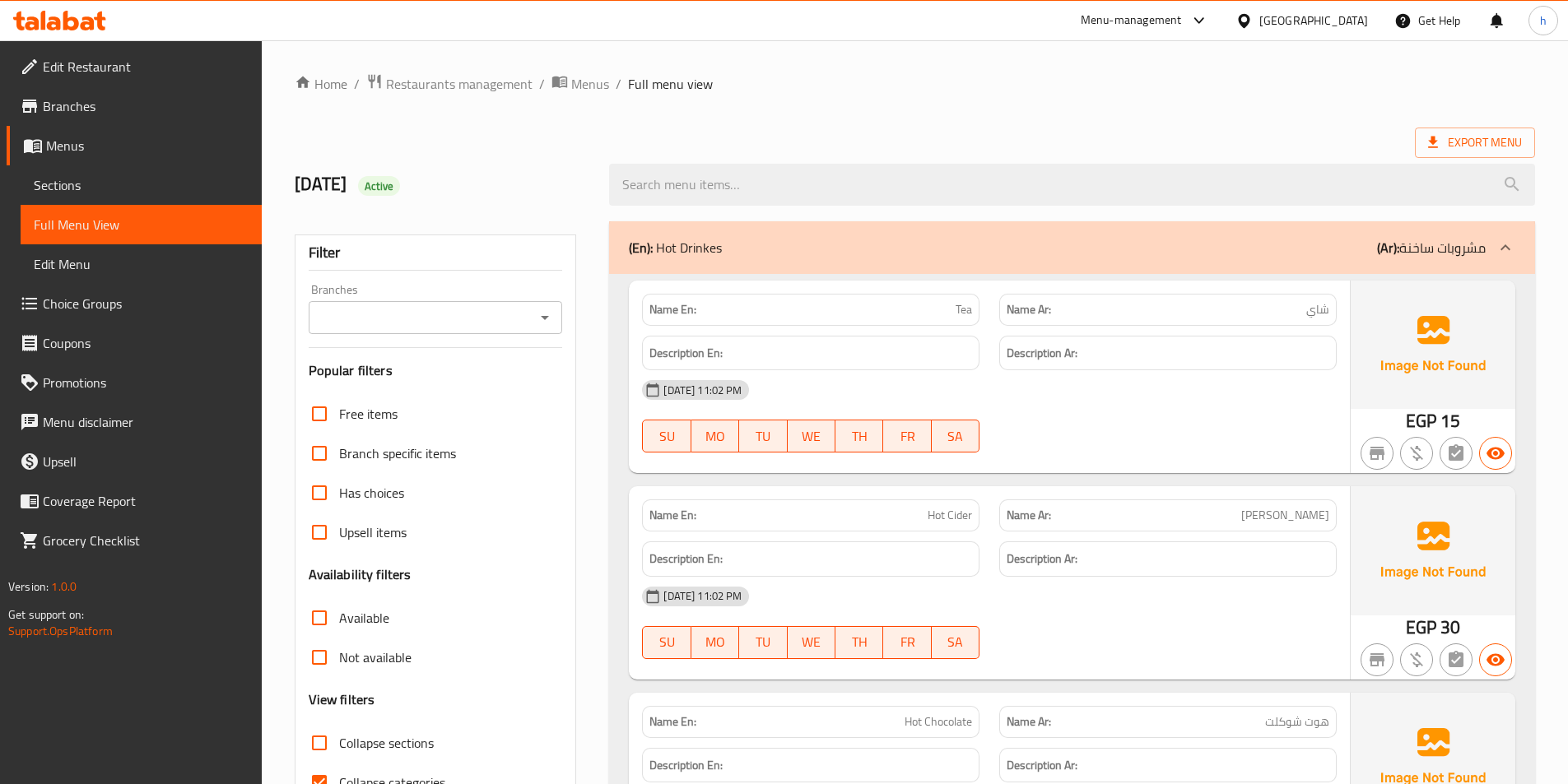
scroll to position [247, 0]
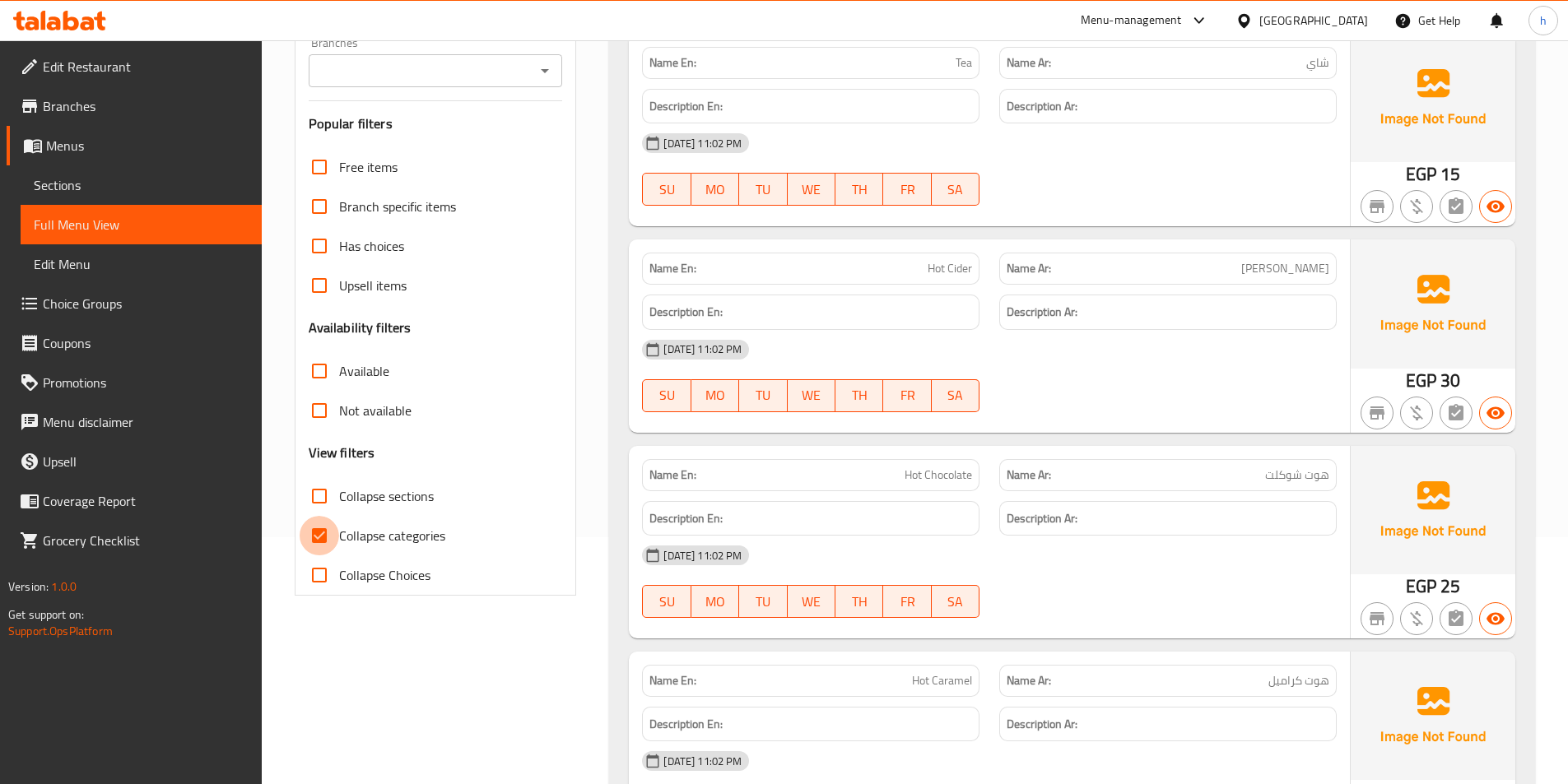
click at [323, 534] on input "Collapse categories" at bounding box center [319, 536] width 40 height 40
checkbox input "false"
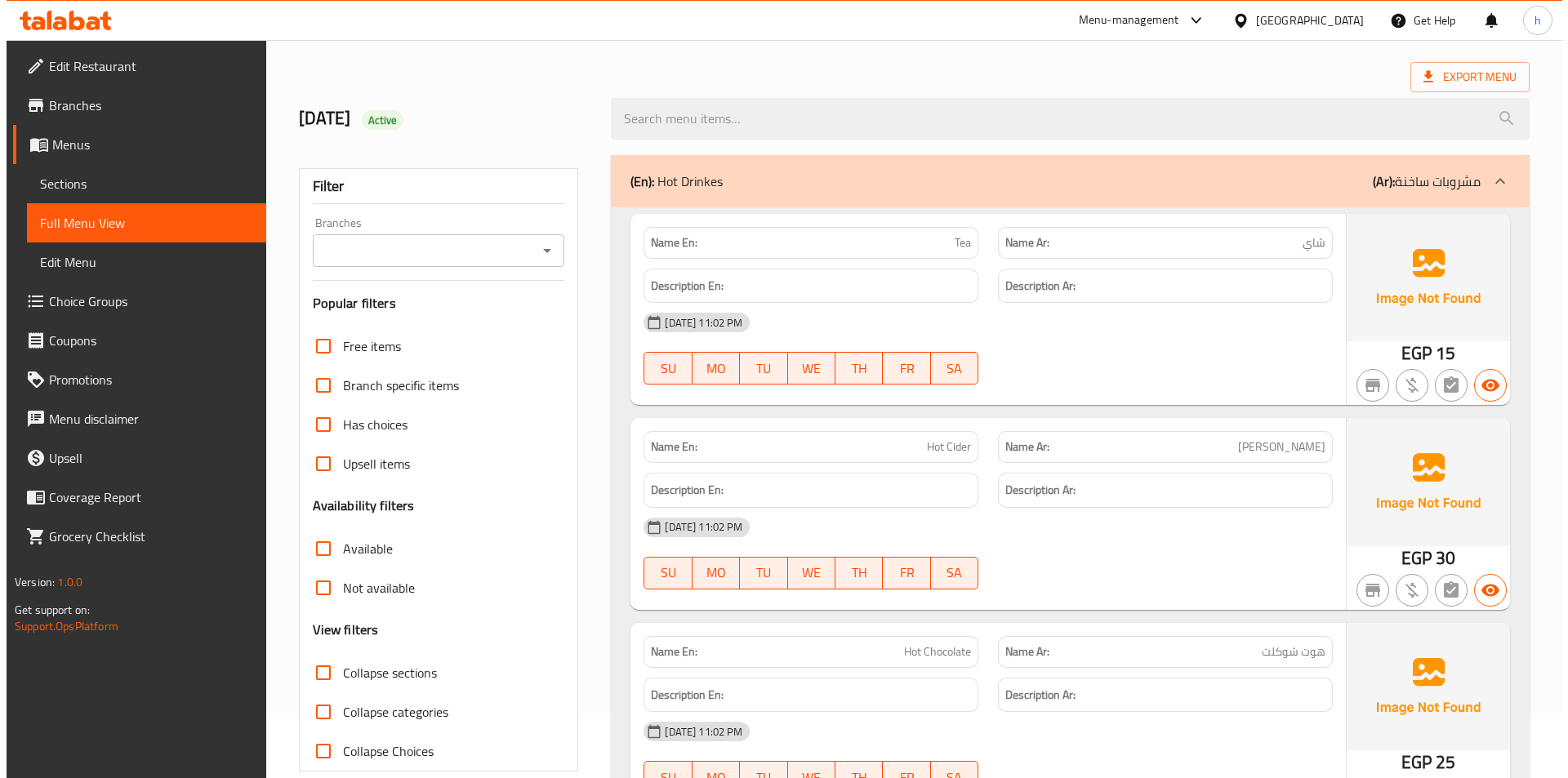
scroll to position [0, 0]
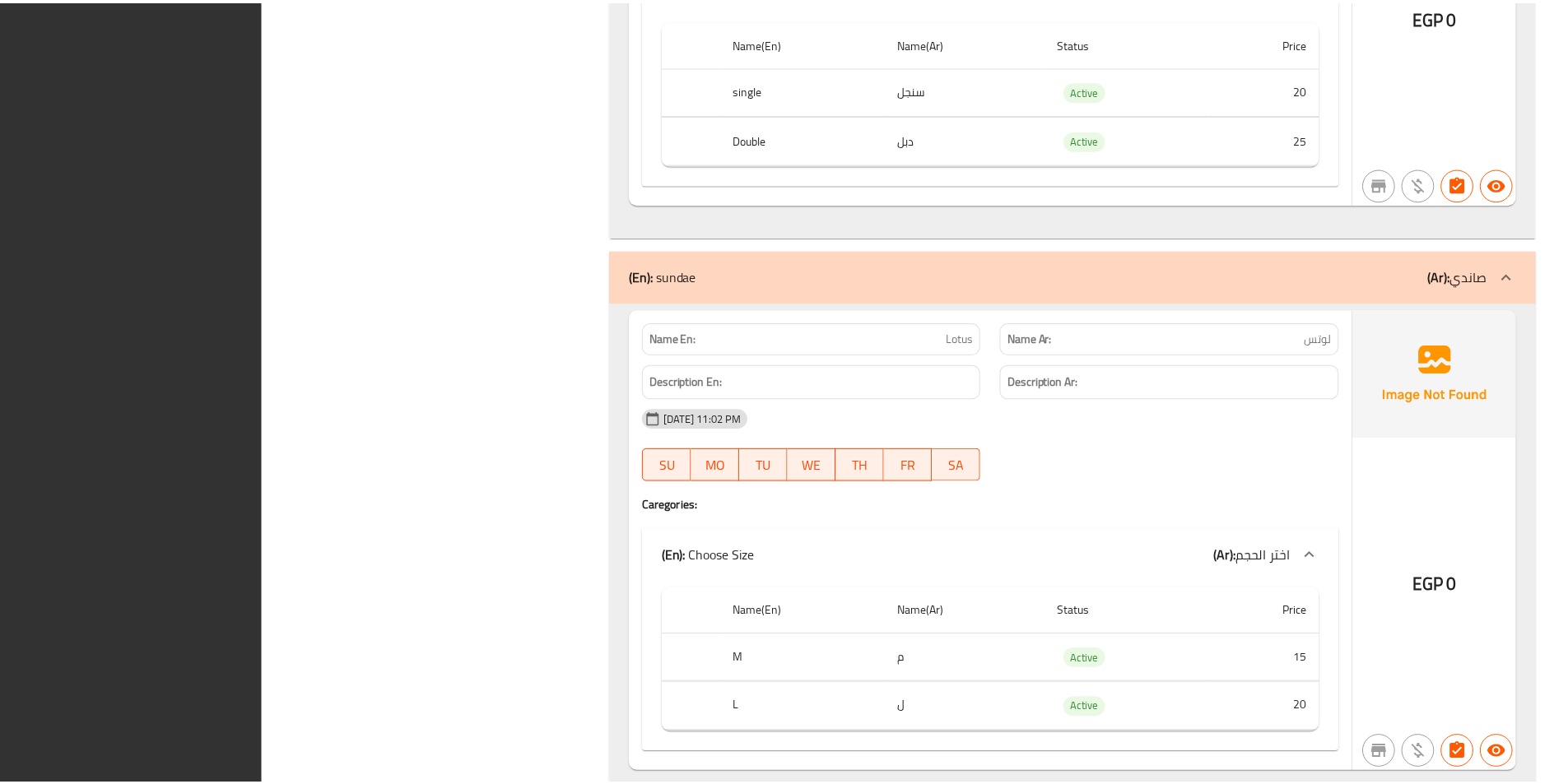
scroll to position [25908, 0]
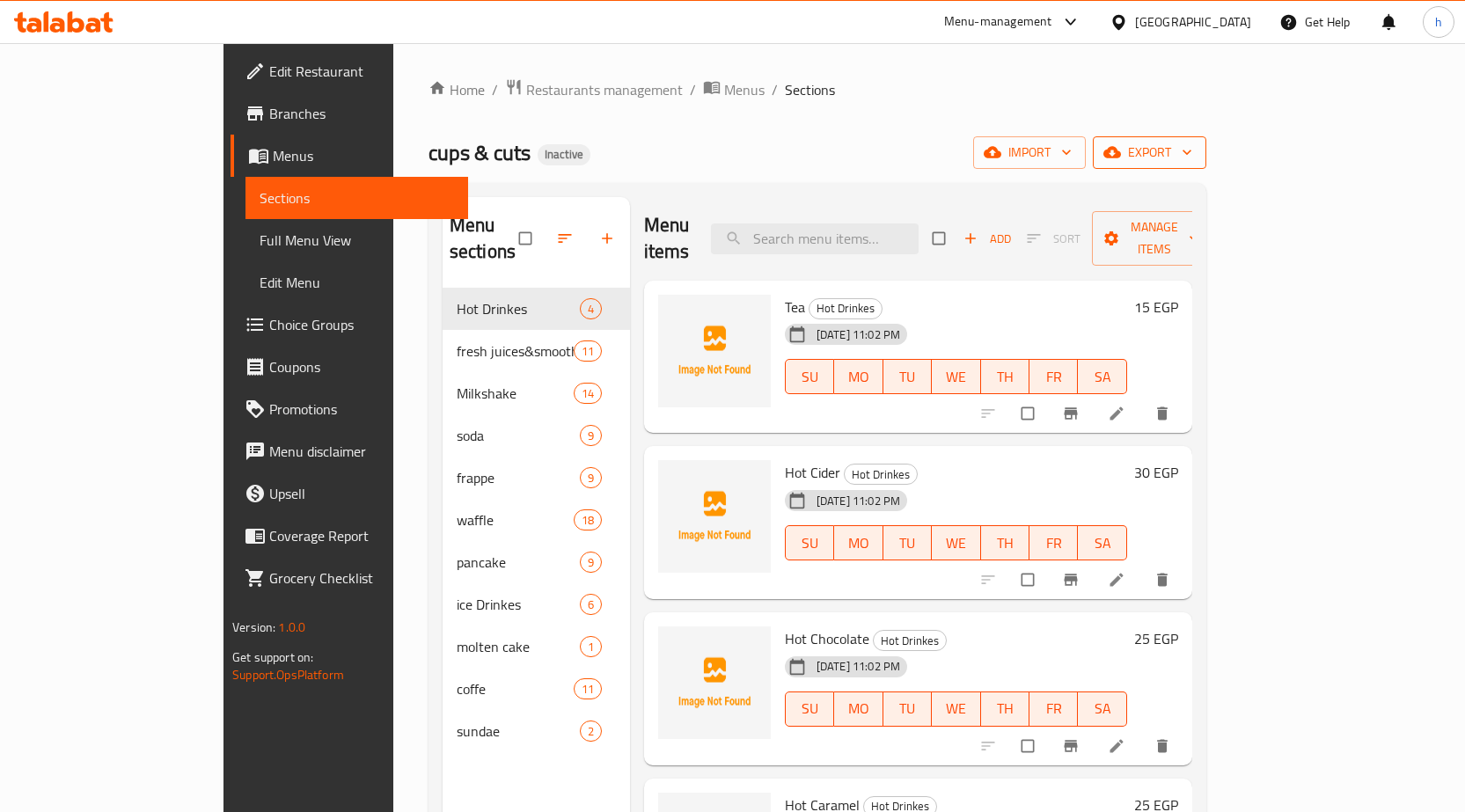
click at [1122, 146] on icon "button" at bounding box center [1113, 152] width 17 height 17
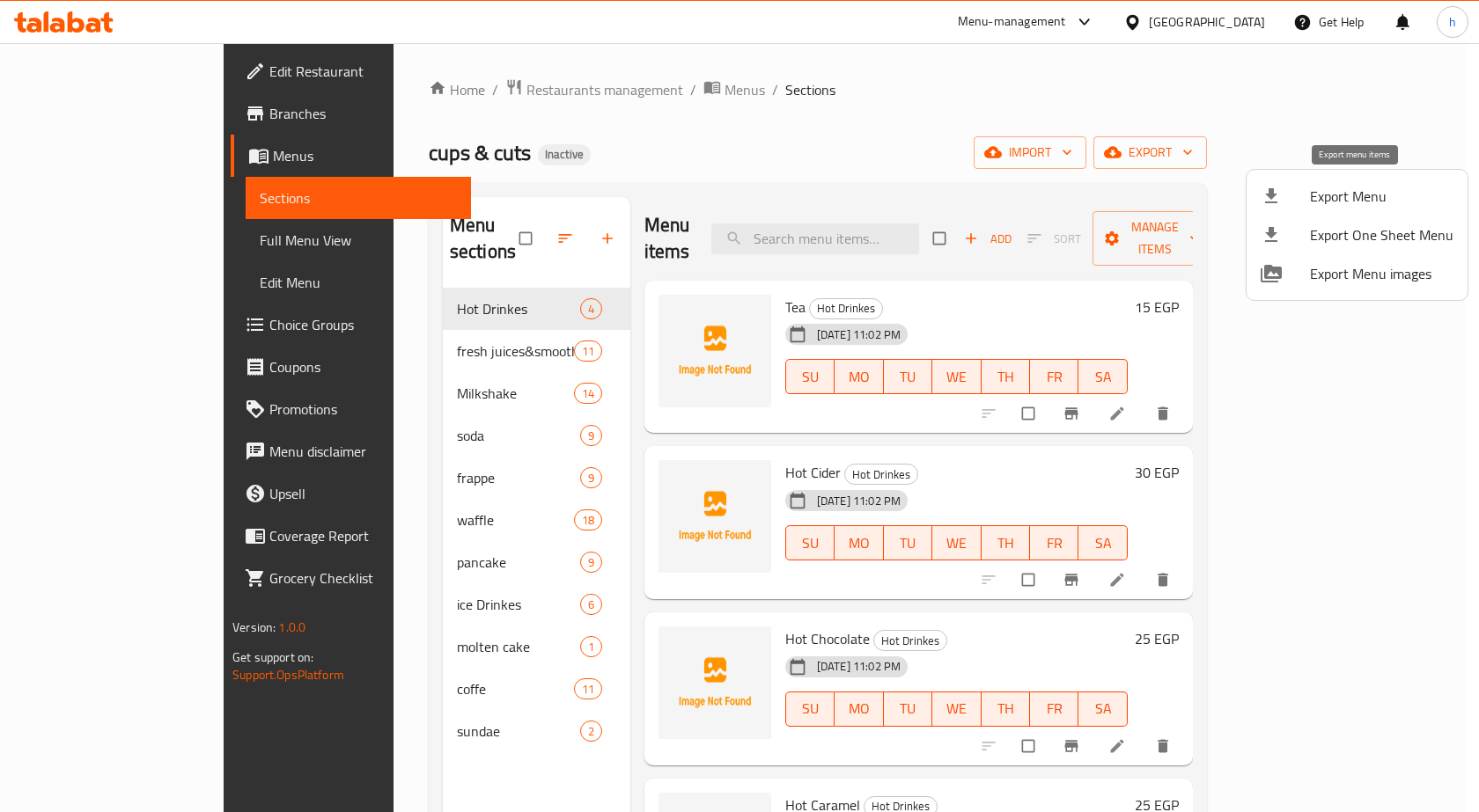
click at [1298, 204] on div at bounding box center [1285, 196] width 49 height 21
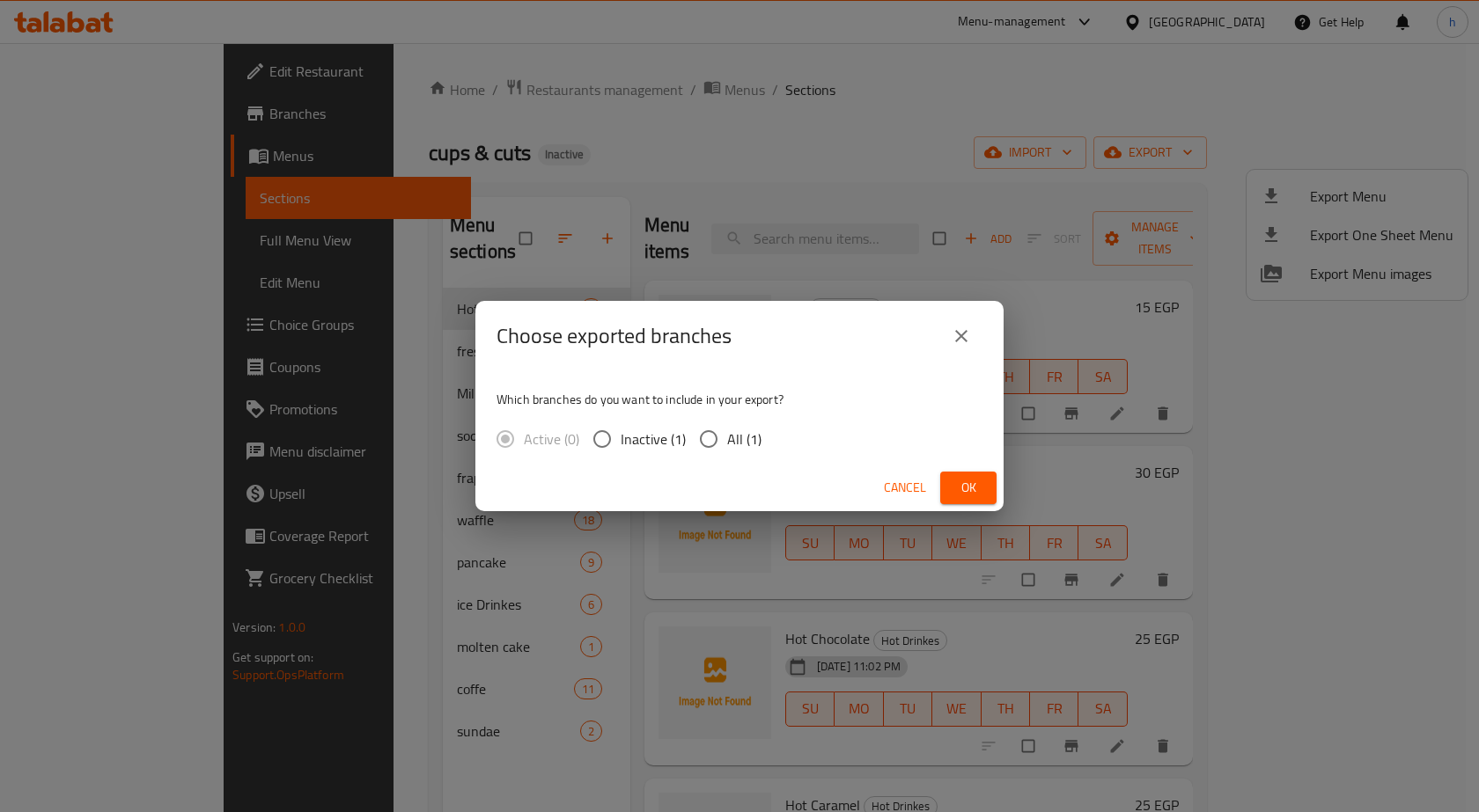
click at [696, 438] on input "All (1)" at bounding box center [708, 439] width 37 height 37
radio input "true"
click at [962, 488] on span "Ok" at bounding box center [968, 488] width 28 height 22
